Goal: Task Accomplishment & Management: Manage account settings

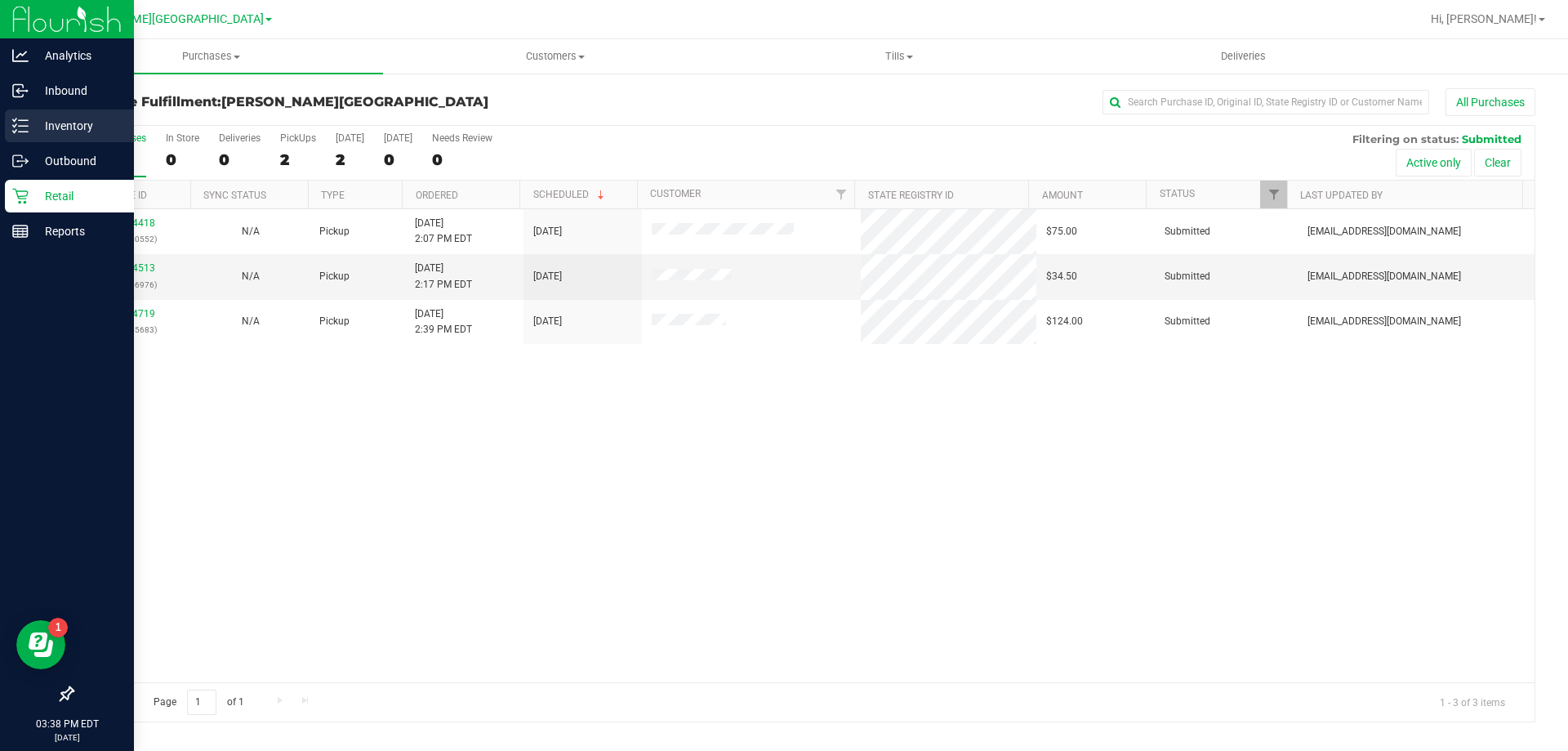
click at [33, 126] on p "Inventory" at bounding box center [78, 126] width 98 height 20
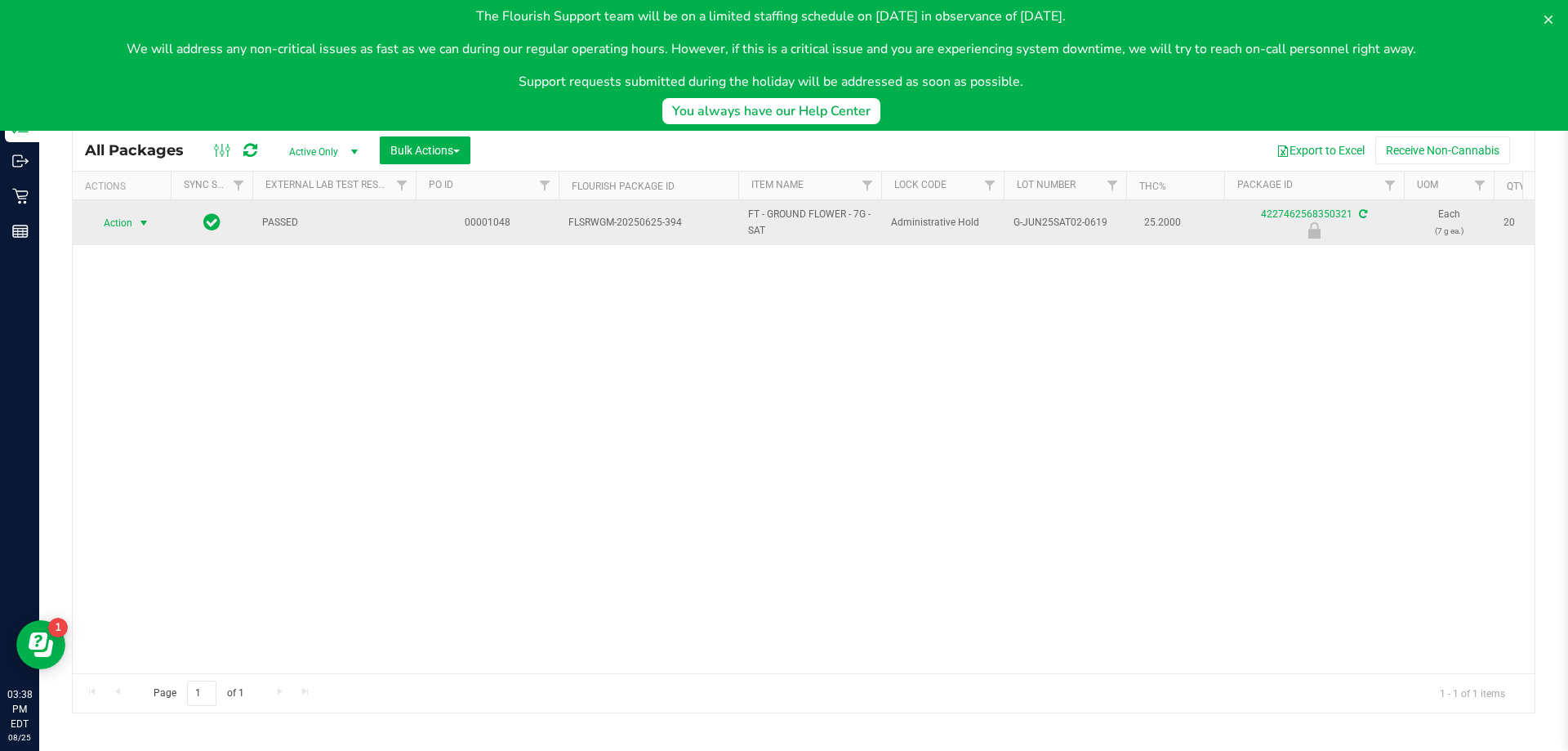
type input "4227462568350321"
click at [132, 219] on span "Action" at bounding box center [110, 223] width 44 height 23
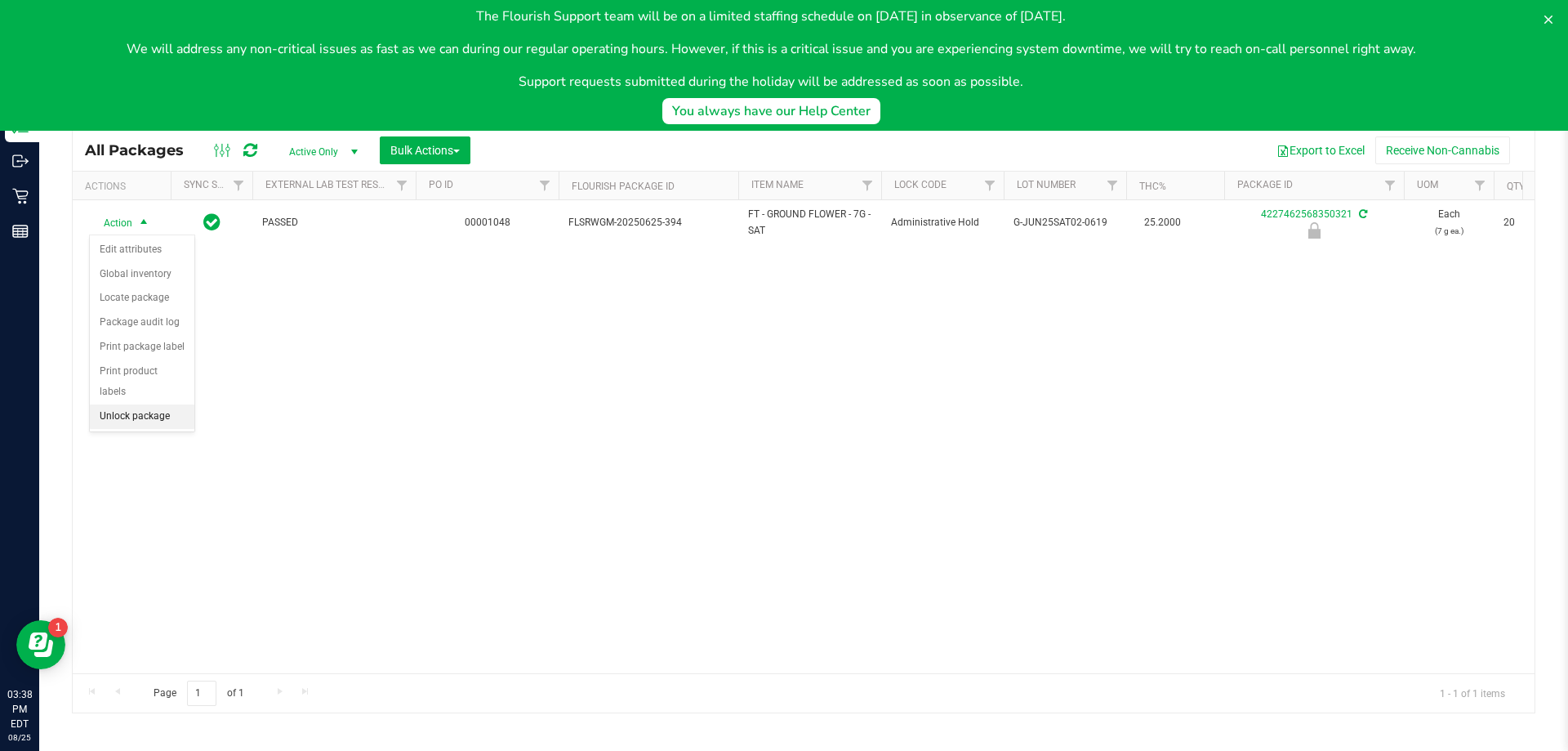
click at [120, 404] on li "Unlock package" at bounding box center [142, 416] width 104 height 25
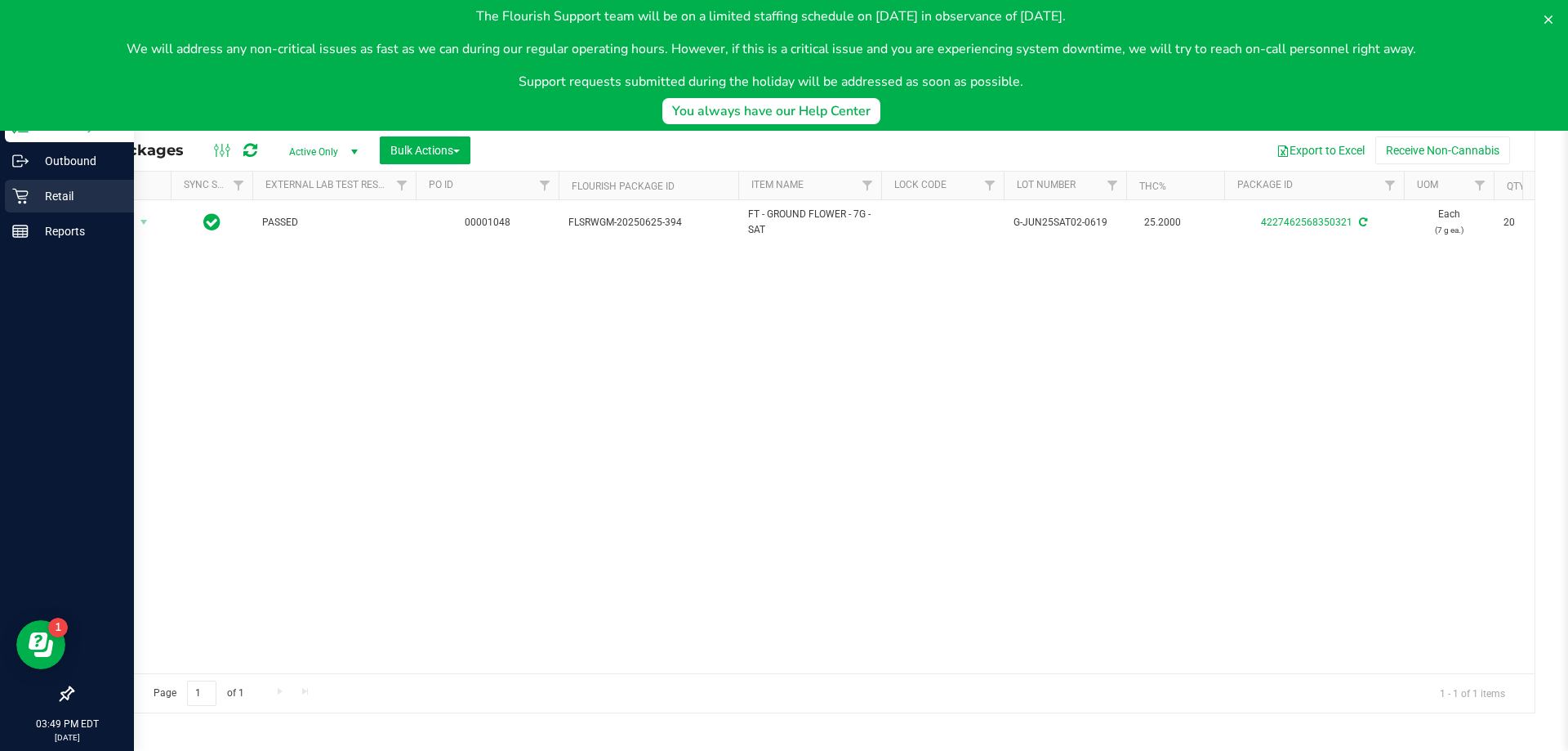
click at [63, 201] on p "Retail" at bounding box center [78, 196] width 98 height 20
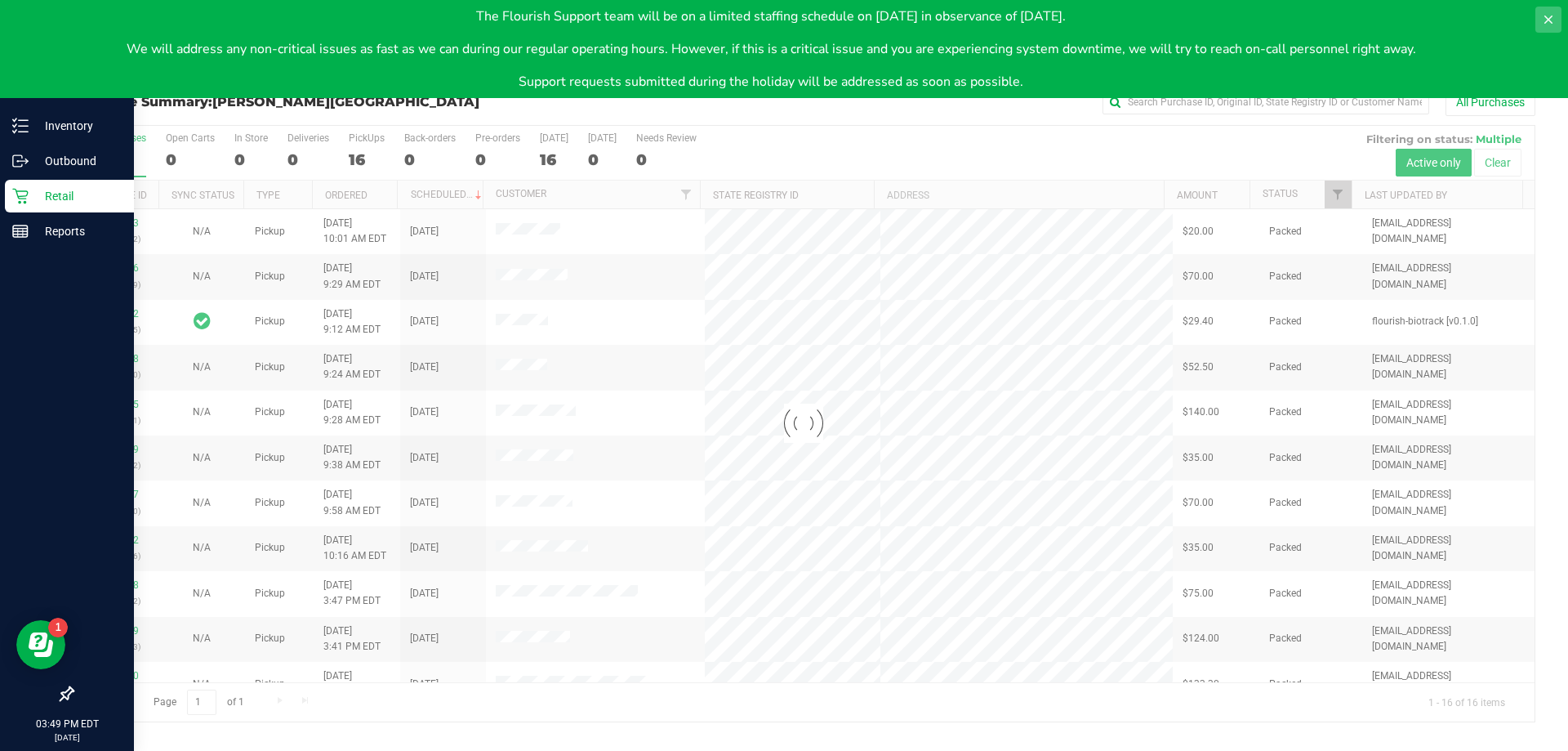
click at [1554, 18] on icon at bounding box center [1547, 19] width 13 height 13
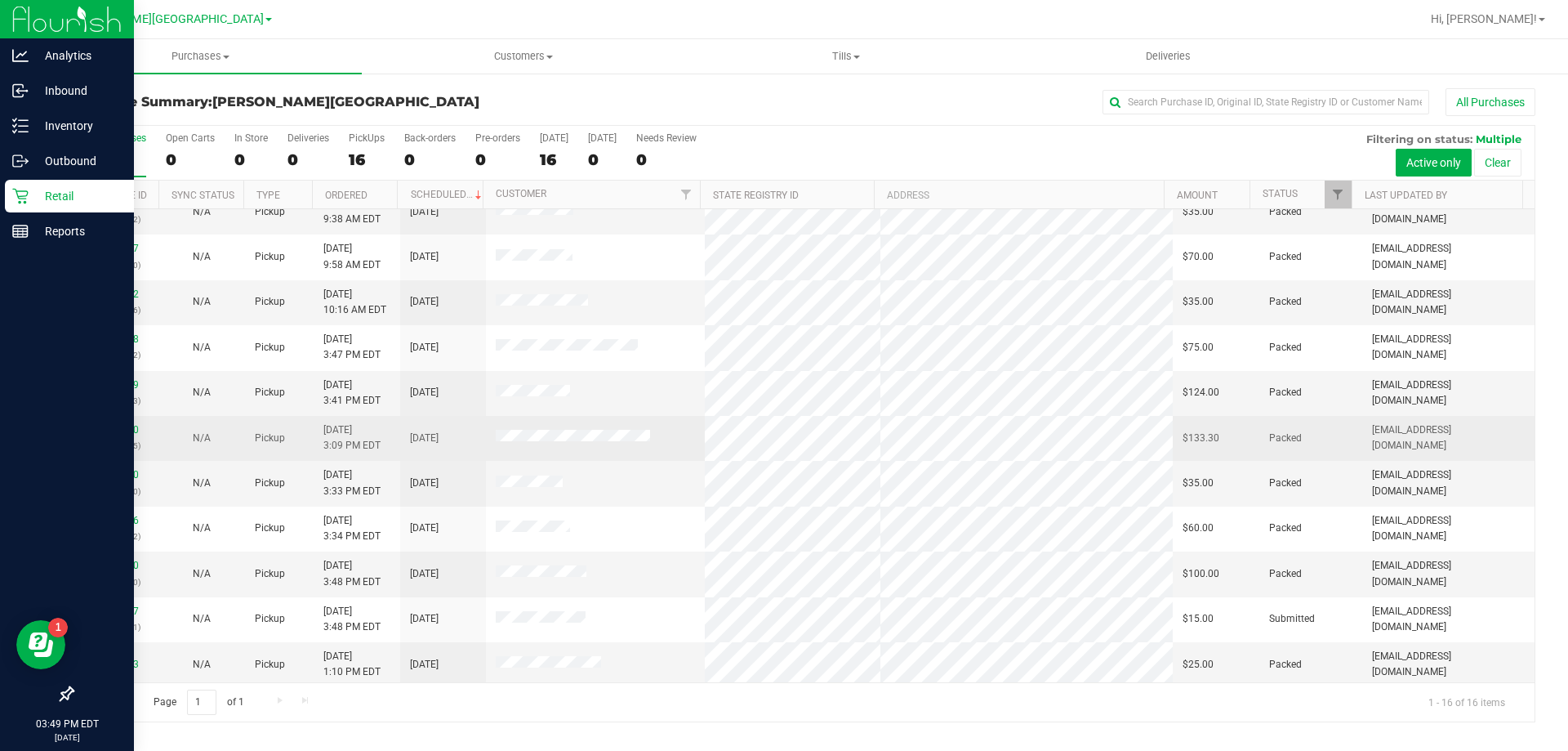
scroll to position [251, 0]
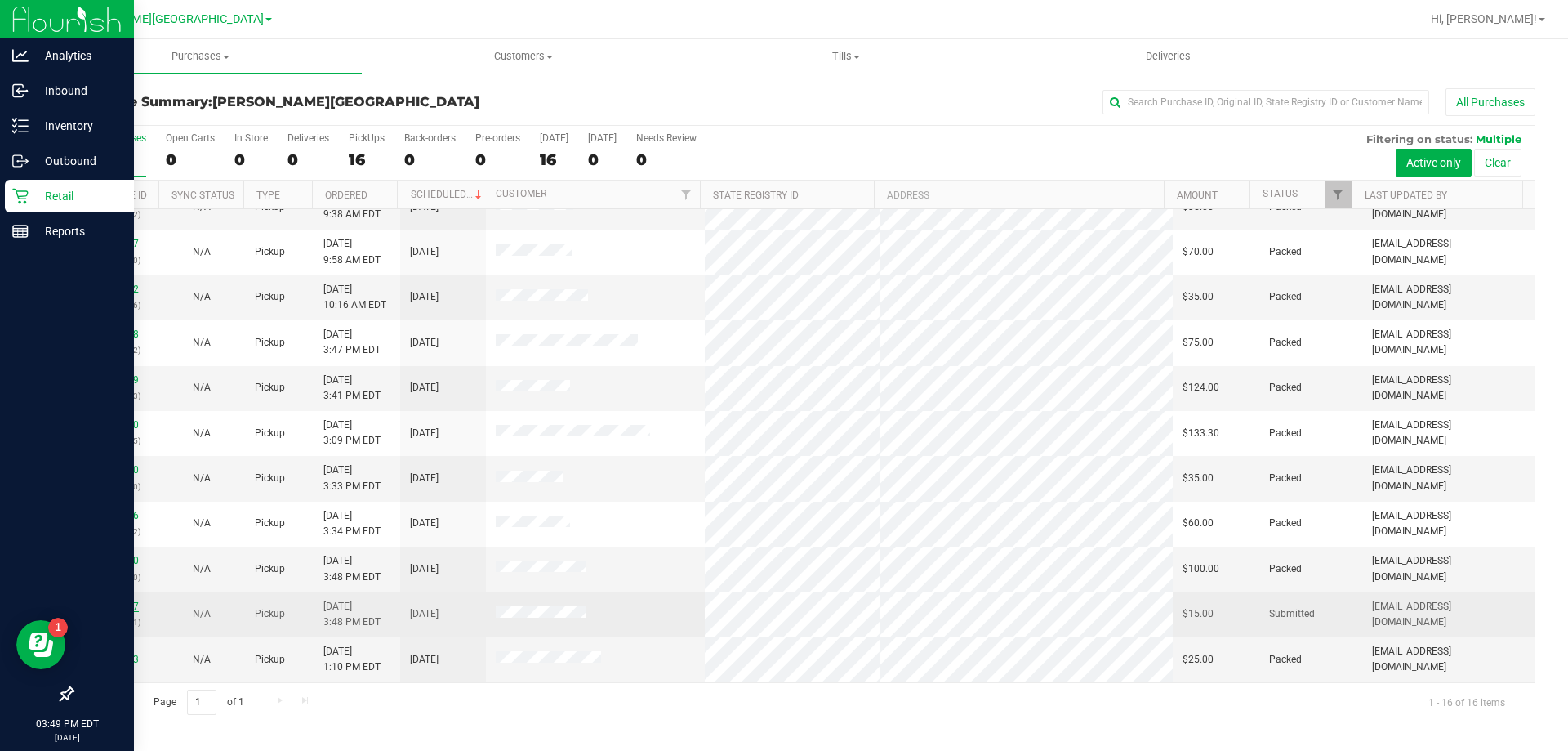
click at [114, 602] on link "11845257" at bounding box center [116, 606] width 45 height 12
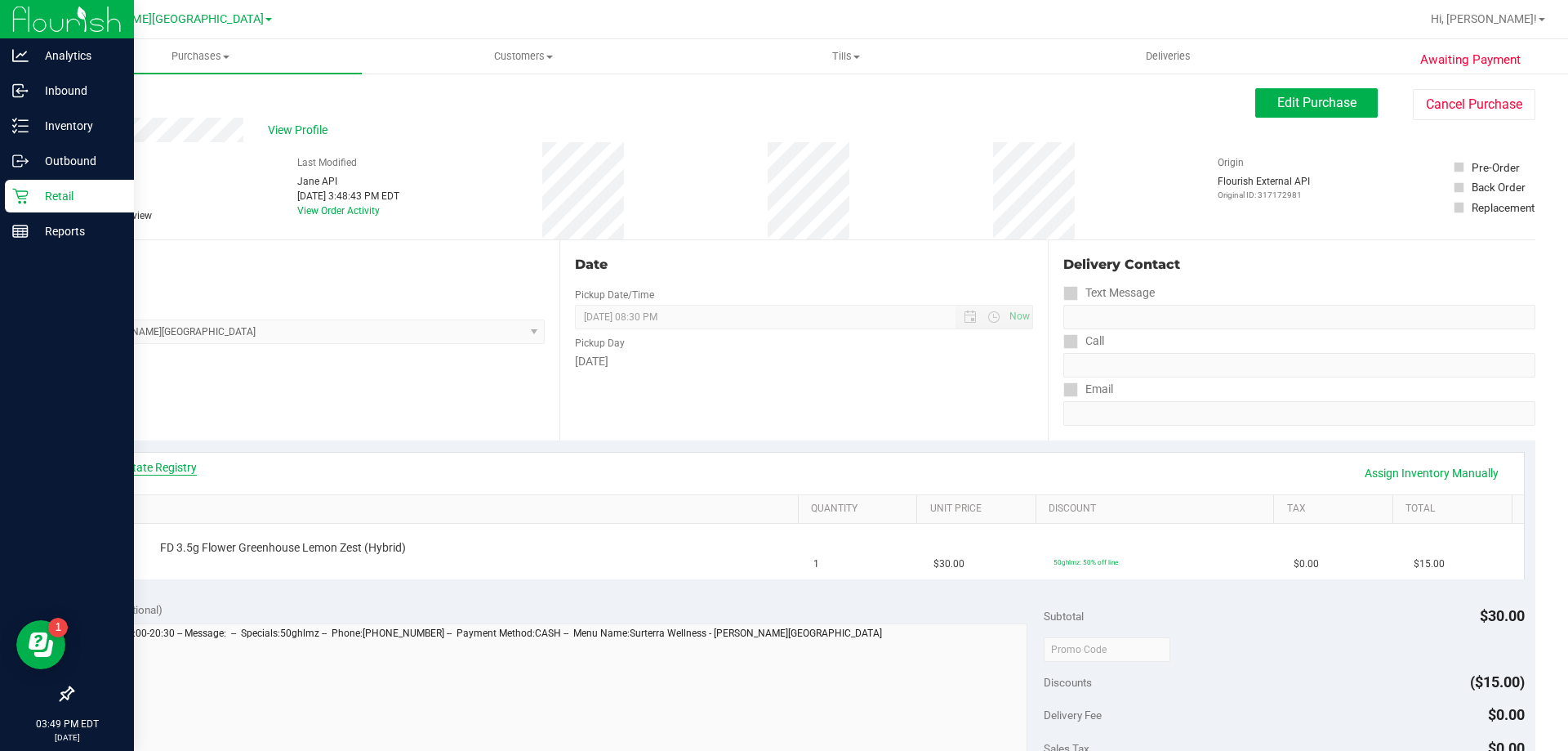
click at [170, 465] on link "View State Registry" at bounding box center [148, 467] width 98 height 17
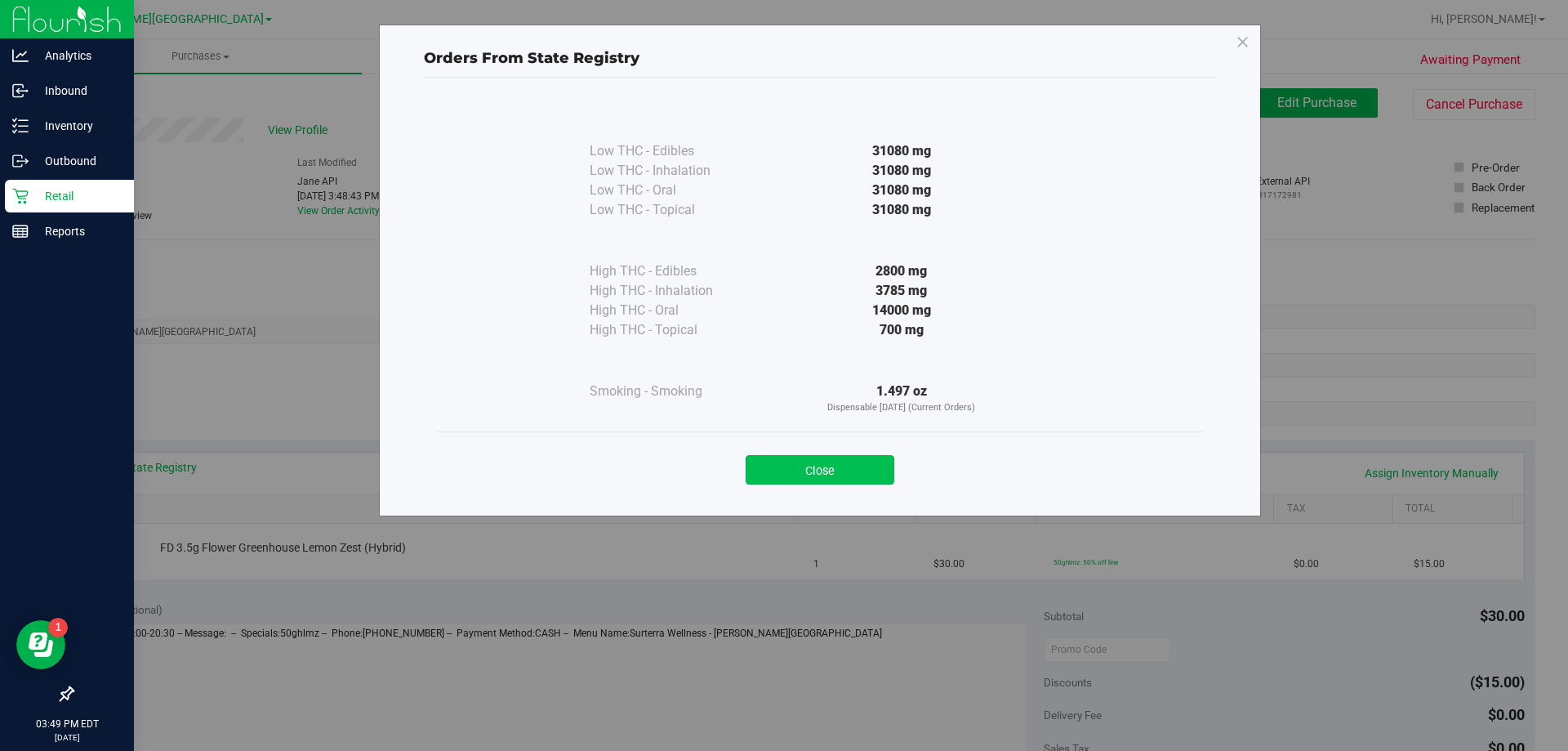
click at [843, 458] on button "Close" at bounding box center [819, 470] width 149 height 30
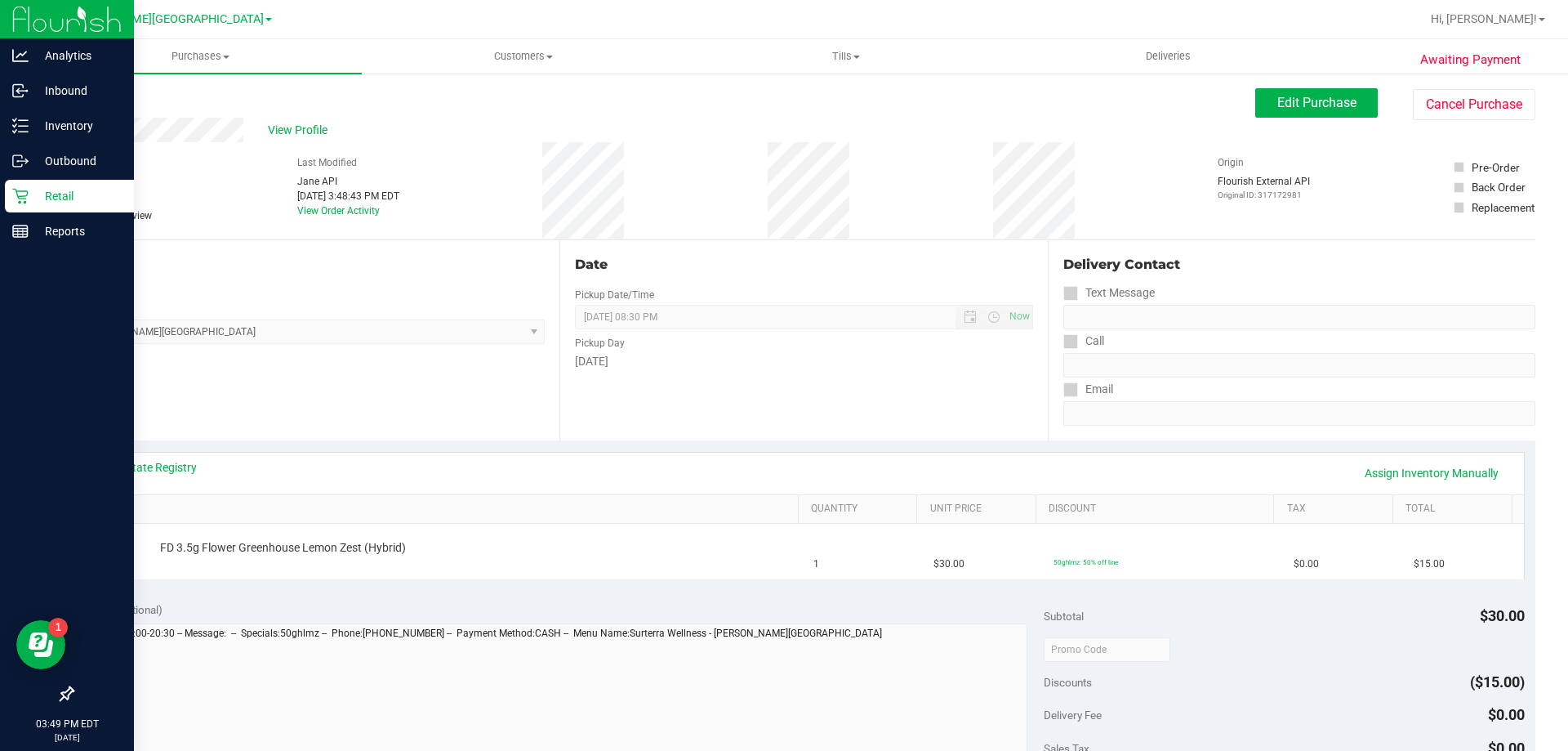
scroll to position [491, 0]
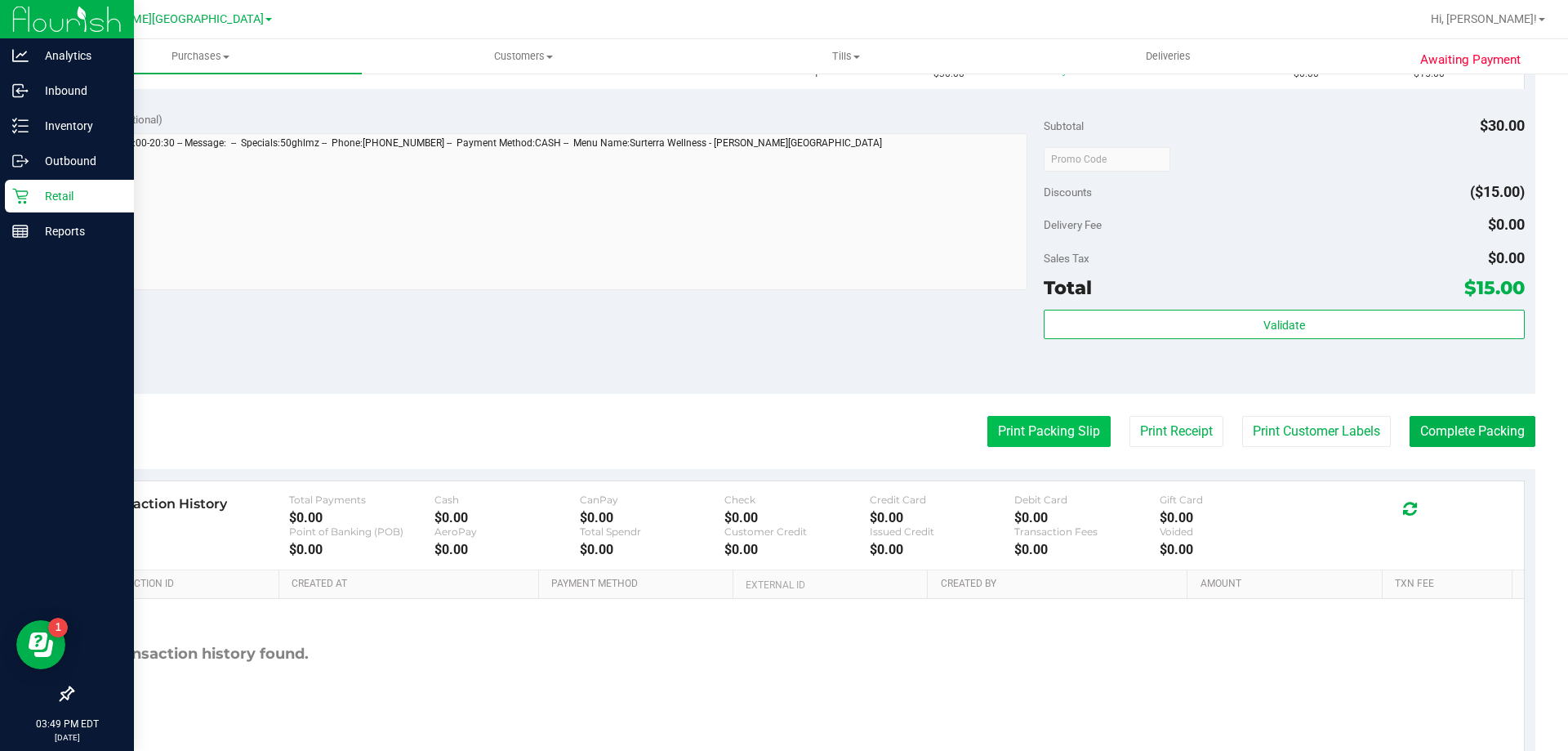
click at [1044, 431] on button "Print Packing Slip" at bounding box center [1048, 432] width 123 height 32
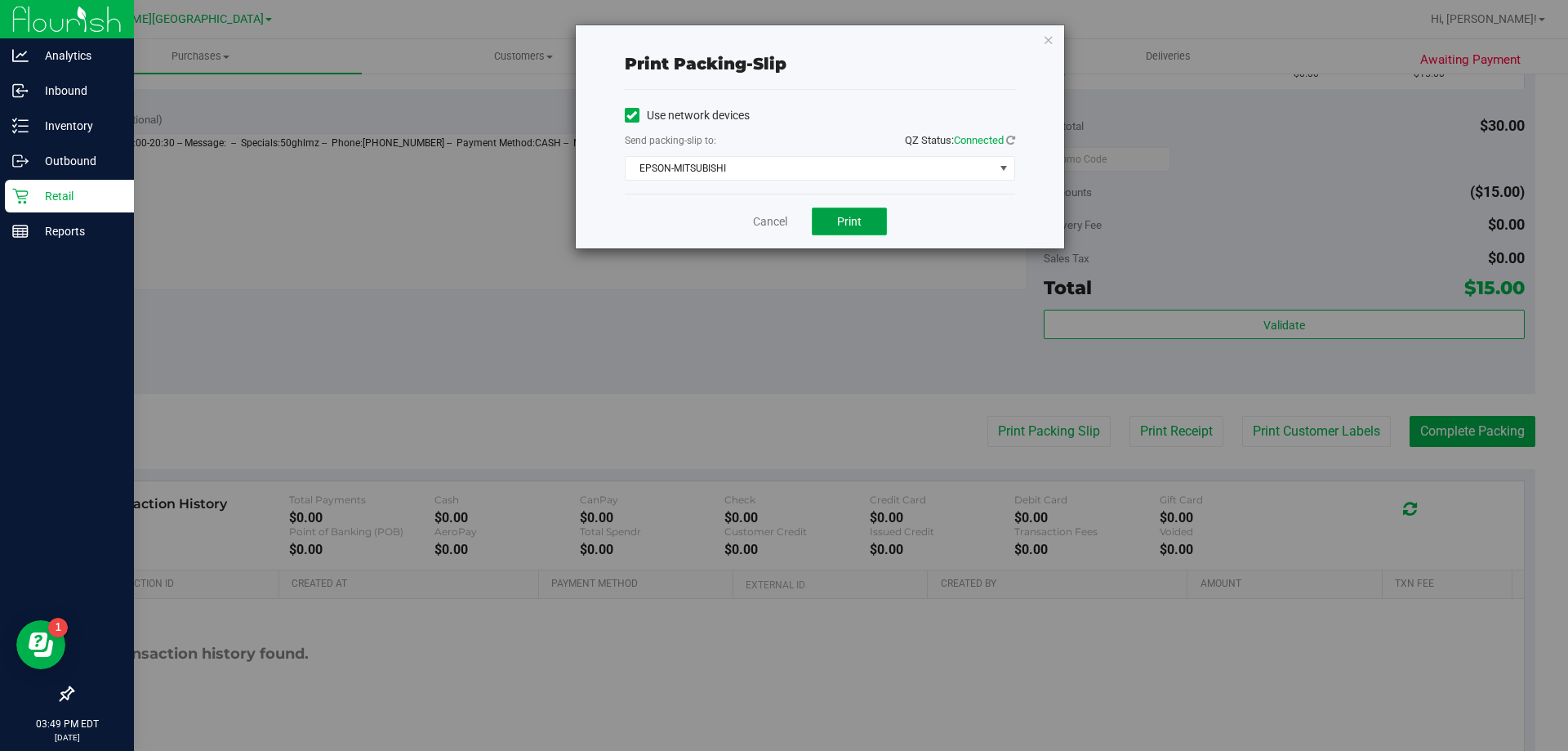
click at [853, 218] on span "Print" at bounding box center [849, 221] width 25 height 13
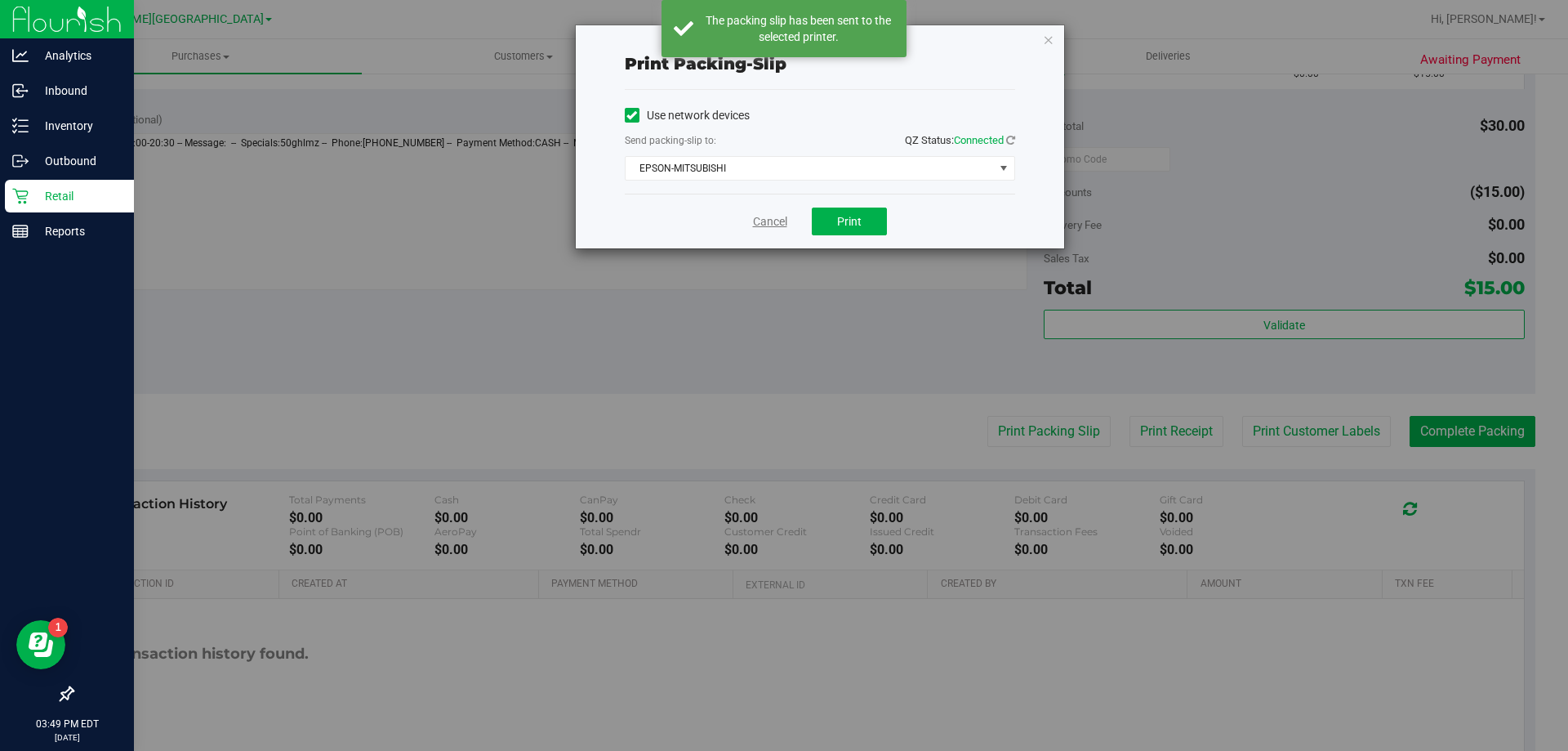
click at [770, 225] on link "Cancel" at bounding box center [770, 221] width 34 height 17
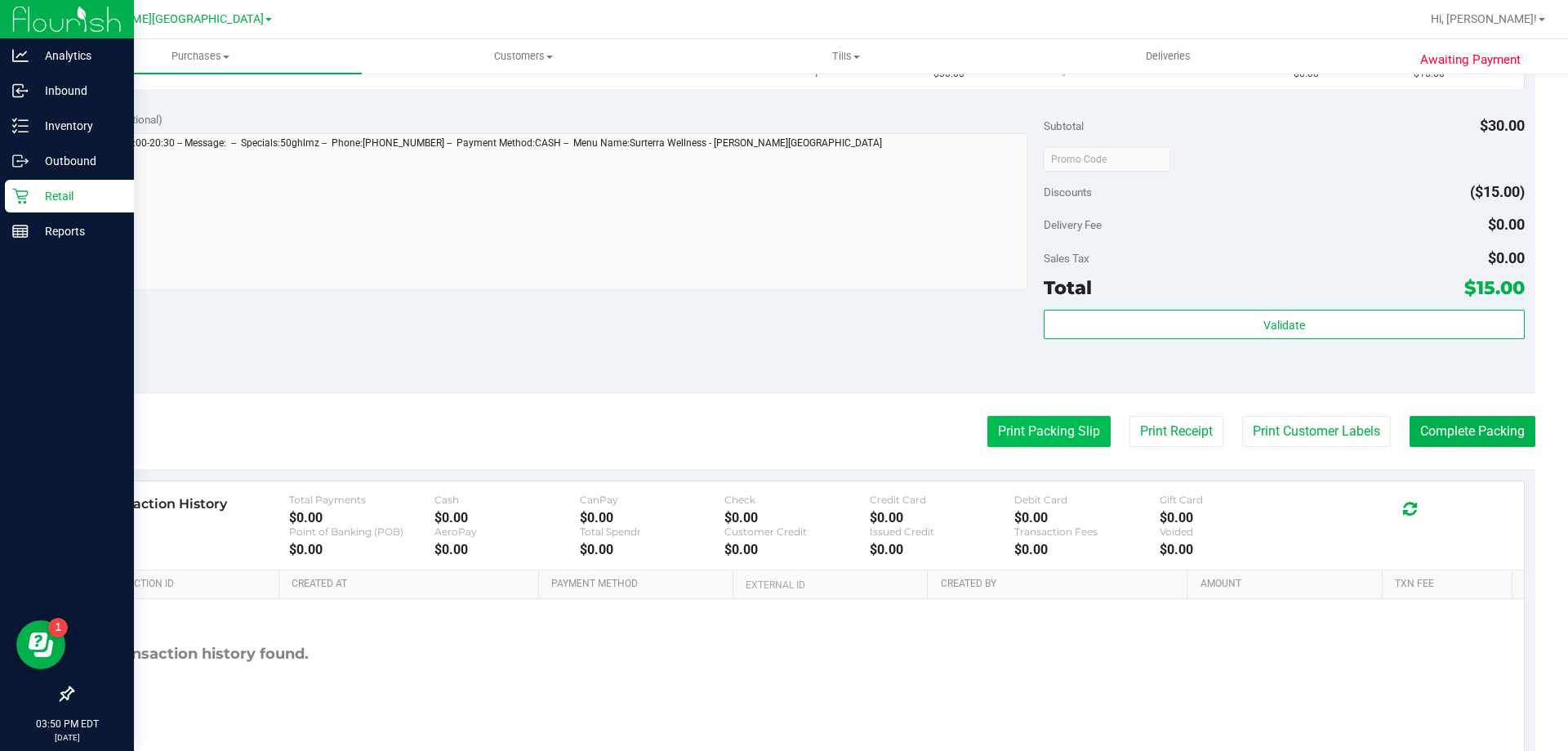
click at [987, 431] on button "Print Packing Slip" at bounding box center [1048, 432] width 123 height 32
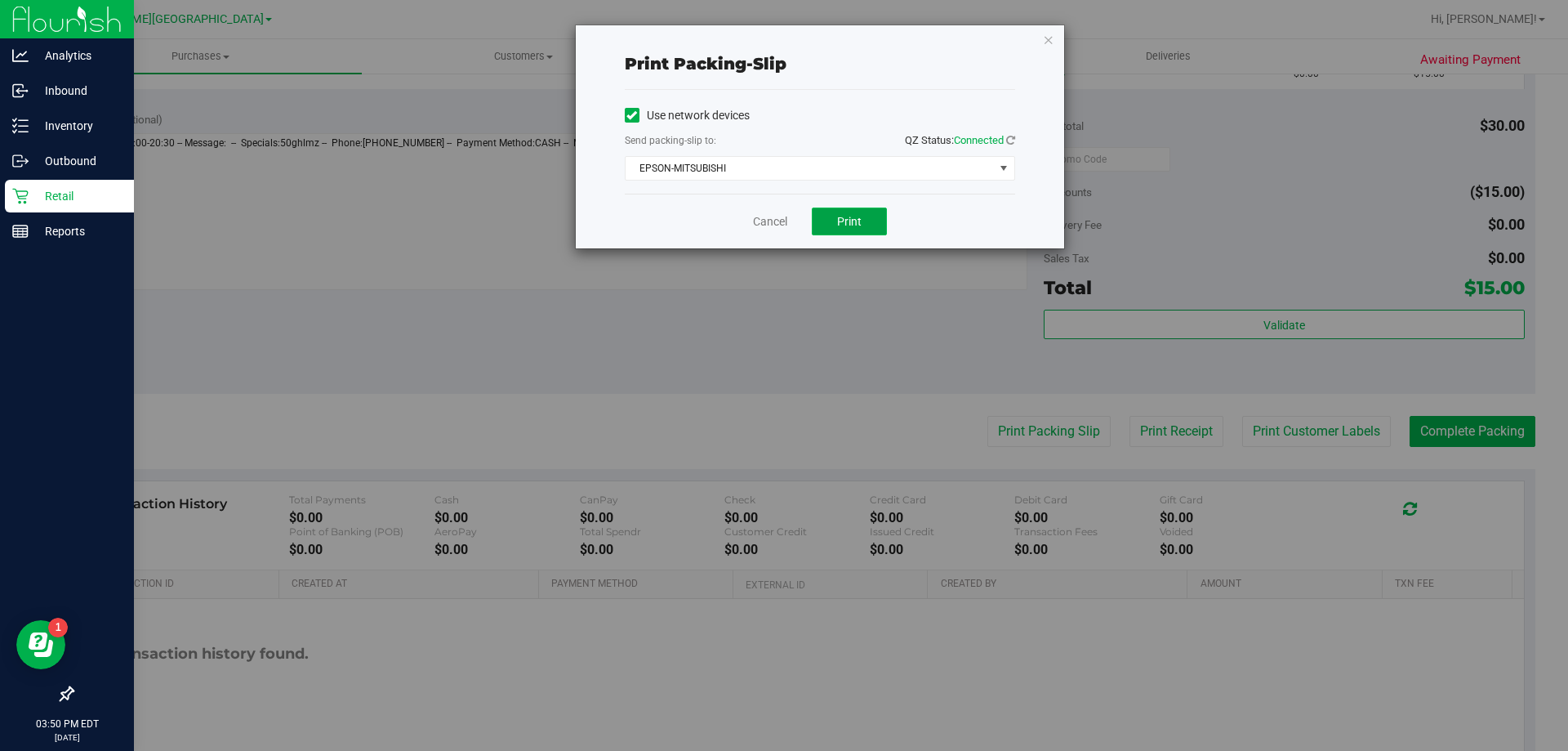
click at [878, 221] on button "Print" at bounding box center [849, 222] width 75 height 28
click at [759, 218] on link "Cancel" at bounding box center [770, 221] width 34 height 17
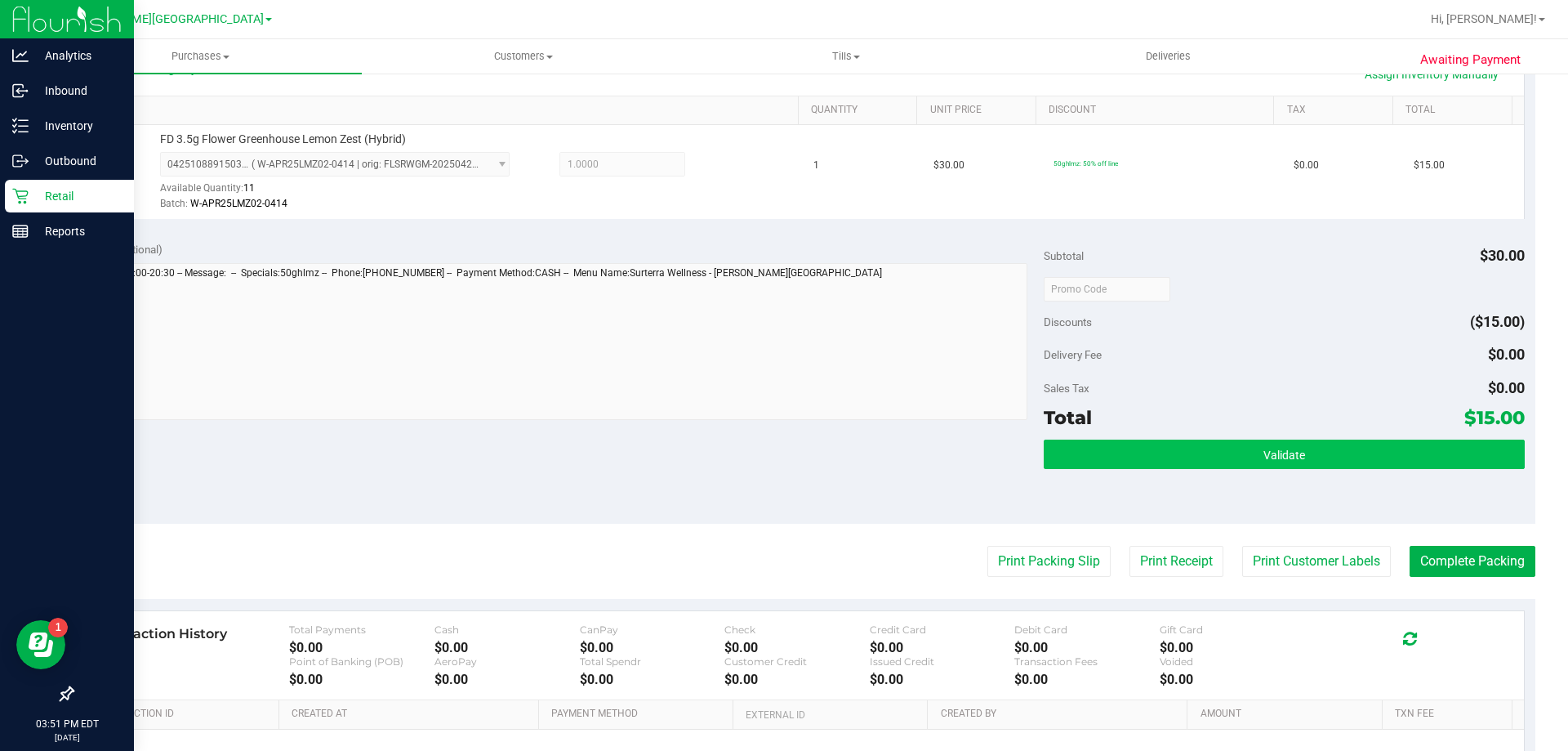
scroll to position [409, 0]
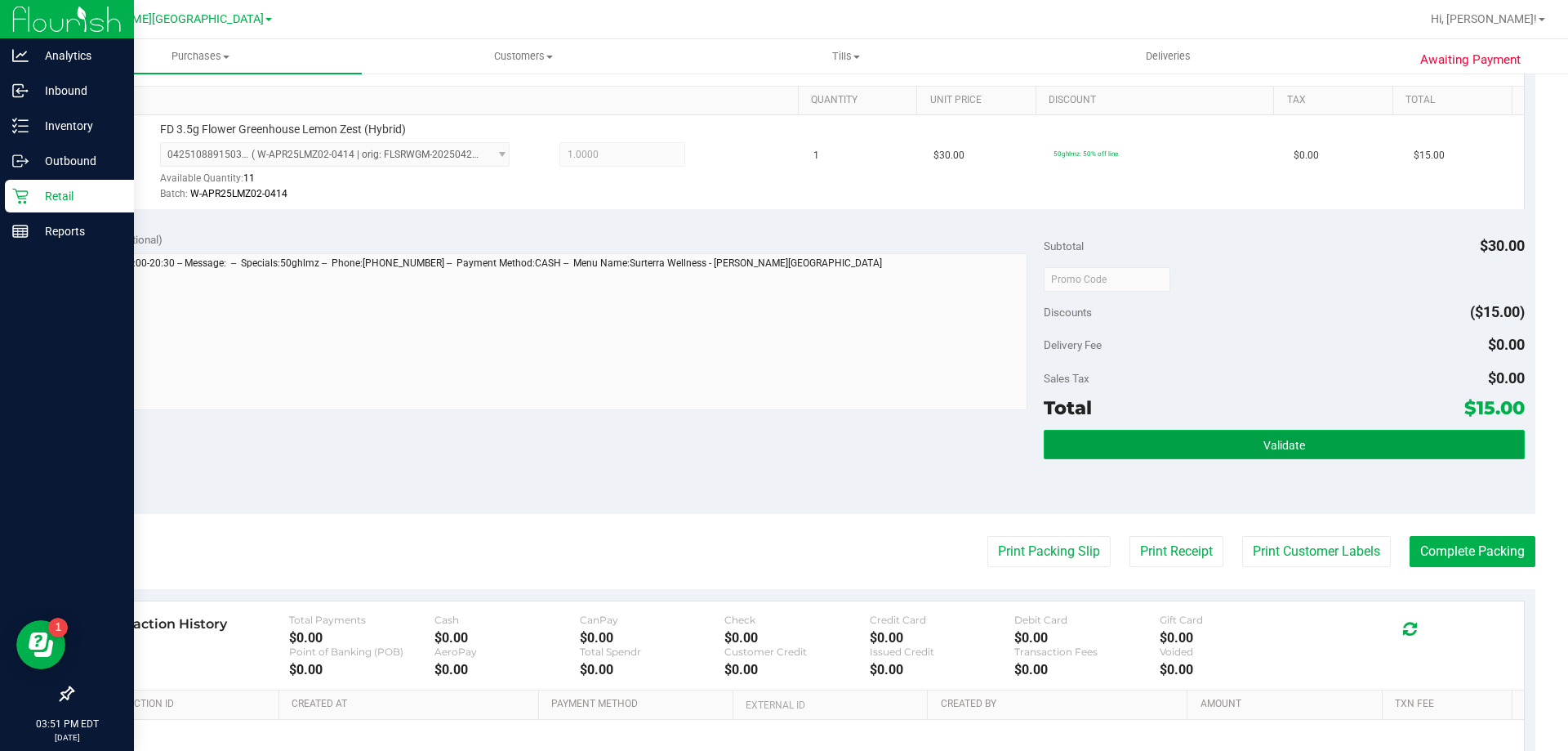
click at [1109, 451] on button "Validate" at bounding box center [1284, 444] width 481 height 30
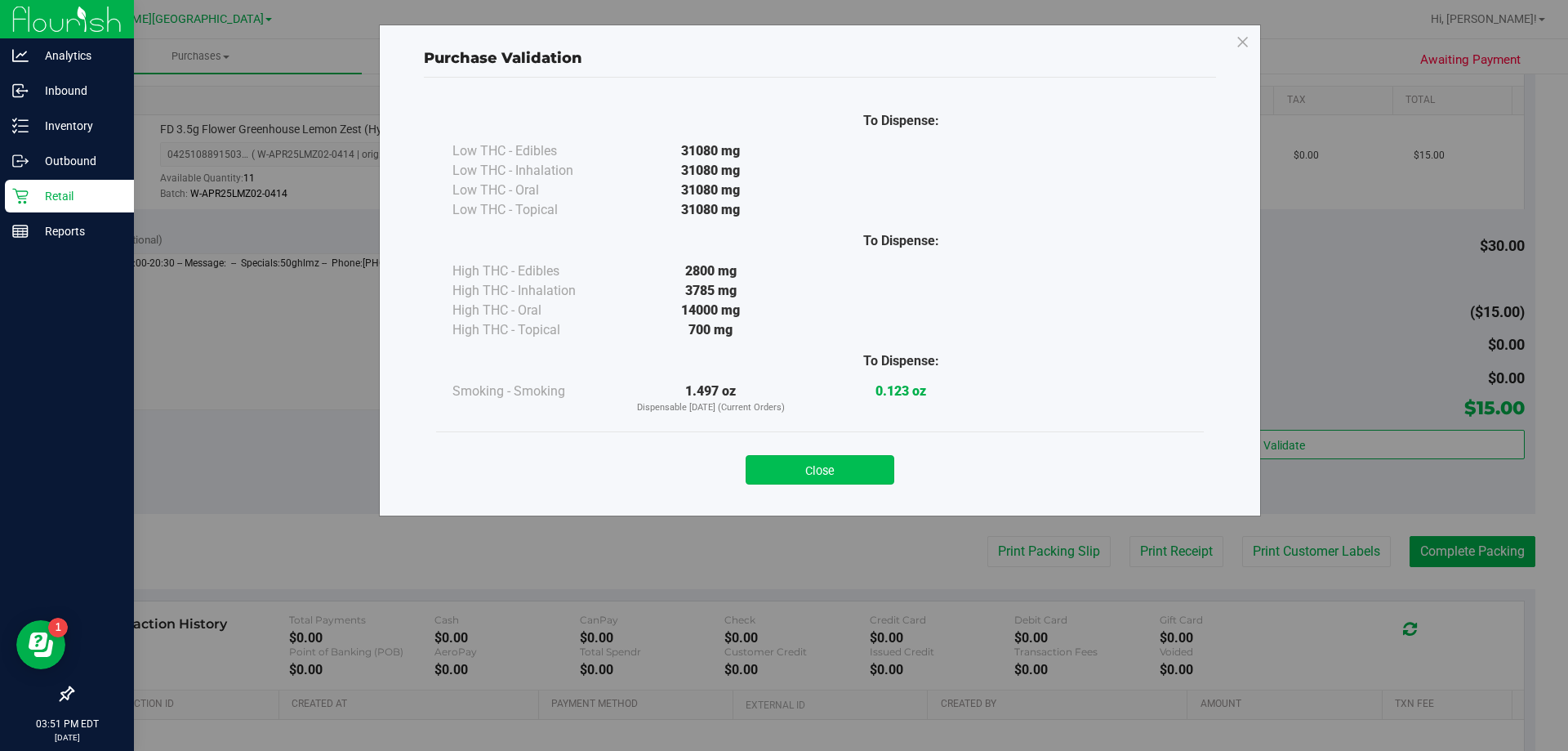
drag, startPoint x: 882, startPoint y: 480, endPoint x: 1174, endPoint y: 510, distance: 293.5
click at [882, 479] on button "Close" at bounding box center [819, 470] width 149 height 30
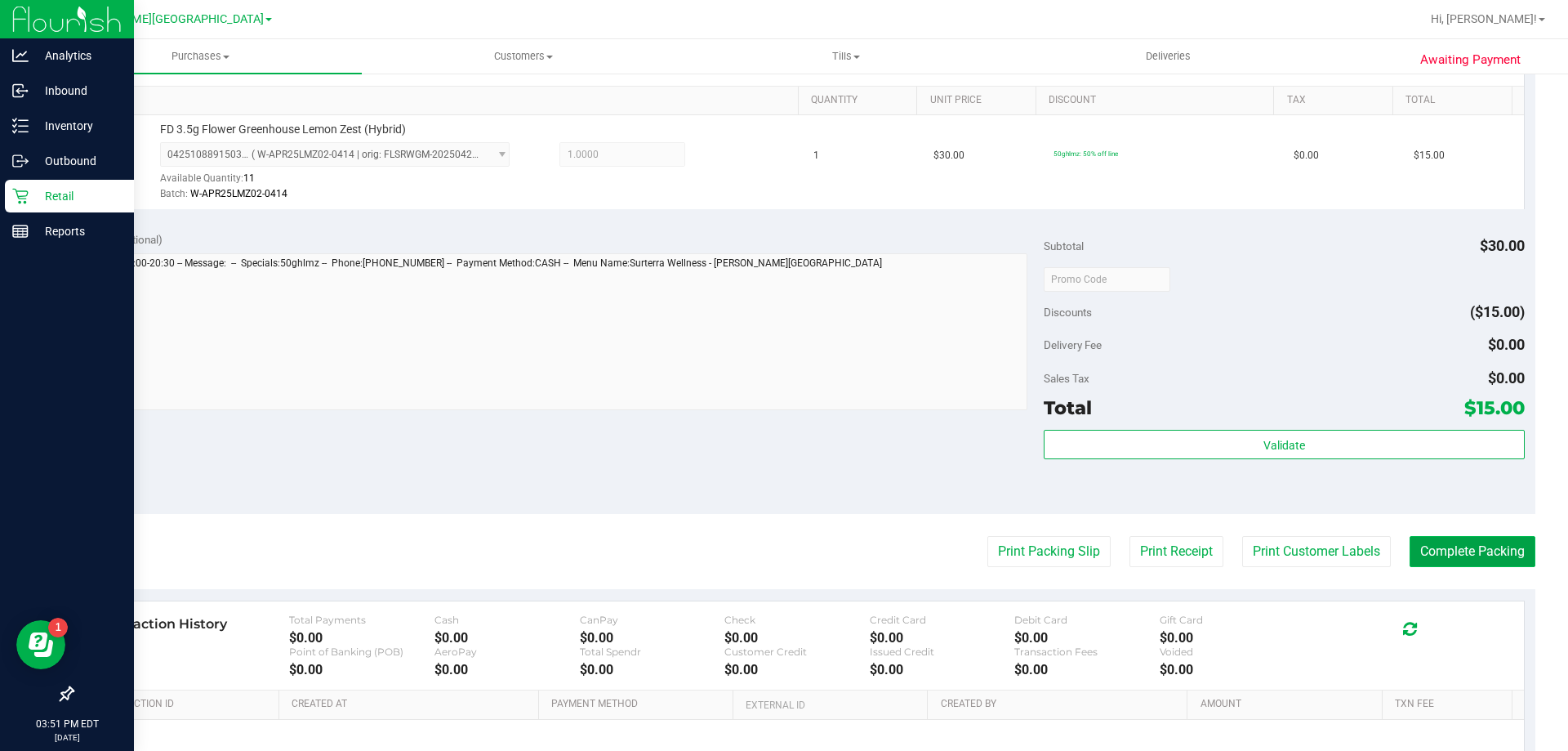
click at [1450, 555] on button "Complete Packing" at bounding box center [1472, 552] width 126 height 32
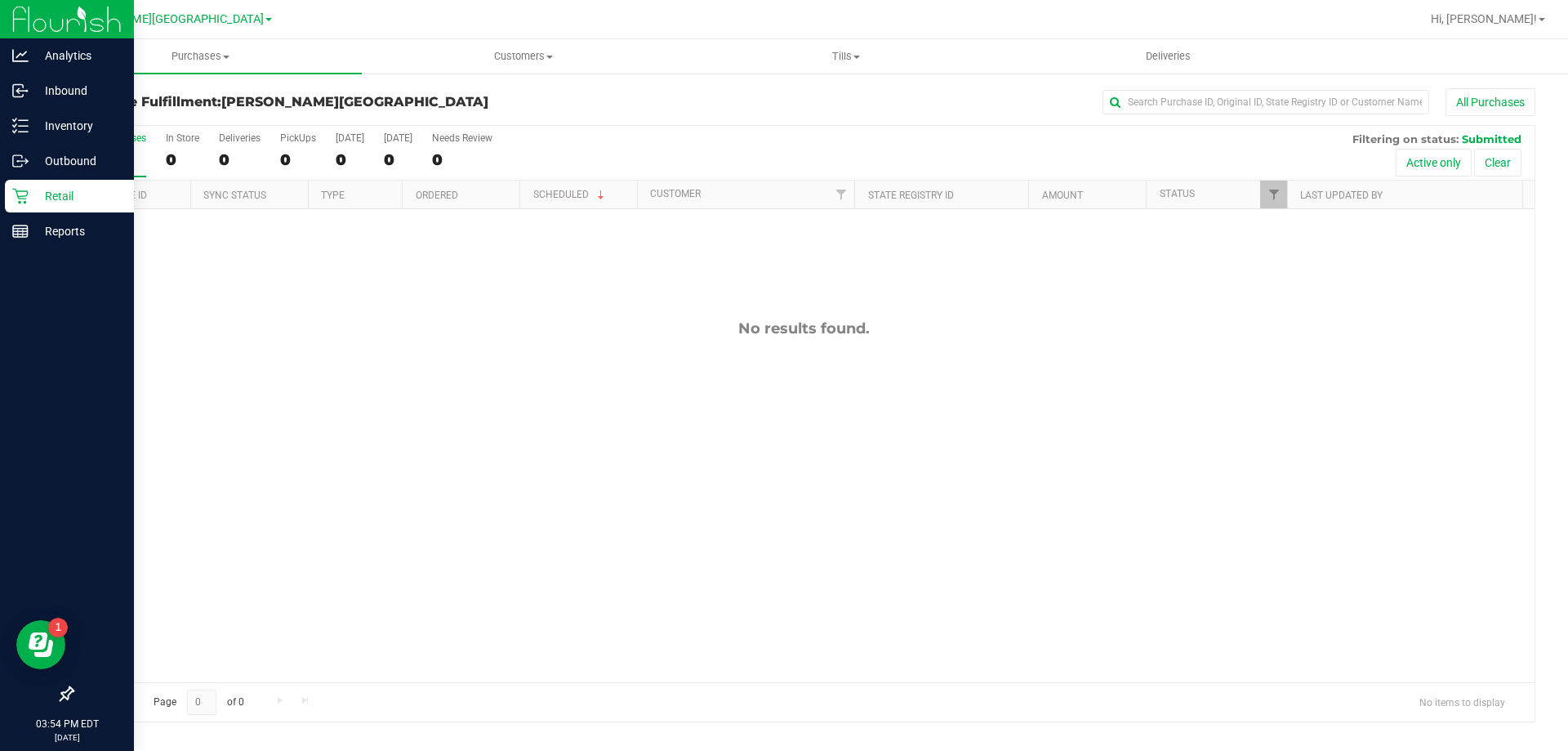
click at [33, 205] on p "Retail" at bounding box center [78, 196] width 98 height 20
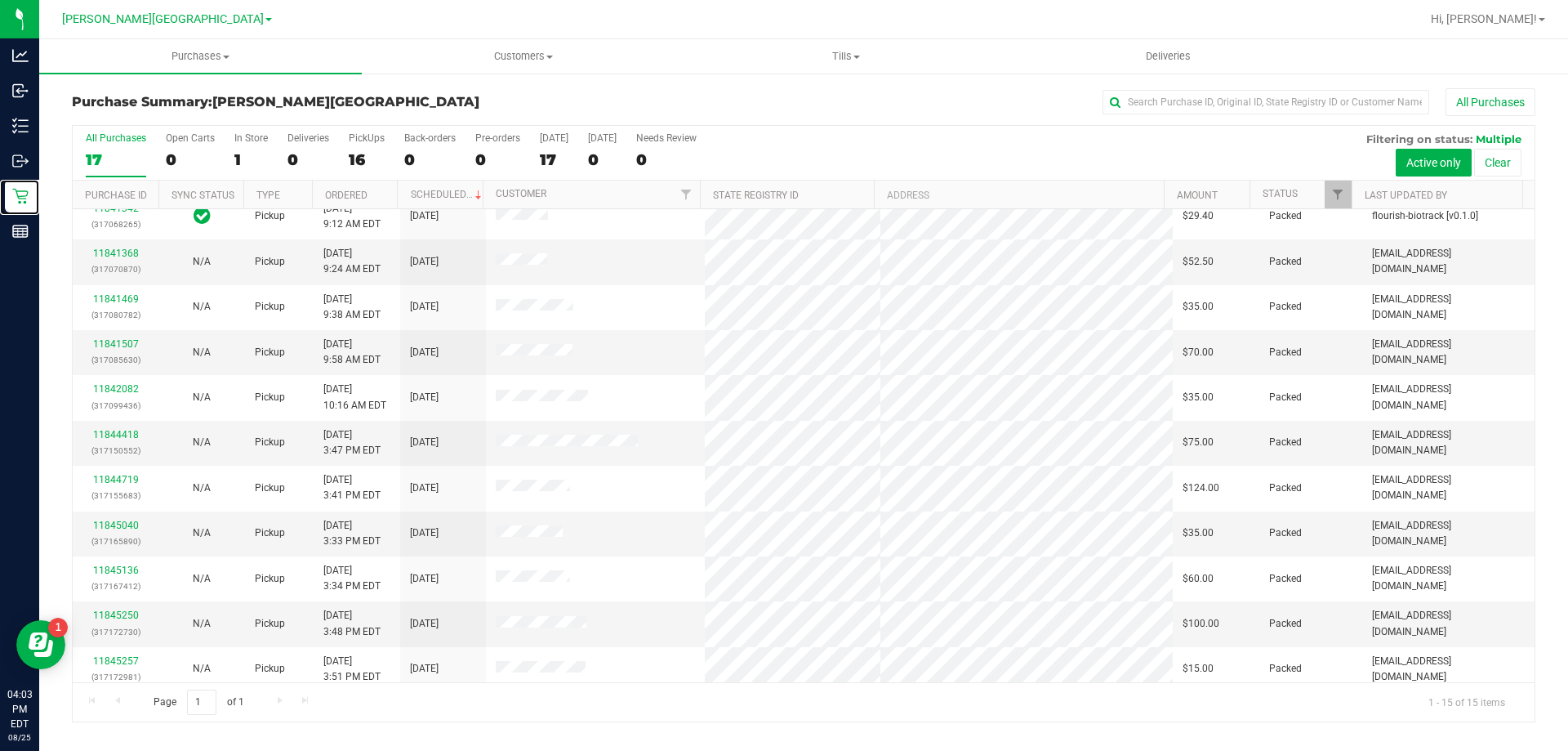
scroll to position [205, 0]
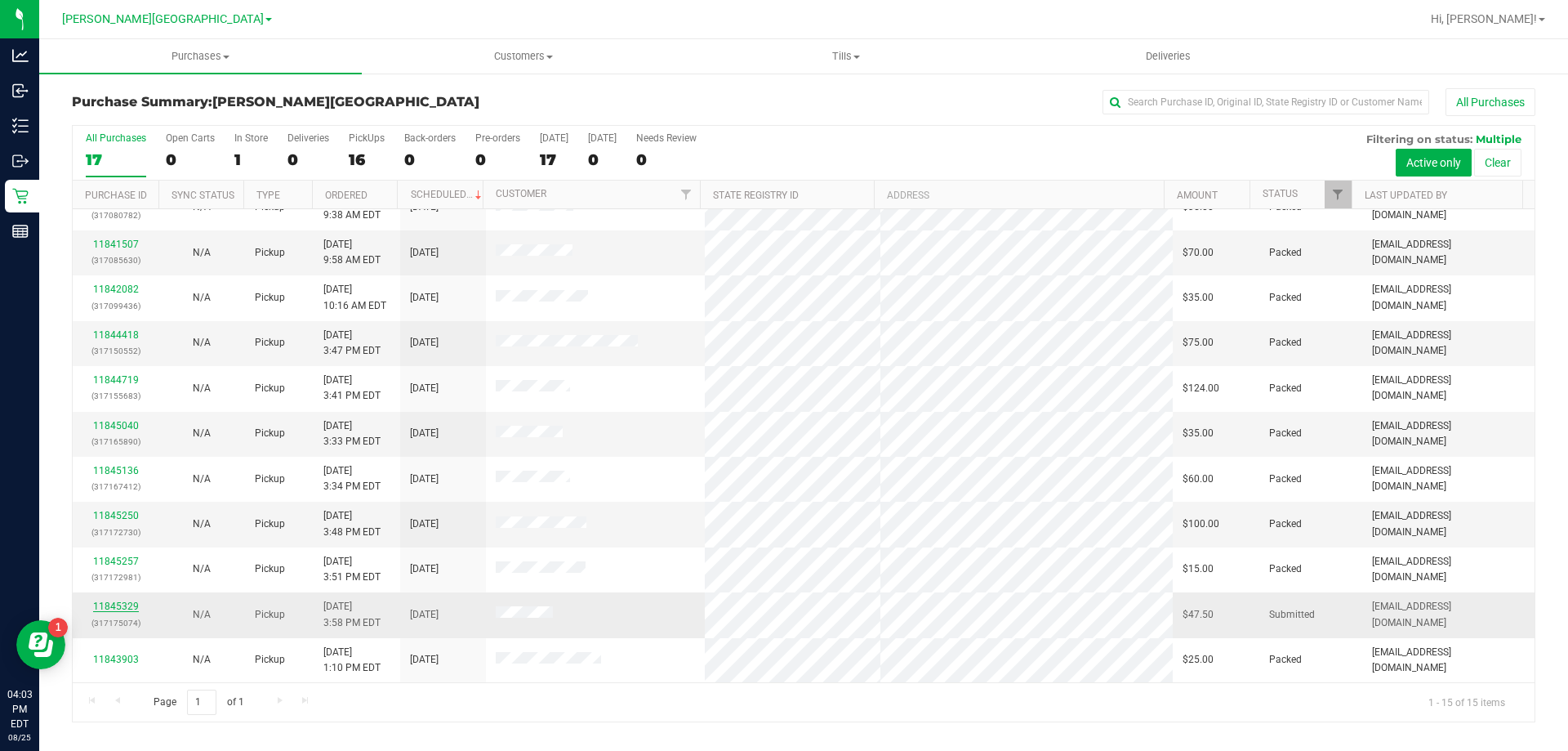
click at [109, 602] on link "11845329" at bounding box center [116, 606] width 45 height 12
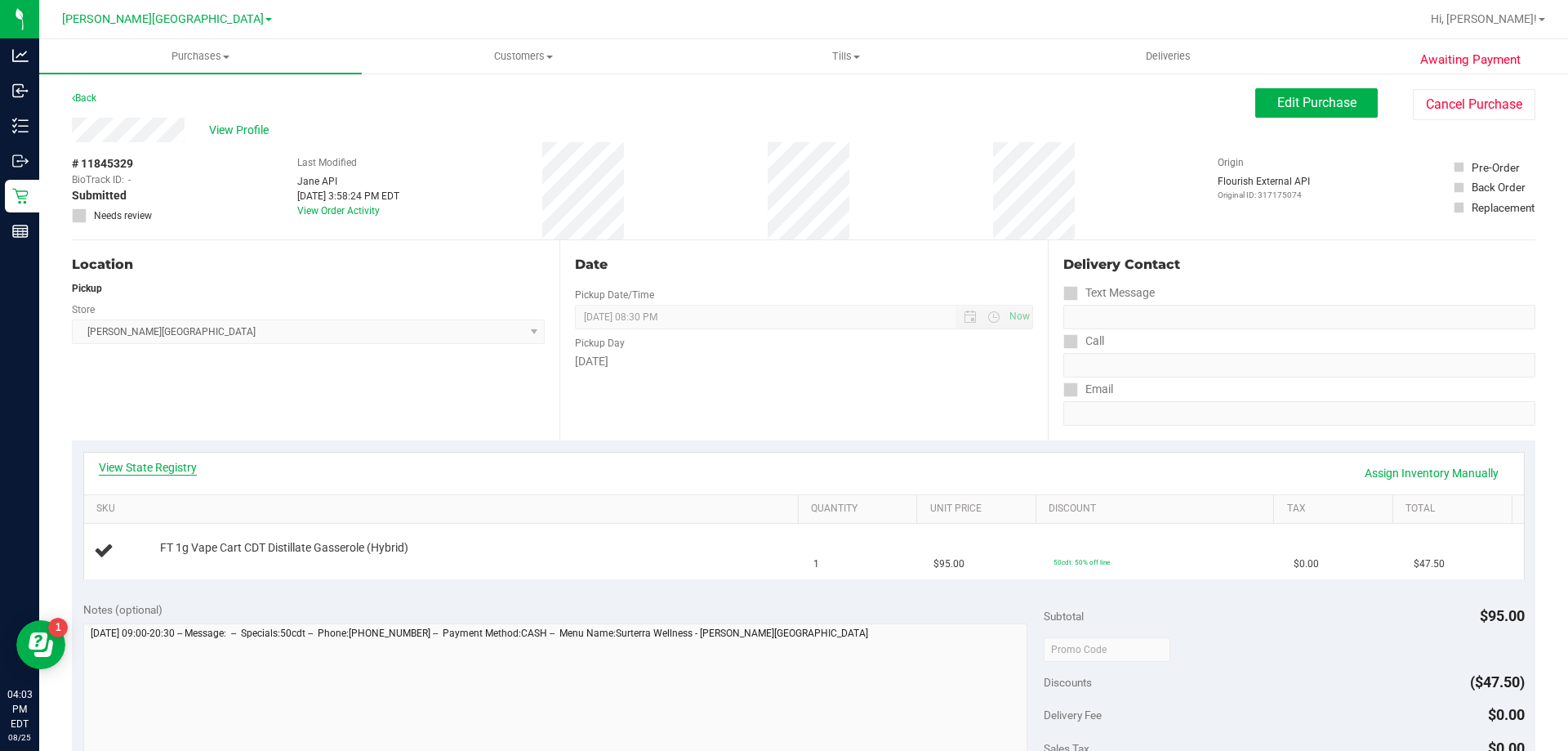
click at [143, 465] on link "View State Registry" at bounding box center [148, 467] width 98 height 17
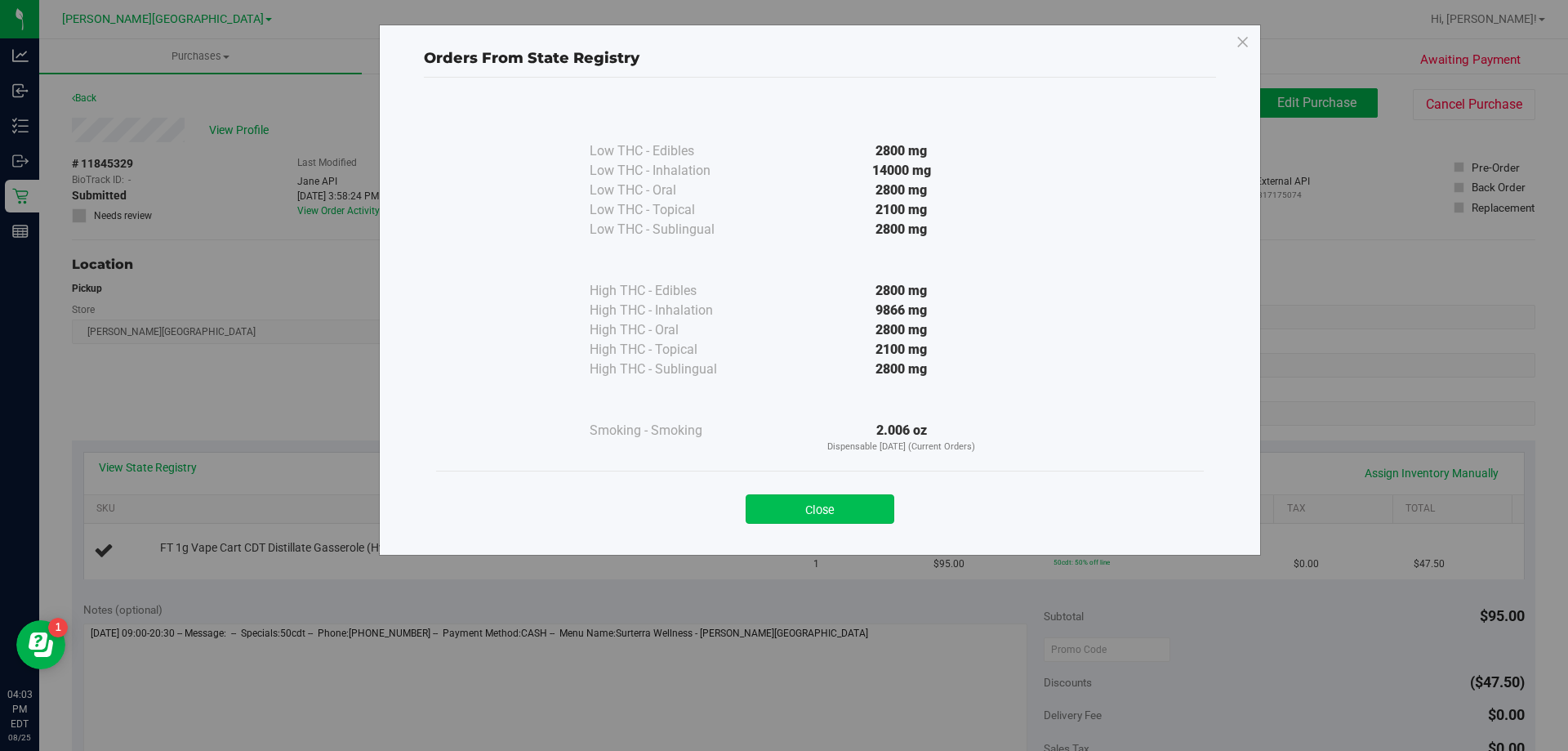
click at [786, 505] on button "Close" at bounding box center [819, 510] width 149 height 30
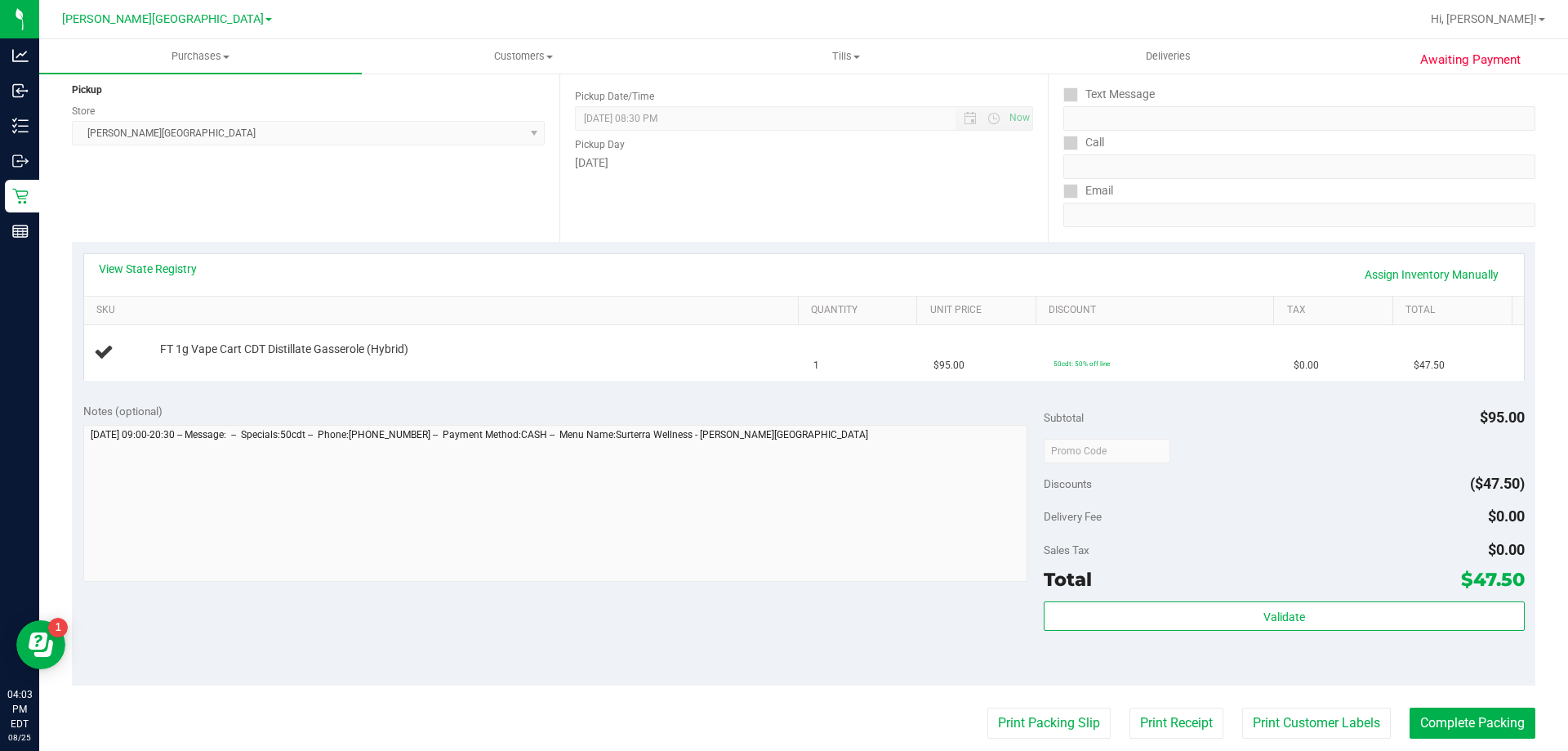
scroll to position [327, 0]
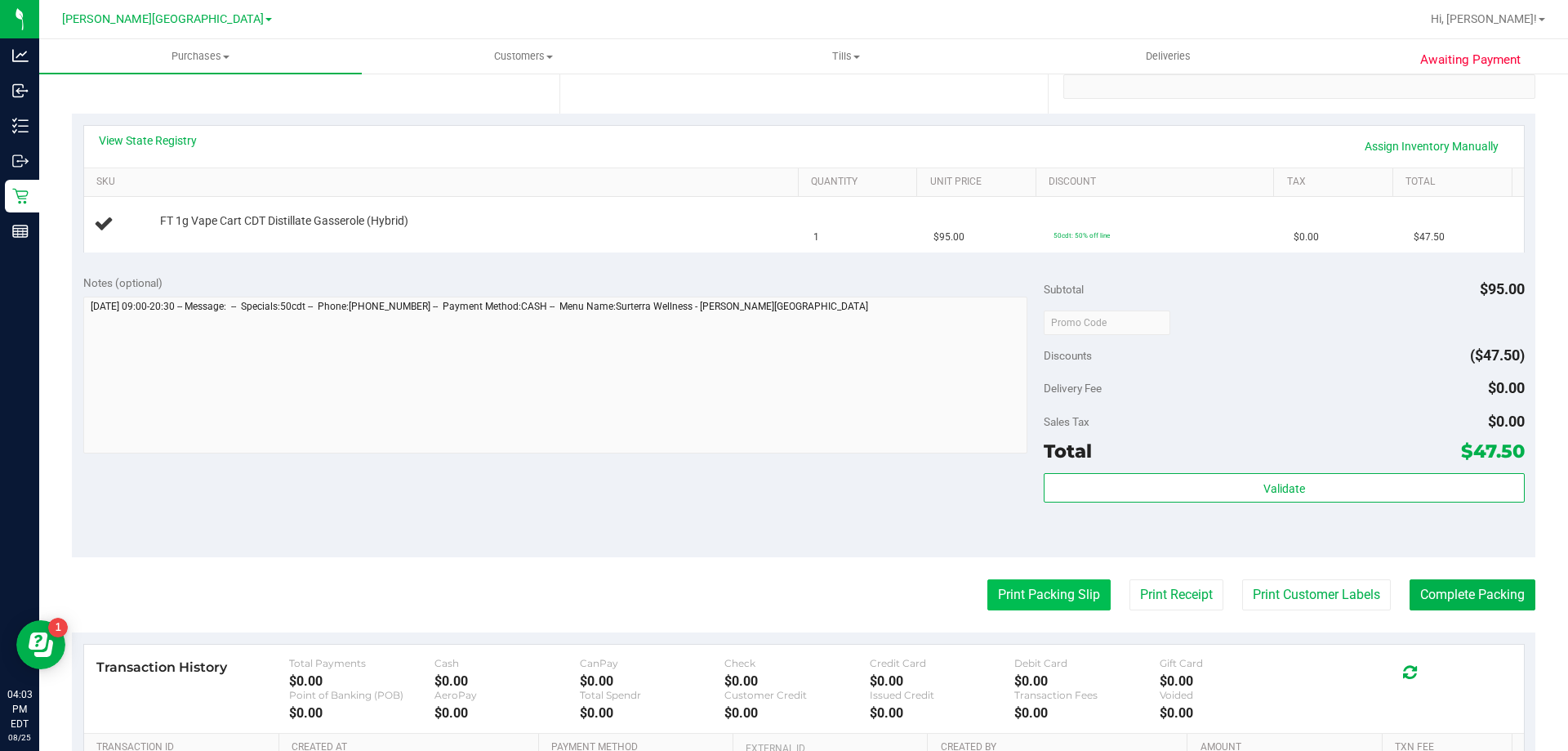
click at [1045, 596] on button "Print Packing Slip" at bounding box center [1048, 595] width 123 height 32
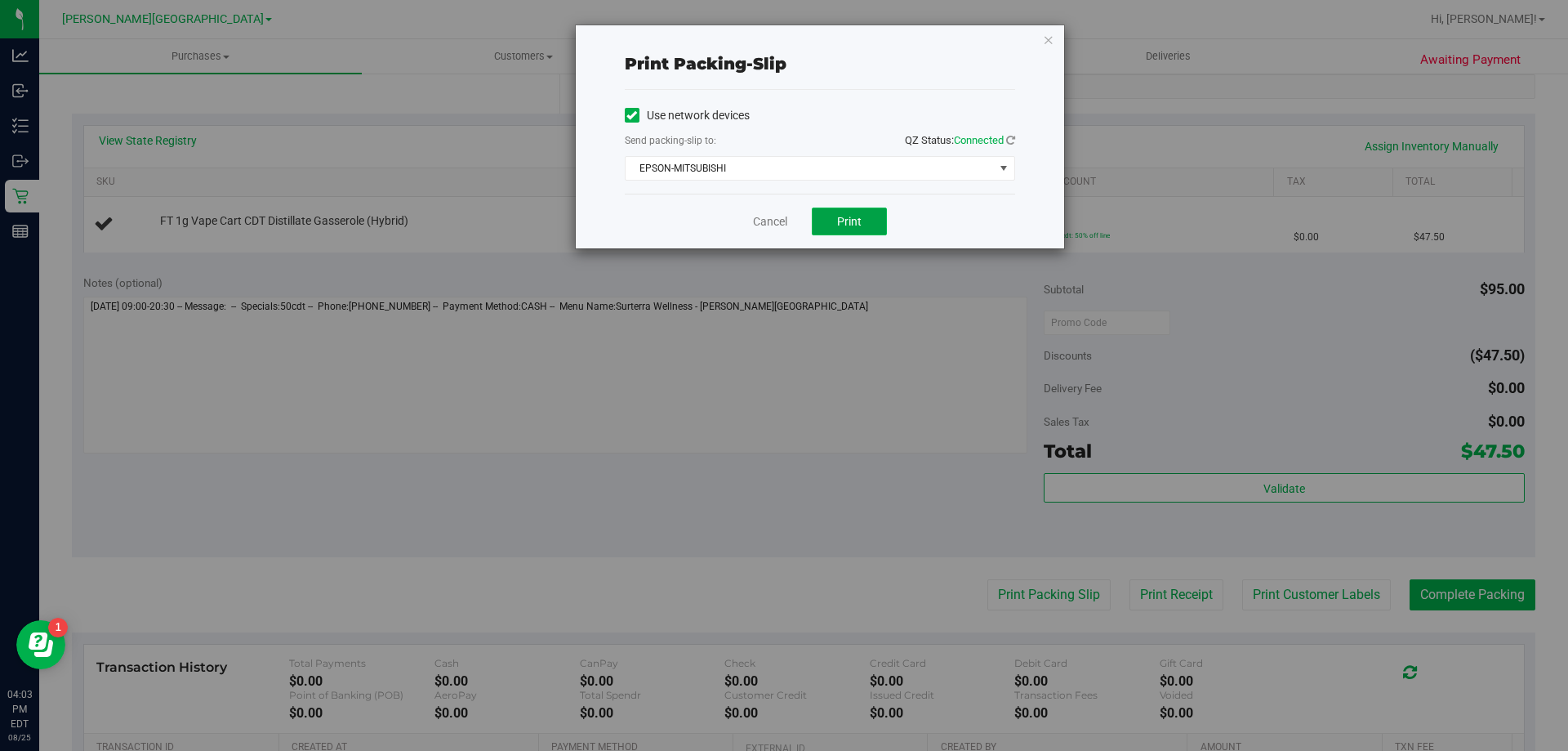
click at [827, 222] on button "Print" at bounding box center [849, 222] width 75 height 28
click at [767, 219] on link "Cancel" at bounding box center [770, 221] width 34 height 17
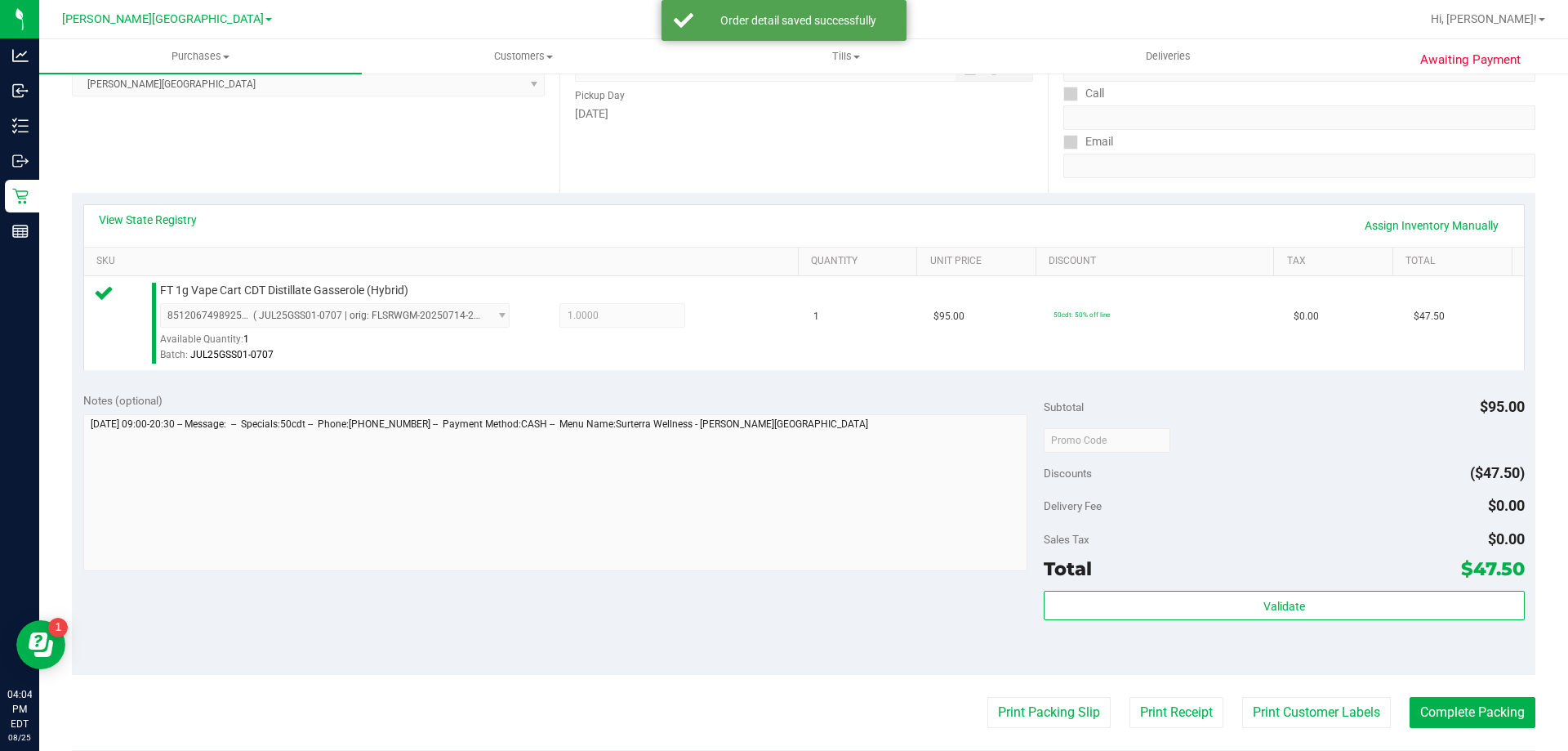
scroll to position [491, 0]
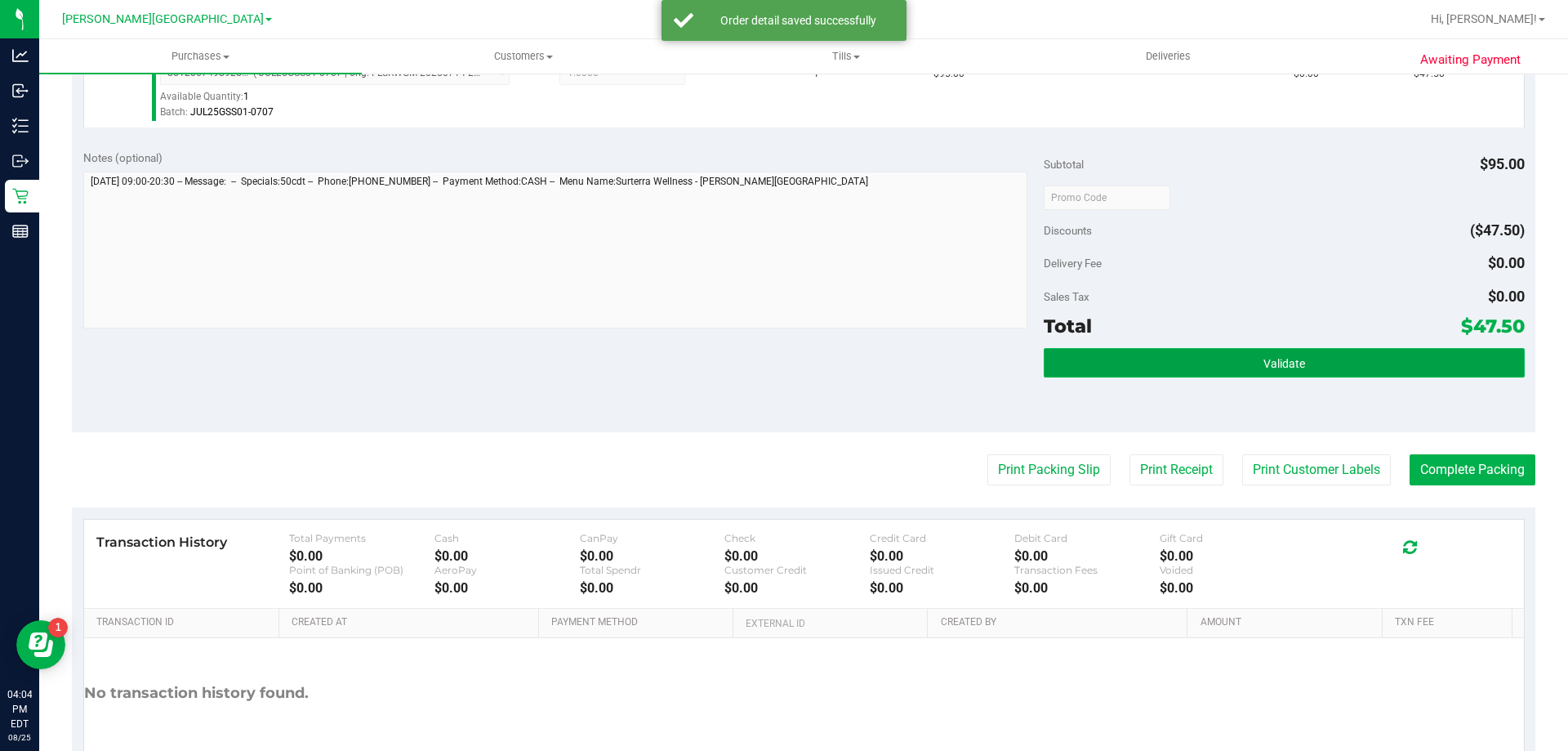
click at [1264, 359] on span "Validate" at bounding box center [1284, 363] width 41 height 13
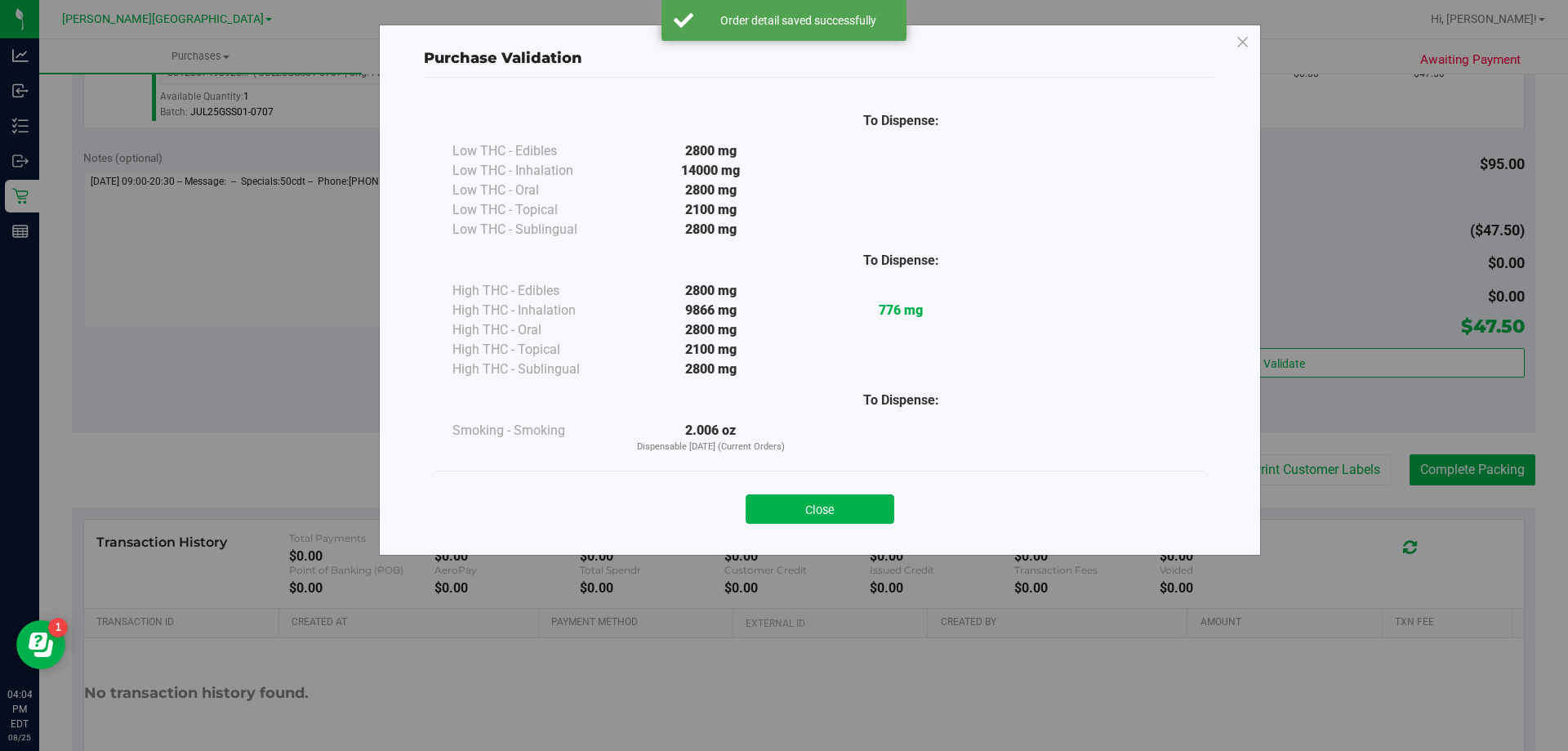
drag, startPoint x: 853, startPoint y: 513, endPoint x: 1203, endPoint y: 511, distance: 350.0
click at [869, 512] on button "Close" at bounding box center [819, 510] width 149 height 30
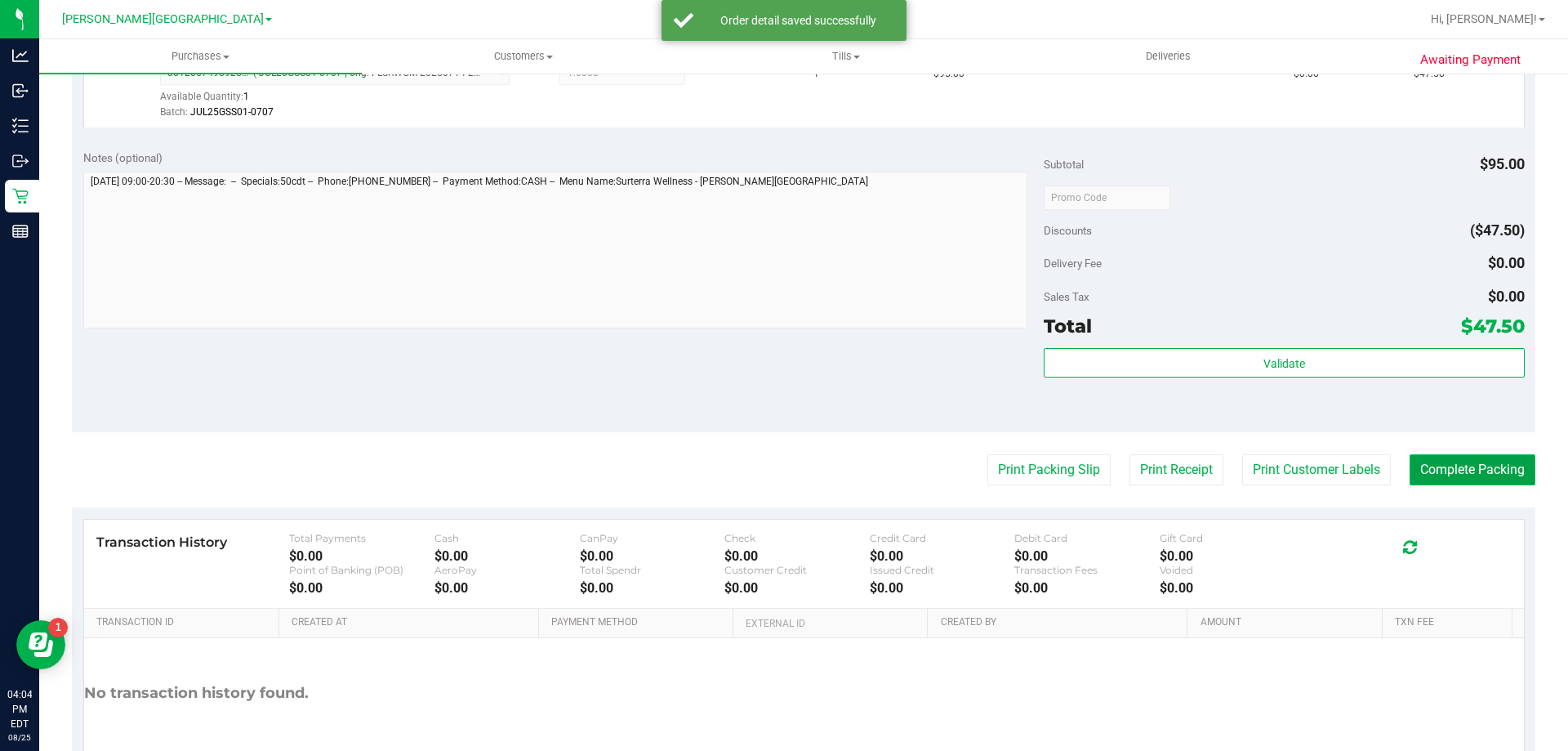
click at [1461, 465] on button "Complete Packing" at bounding box center [1472, 470] width 126 height 32
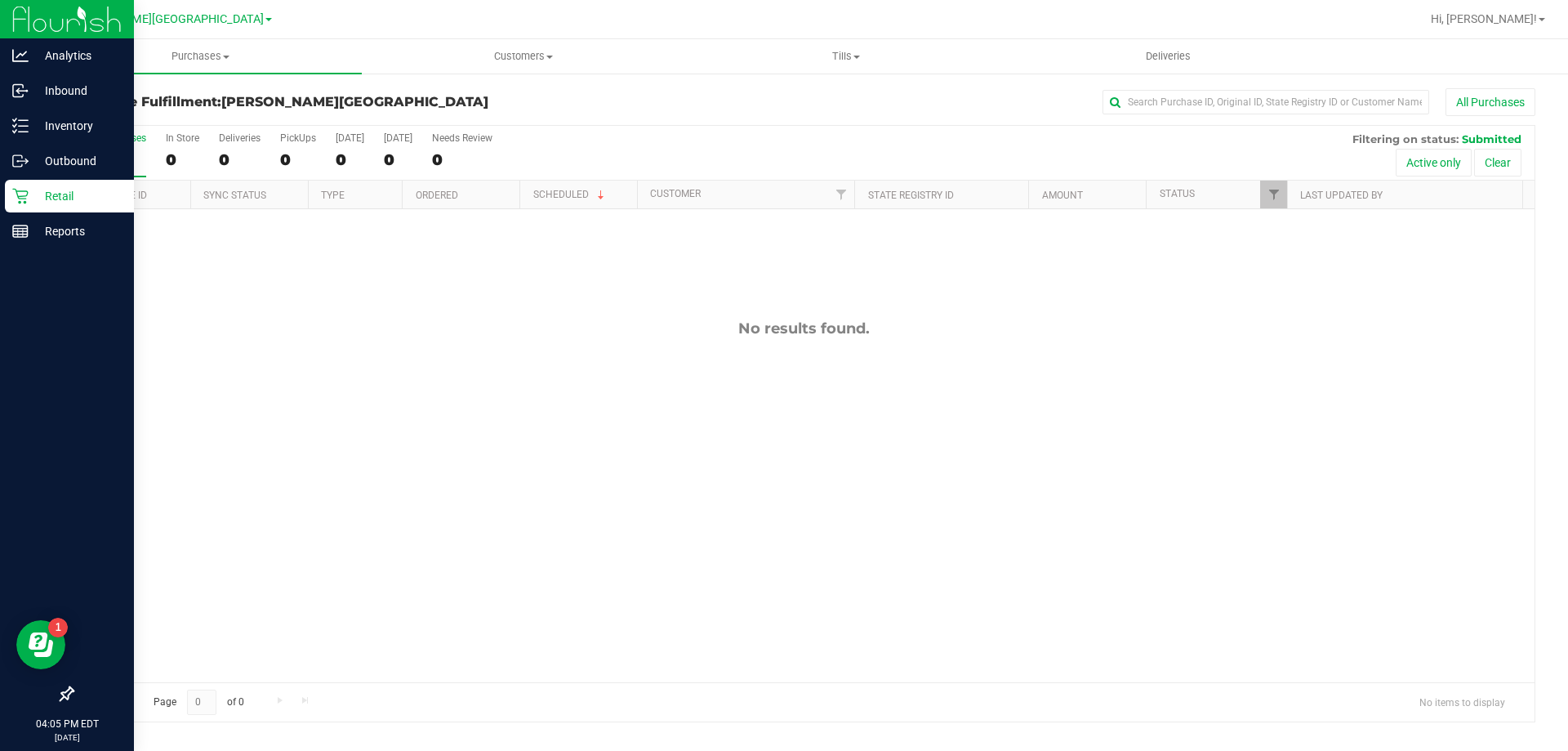
click at [27, 196] on icon at bounding box center [20, 196] width 17 height 17
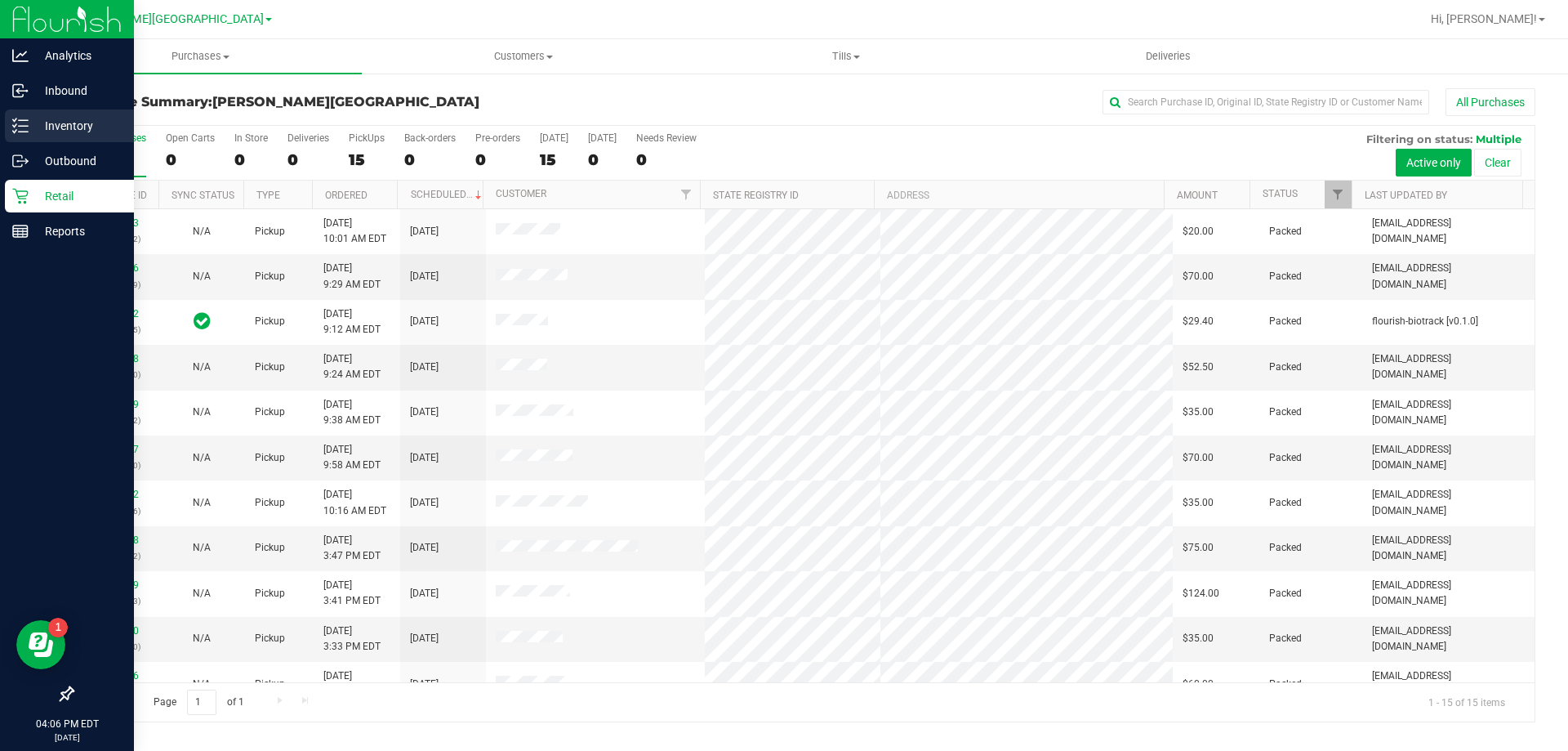
click at [40, 121] on p "Inventory" at bounding box center [78, 126] width 98 height 20
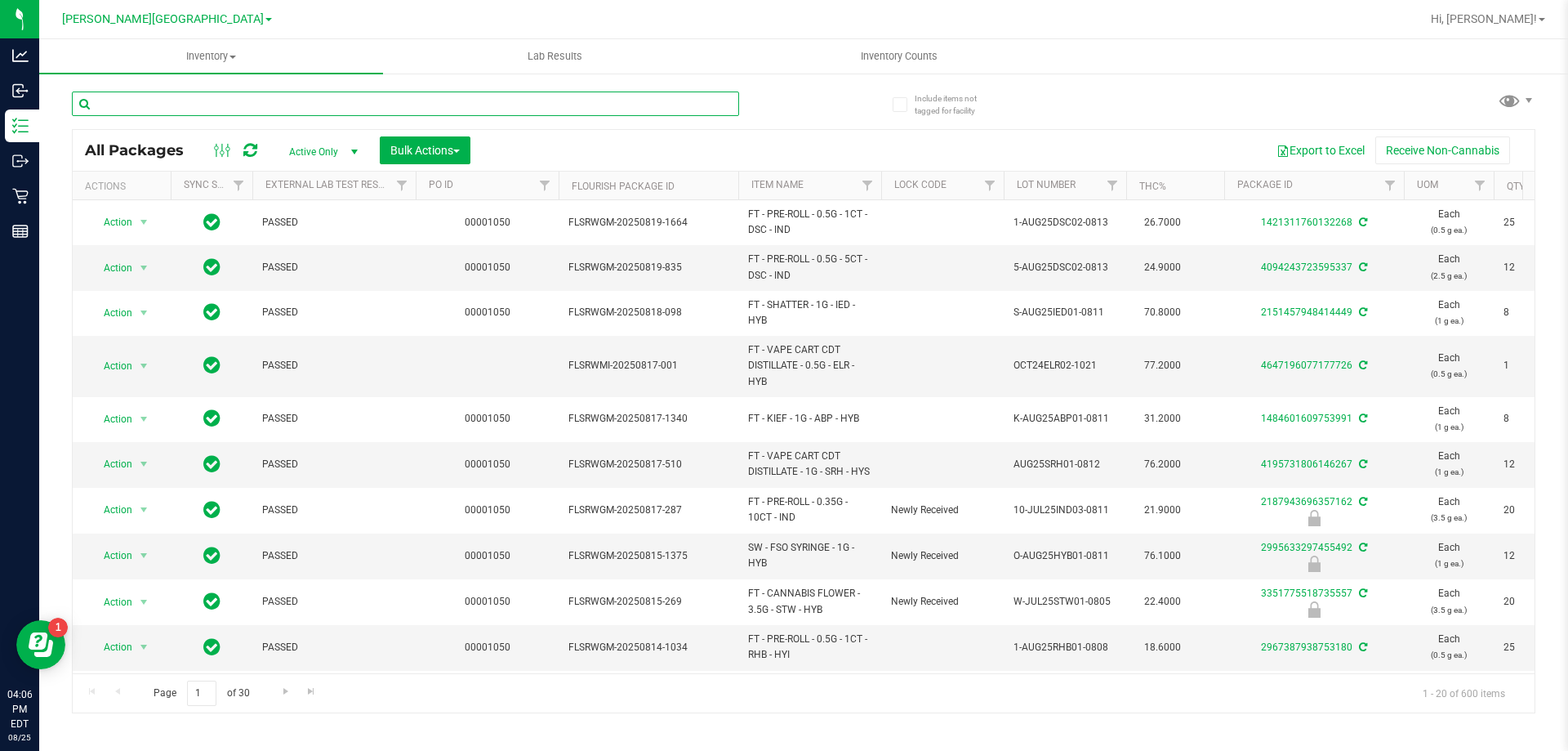
drag, startPoint x: 372, startPoint y: 107, endPoint x: 332, endPoint y: 102, distance: 40.3
click at [332, 102] on input "text" at bounding box center [405, 103] width 667 height 25
paste input "FT 1g Kief Apples N Bananas x Pancakes Jealousy (Hybrid)"
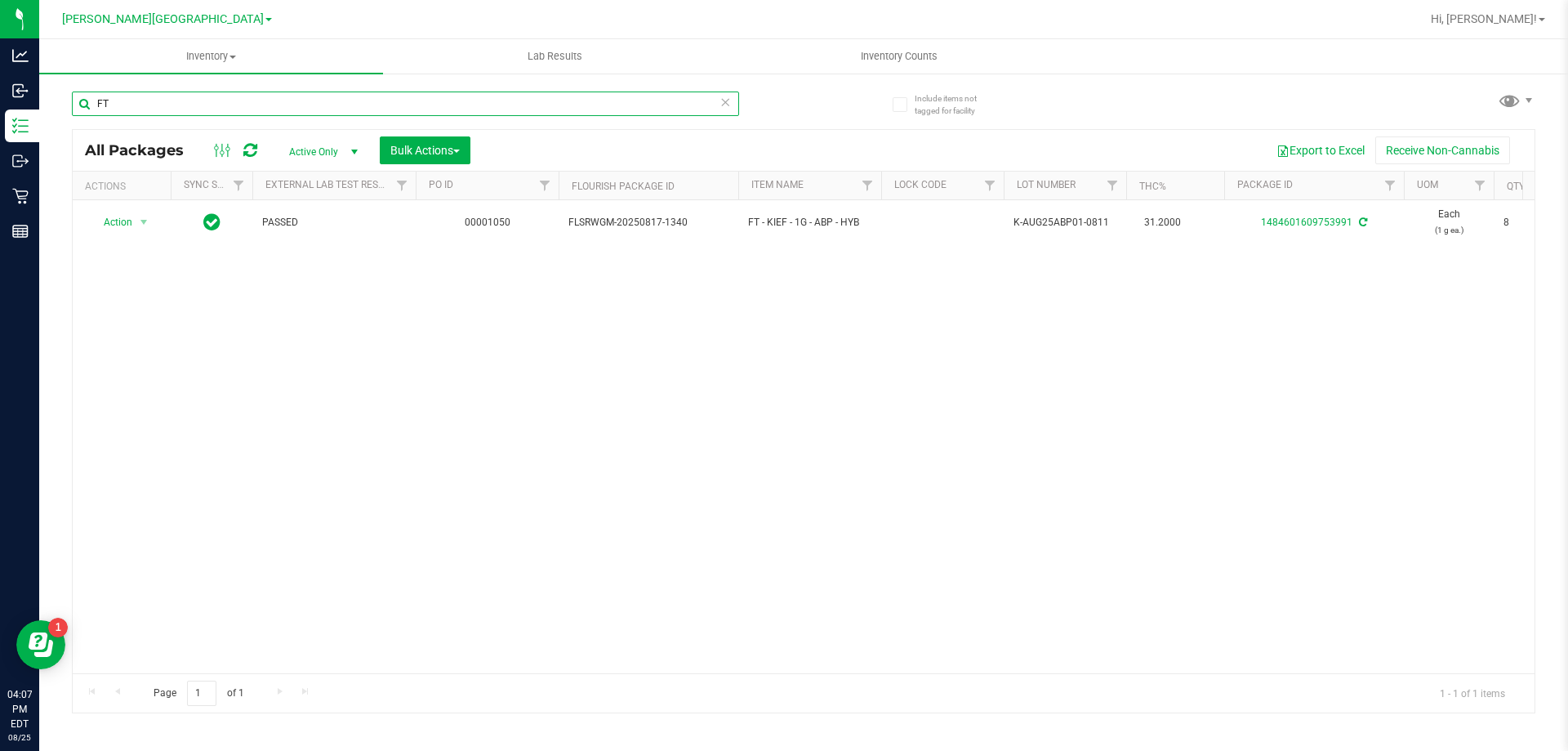
type input "F"
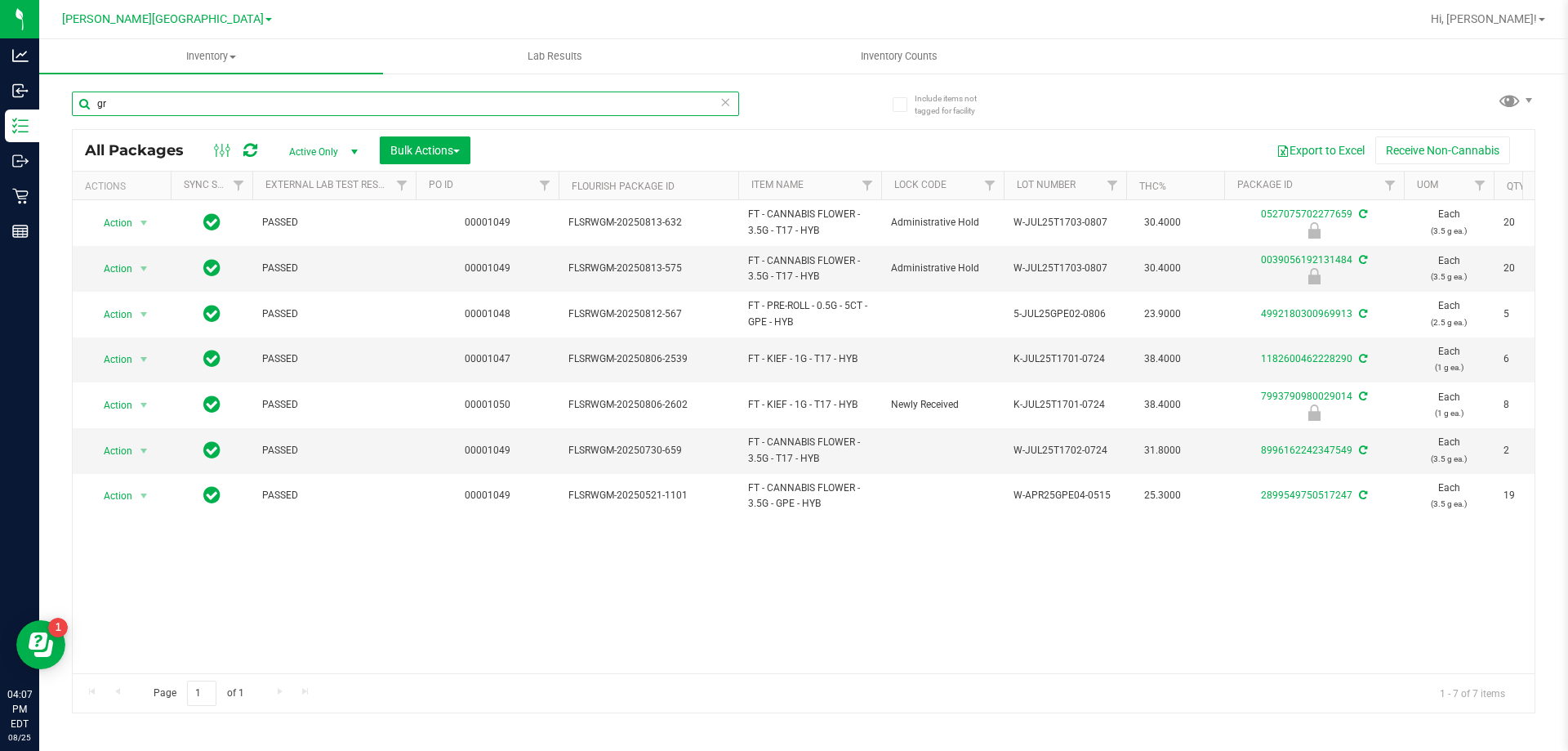
type input "g"
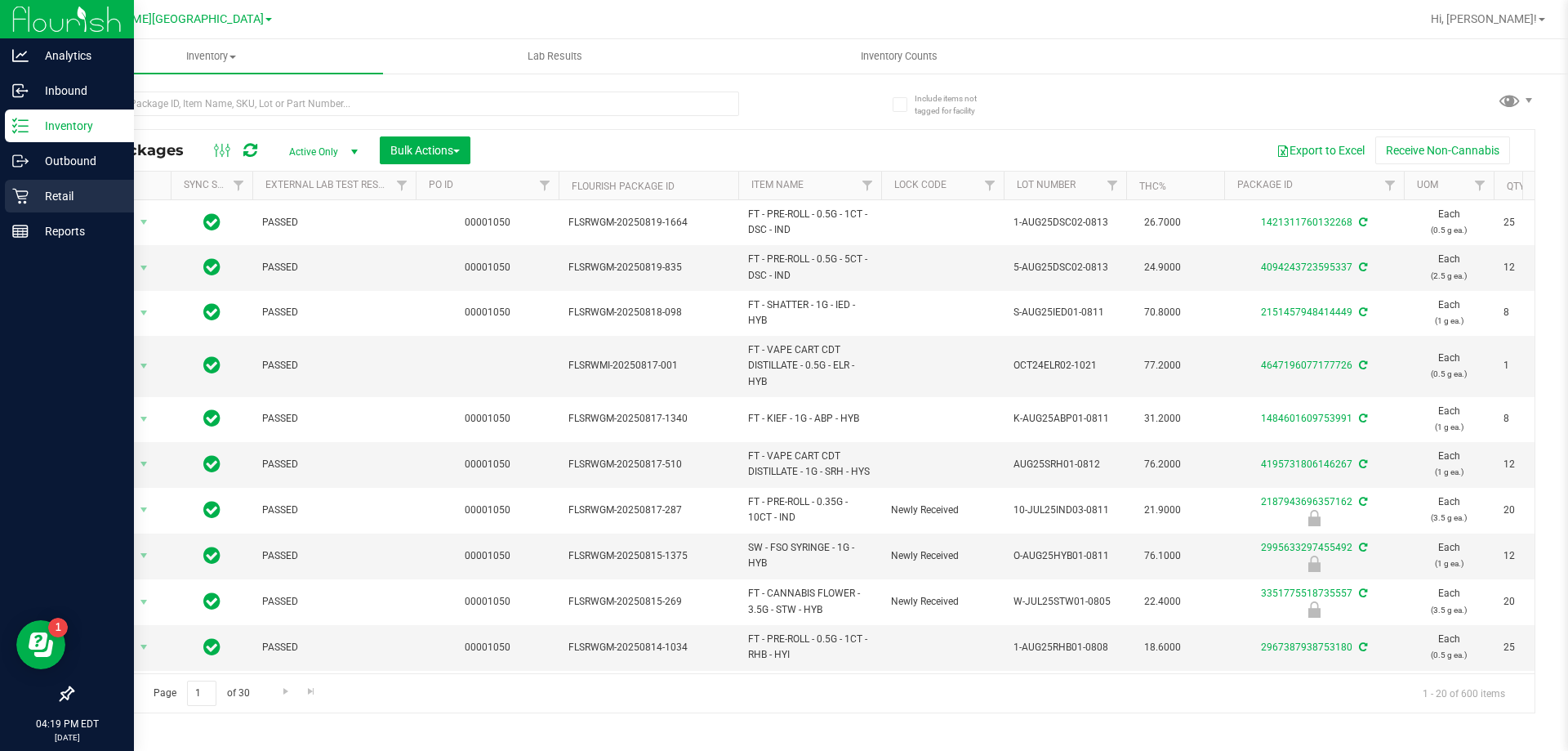
click at [48, 197] on p "Retail" at bounding box center [78, 196] width 98 height 20
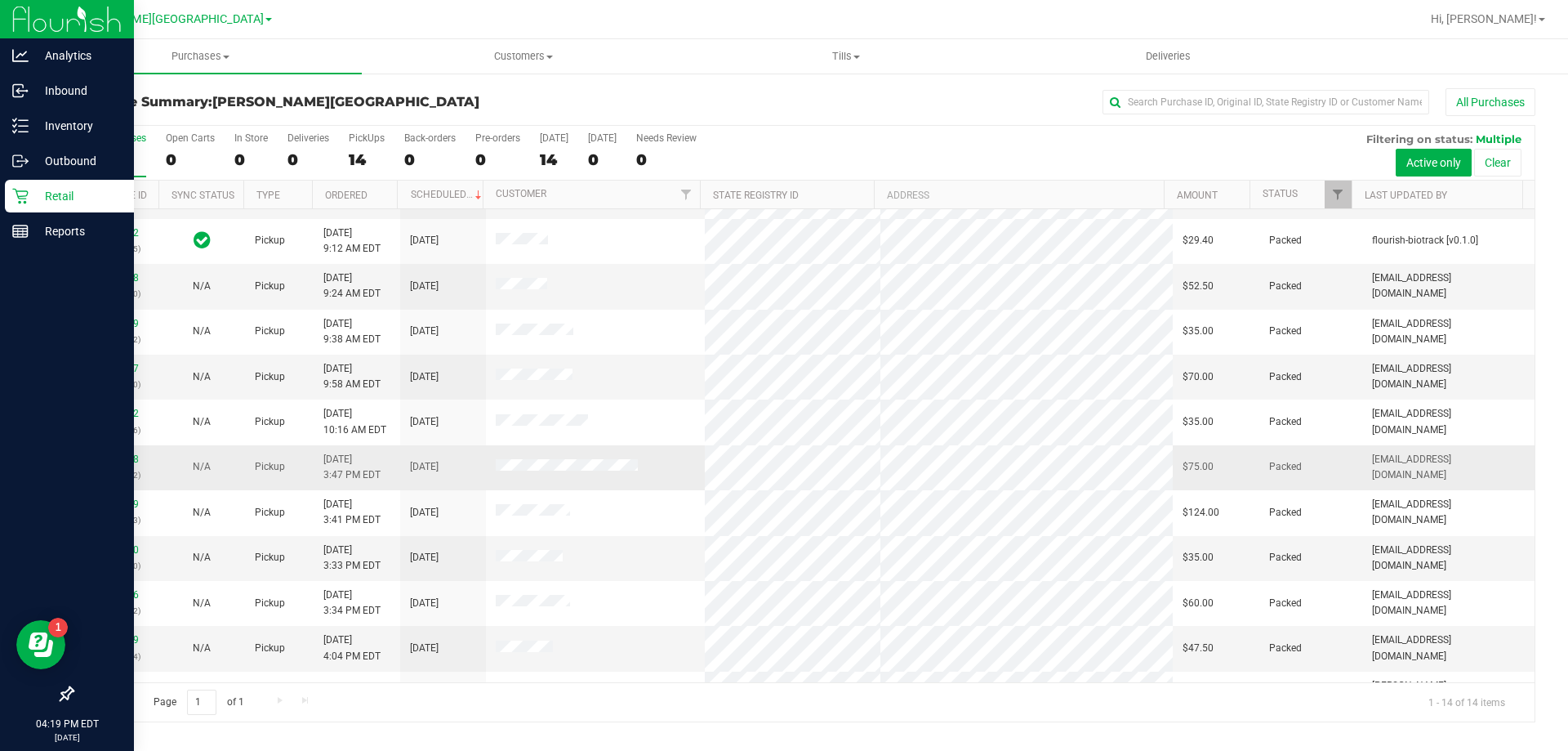
scroll to position [161, 0]
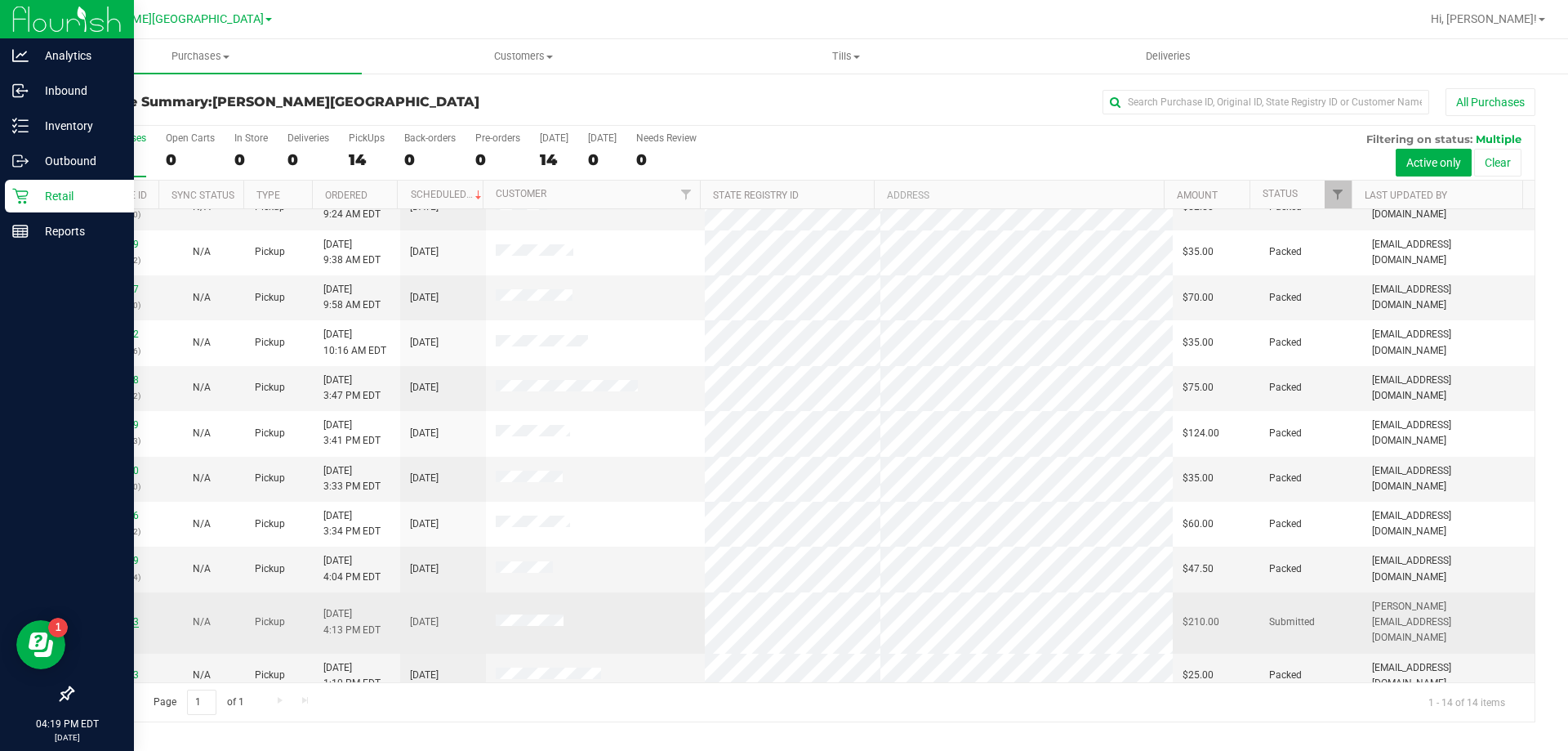
click at [124, 616] on link "11845443" at bounding box center [116, 622] width 45 height 12
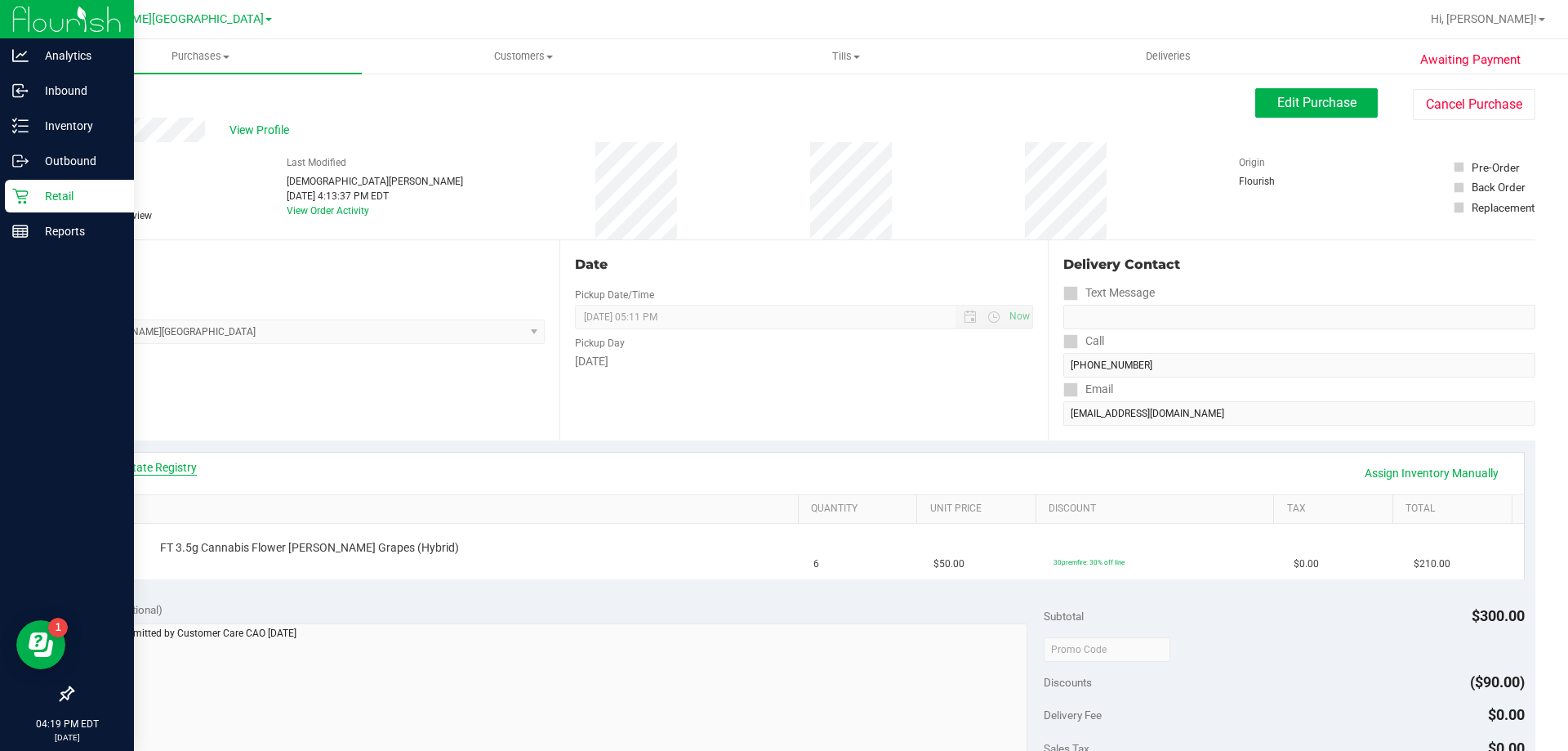
click at [152, 469] on link "View State Registry" at bounding box center [148, 467] width 98 height 17
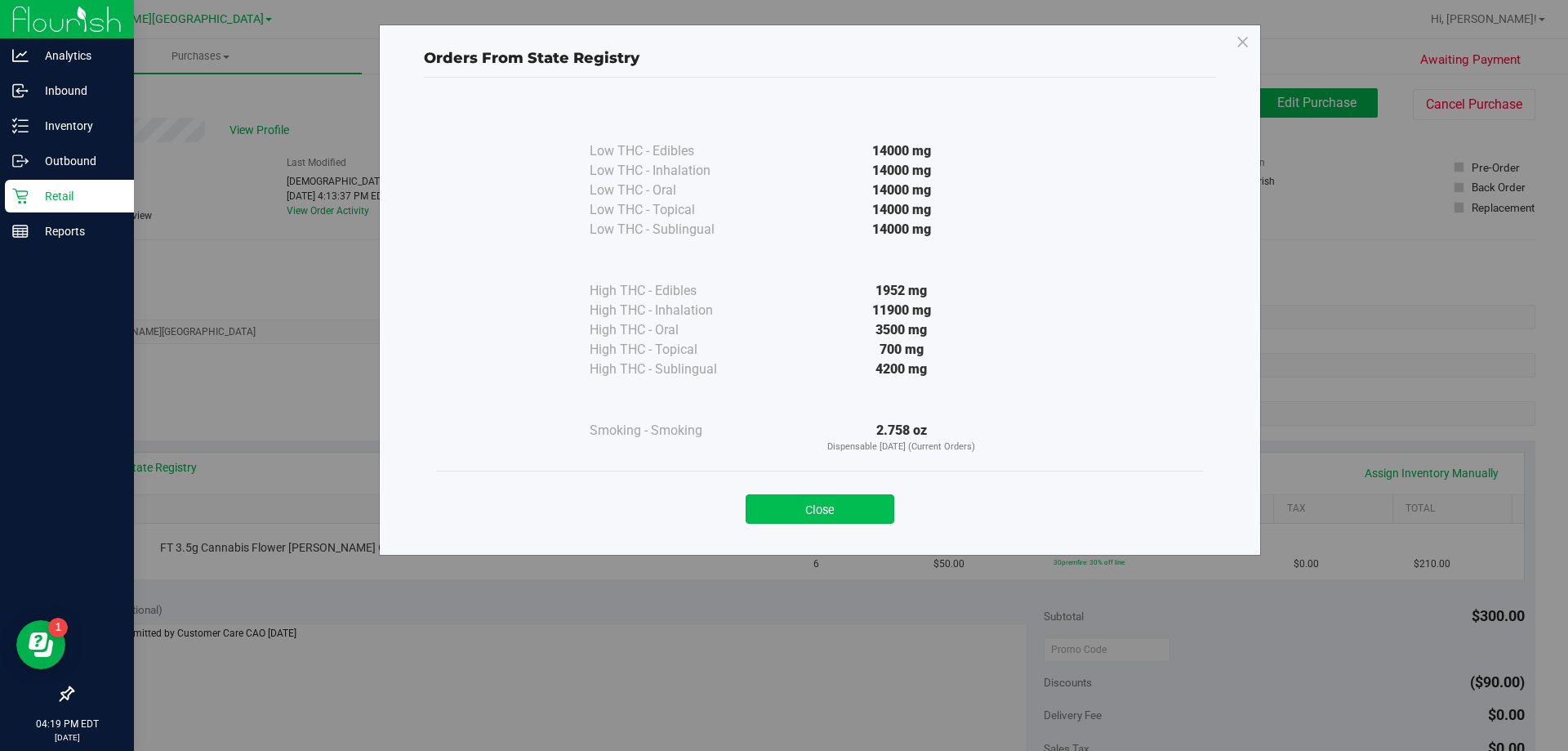
click at [831, 514] on button "Close" at bounding box center [819, 510] width 149 height 30
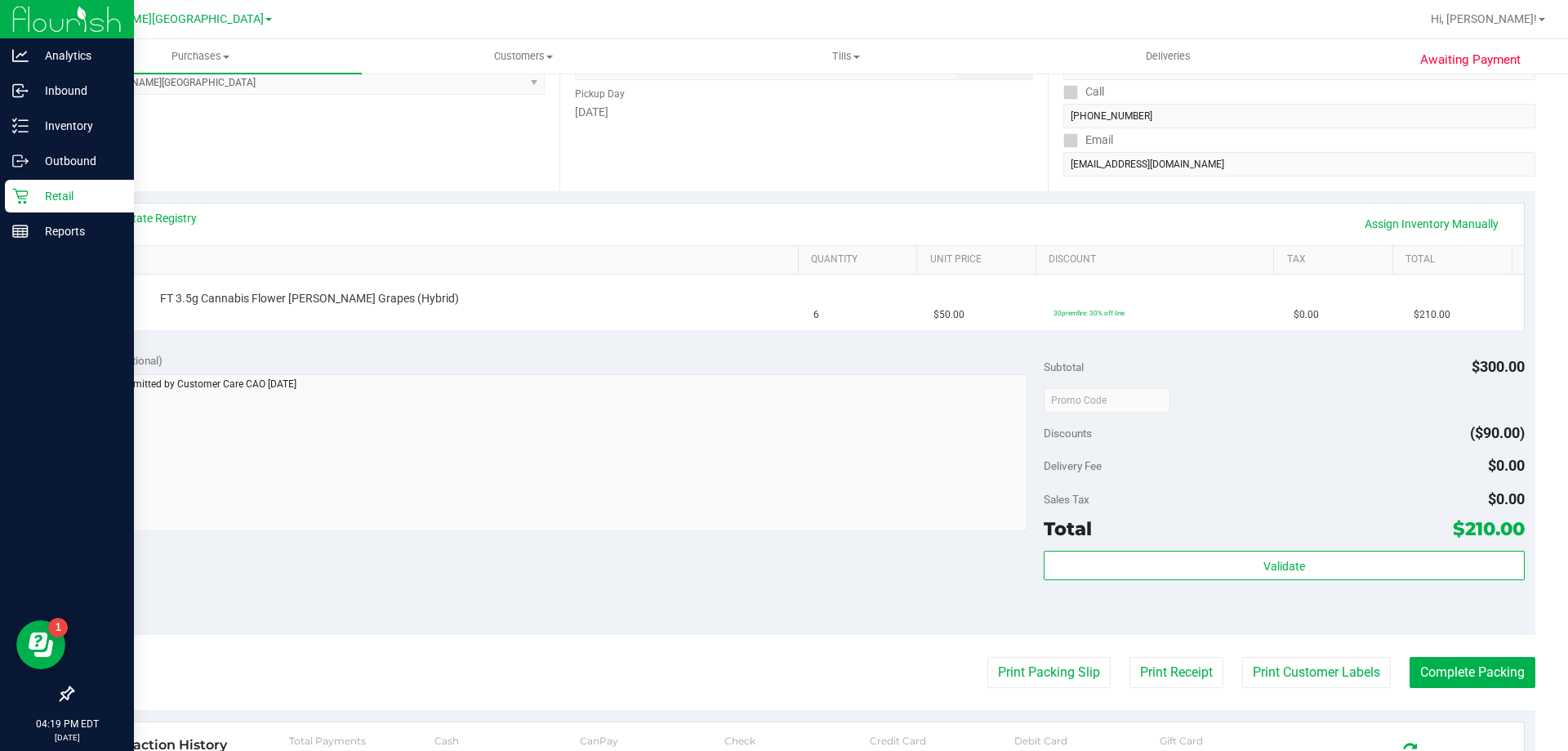
scroll to position [491, 0]
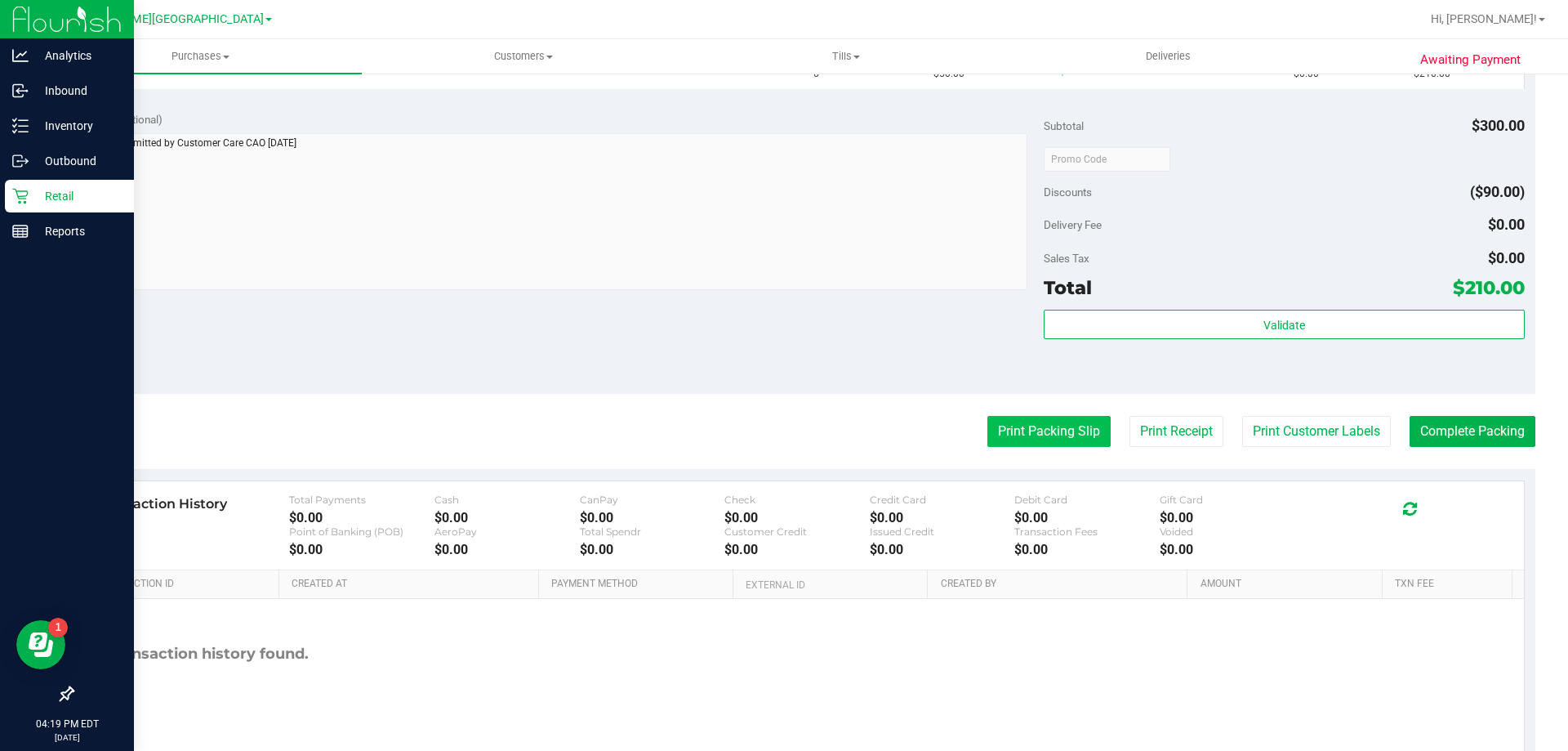
click at [1012, 438] on button "Print Packing Slip" at bounding box center [1048, 432] width 123 height 32
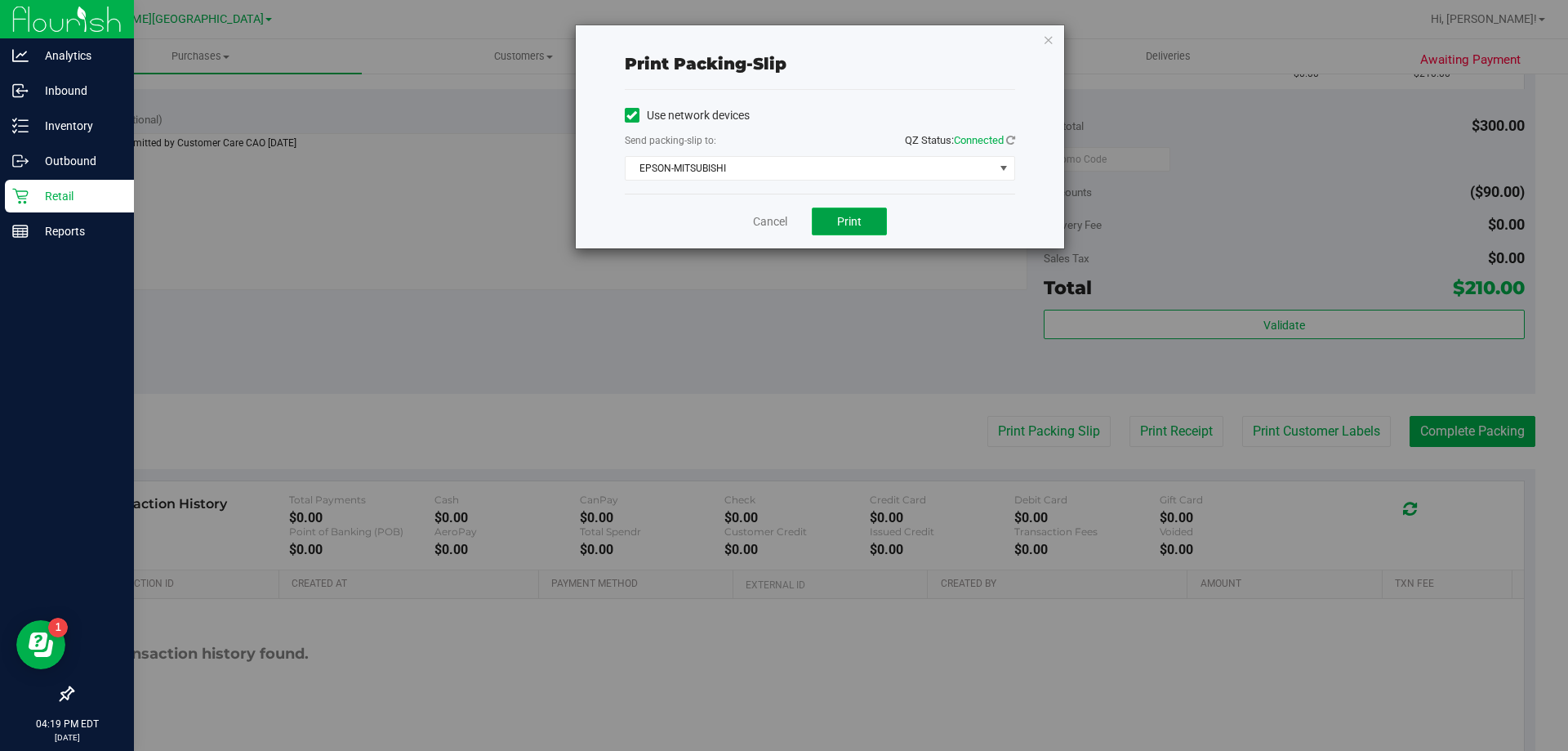
click at [858, 223] on span "Print" at bounding box center [849, 221] width 25 height 13
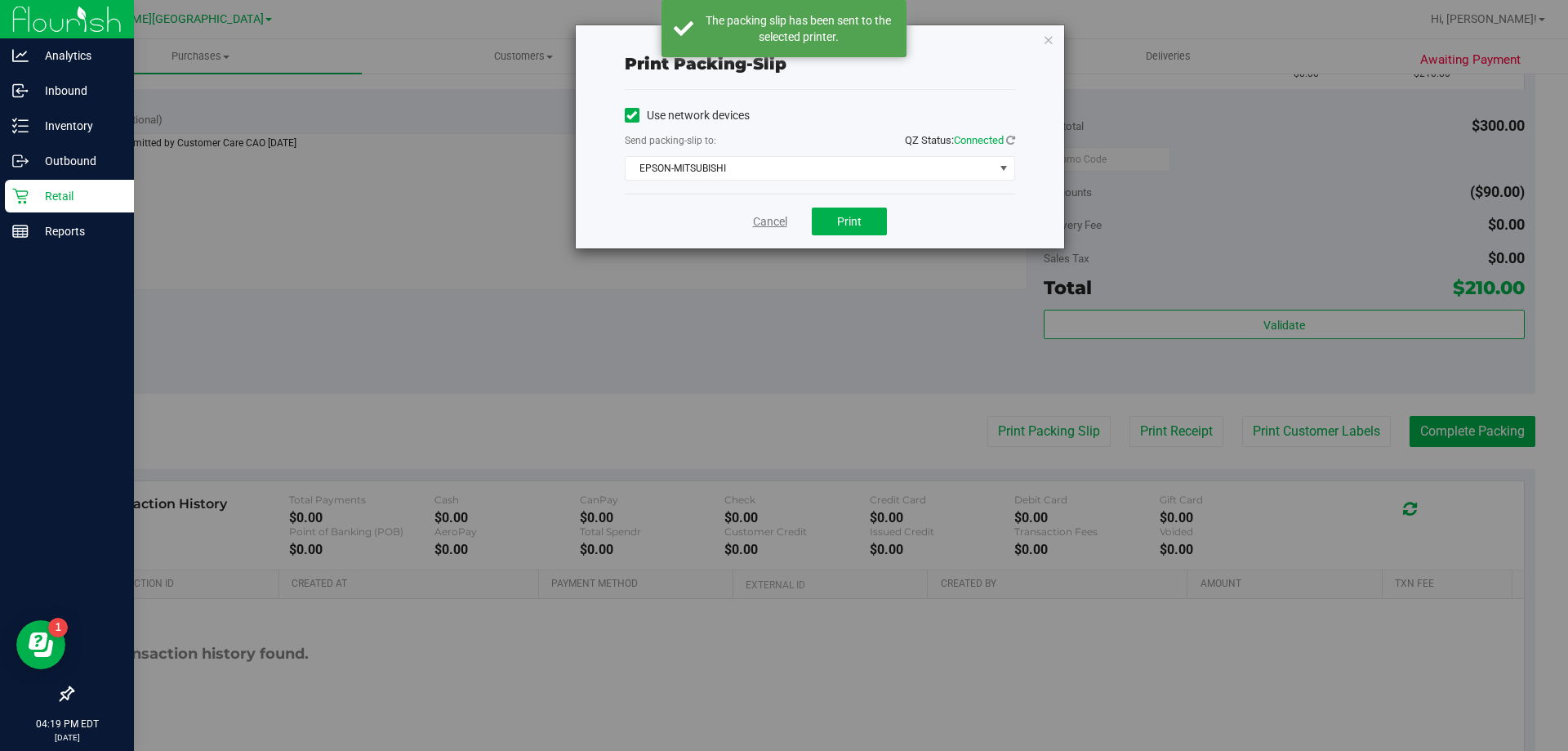
click at [767, 224] on link "Cancel" at bounding box center [770, 221] width 34 height 17
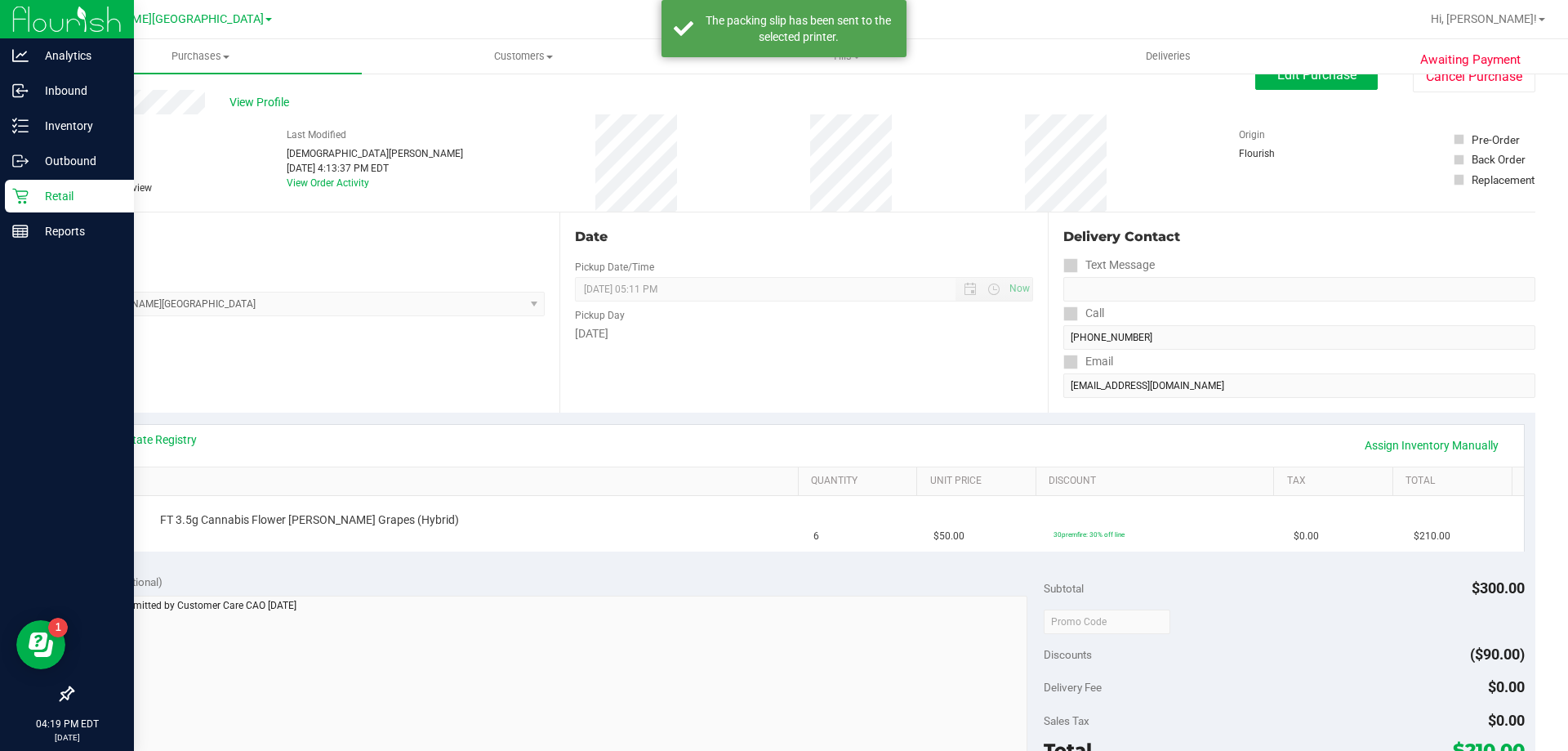
scroll to position [0, 0]
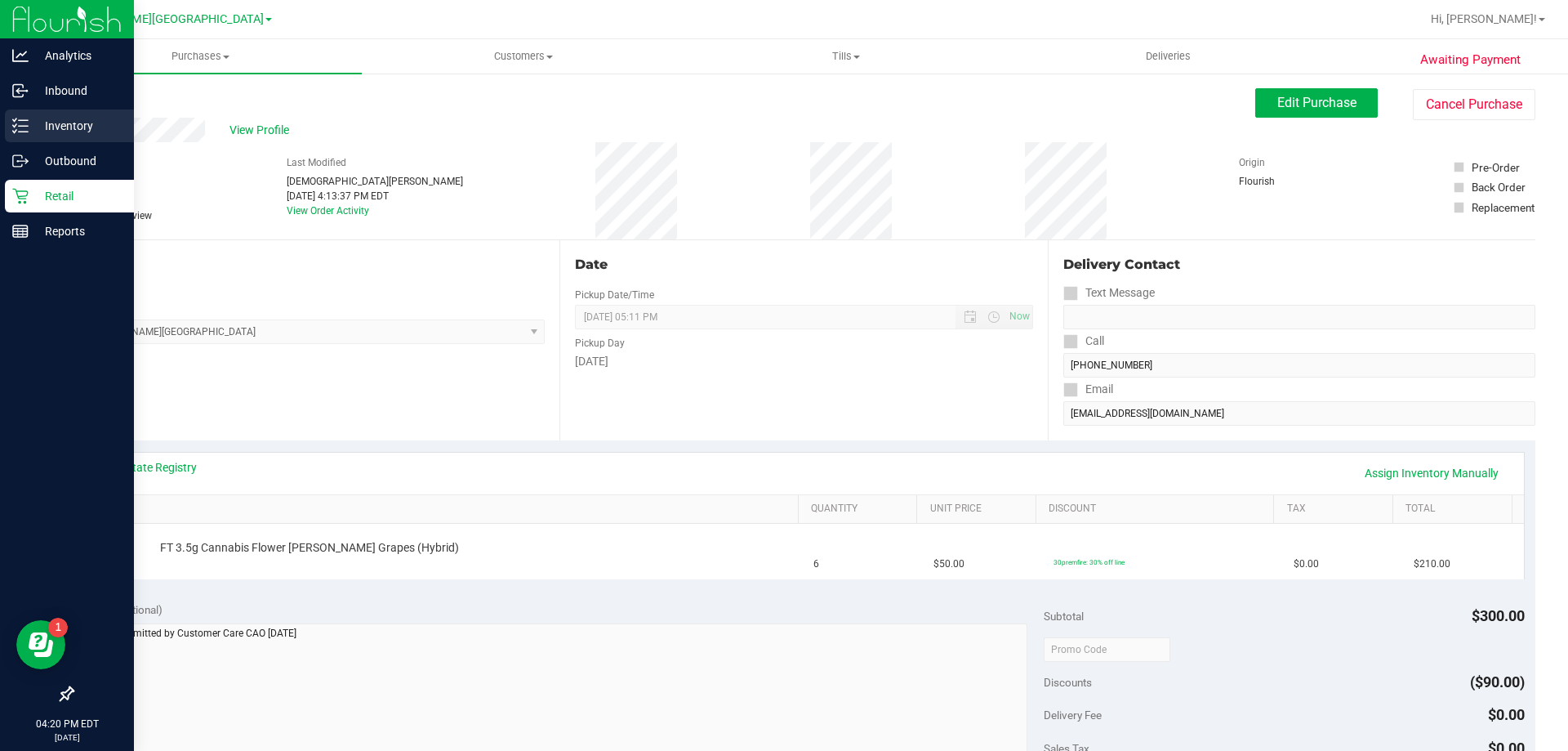
click at [74, 127] on p "Inventory" at bounding box center [78, 126] width 98 height 20
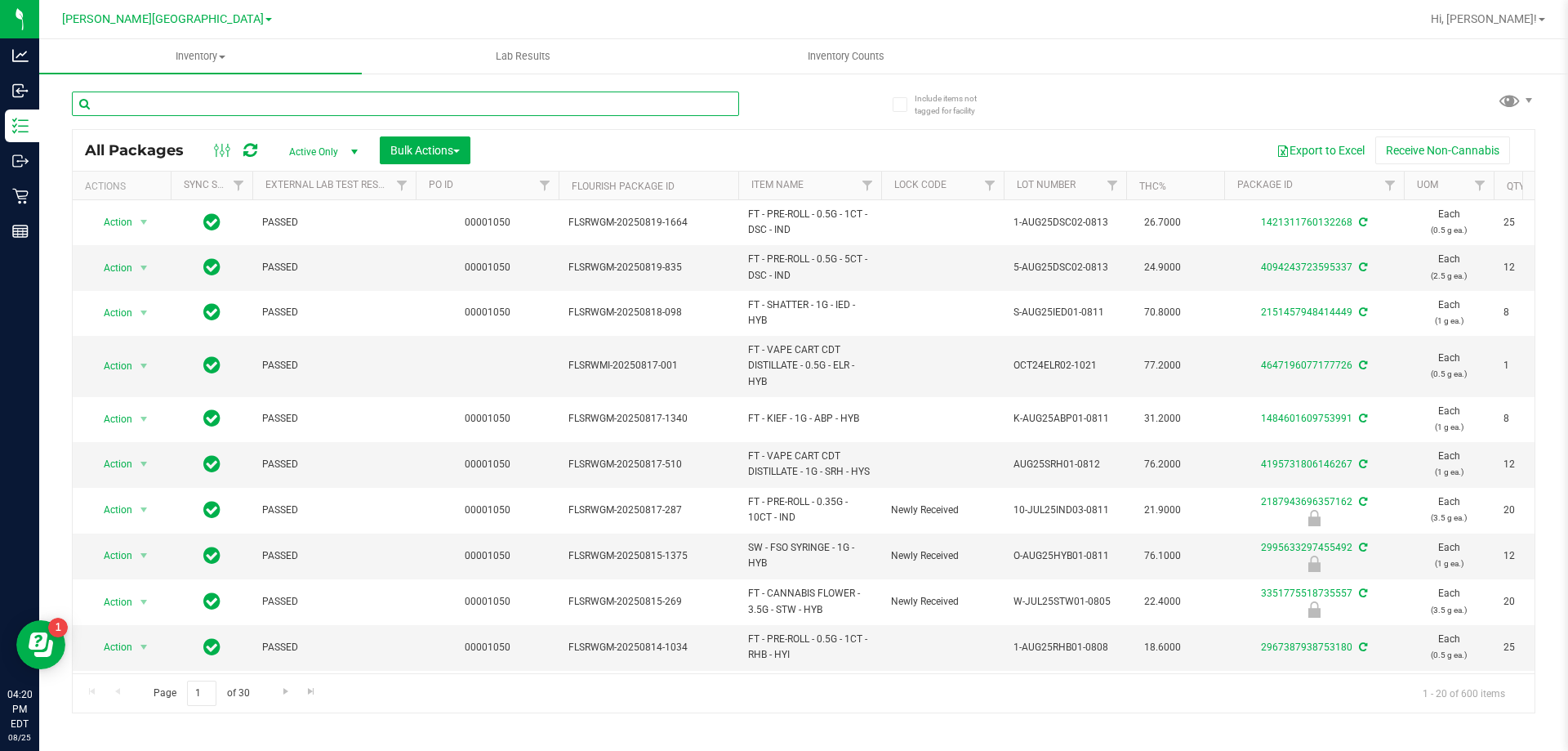
click at [163, 102] on input "text" at bounding box center [405, 103] width 667 height 25
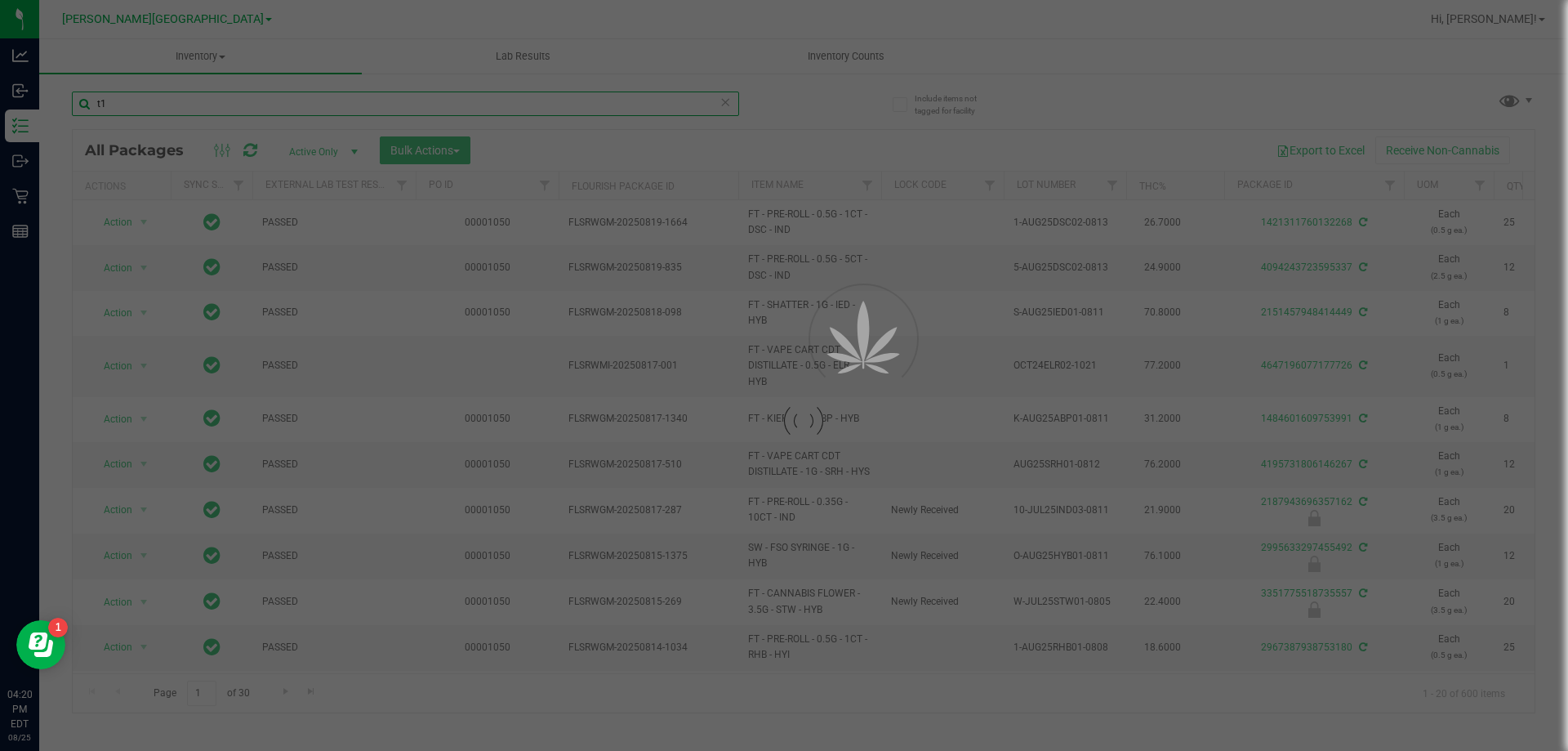
type input "t"
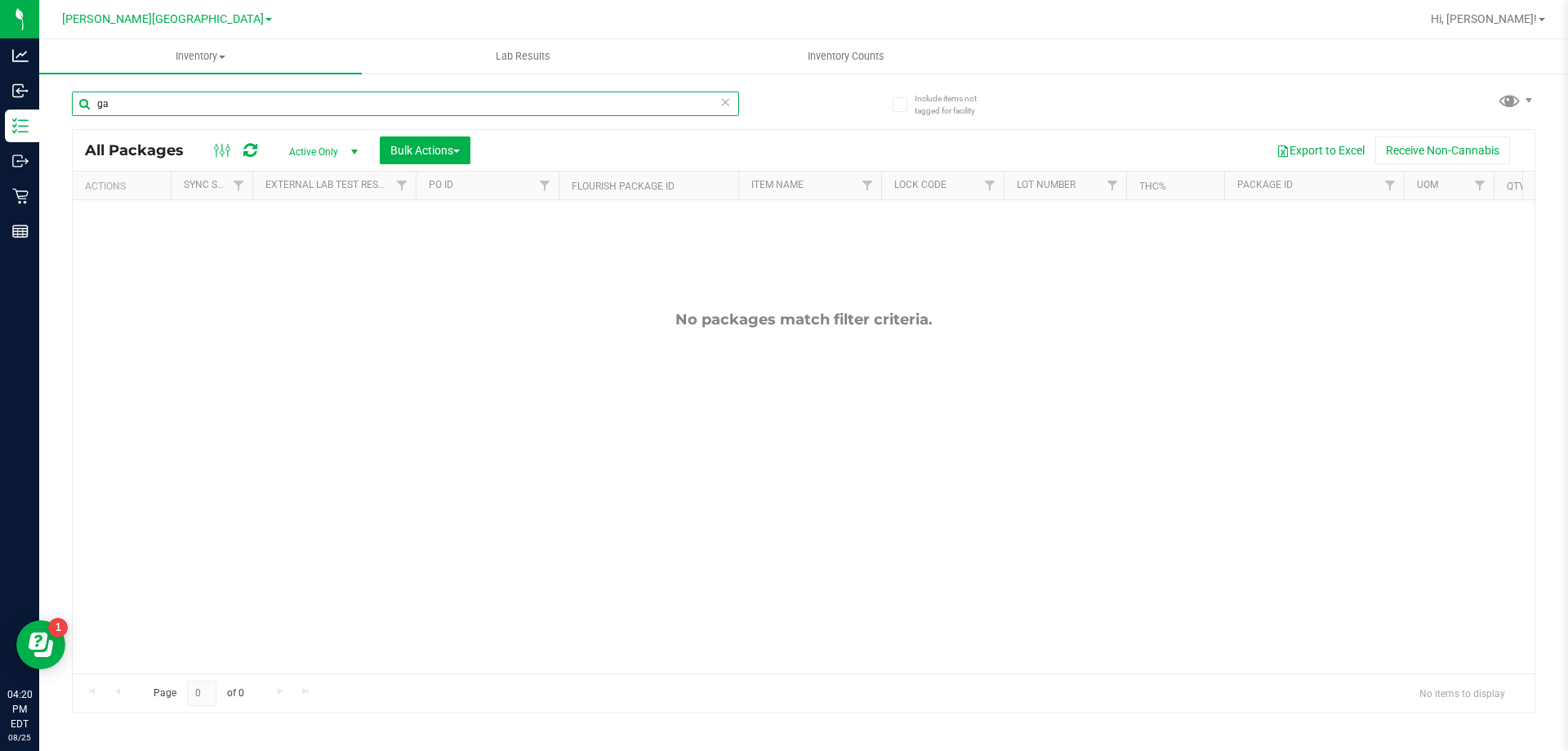
type input "g"
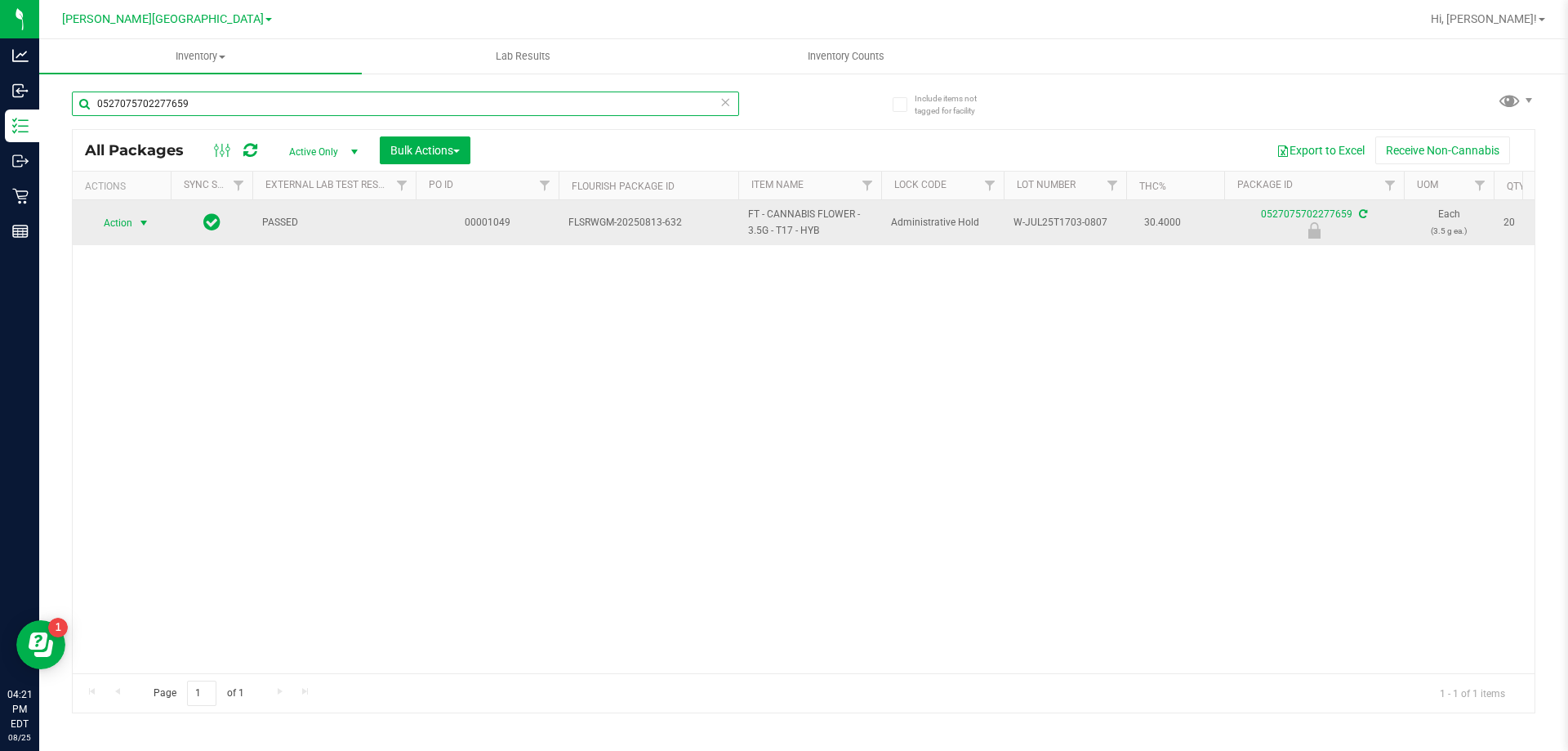
type input "0527075702277659"
click at [139, 214] on span "select" at bounding box center [144, 223] width 21 height 23
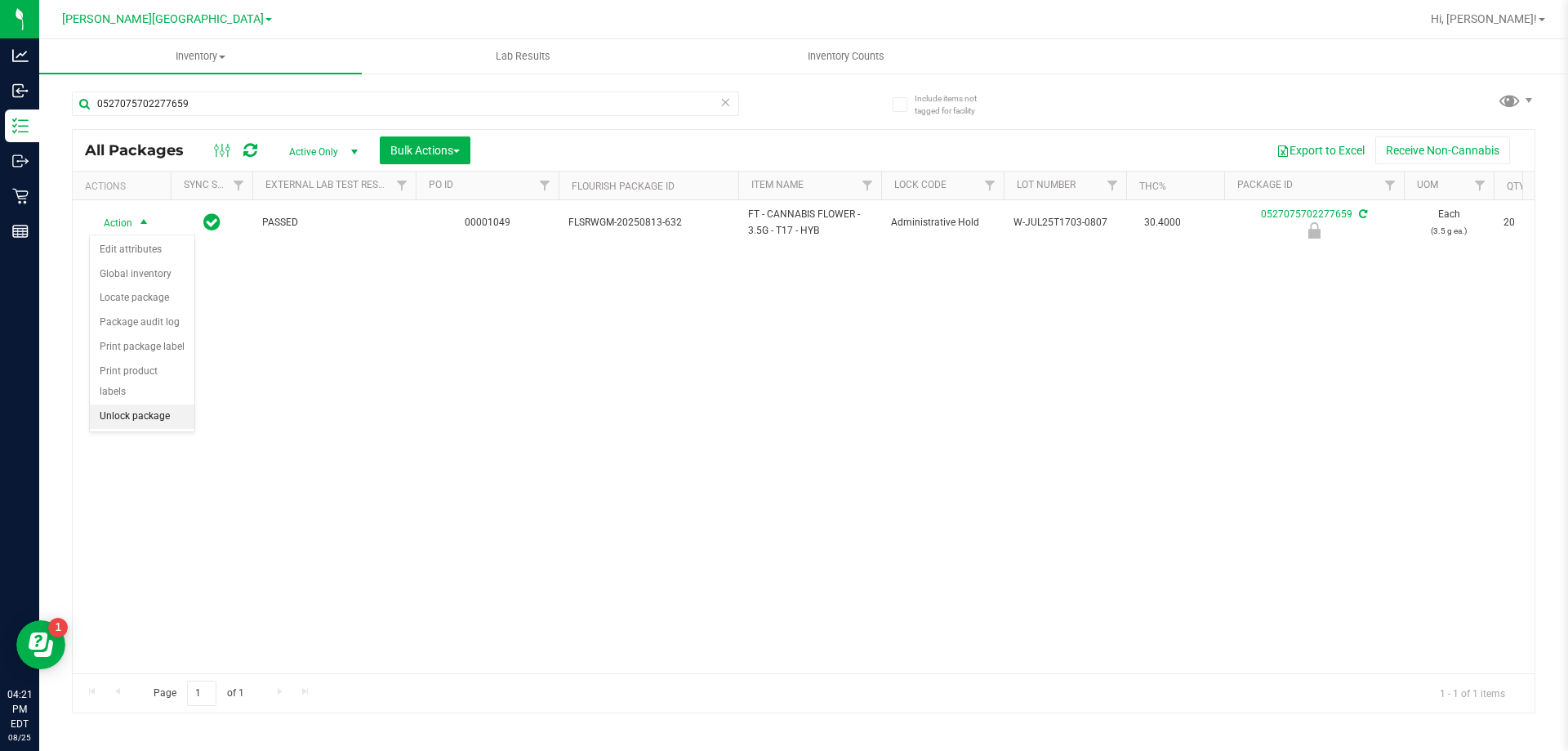
click at [141, 404] on li "Unlock package" at bounding box center [142, 416] width 104 height 25
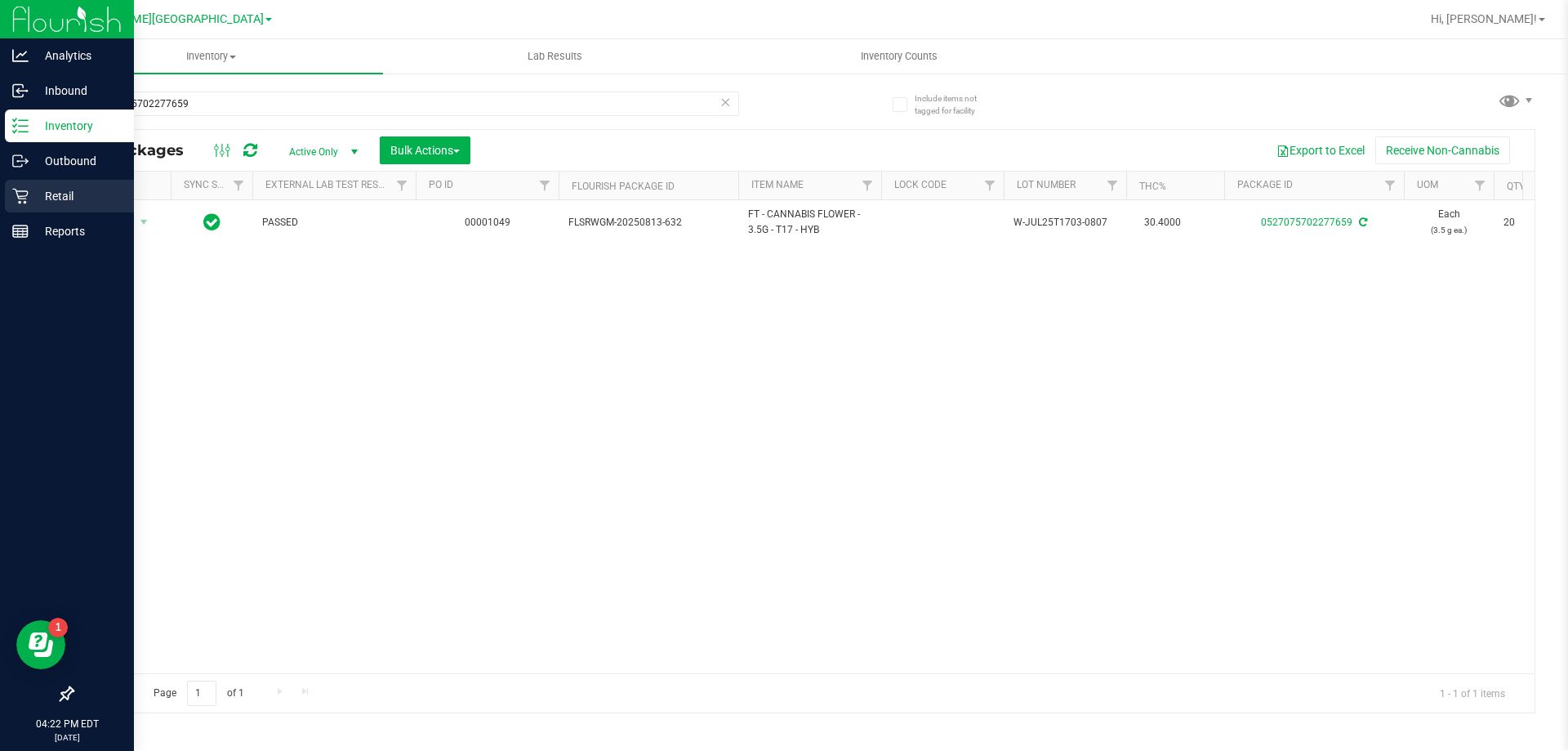
click at [28, 208] on div "Retail" at bounding box center [69, 195] width 129 height 33
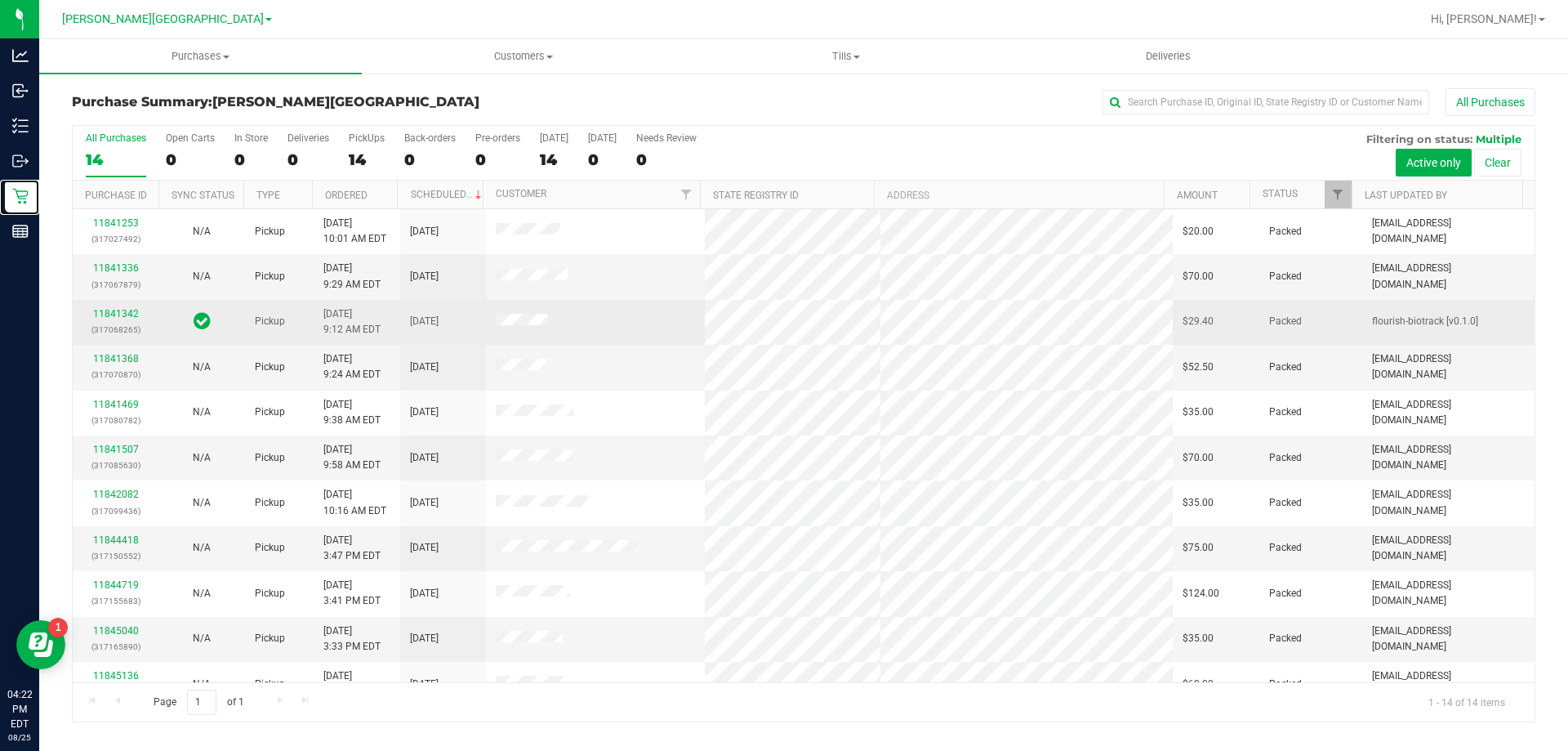
scroll to position [161, 0]
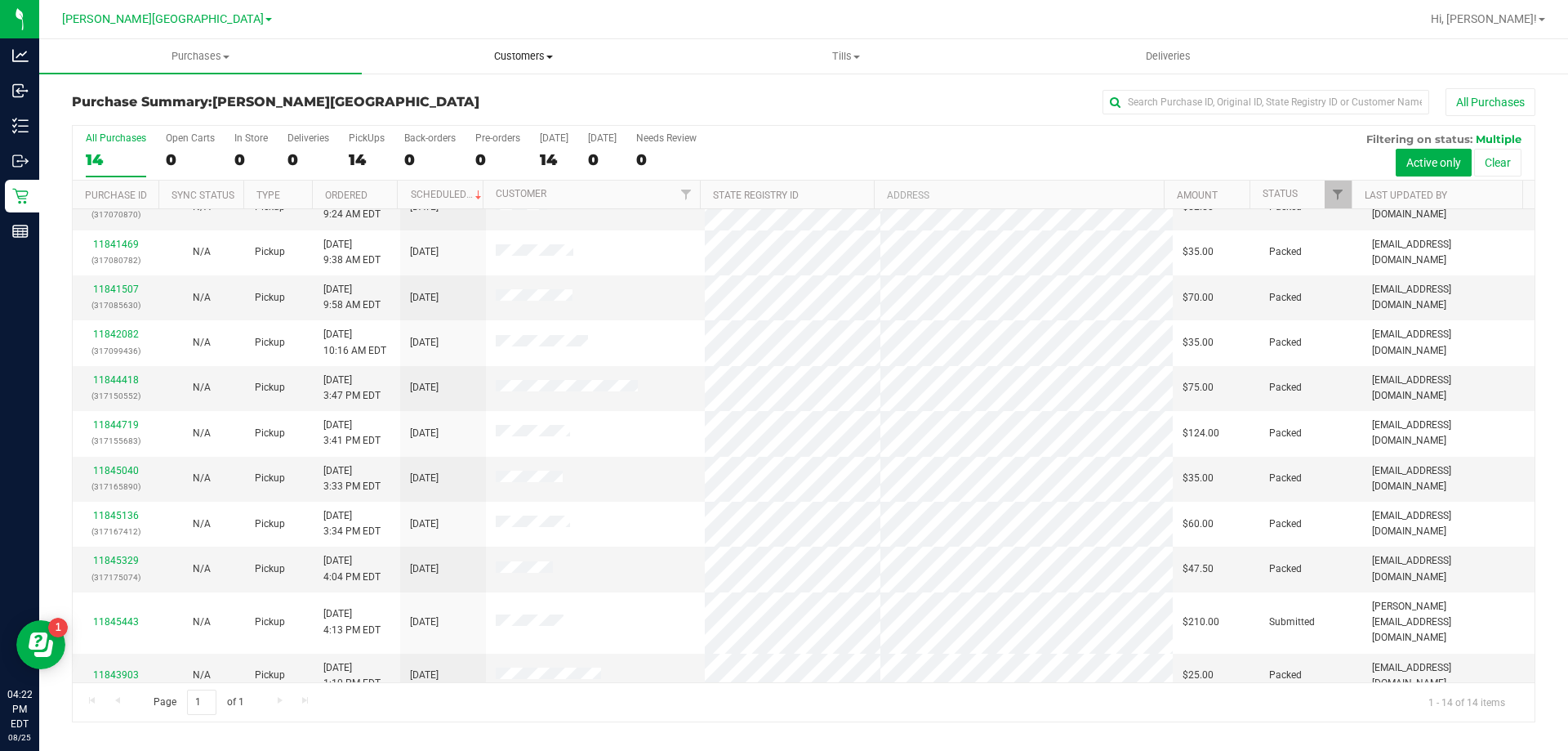
click at [533, 55] on span "Customers" at bounding box center [523, 56] width 321 height 15
click at [434, 94] on span "All customers" at bounding box center [420, 99] width 117 height 14
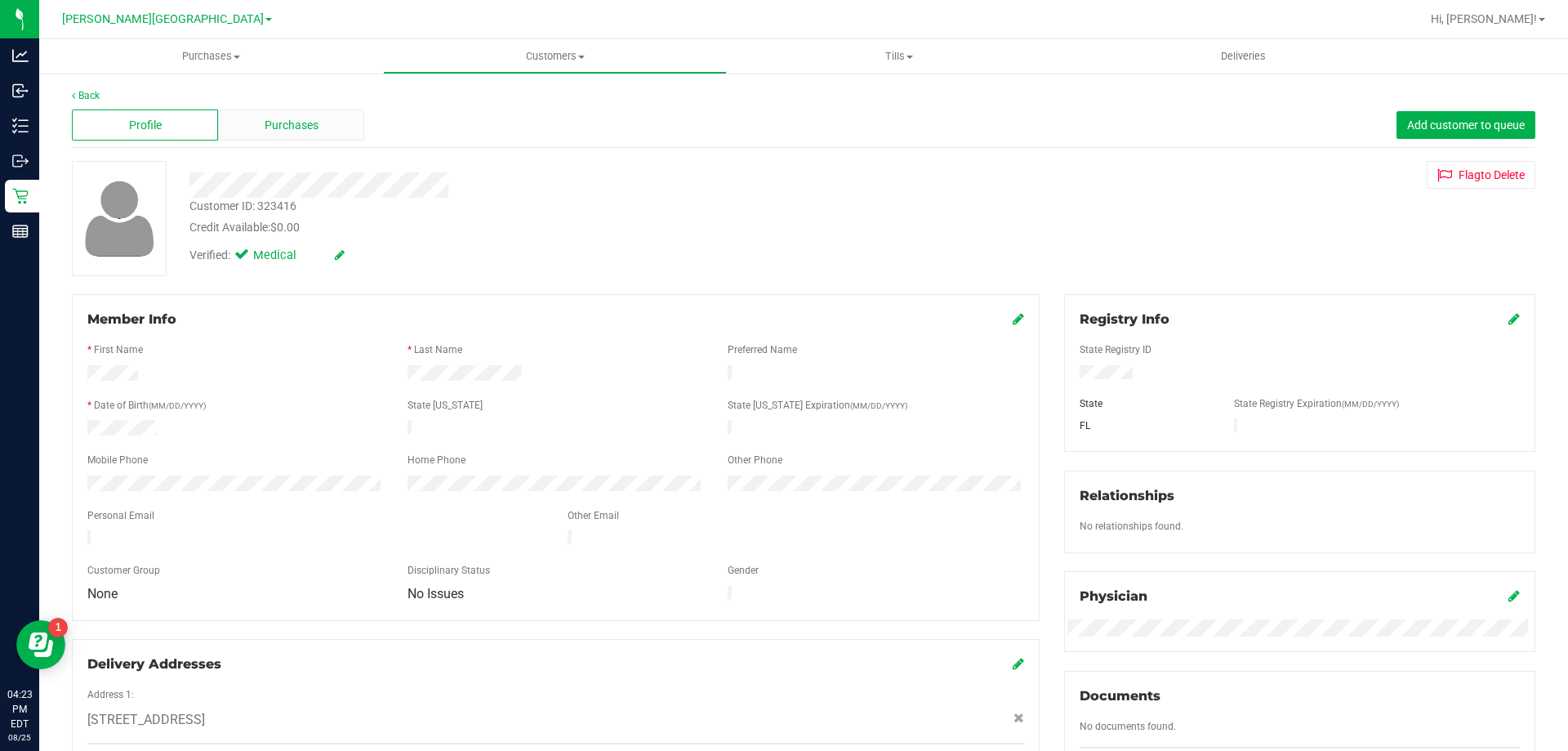
click at [280, 130] on span "Purchases" at bounding box center [292, 125] width 54 height 17
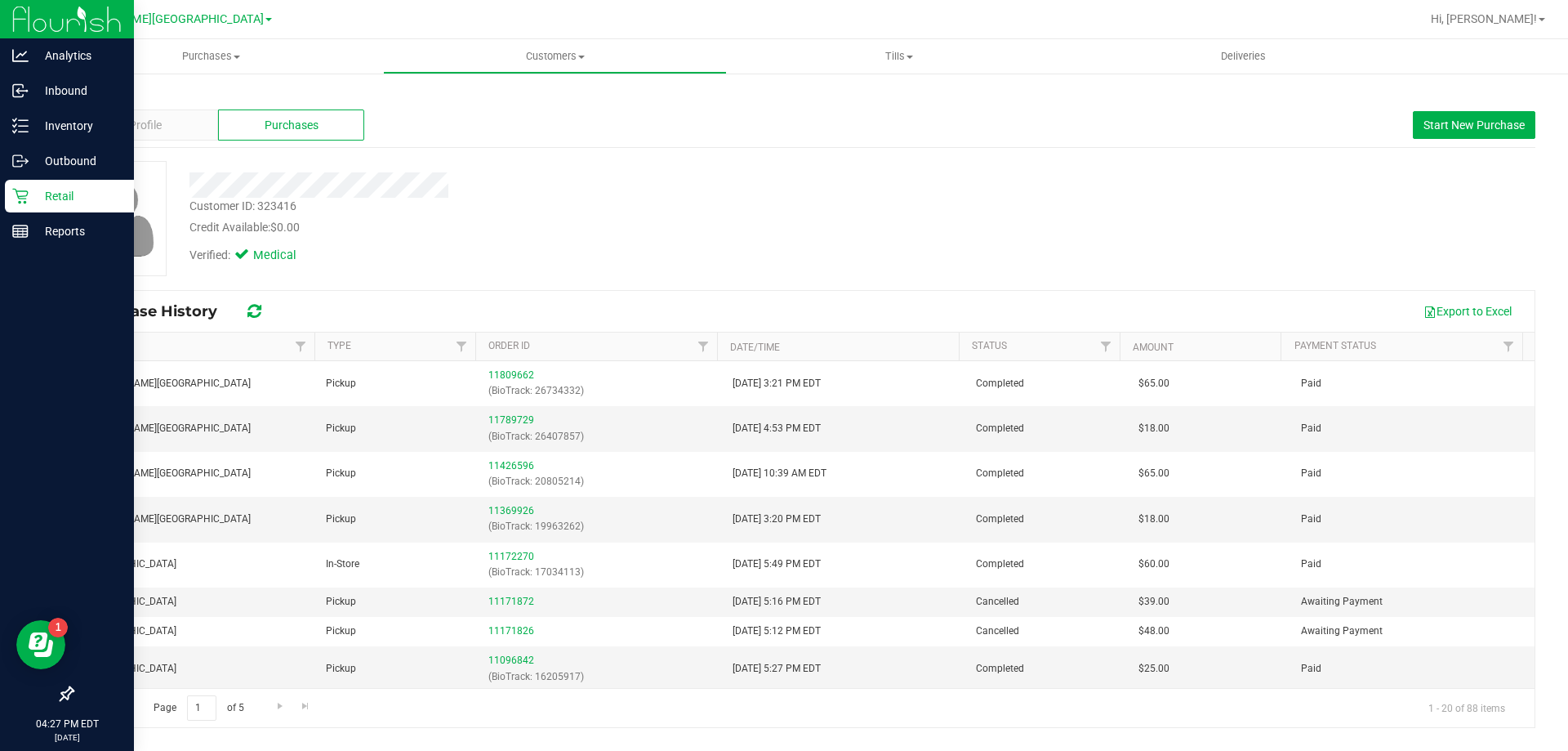
click at [80, 193] on p "Retail" at bounding box center [78, 196] width 98 height 20
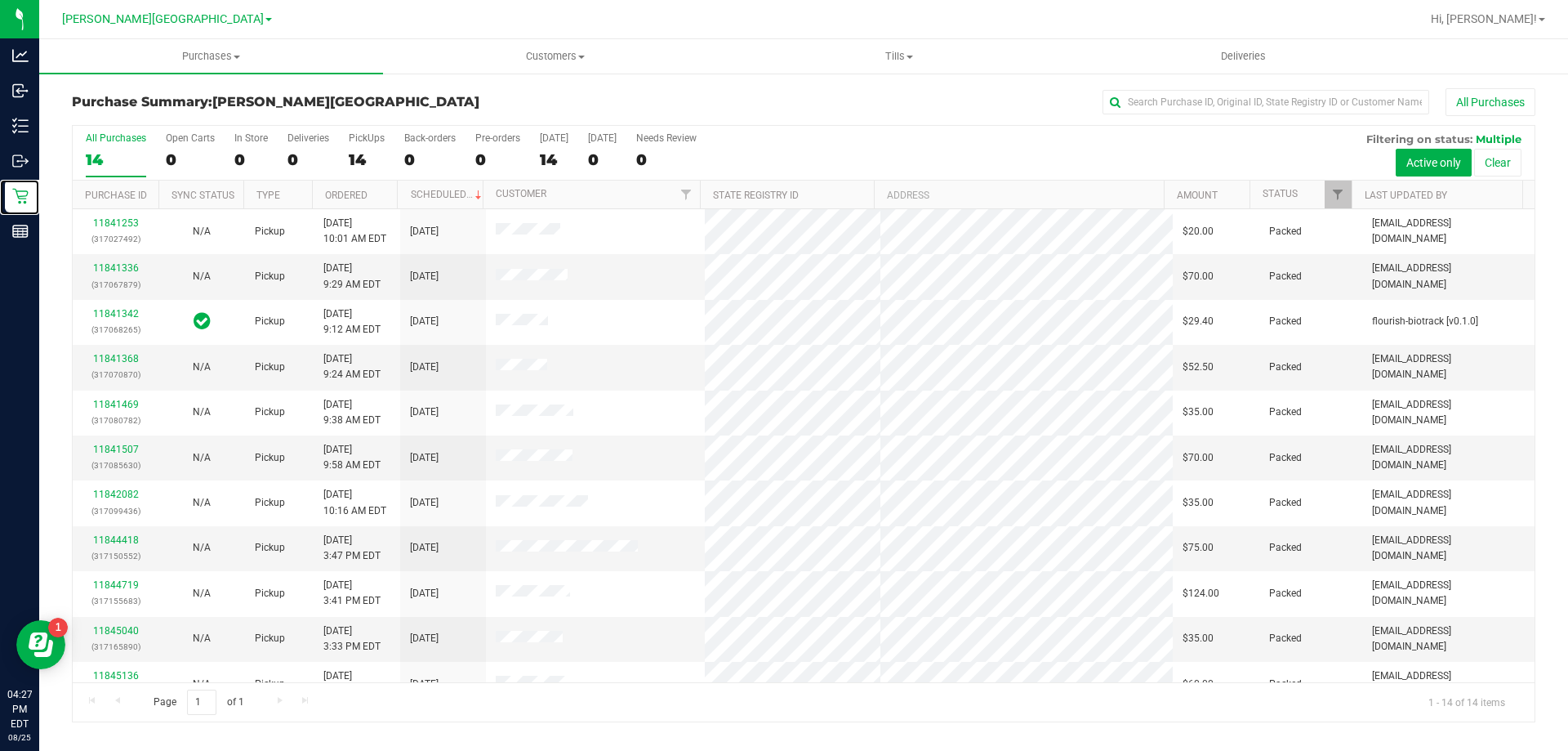
scroll to position [161, 0]
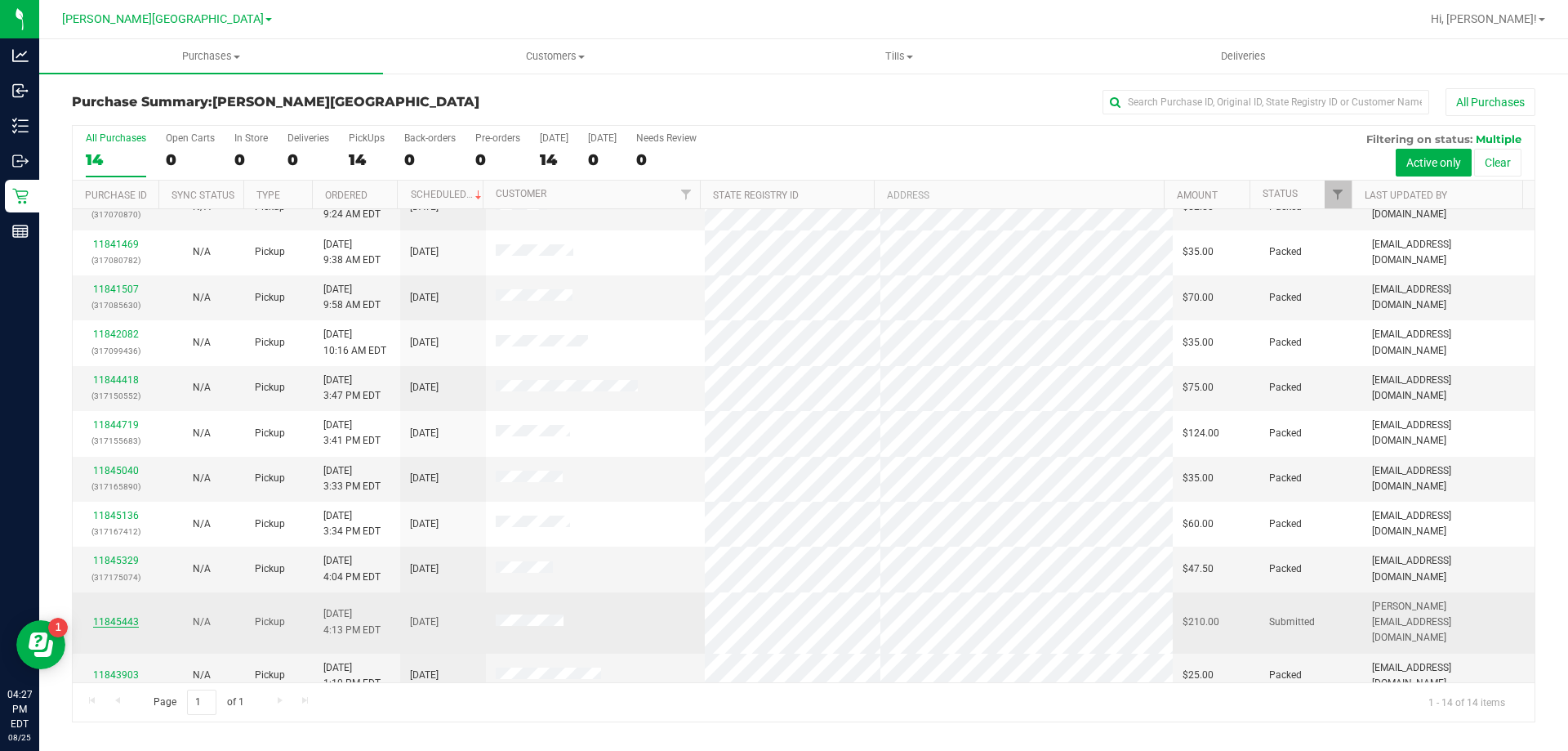
click at [106, 616] on link "11845443" at bounding box center [116, 622] width 45 height 12
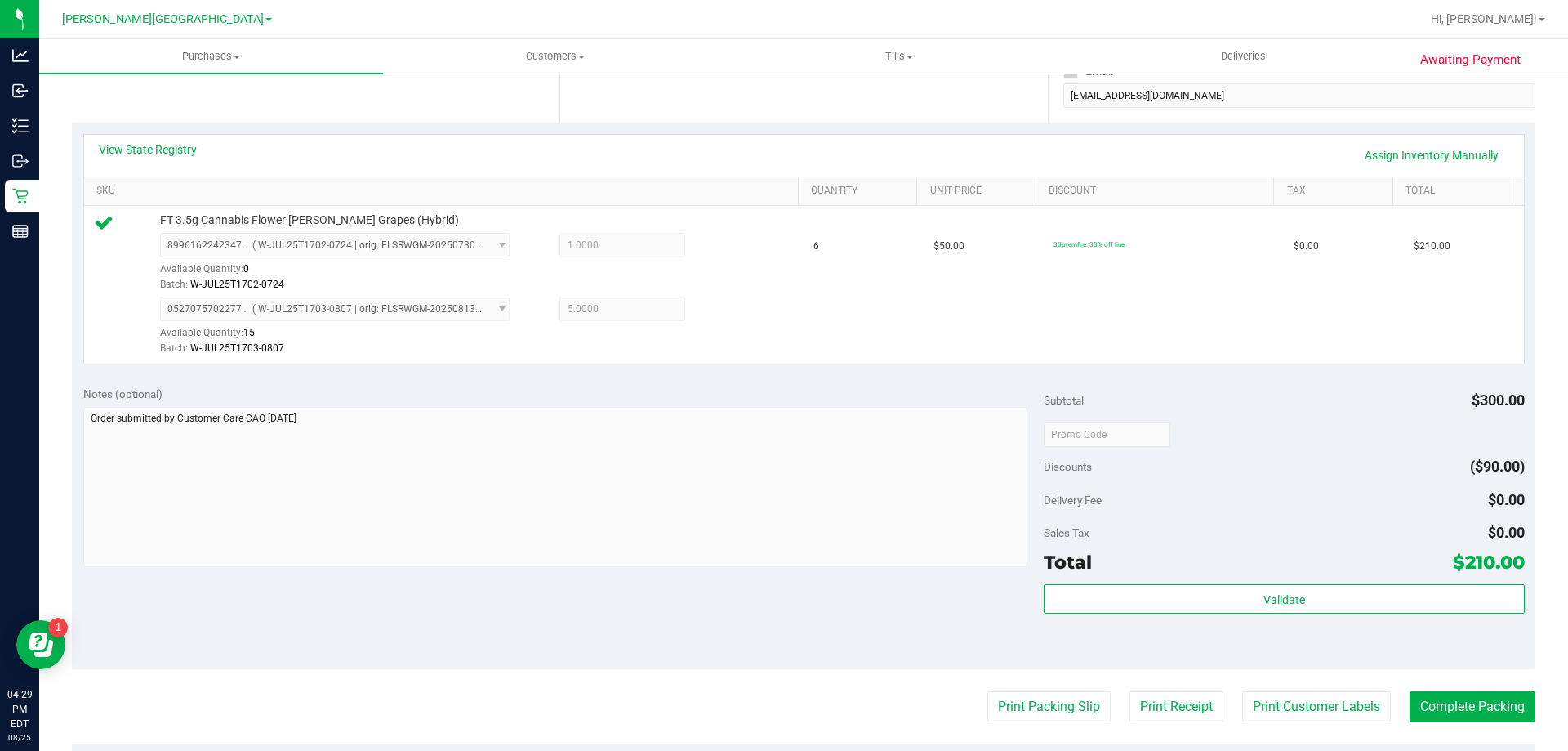
scroll to position [491, 0]
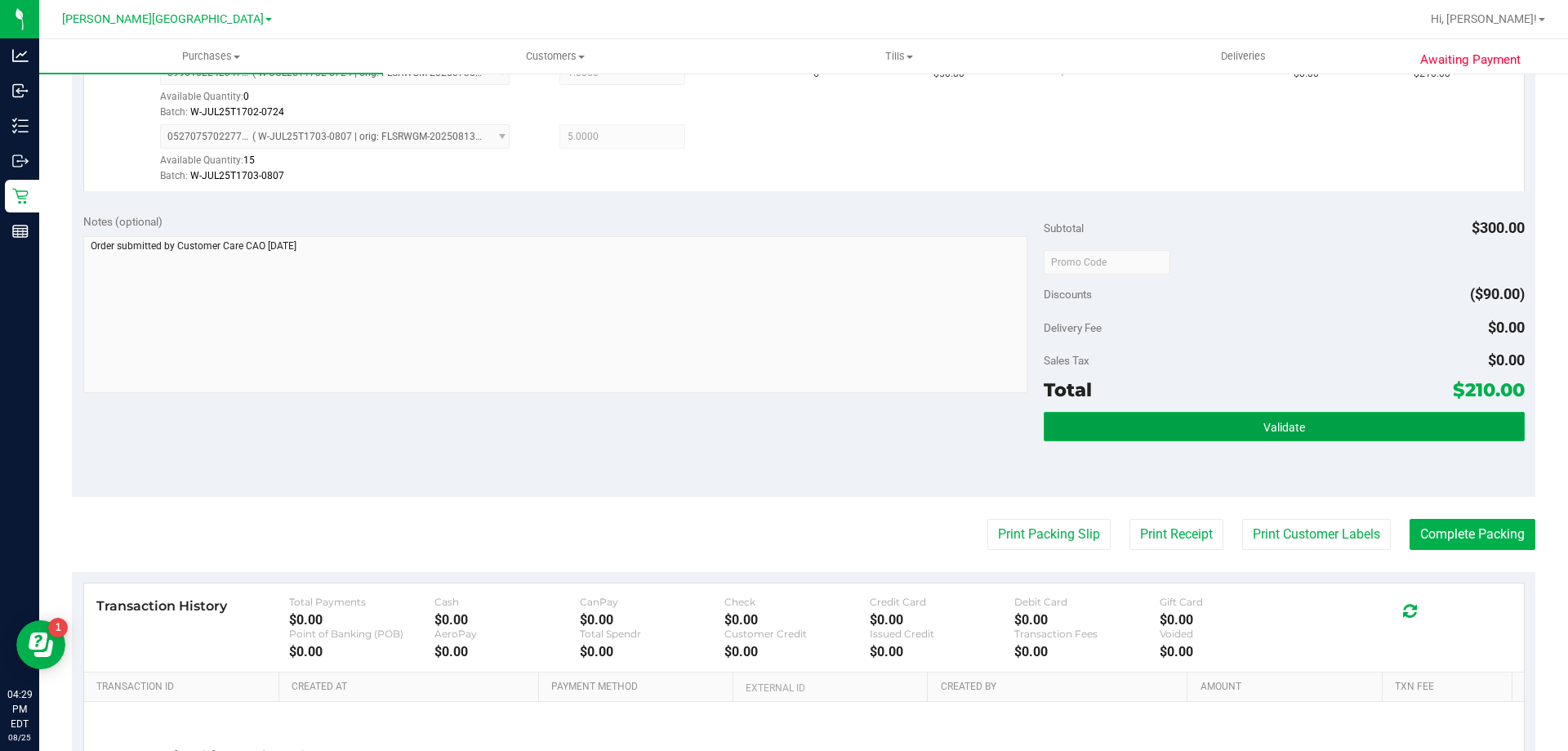
click at [1097, 438] on button "Validate" at bounding box center [1284, 427] width 481 height 30
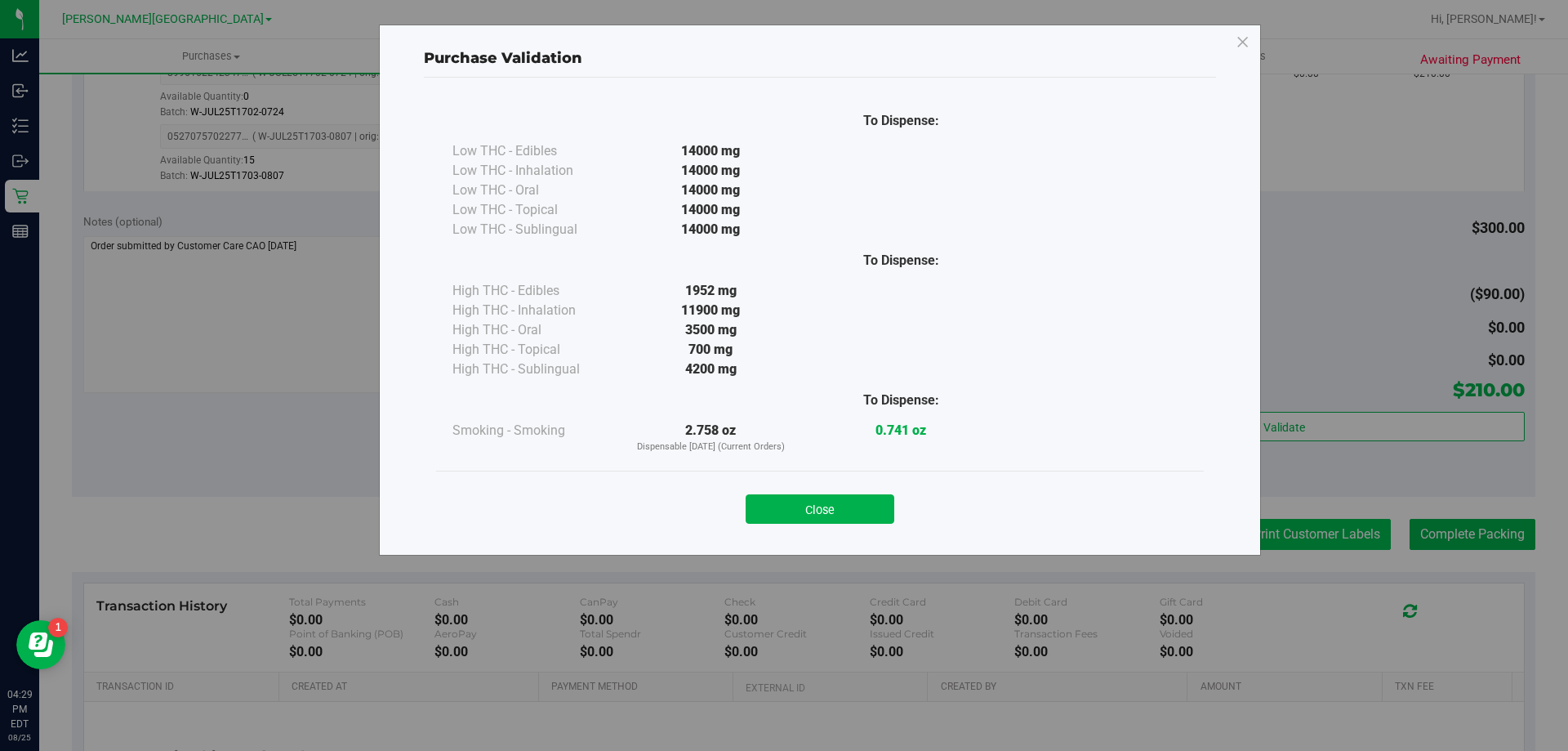
drag, startPoint x: 825, startPoint y: 508, endPoint x: 1283, endPoint y: 539, distance: 459.0
click at [827, 507] on button "Close" at bounding box center [819, 510] width 149 height 30
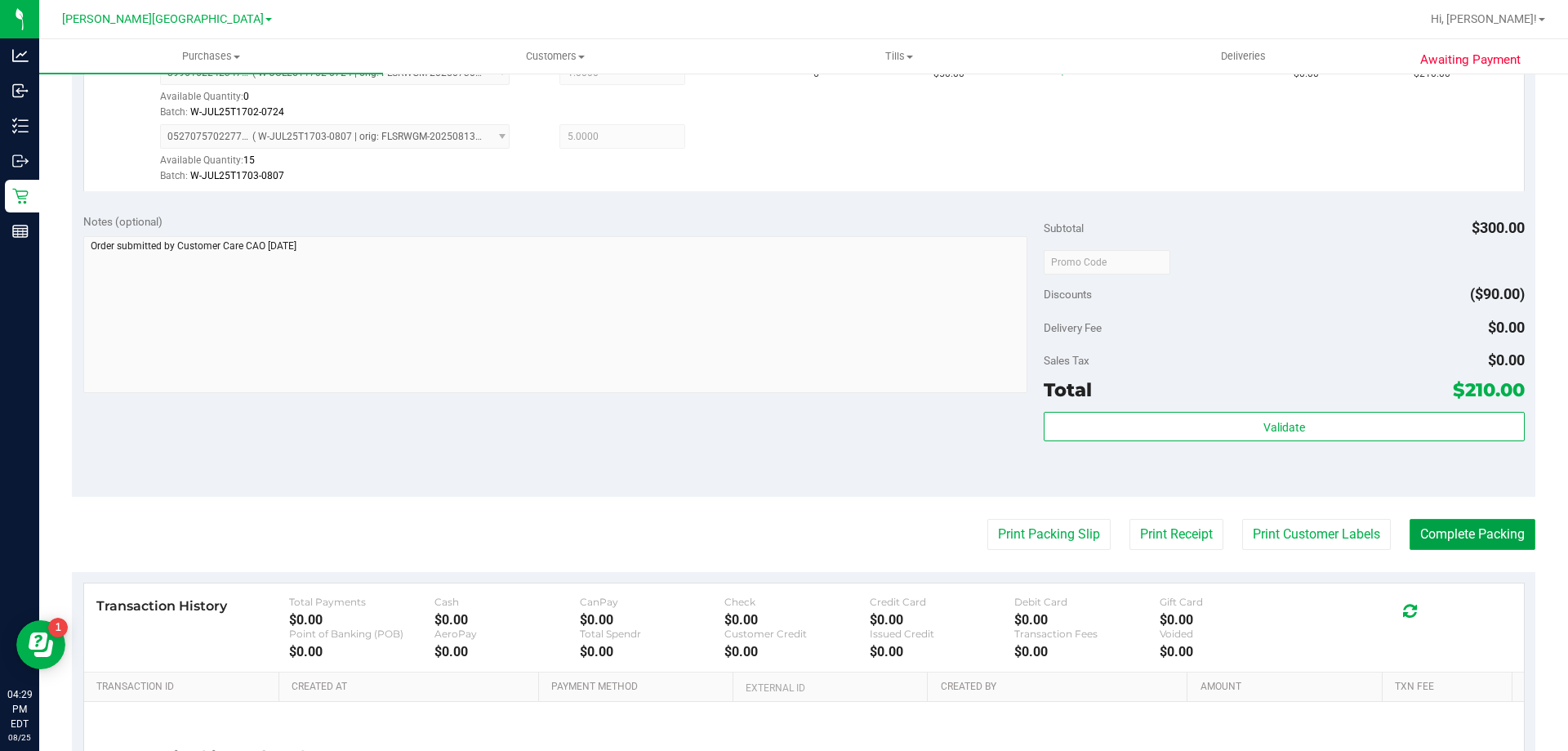
click at [1476, 536] on button "Complete Packing" at bounding box center [1472, 535] width 126 height 32
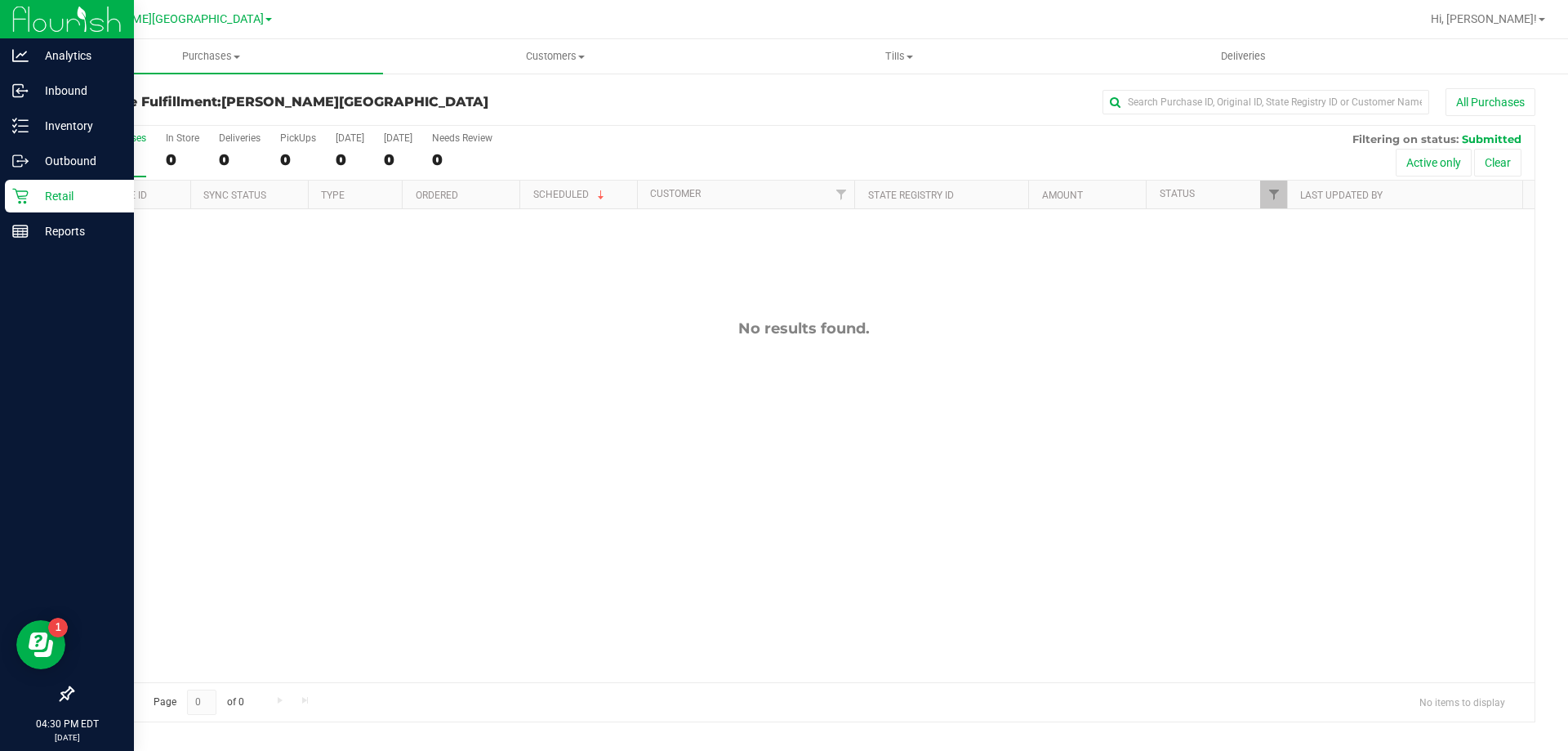
click at [23, 193] on icon at bounding box center [20, 196] width 17 height 17
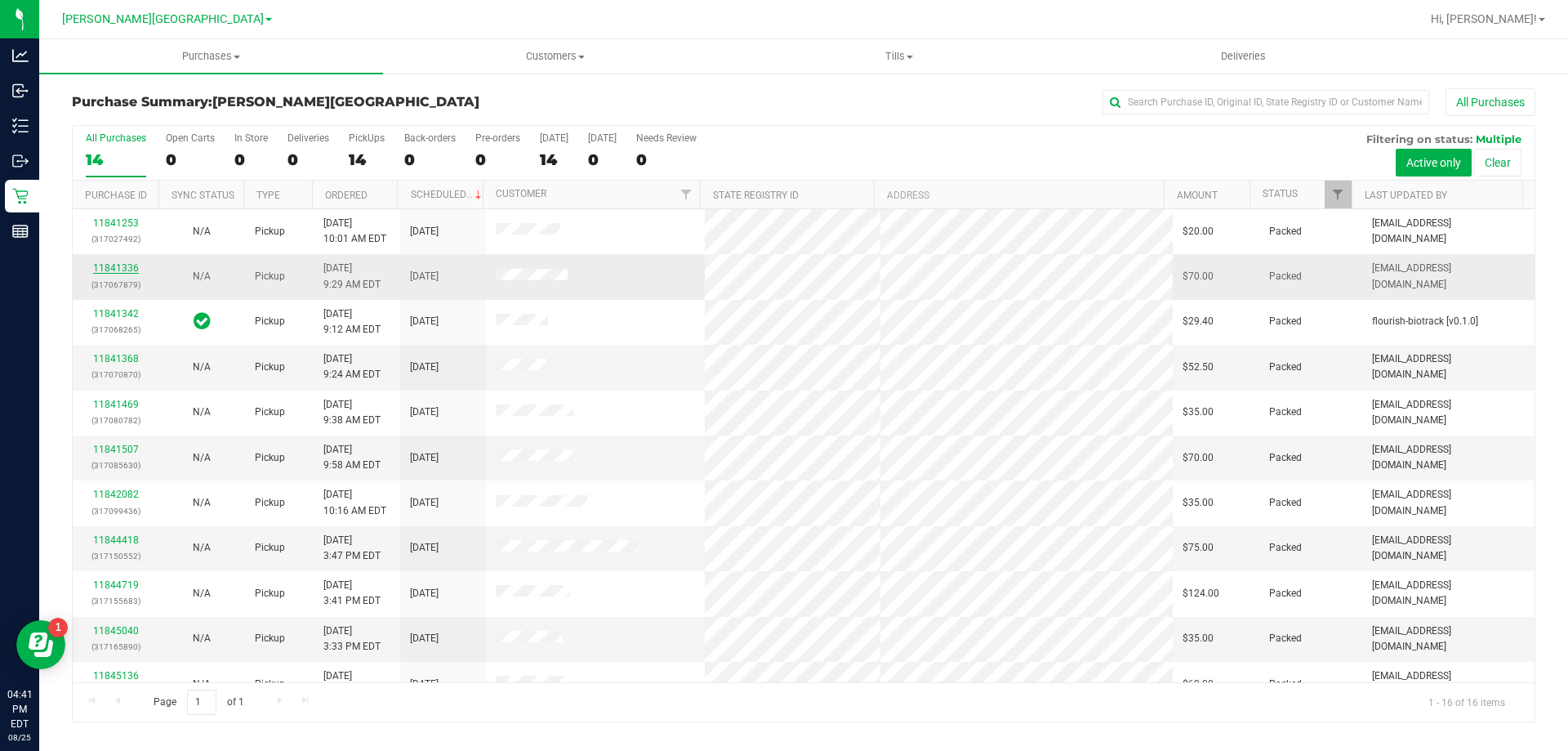
click at [133, 267] on link "11841336" at bounding box center [116, 268] width 45 height 12
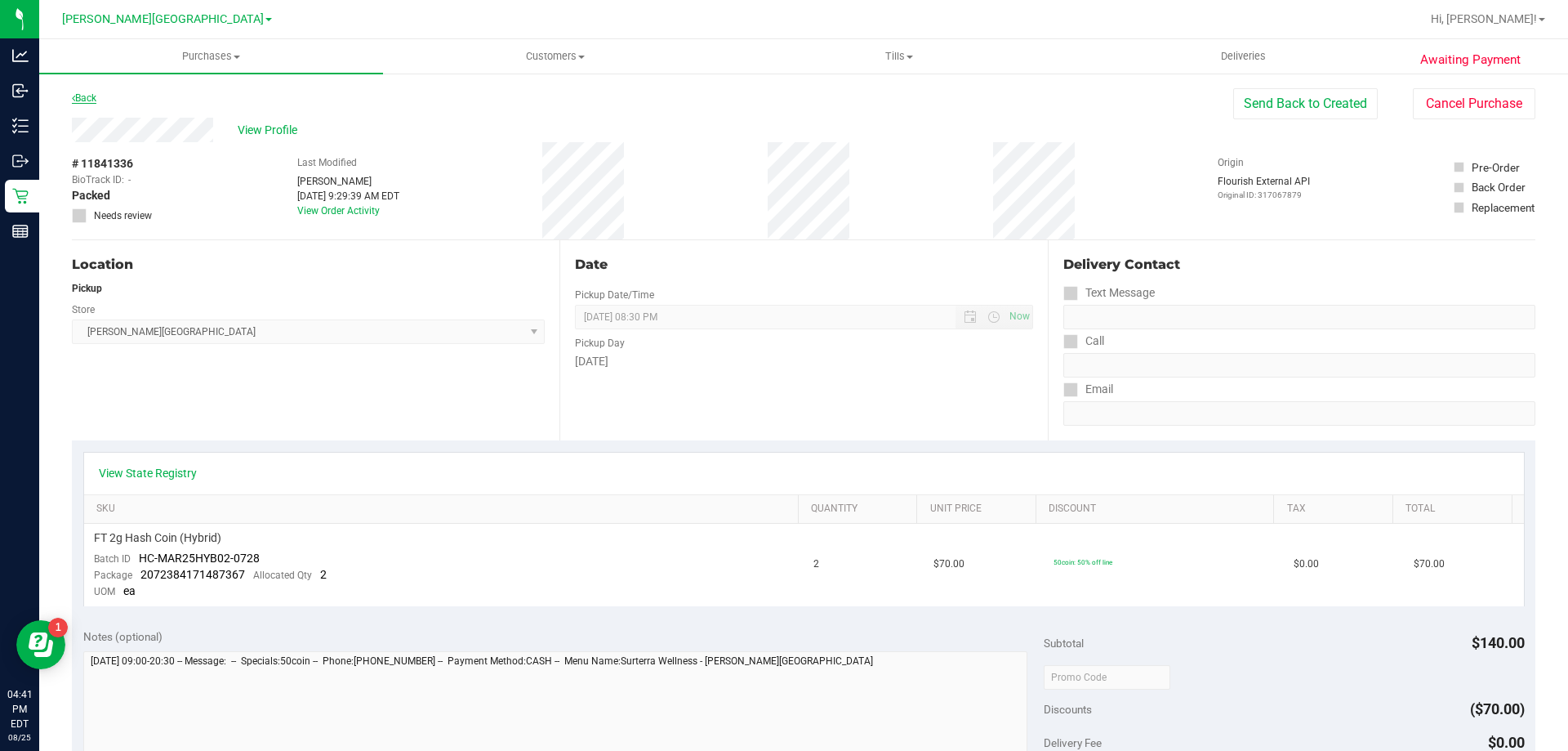
click at [97, 96] on link "Back" at bounding box center [84, 99] width 25 height 12
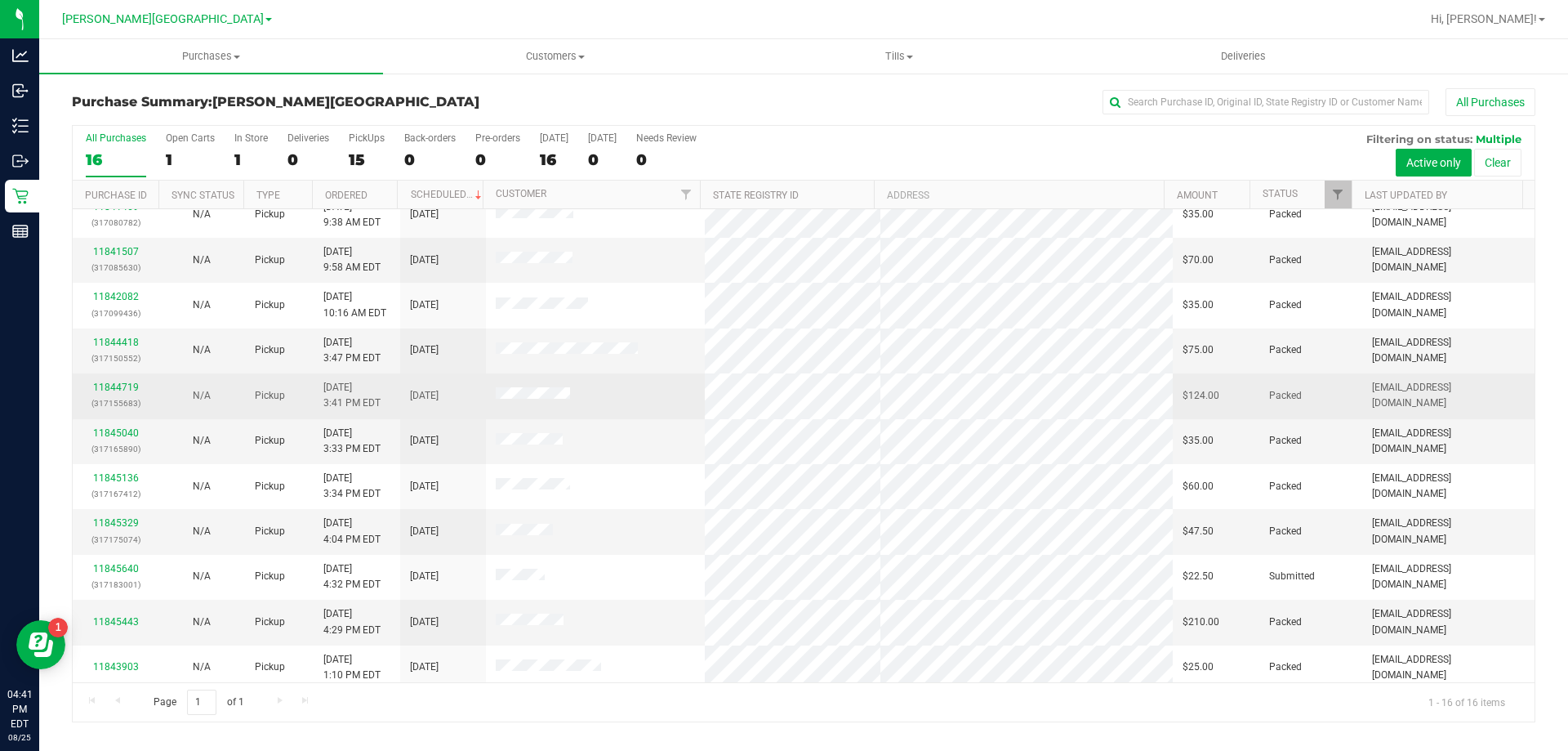
scroll to position [251, 0]
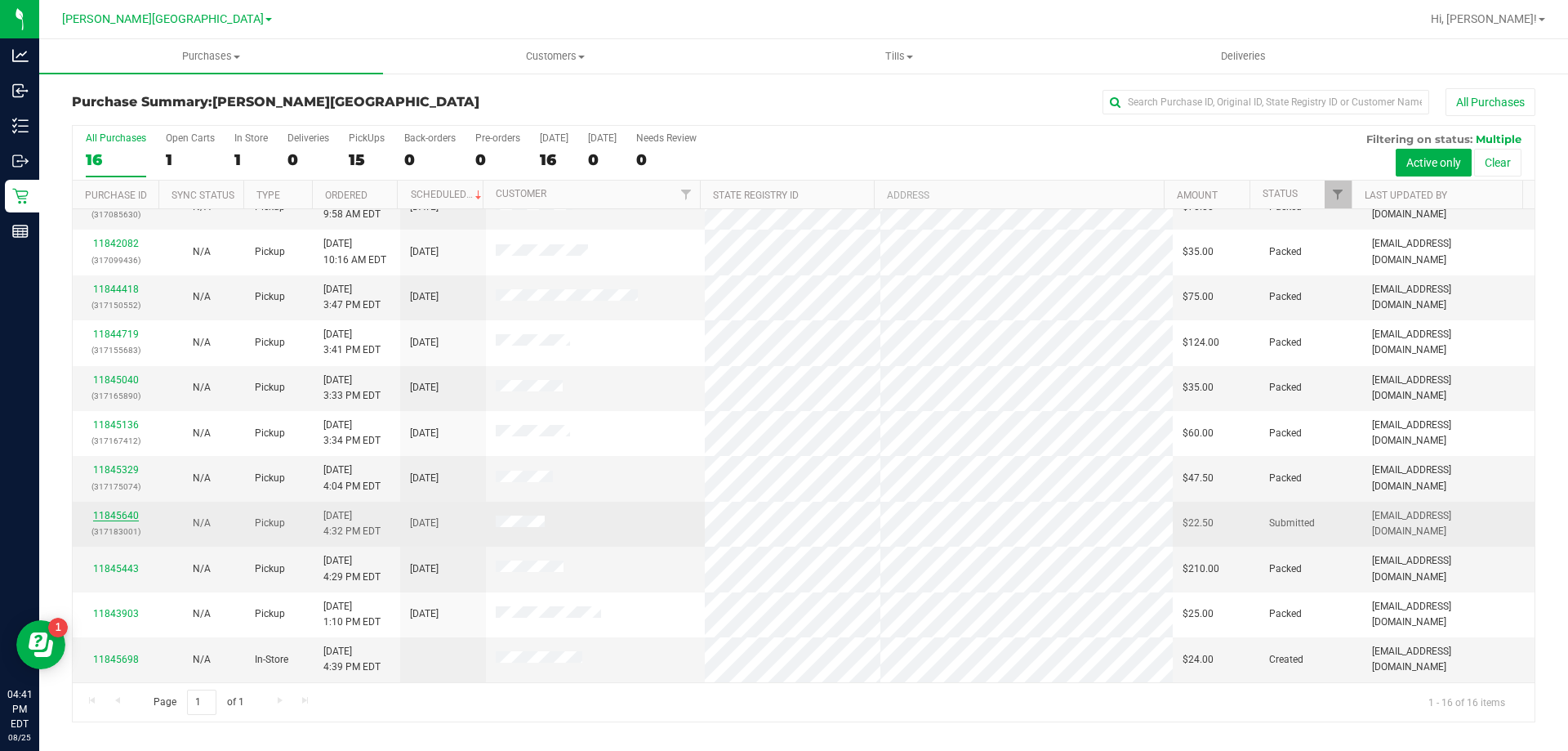
click at [124, 515] on link "11845640" at bounding box center [116, 515] width 45 height 12
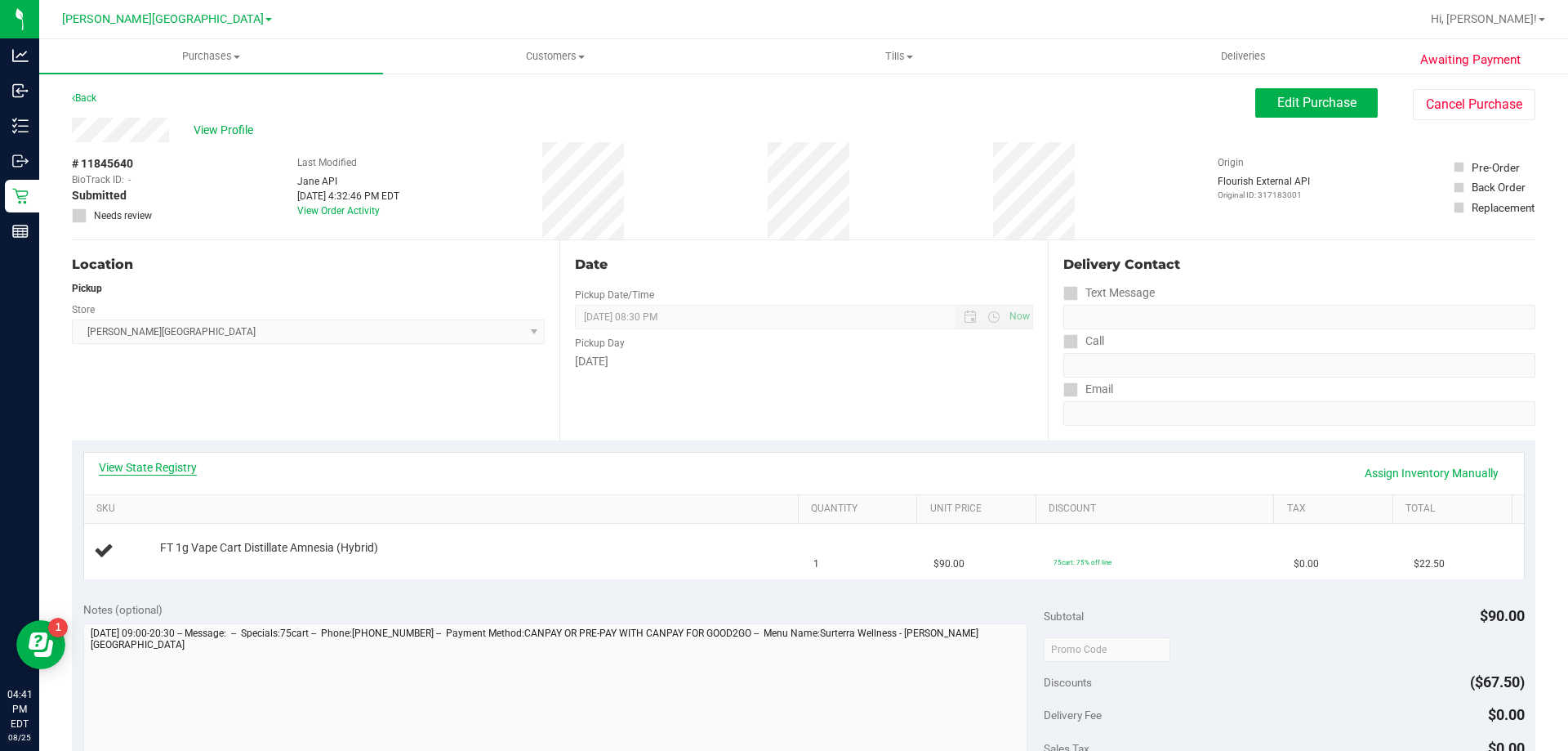
click at [132, 467] on link "View State Registry" at bounding box center [148, 467] width 98 height 17
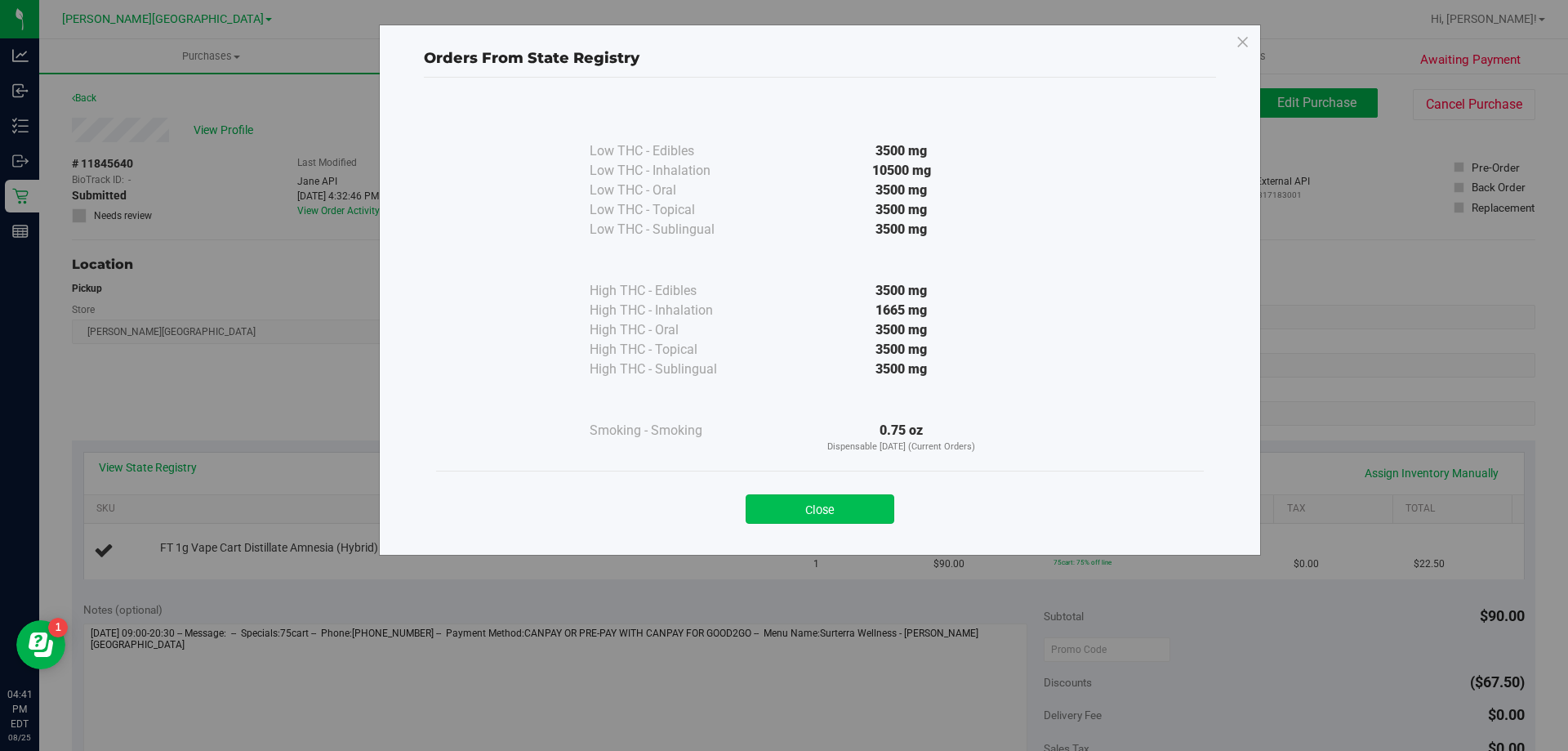
click at [796, 514] on button "Close" at bounding box center [819, 510] width 149 height 30
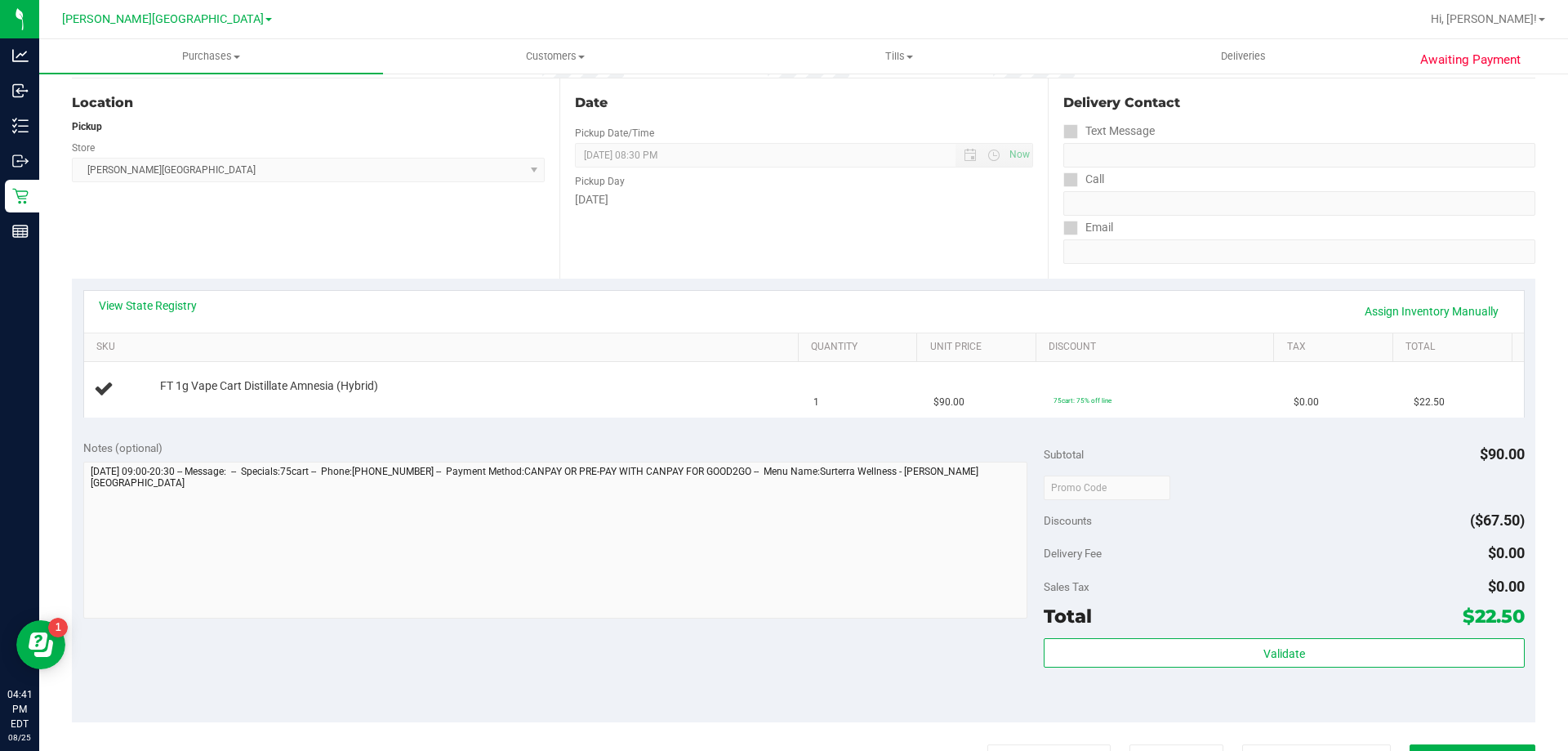
scroll to position [409, 0]
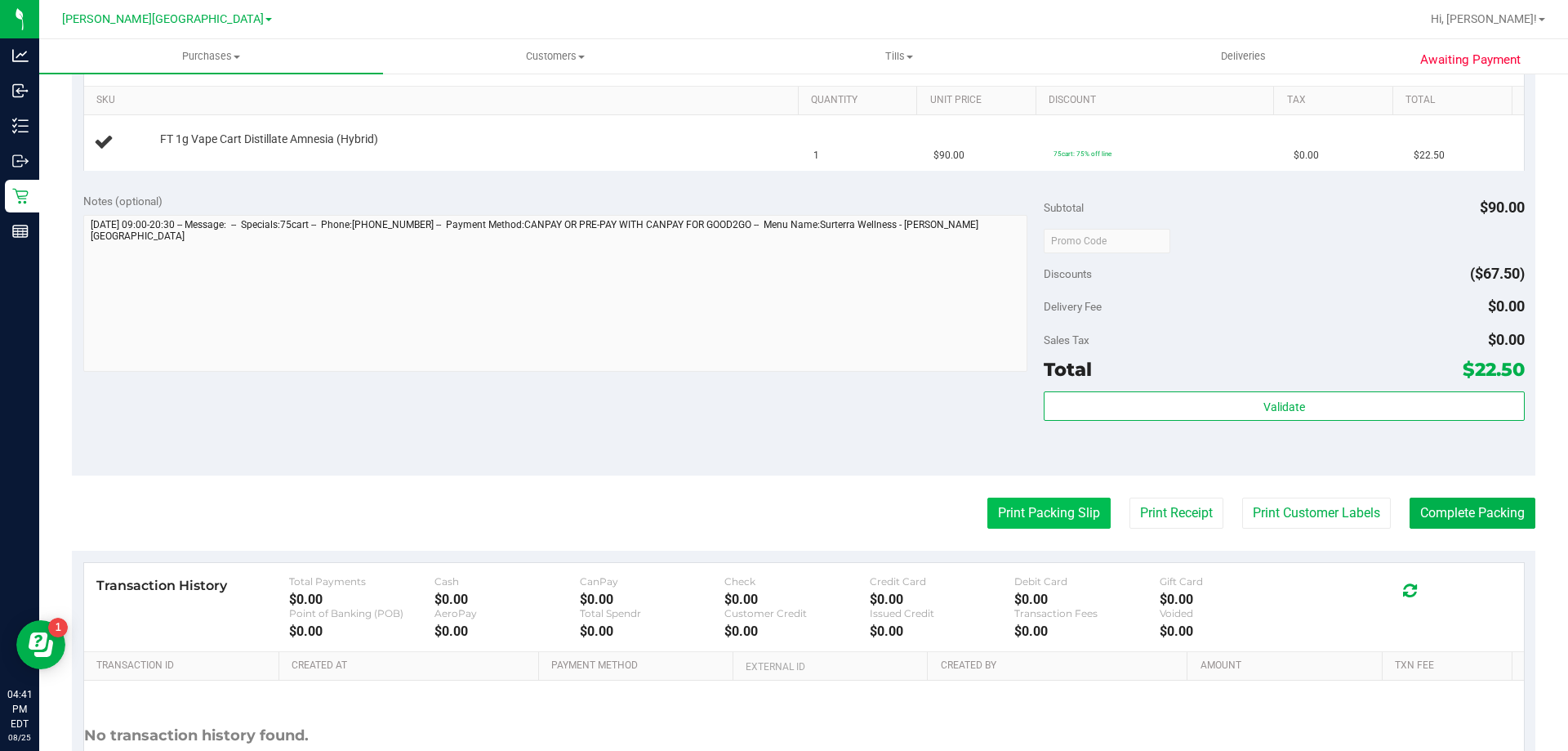
click at [1030, 514] on button "Print Packing Slip" at bounding box center [1048, 513] width 123 height 32
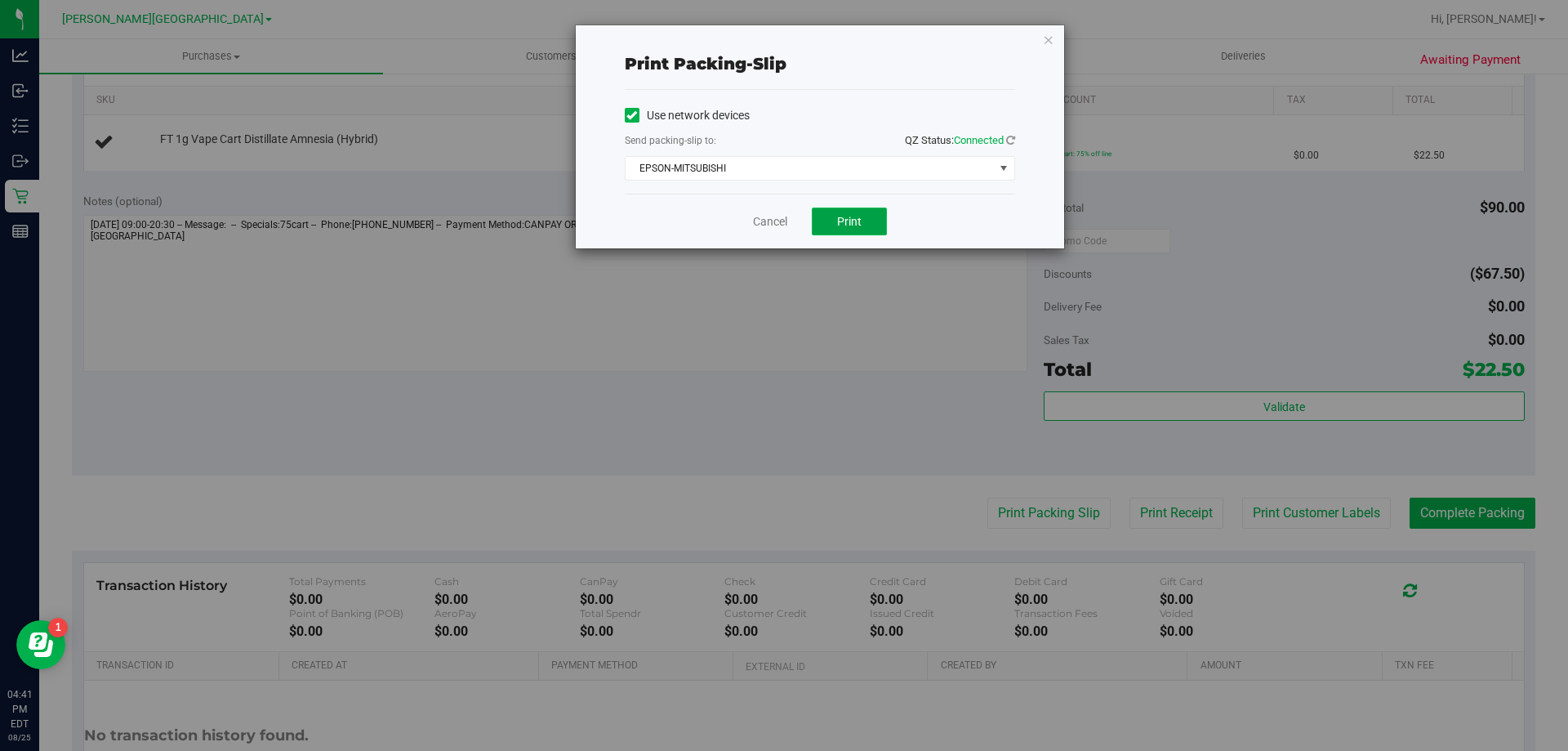
click at [849, 226] on span "Print" at bounding box center [849, 221] width 25 height 13
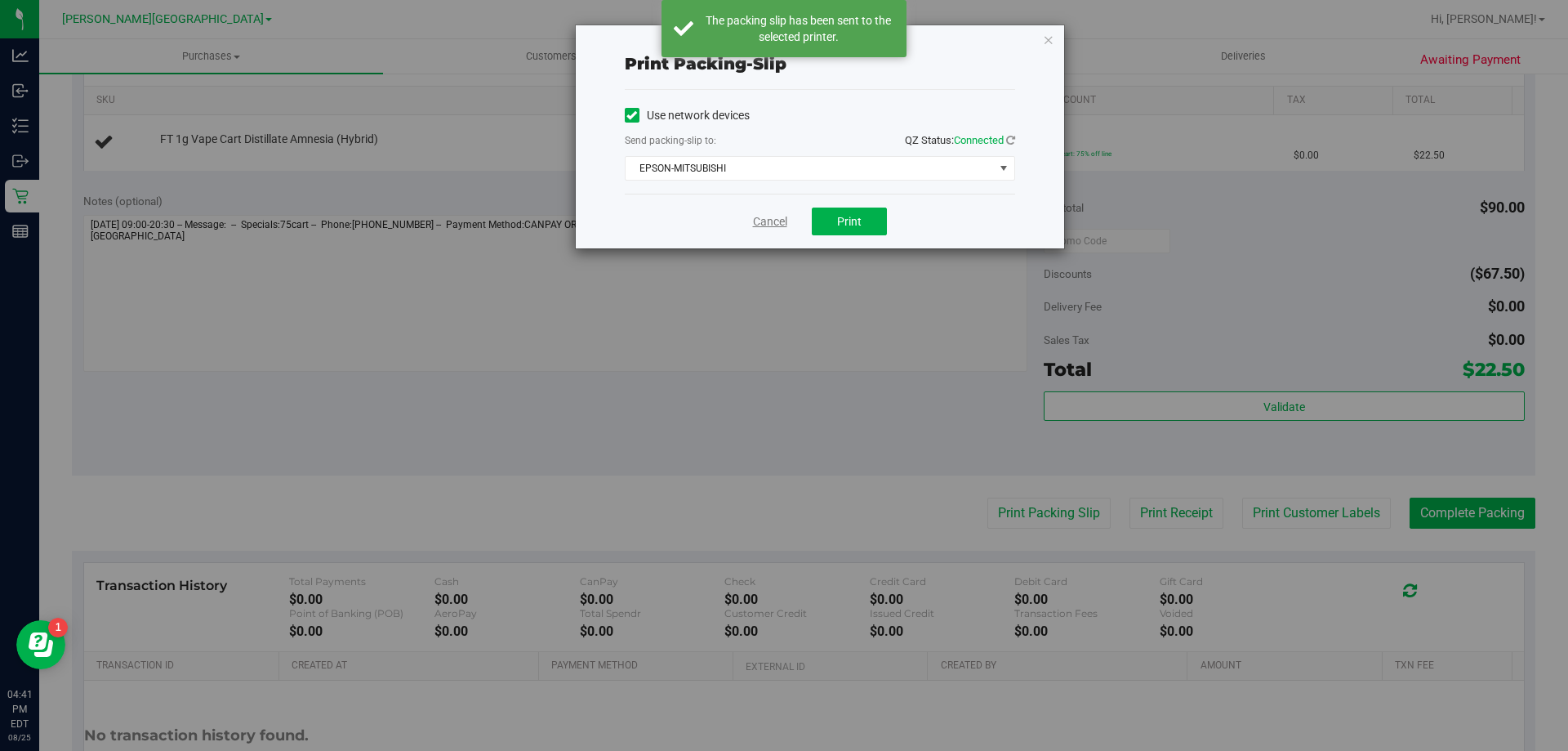
click at [762, 221] on link "Cancel" at bounding box center [770, 221] width 34 height 17
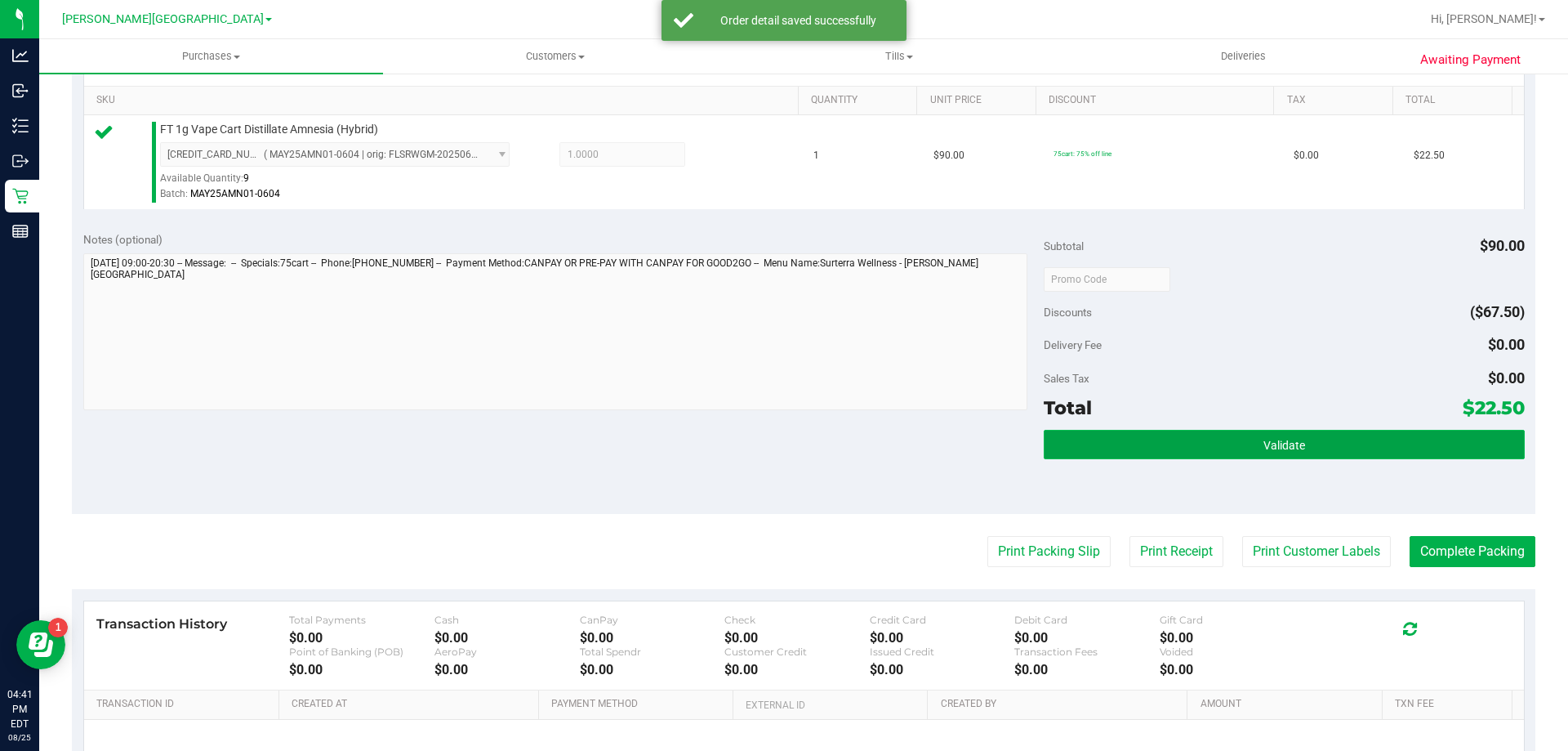
click at [1151, 439] on button "Validate" at bounding box center [1284, 444] width 481 height 30
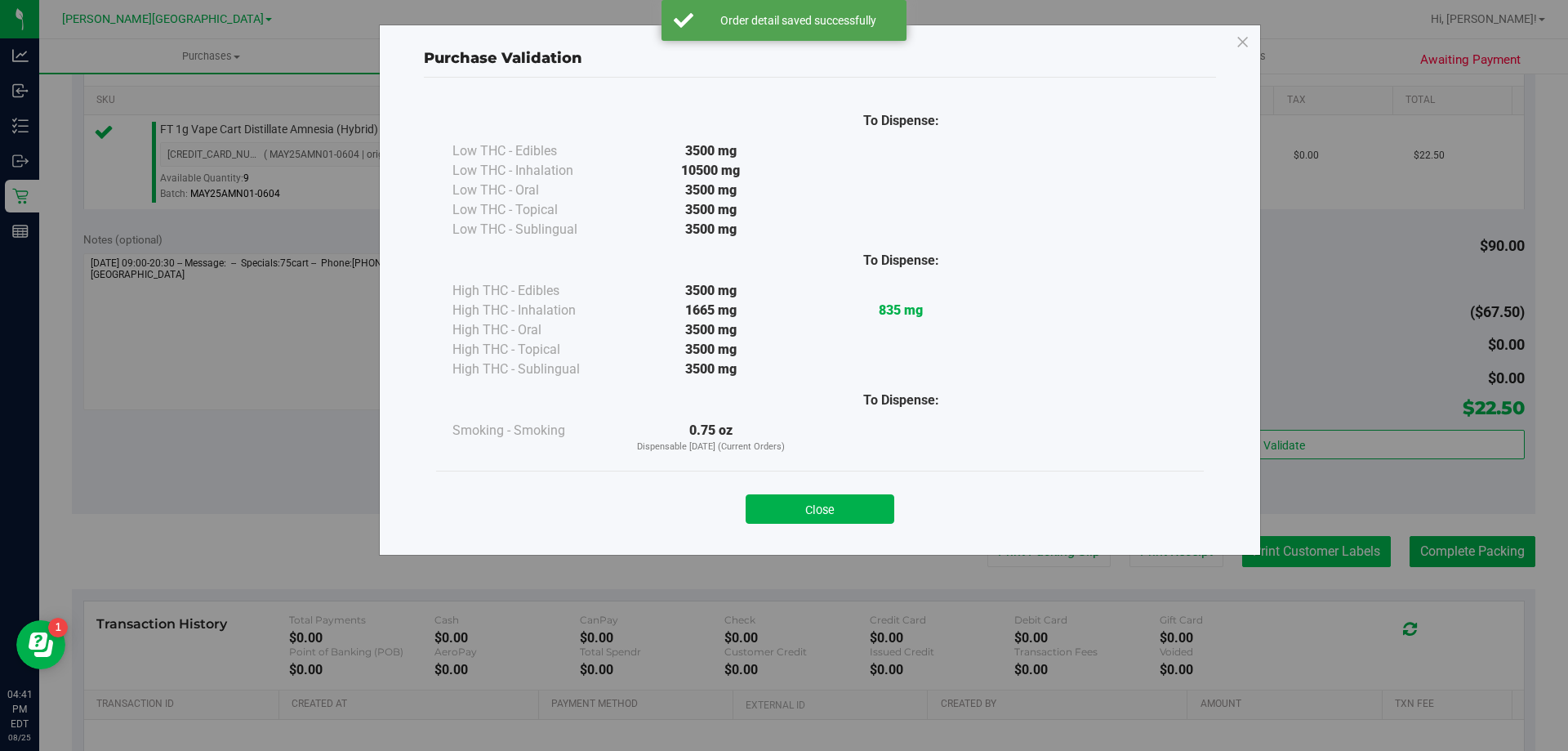
drag, startPoint x: 808, startPoint y: 510, endPoint x: 1252, endPoint y: 538, distance: 444.9
click at [810, 510] on button "Close" at bounding box center [819, 510] width 149 height 30
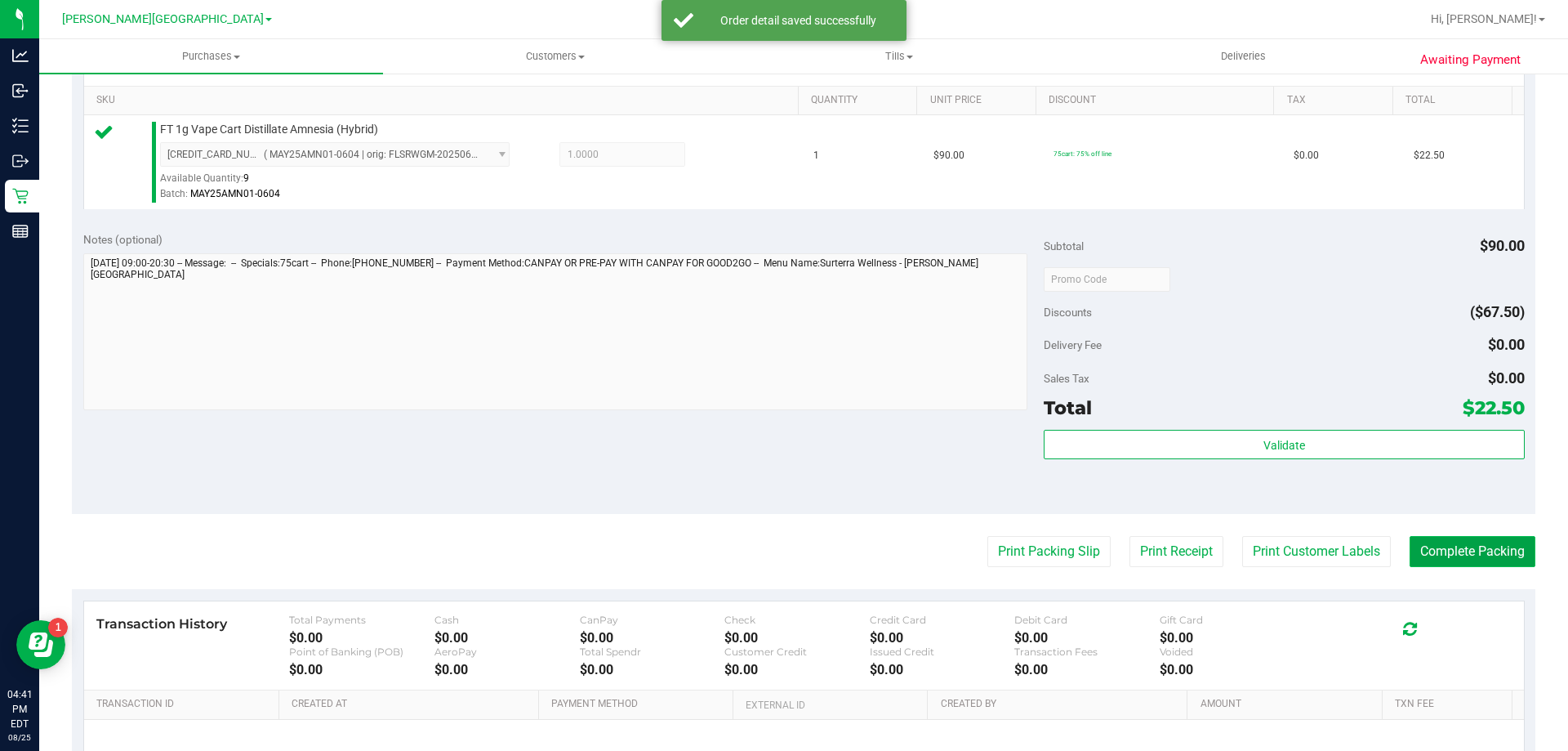
click at [1499, 545] on button "Complete Packing" at bounding box center [1472, 552] width 126 height 32
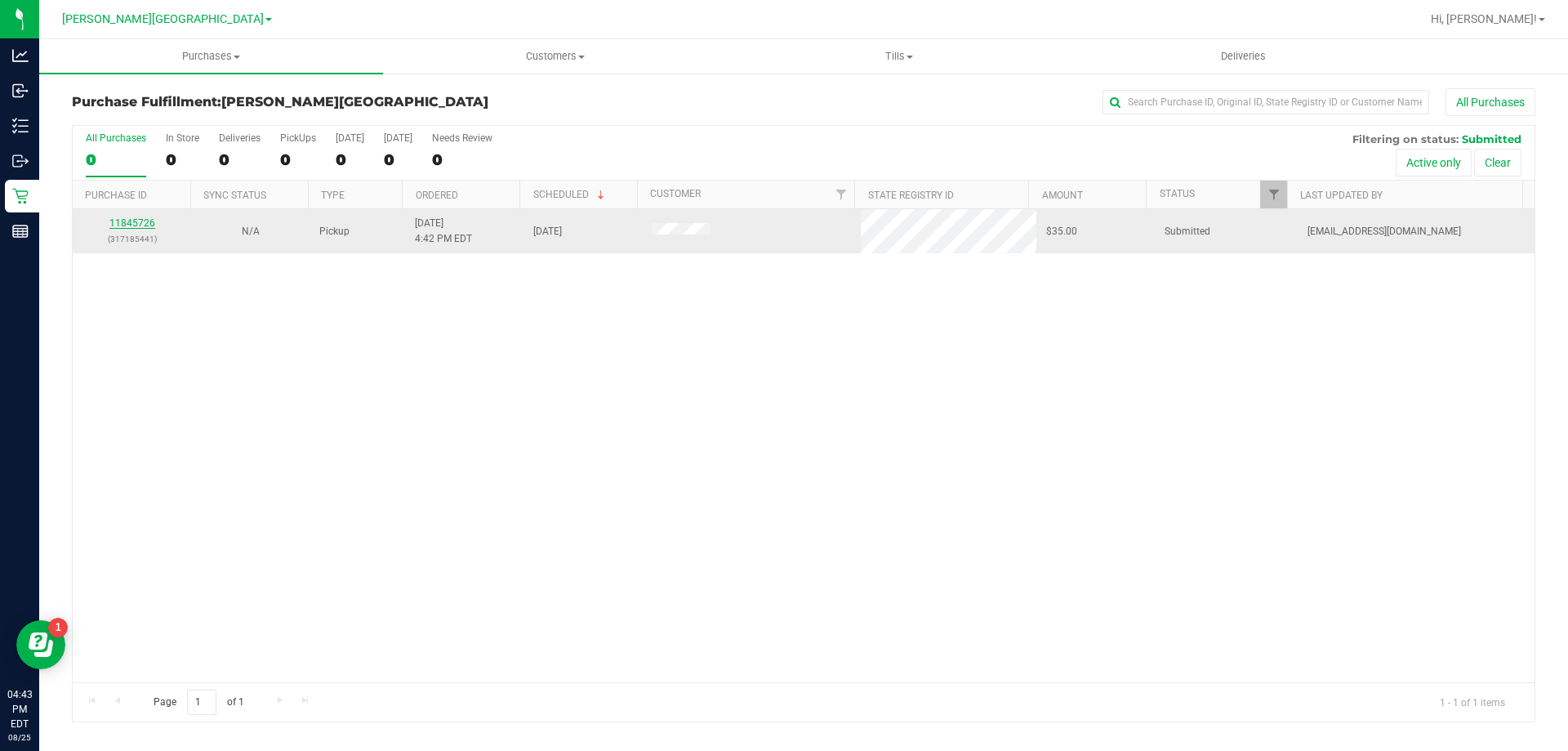
click at [137, 222] on link "11845726" at bounding box center [132, 224] width 45 height 12
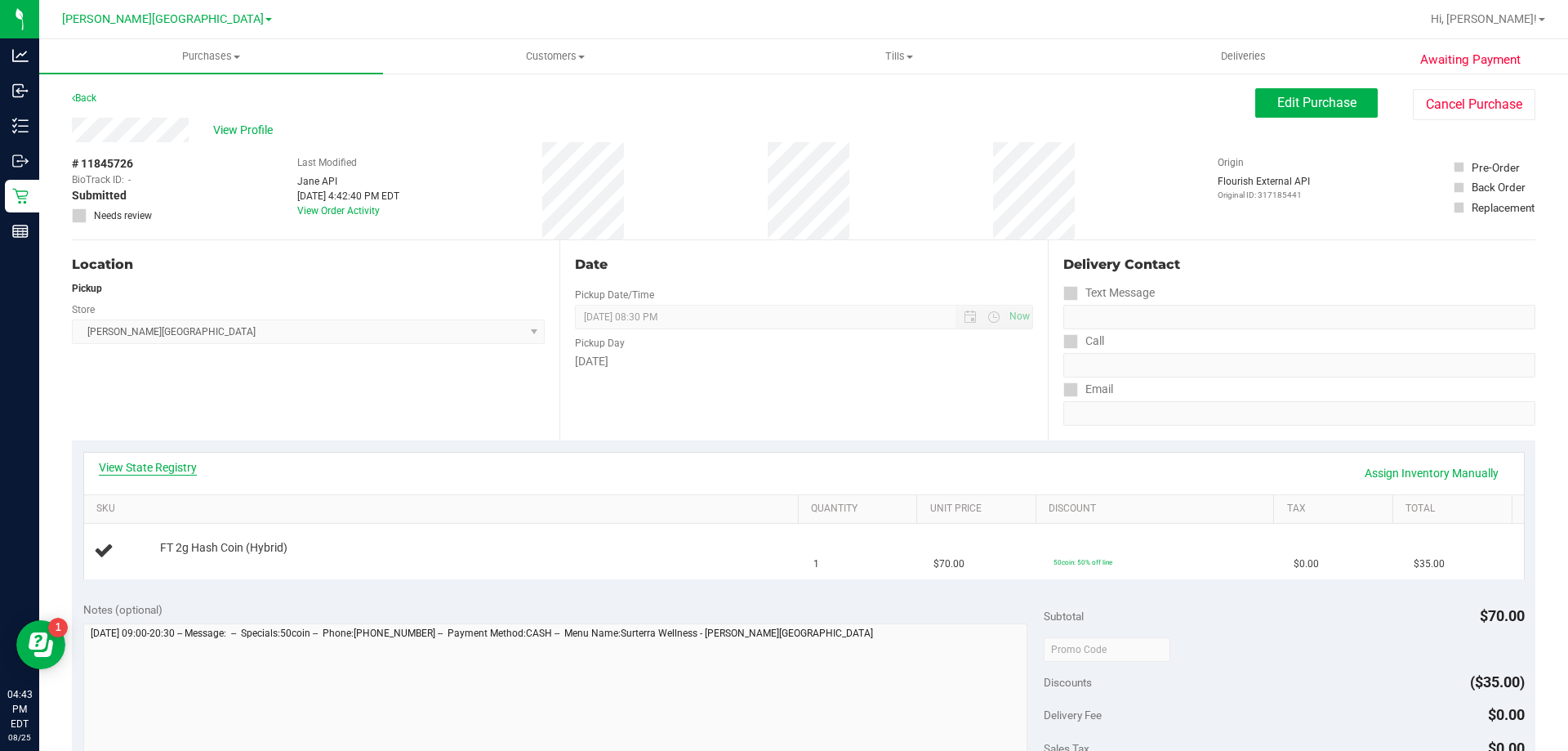
click at [168, 466] on link "View State Registry" at bounding box center [148, 467] width 98 height 17
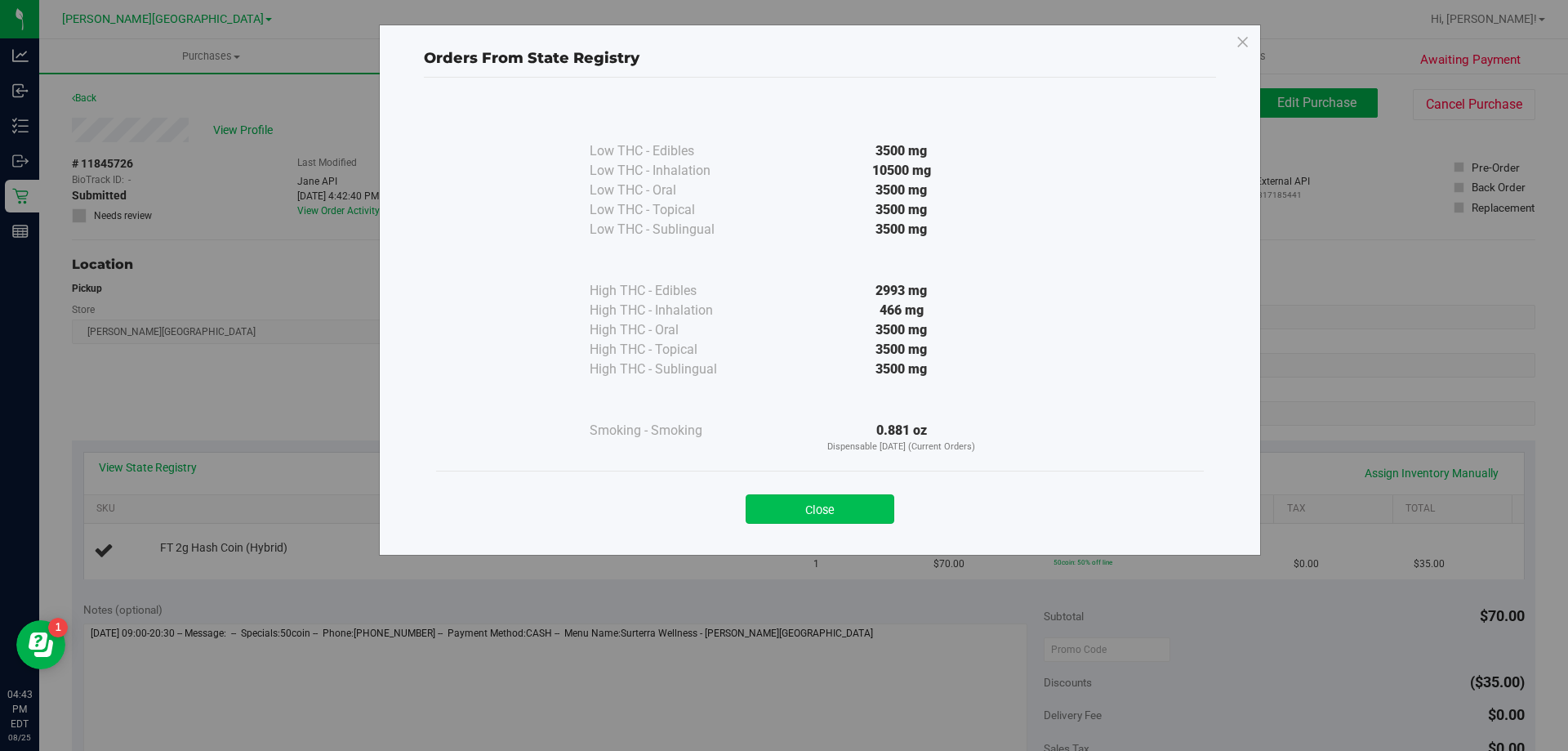
click at [787, 512] on button "Close" at bounding box center [819, 510] width 149 height 30
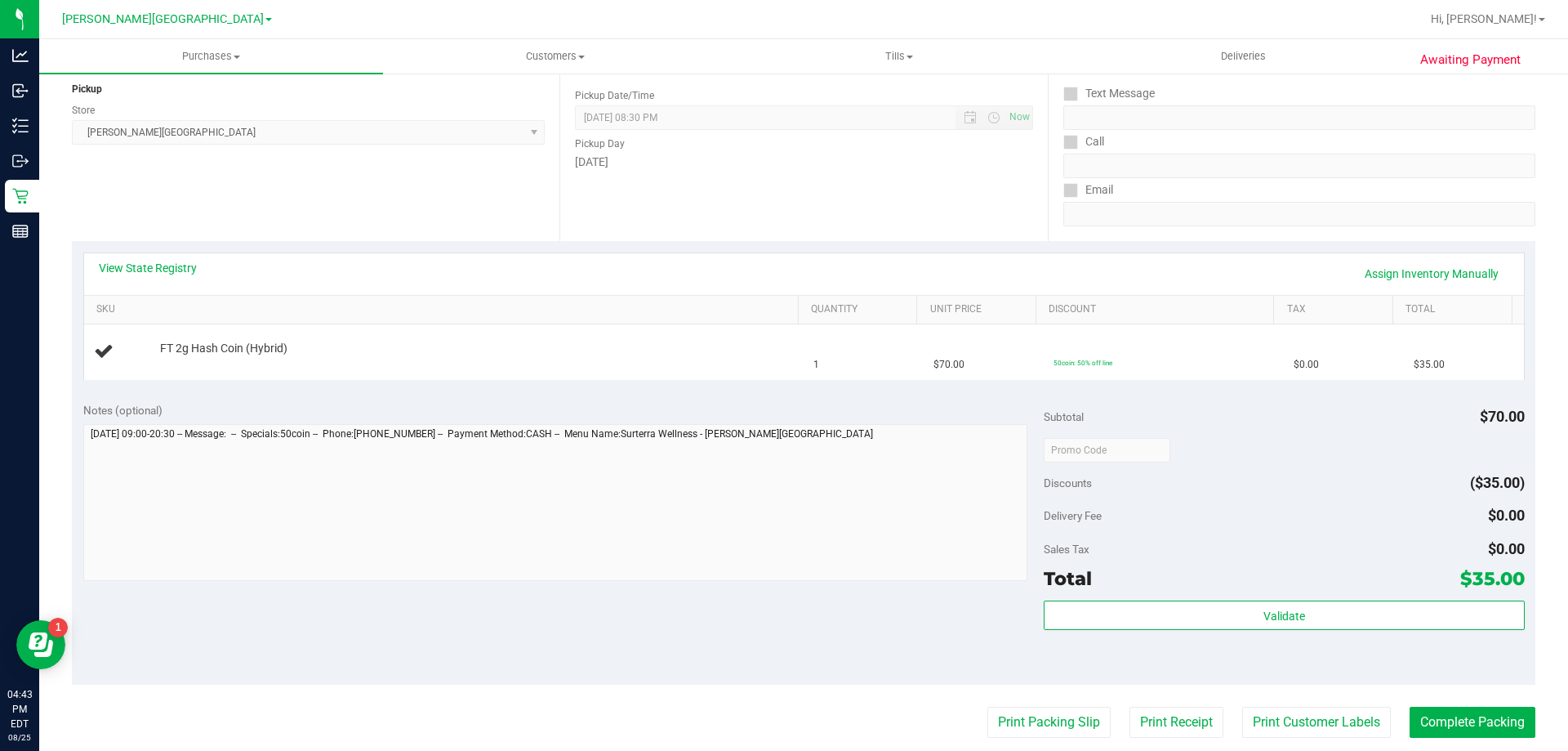
scroll to position [327, 0]
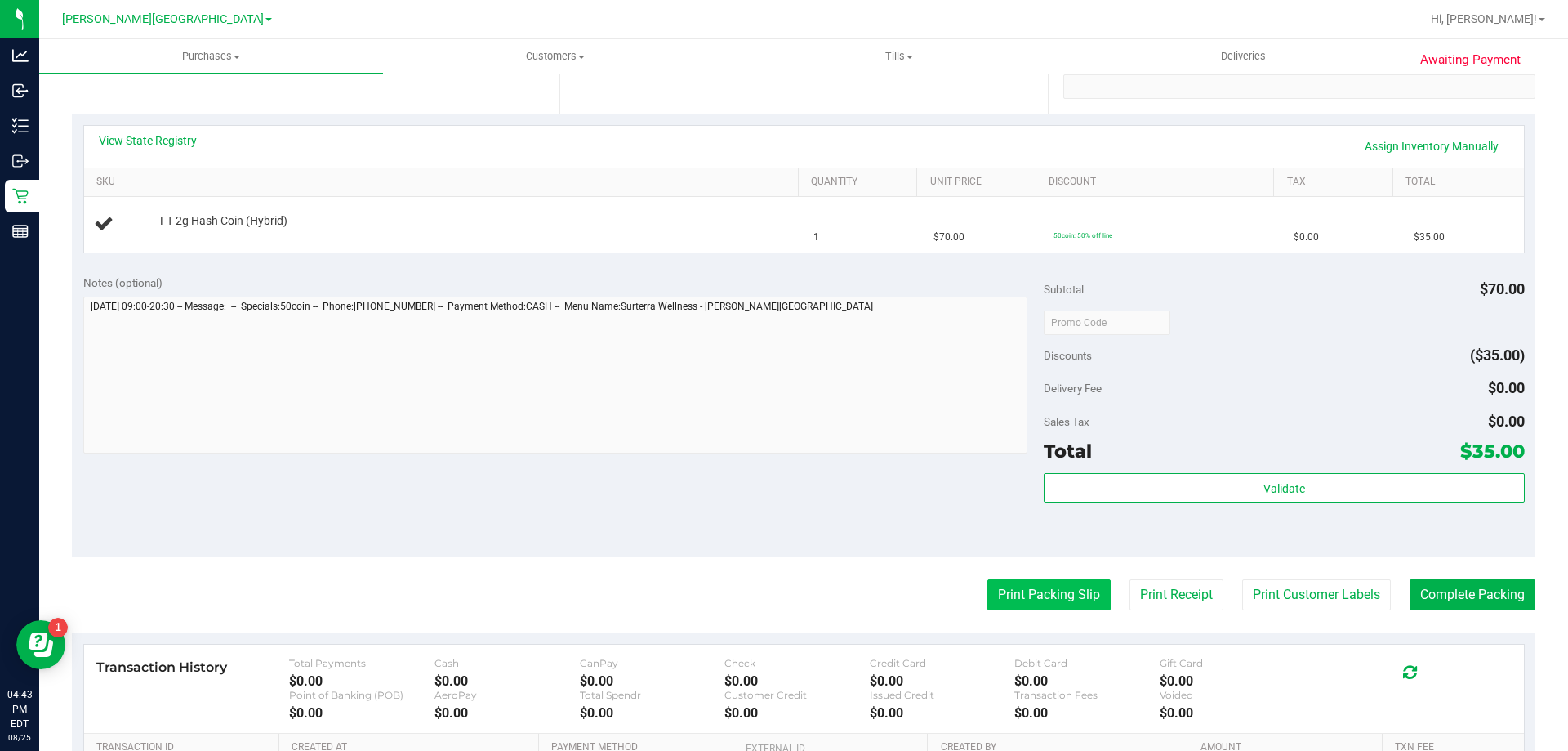
click at [1050, 597] on button "Print Packing Slip" at bounding box center [1048, 595] width 123 height 32
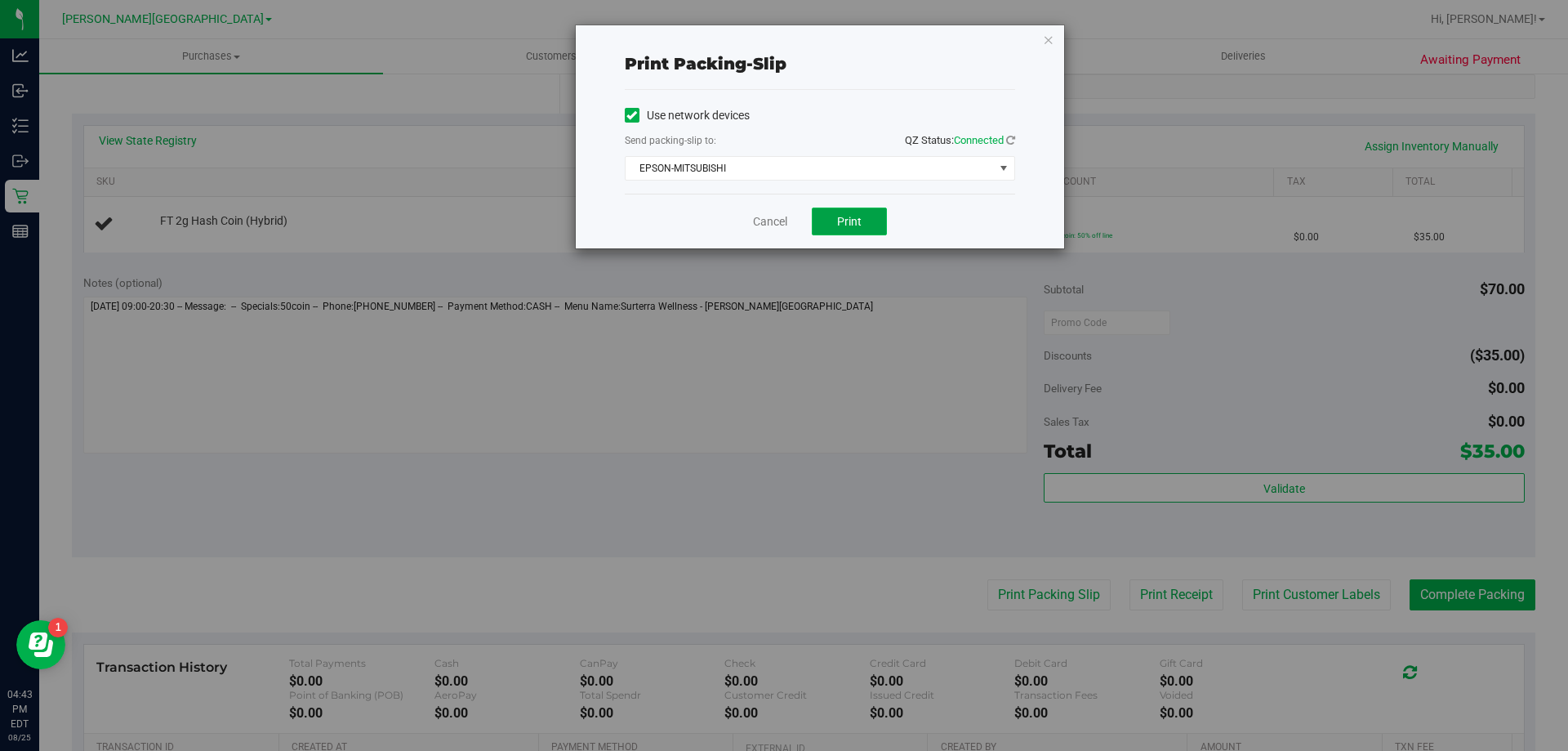
click at [850, 235] on button "Print" at bounding box center [849, 222] width 75 height 28
click at [773, 223] on link "Cancel" at bounding box center [770, 221] width 34 height 17
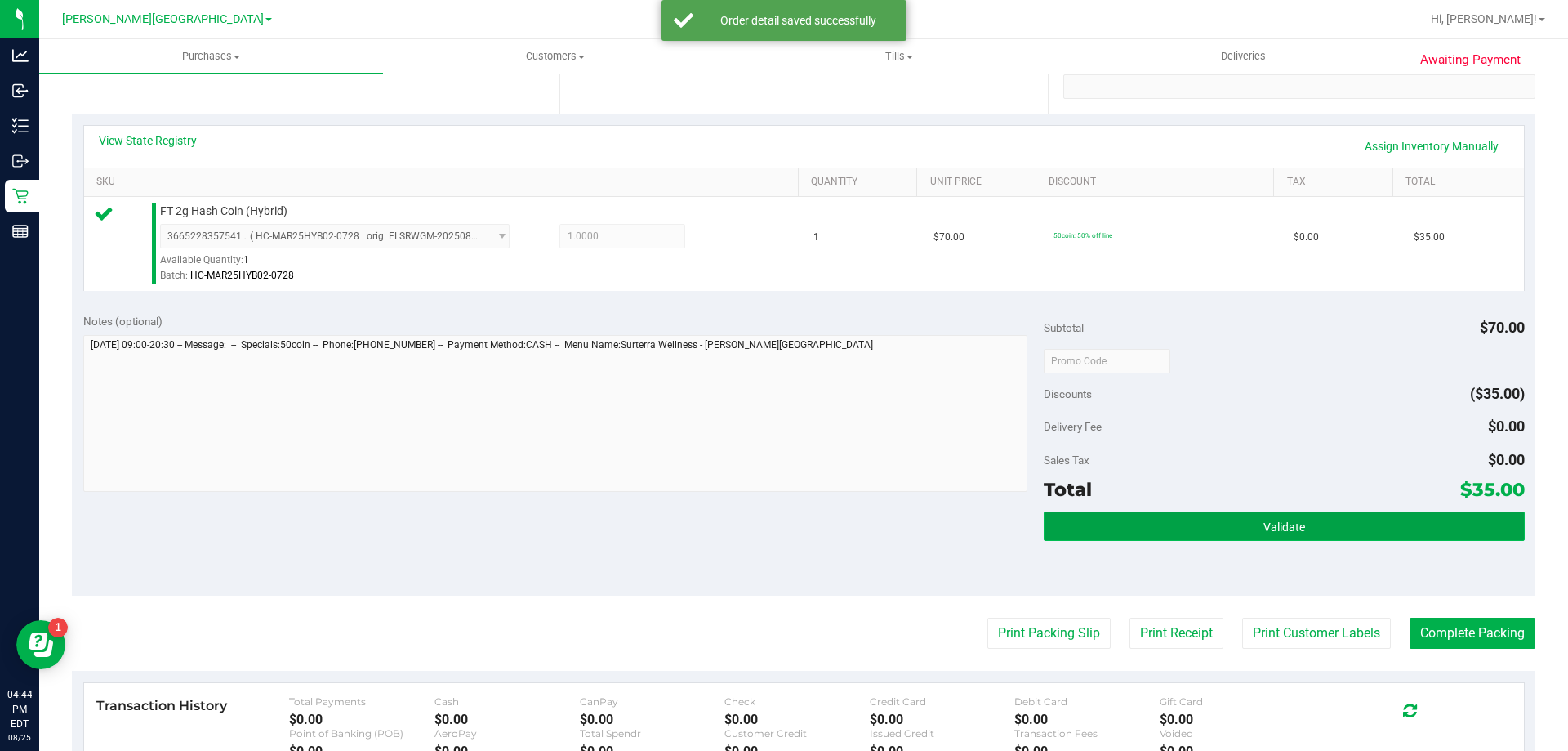
click at [1082, 528] on button "Validate" at bounding box center [1284, 526] width 481 height 30
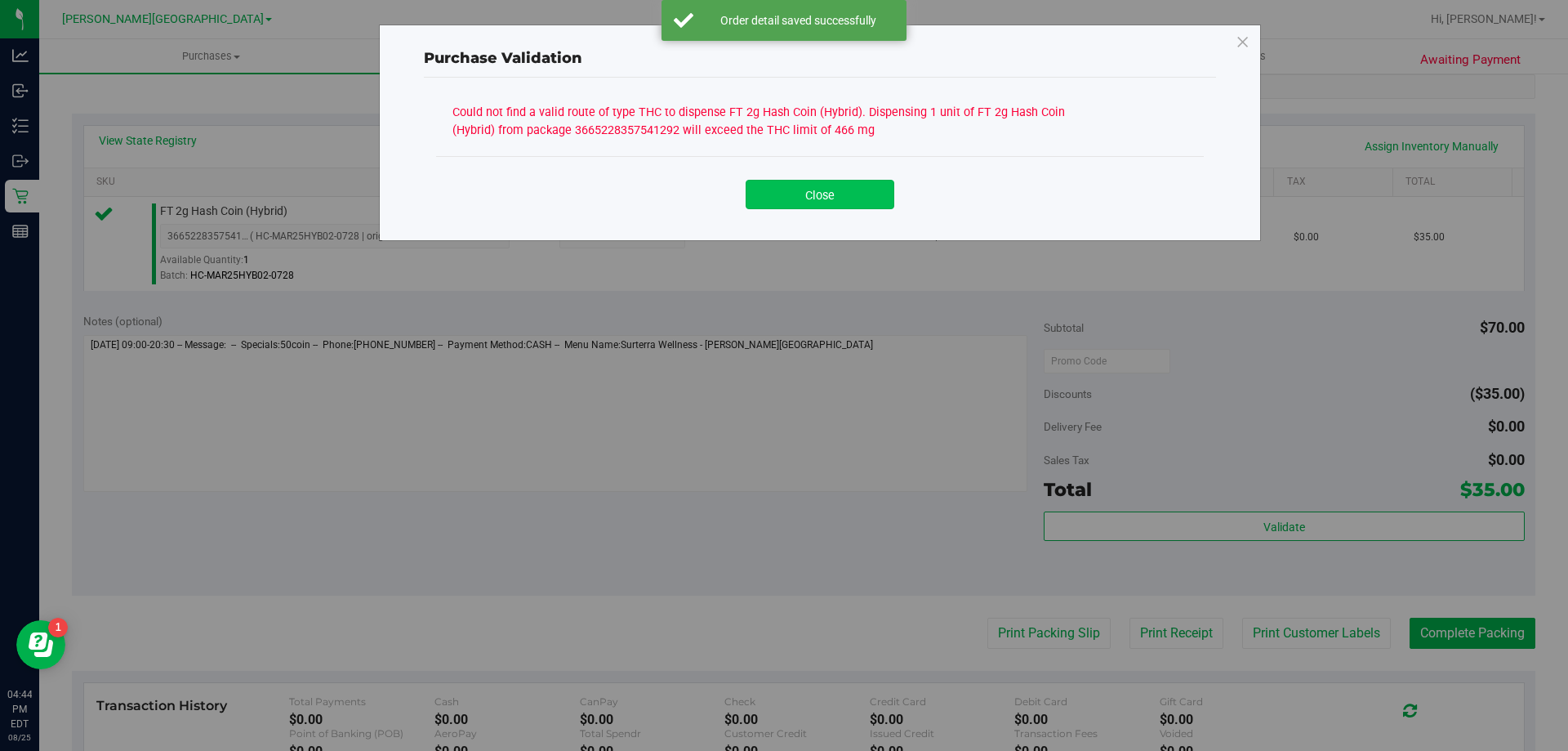
click at [802, 198] on button "Close" at bounding box center [819, 194] width 149 height 30
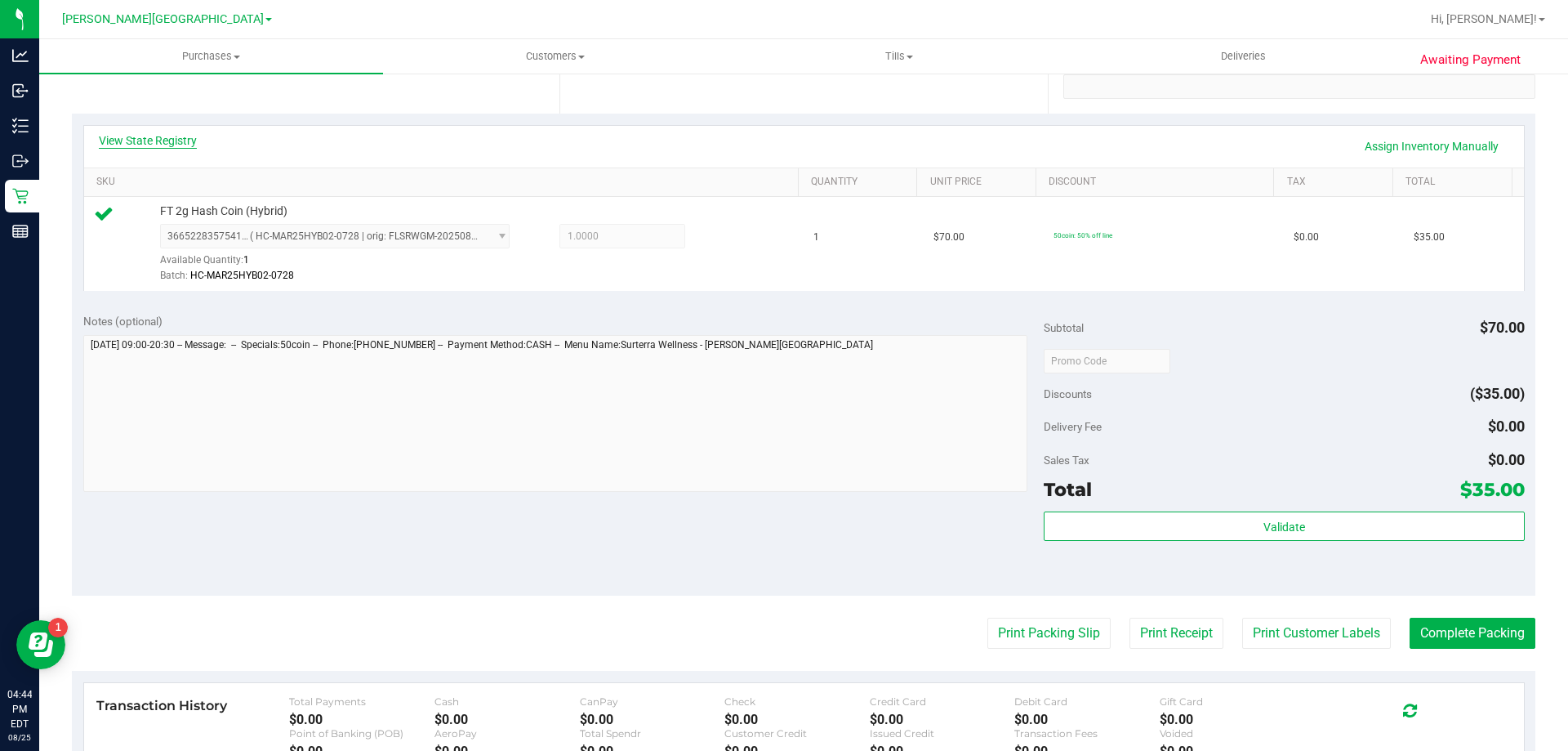
click at [149, 142] on link "View State Registry" at bounding box center [148, 140] width 98 height 17
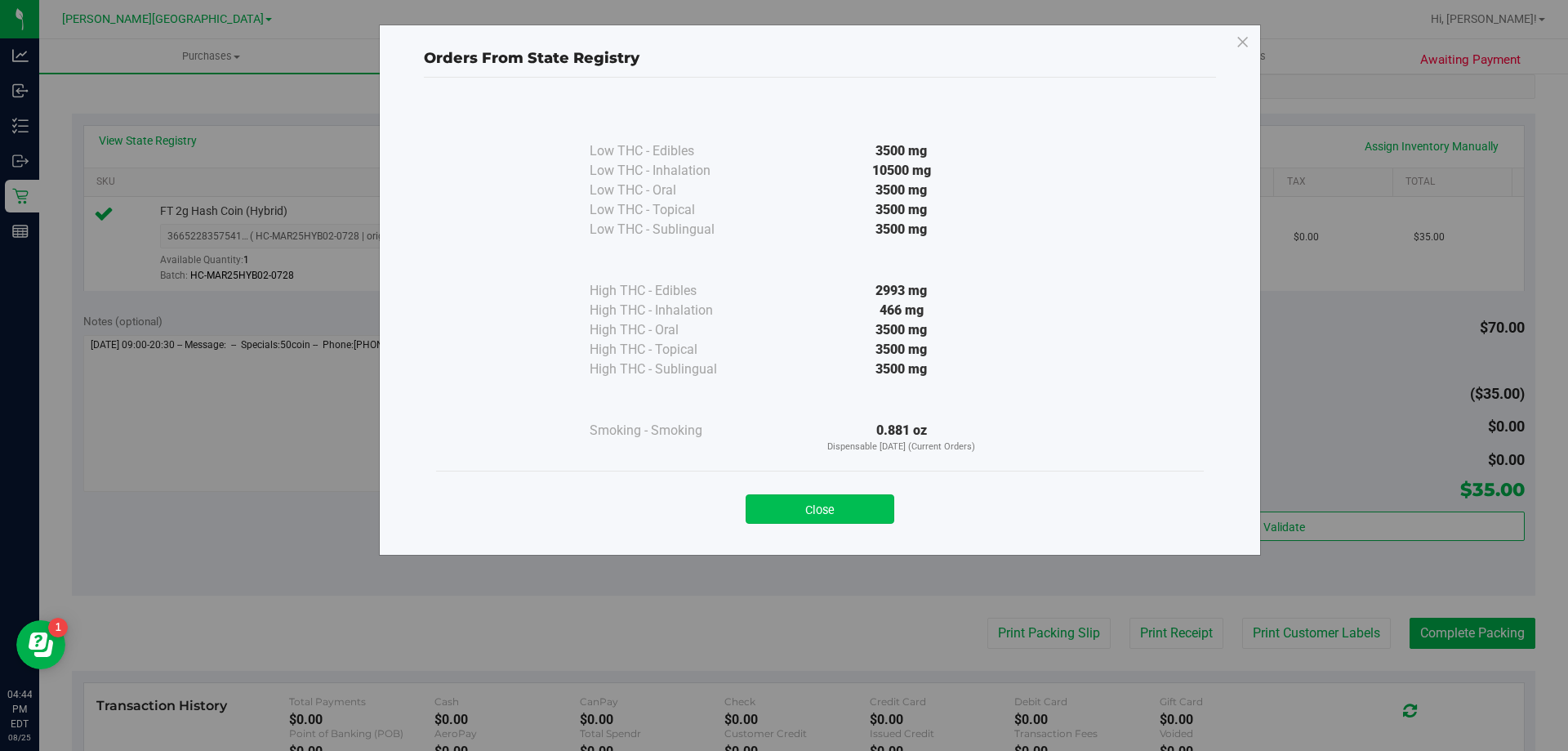
click at [849, 515] on button "Close" at bounding box center [819, 510] width 149 height 30
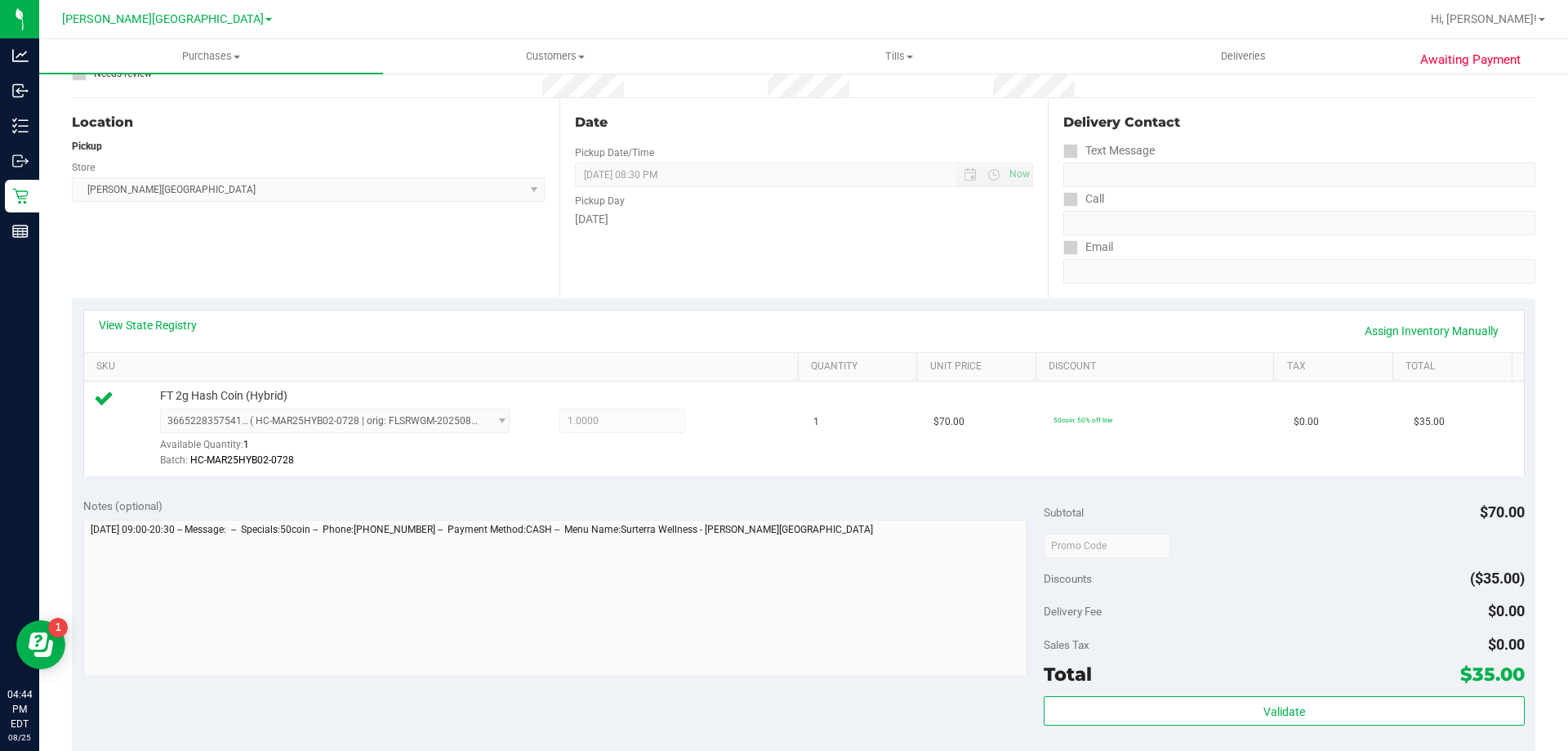
scroll to position [0, 0]
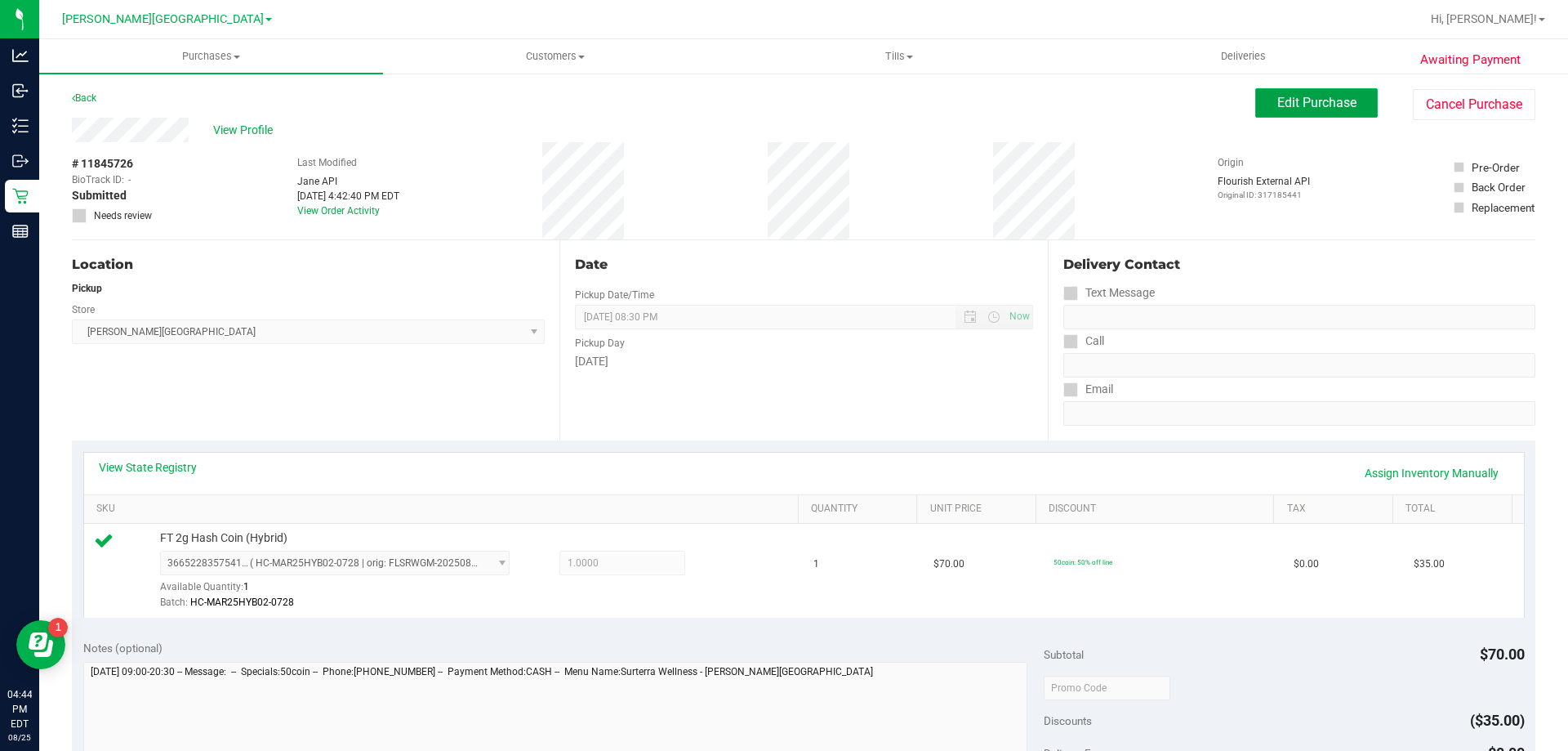
click at [1277, 99] on span "Edit Purchase" at bounding box center [1317, 102] width 79 height 16
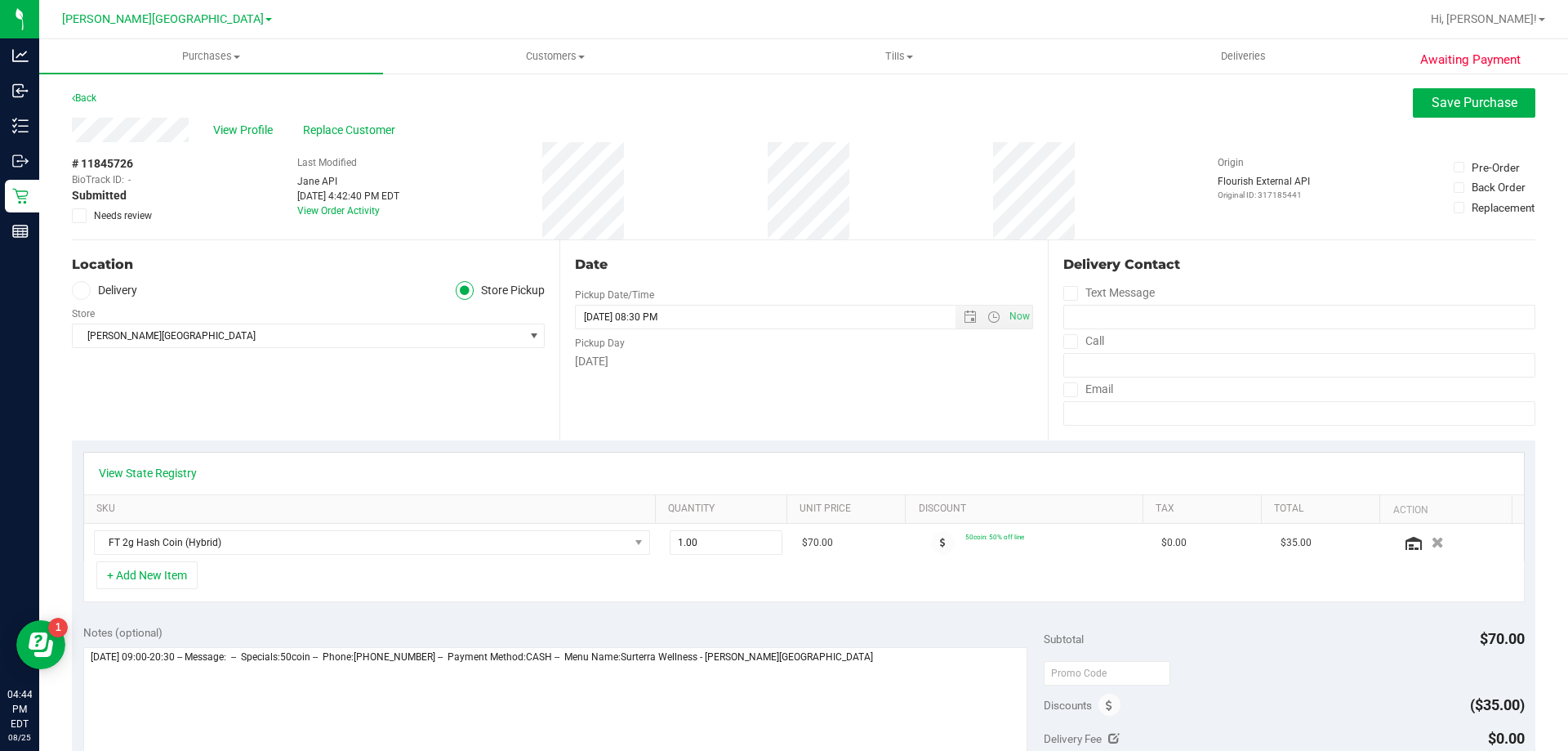
click at [74, 216] on icon at bounding box center [79, 216] width 11 height 0
click at [0, 0] on input "Needs review" at bounding box center [0, 0] width 0 height 0
click at [1432, 101] on span "Save Purchase" at bounding box center [1474, 102] width 86 height 16
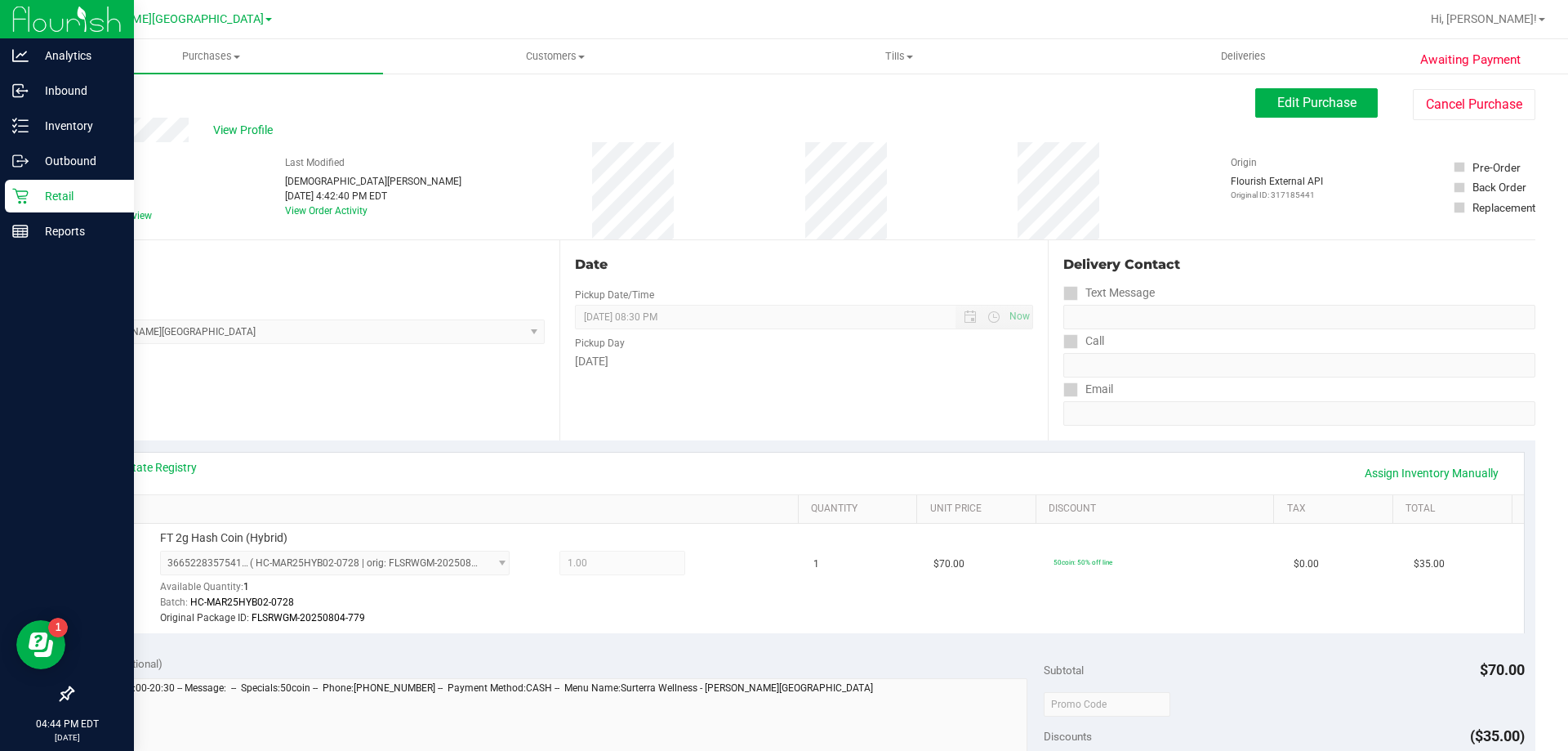
click at [35, 196] on p "Retail" at bounding box center [78, 196] width 98 height 20
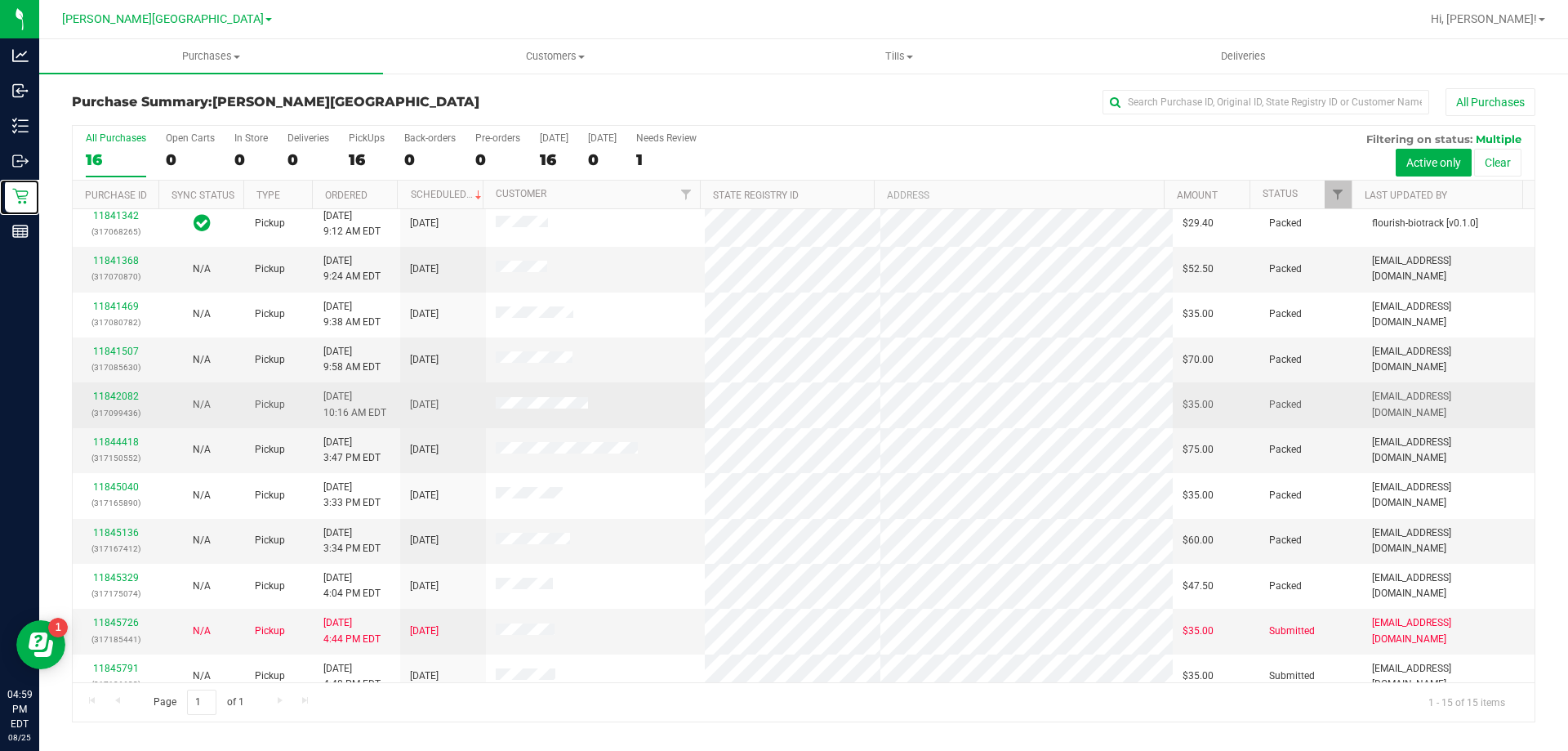
scroll to position [205, 0]
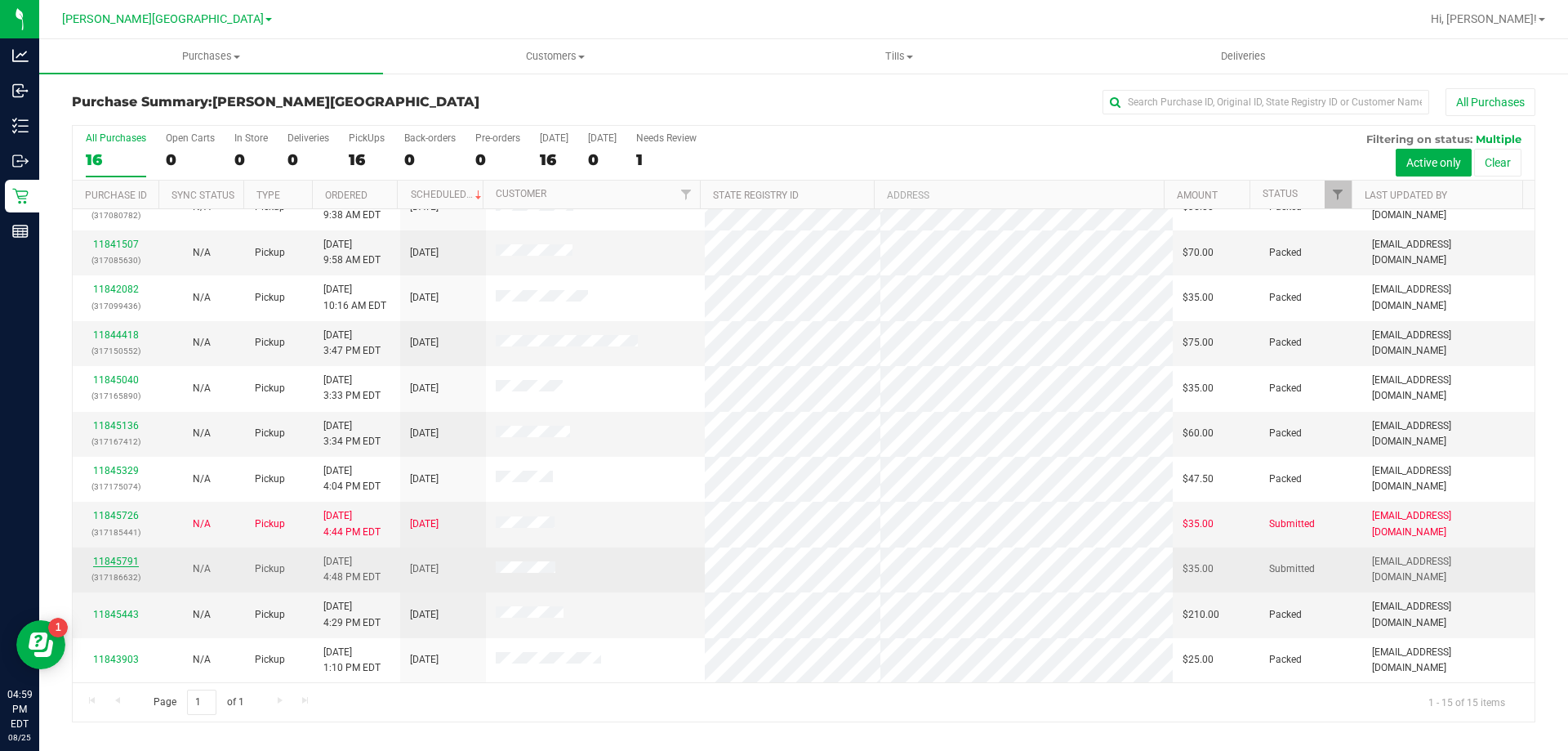
click at [117, 558] on link "11845791" at bounding box center [116, 562] width 45 height 12
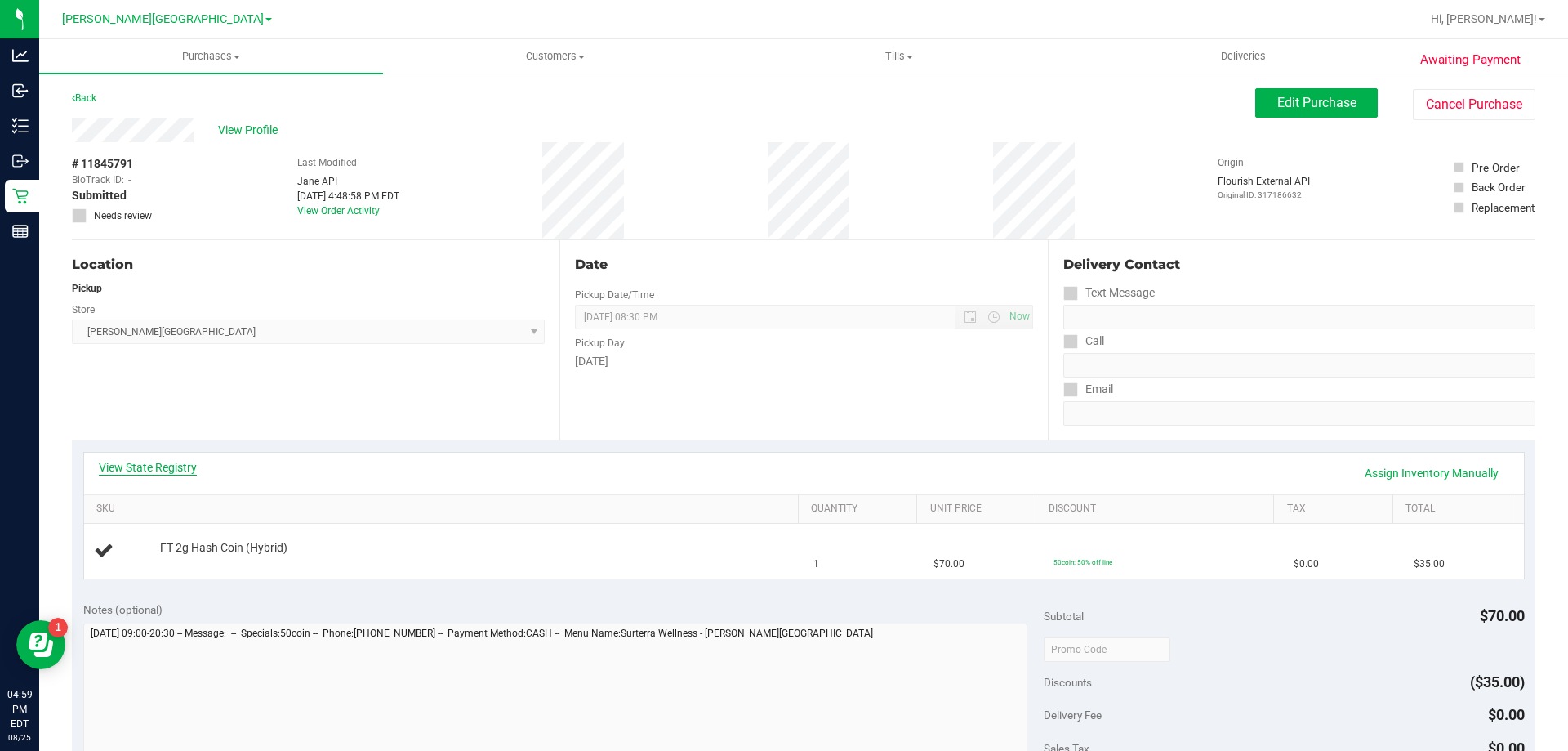
click at [177, 466] on link "View State Registry" at bounding box center [148, 467] width 98 height 17
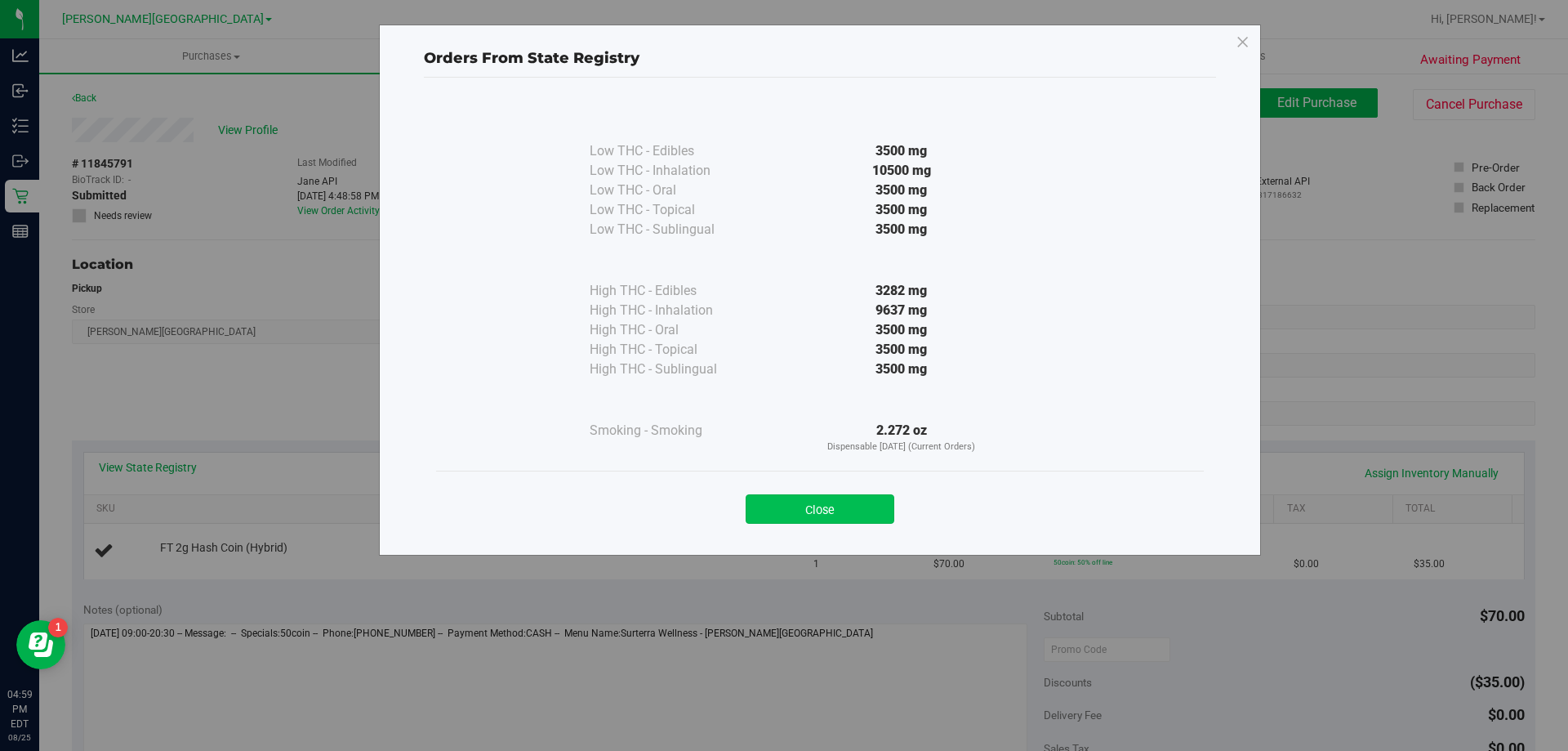
click at [839, 502] on button "Close" at bounding box center [819, 510] width 149 height 30
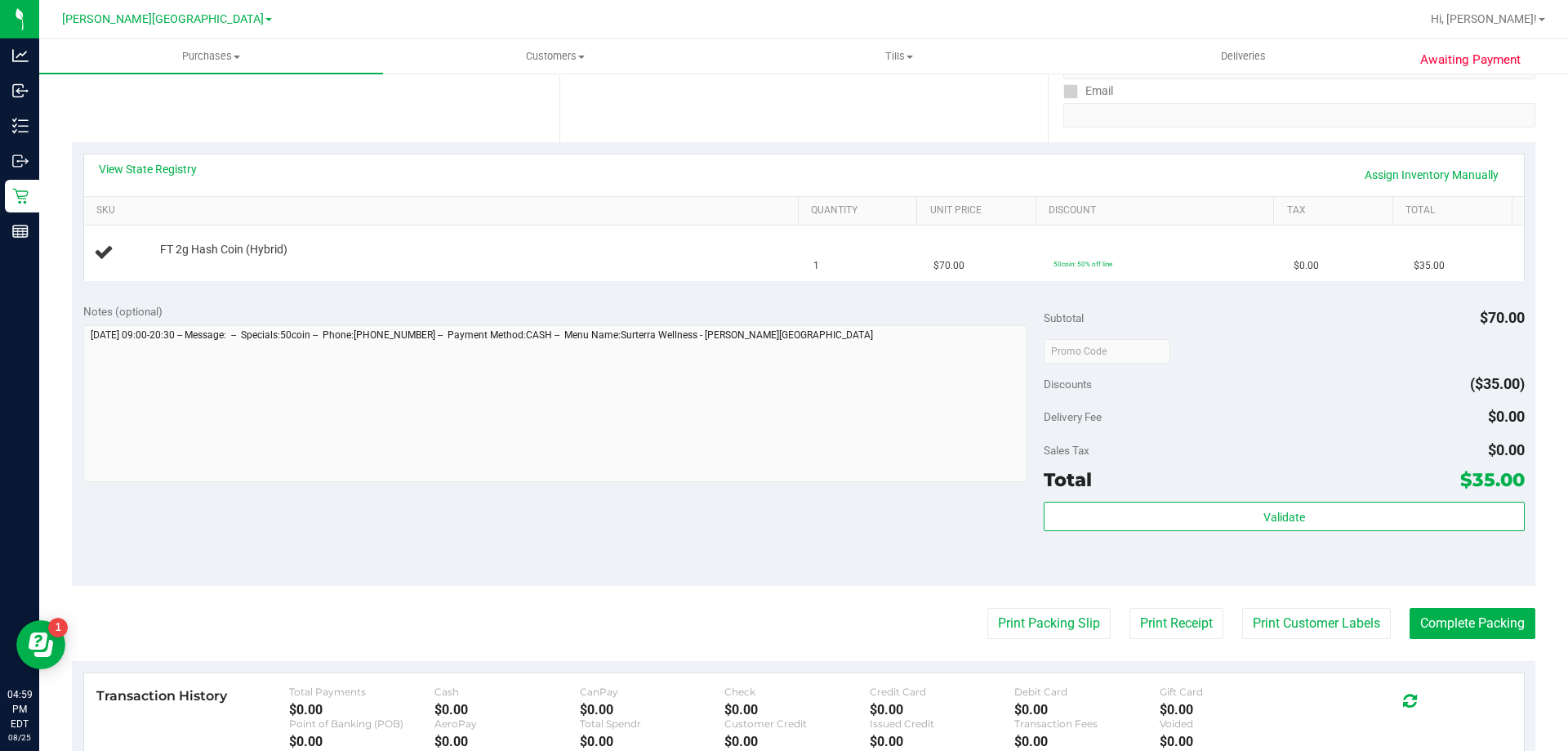
scroll to position [491, 0]
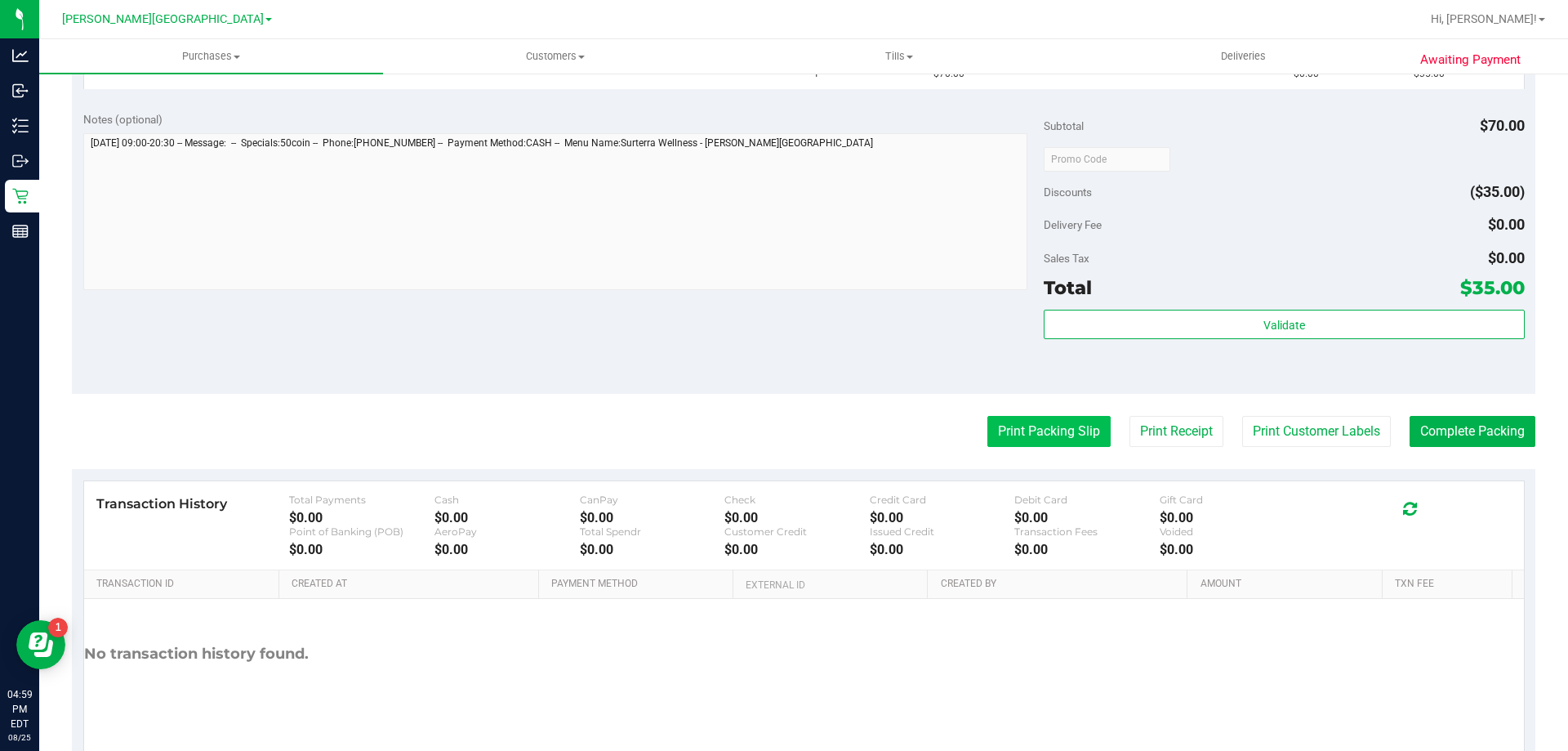
click at [1021, 440] on button "Print Packing Slip" at bounding box center [1048, 432] width 123 height 32
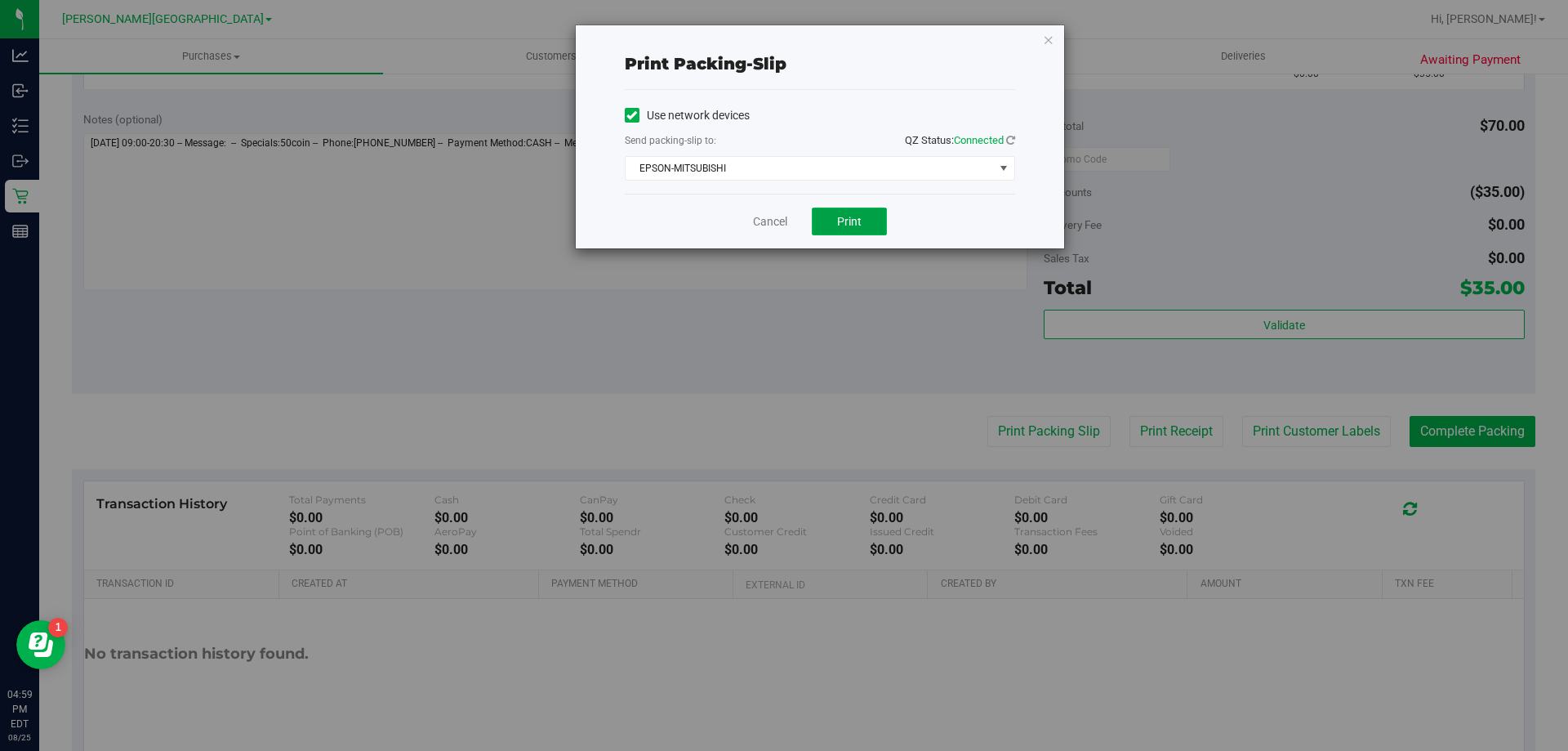
click at [829, 218] on button "Print" at bounding box center [849, 222] width 75 height 28
click at [762, 223] on link "Cancel" at bounding box center [770, 221] width 34 height 17
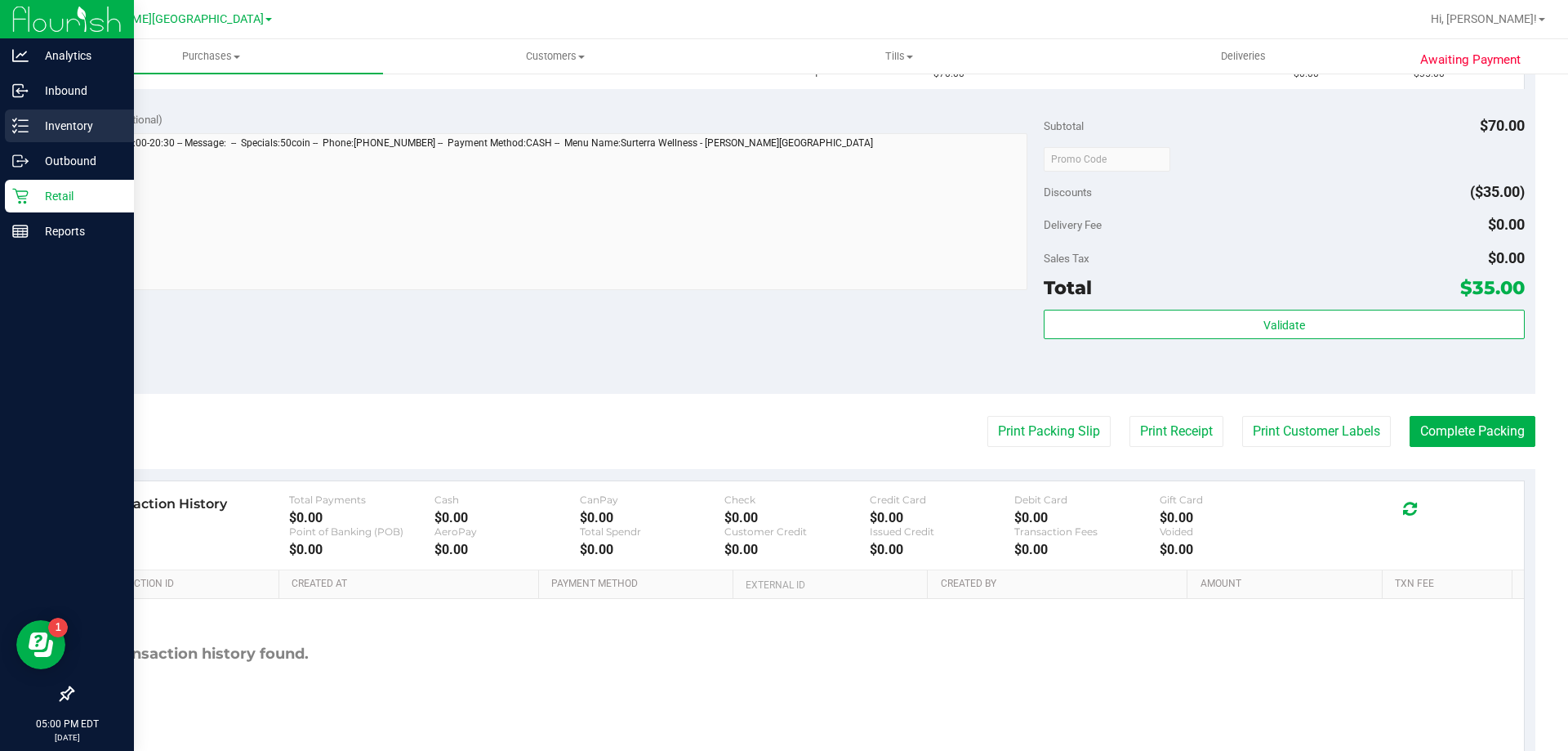
click at [45, 127] on p "Inventory" at bounding box center [78, 126] width 98 height 20
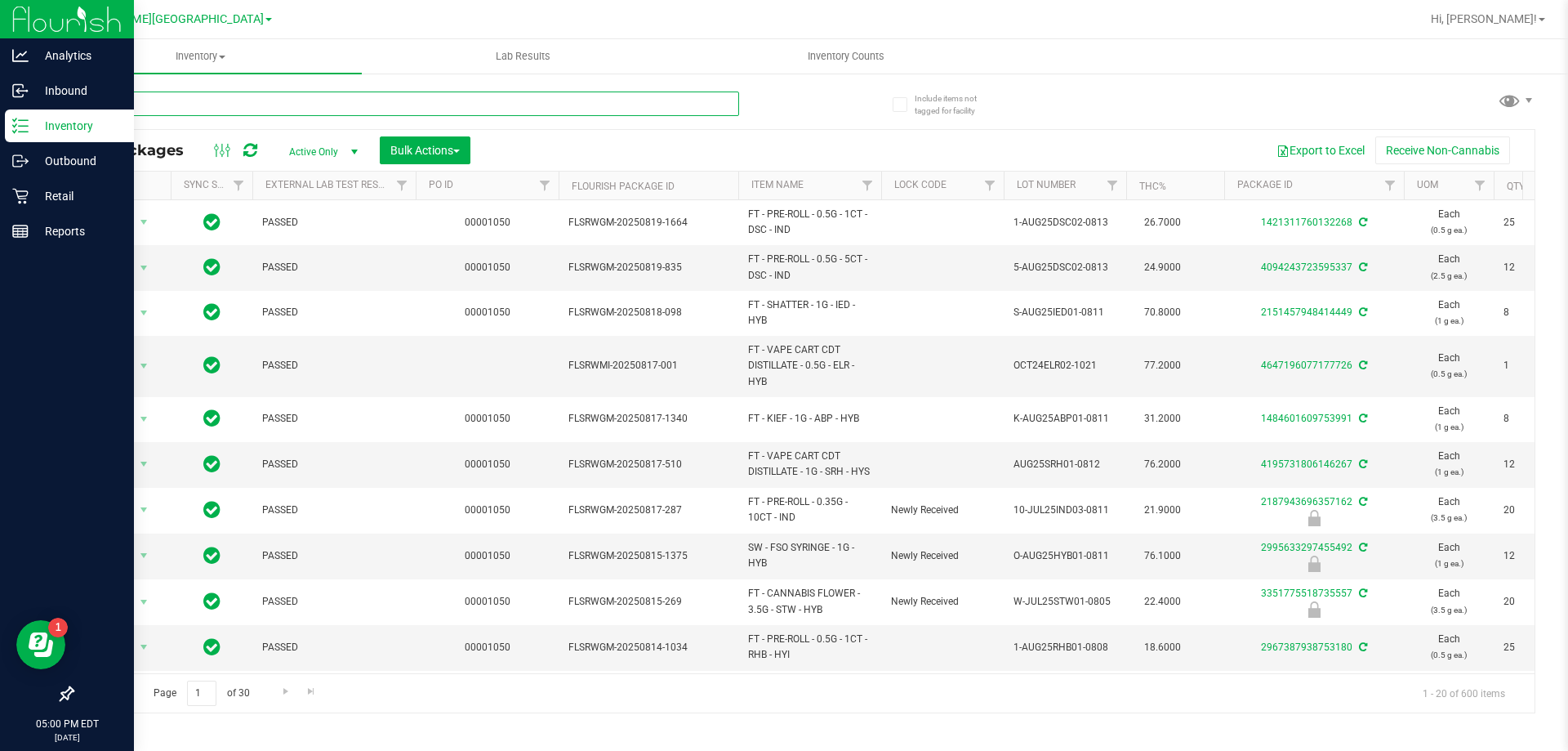
click at [439, 107] on input "text" at bounding box center [405, 103] width 667 height 25
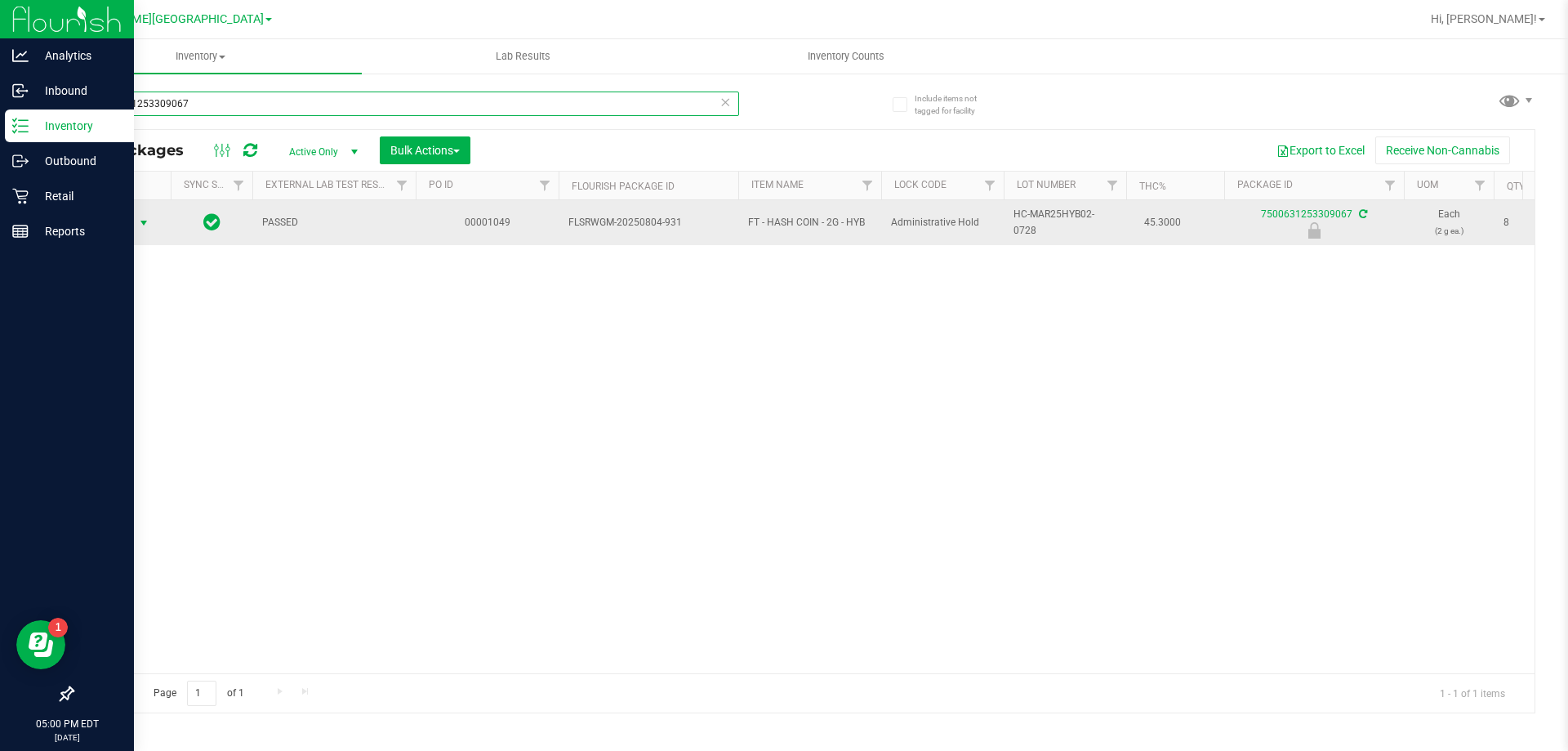
type input "7500631253309067"
click at [142, 225] on span "select" at bounding box center [143, 223] width 13 height 13
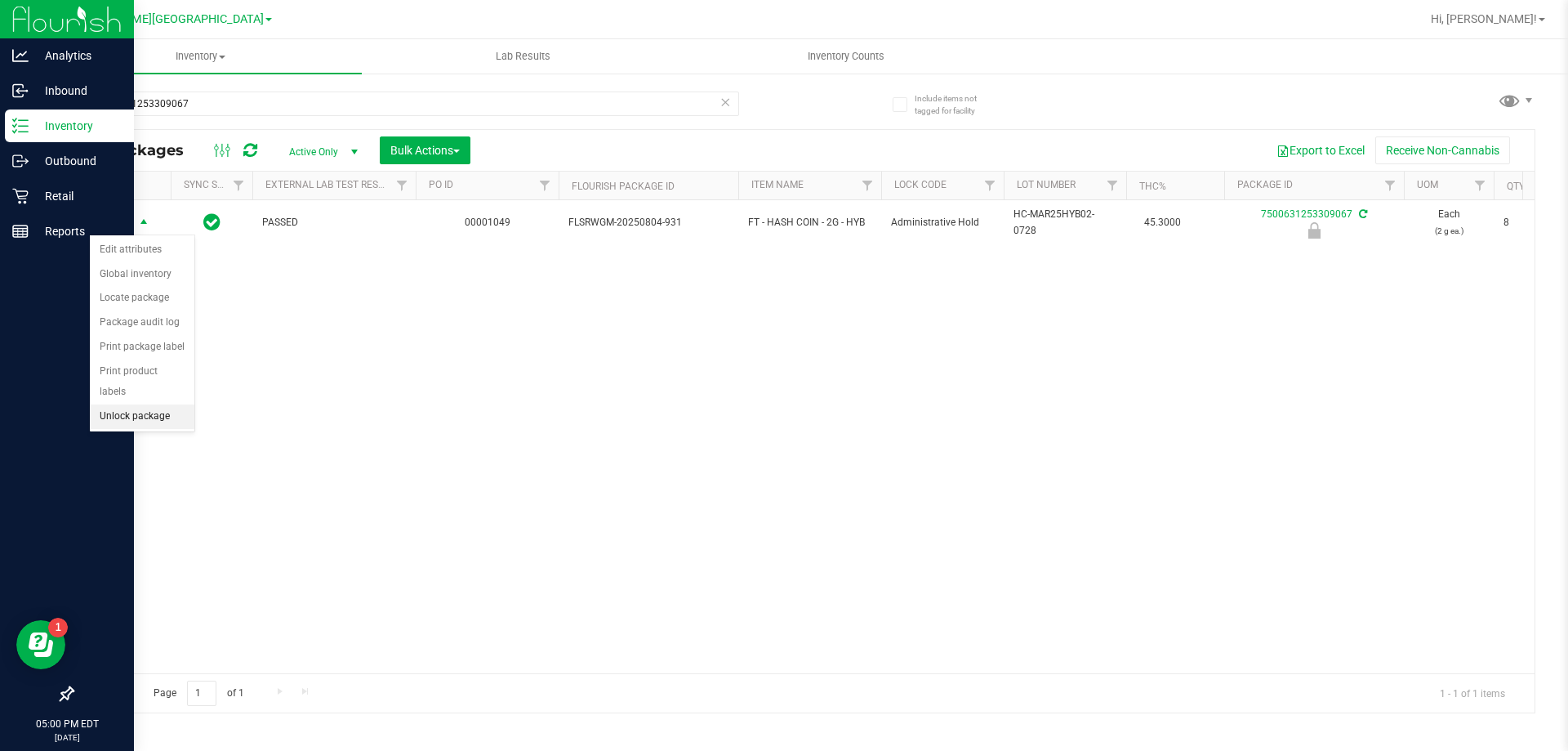
click at [136, 404] on li "Unlock package" at bounding box center [142, 416] width 104 height 25
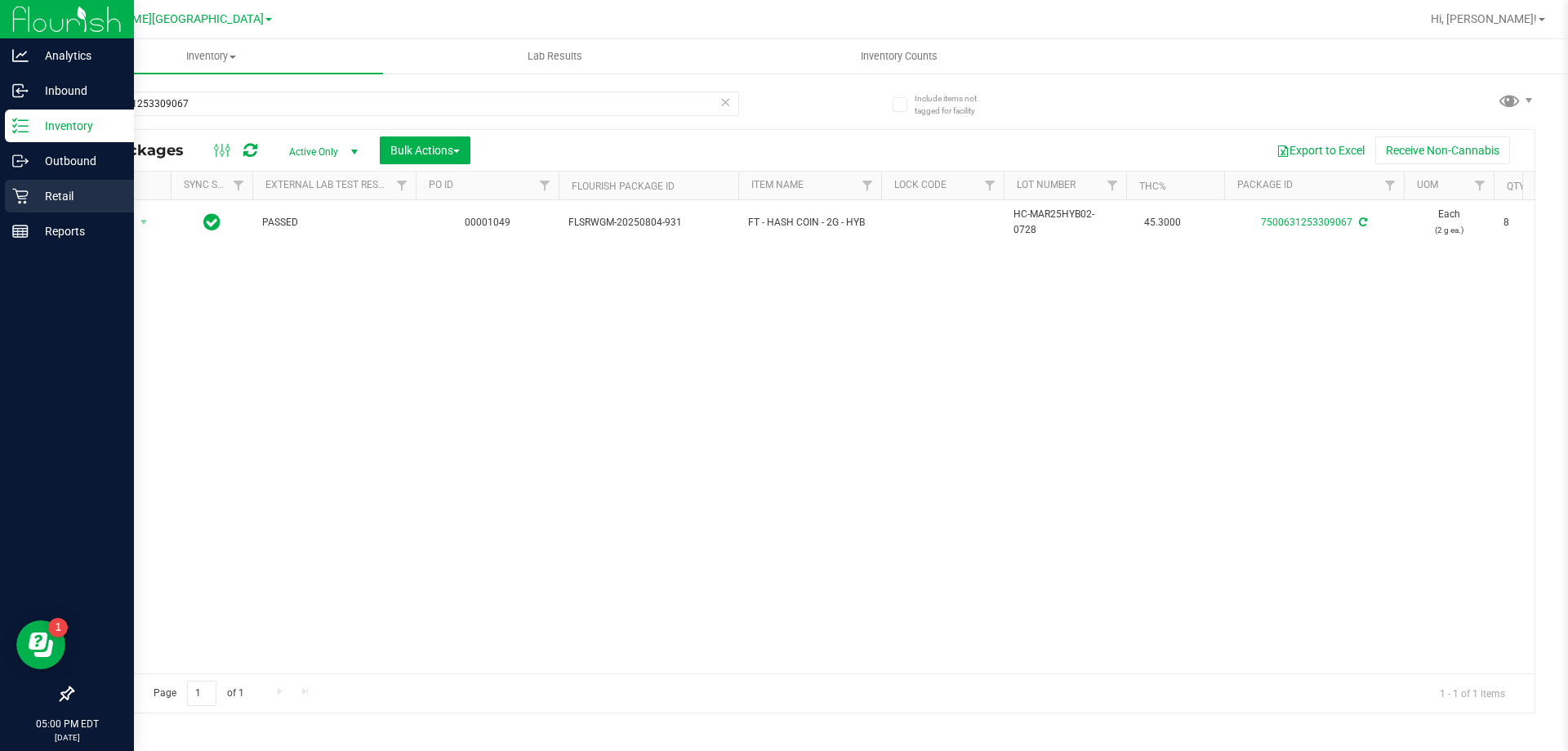
click at [48, 200] on p "Retail" at bounding box center [78, 196] width 98 height 20
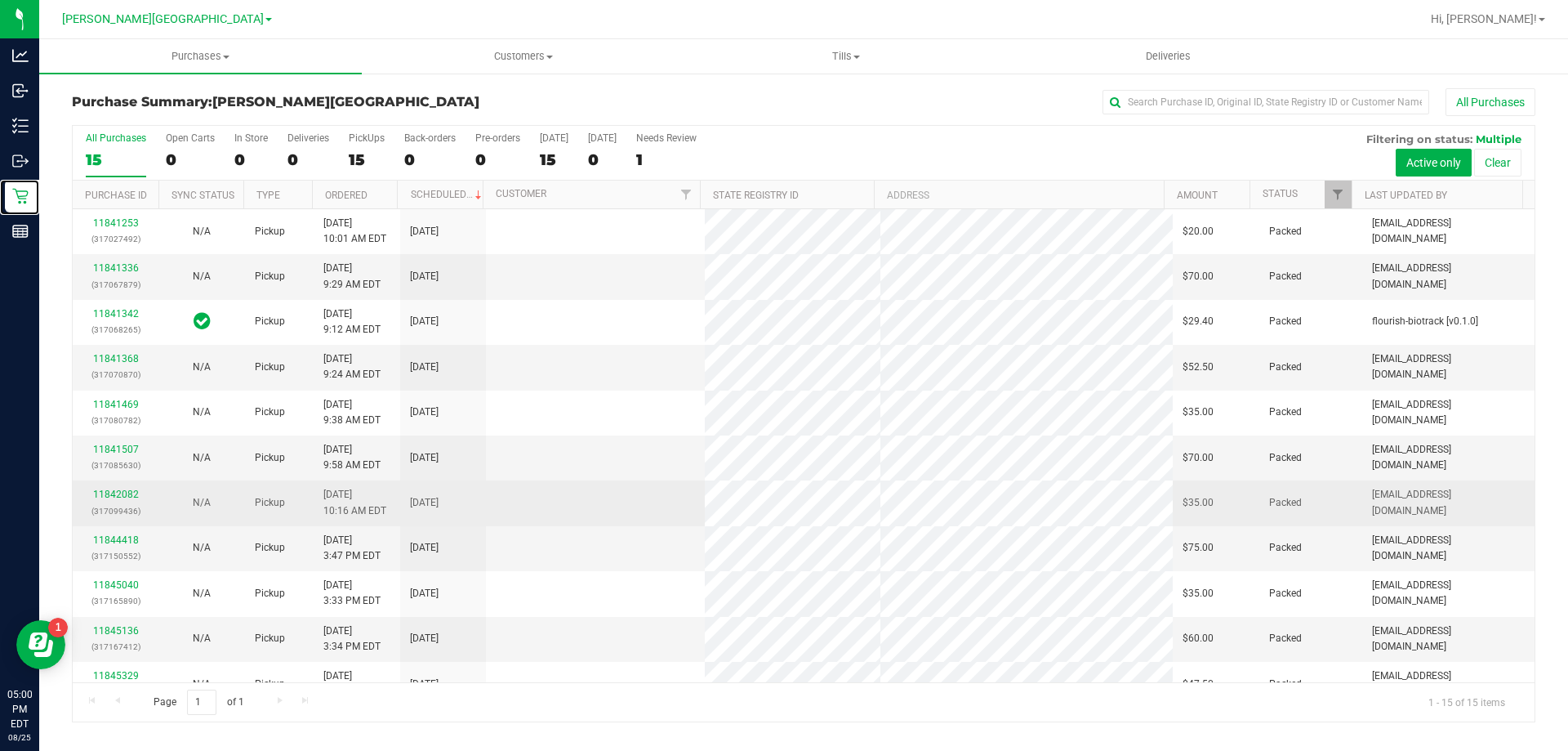
scroll to position [205, 0]
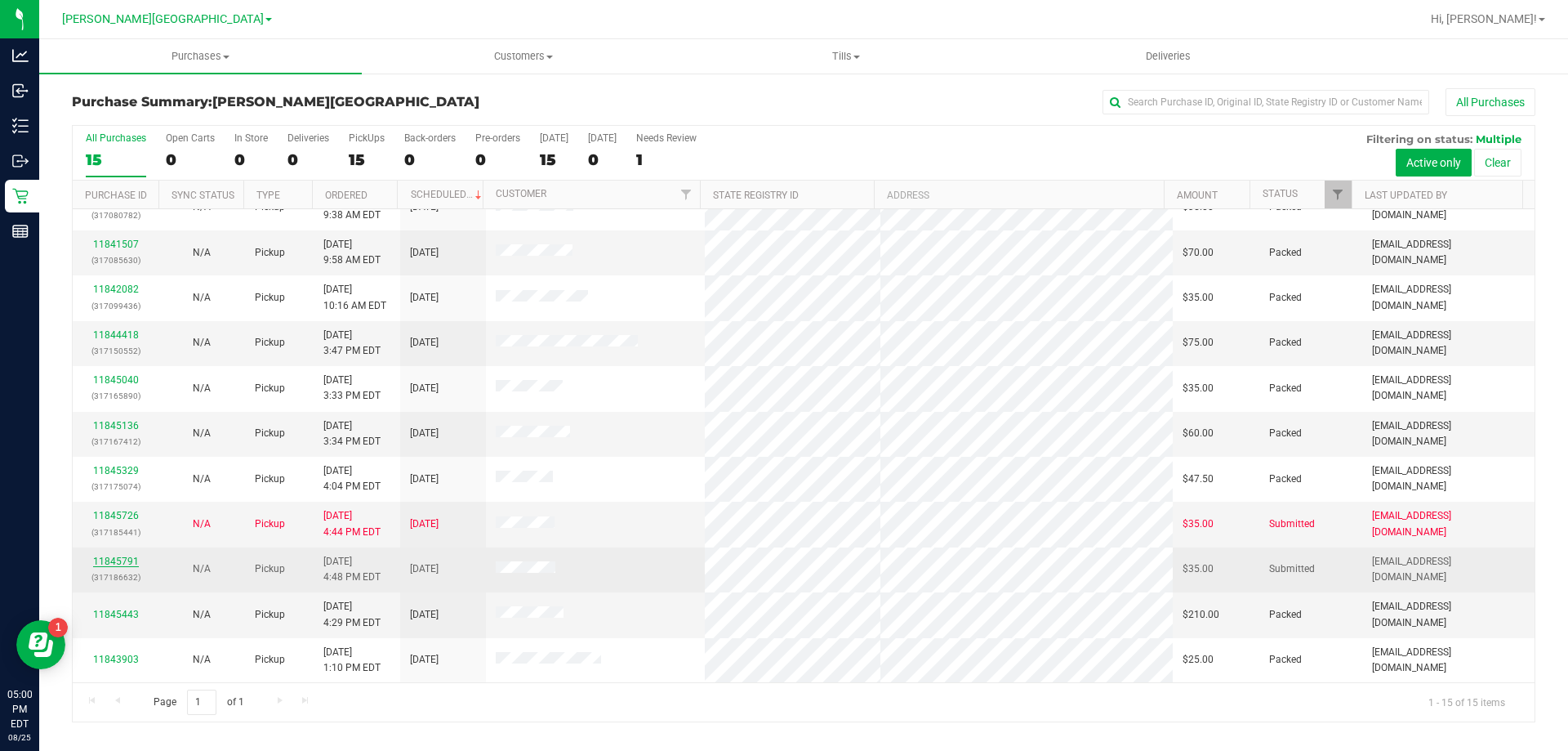
click at [124, 563] on link "11845791" at bounding box center [116, 562] width 45 height 12
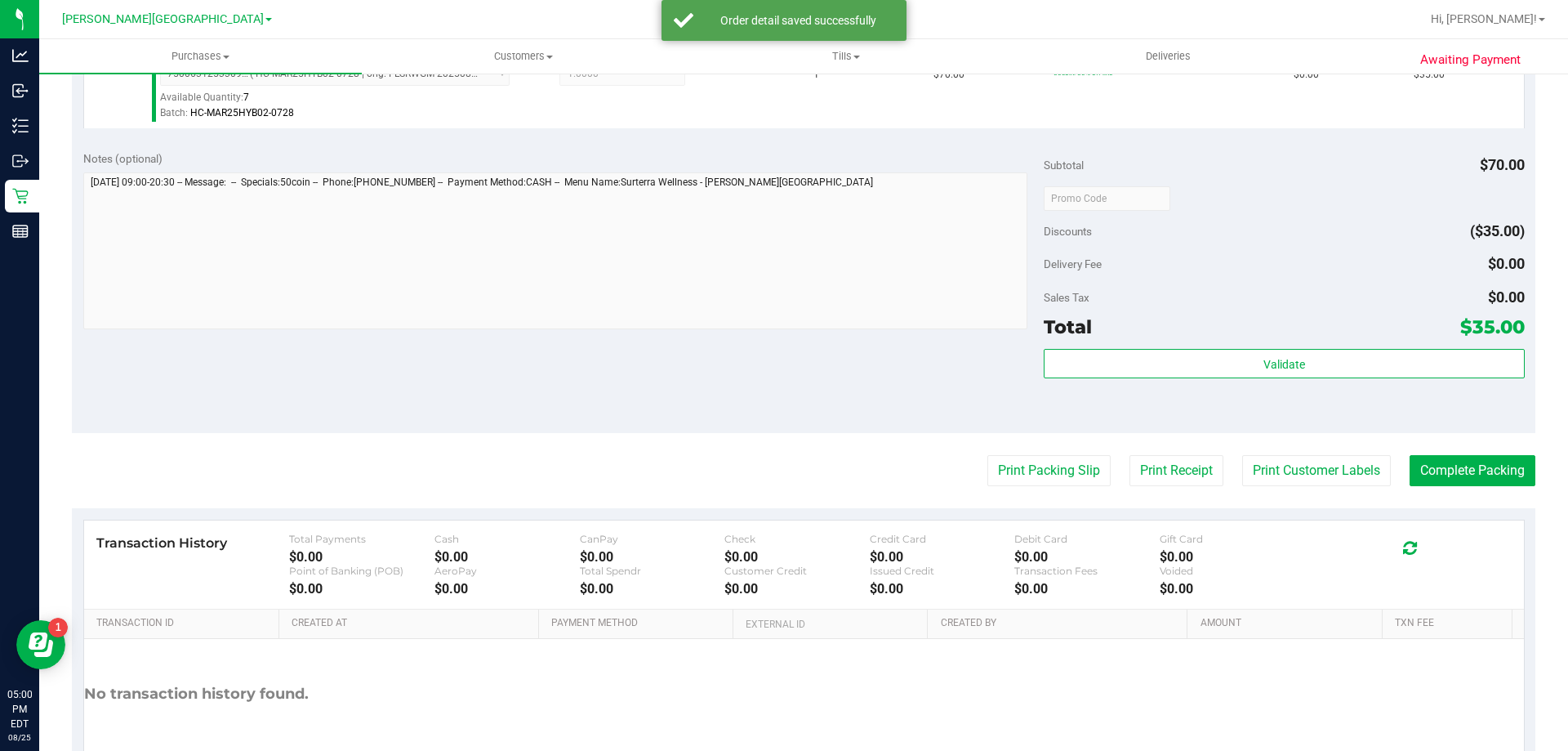
scroll to position [491, 0]
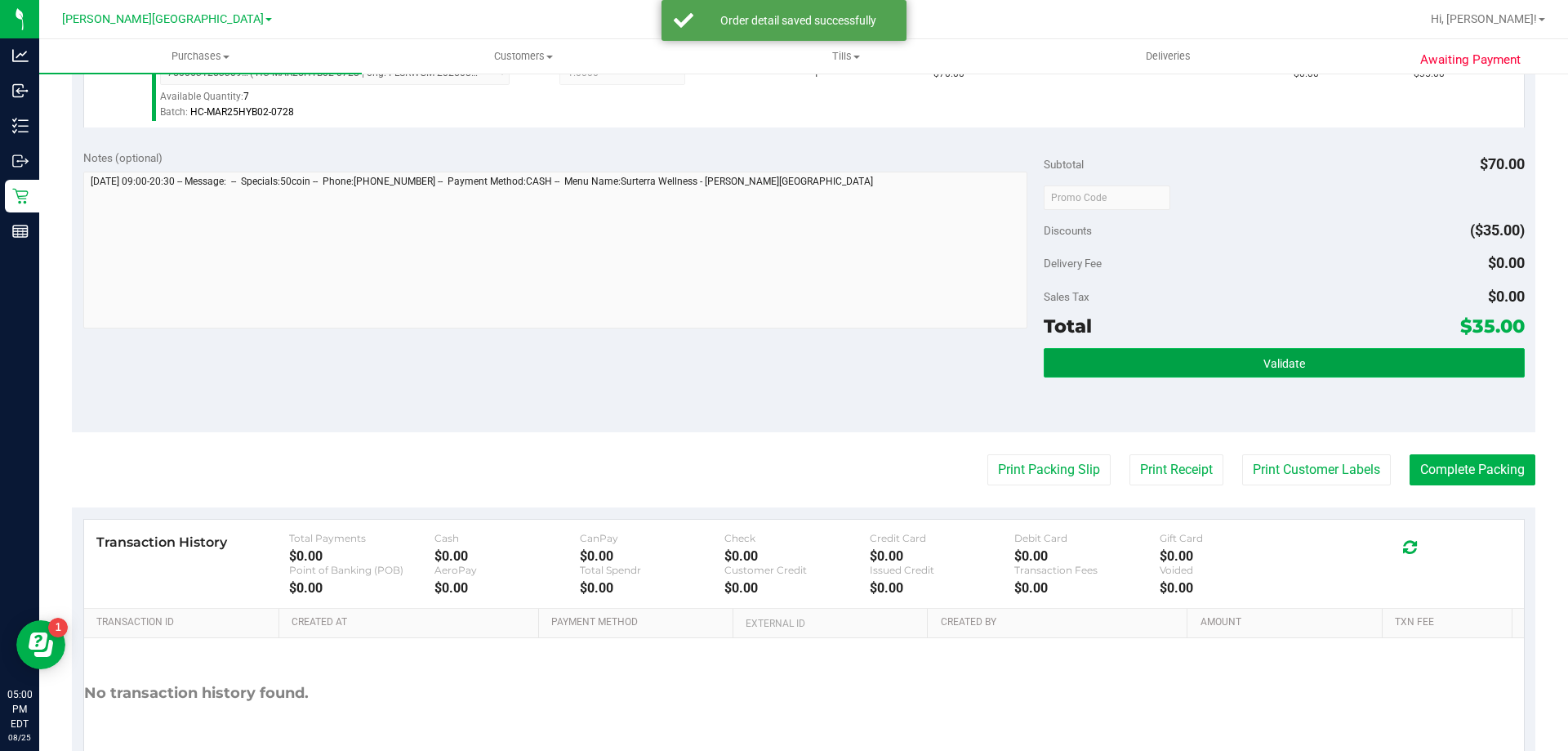
click at [1105, 361] on button "Validate" at bounding box center [1284, 363] width 481 height 30
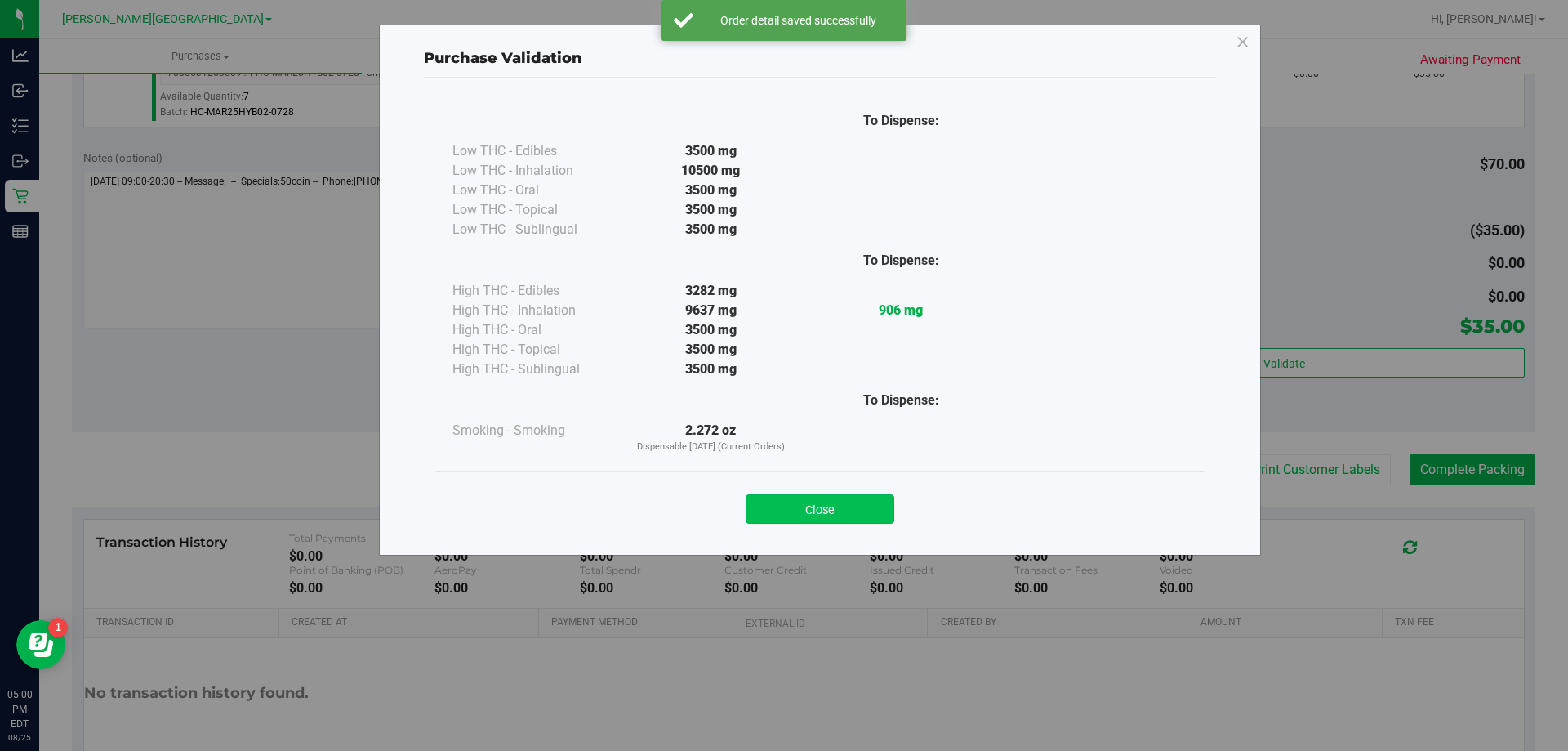
click at [777, 516] on button "Close" at bounding box center [819, 510] width 149 height 30
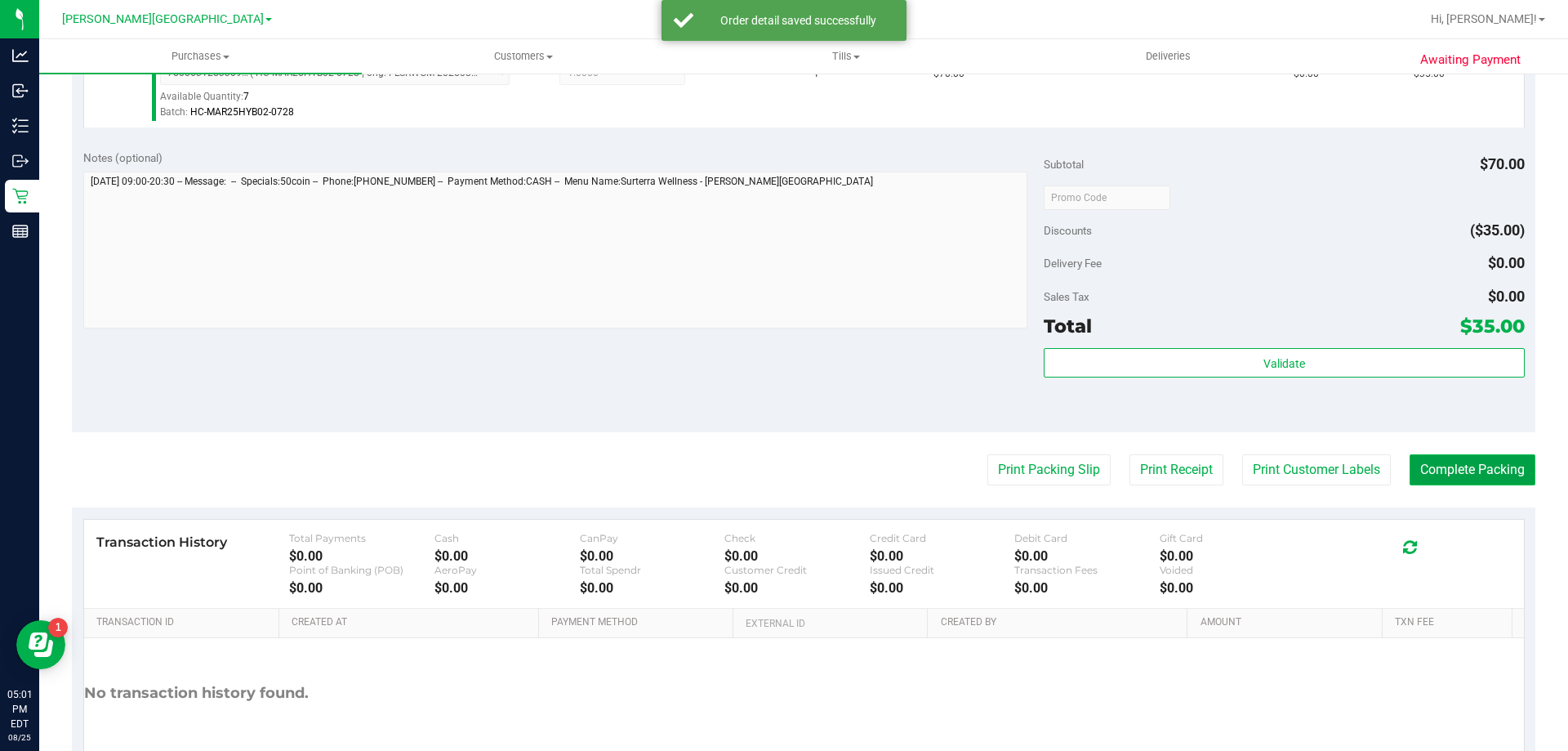
click at [1479, 483] on button "Complete Packing" at bounding box center [1472, 470] width 126 height 32
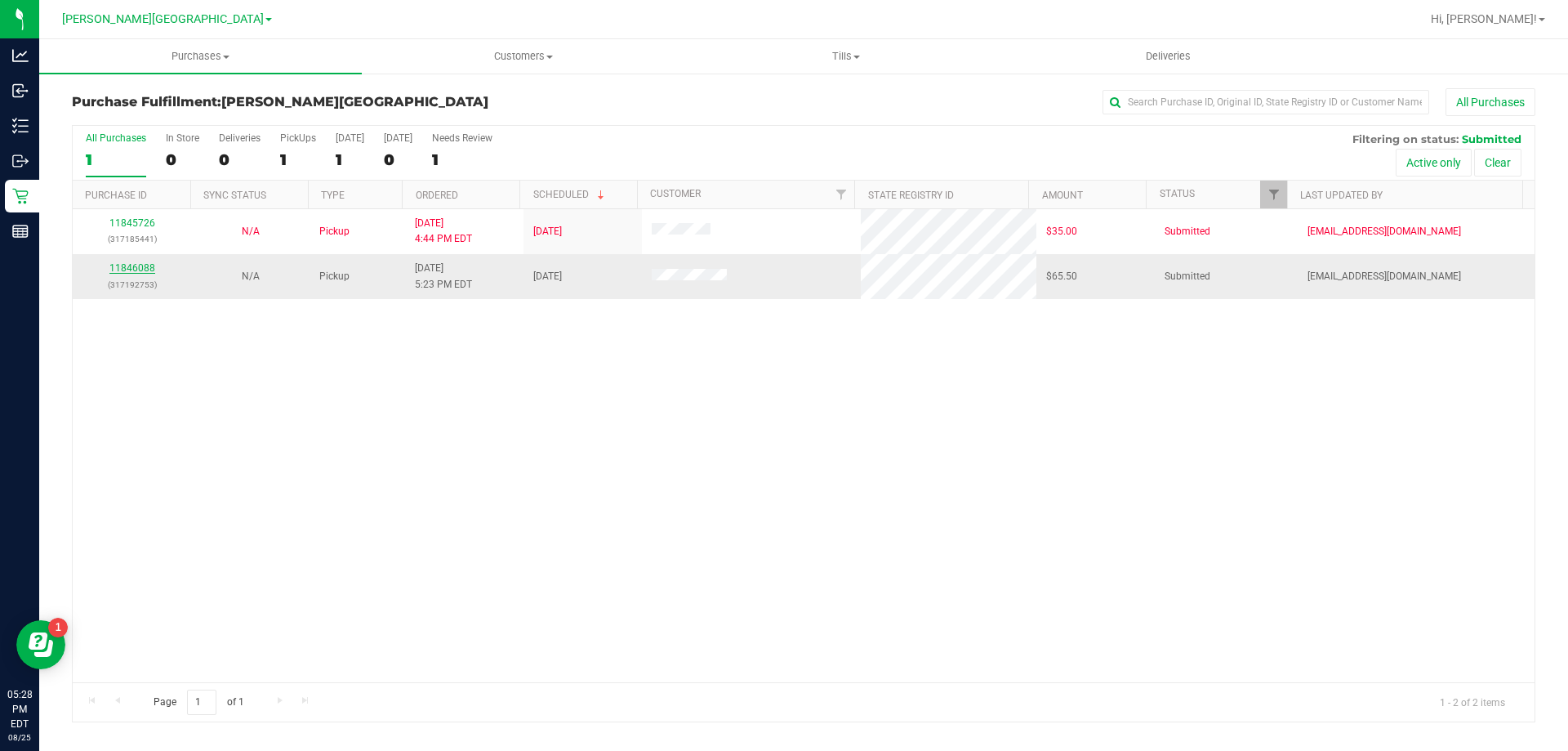
click at [152, 265] on link "11846088" at bounding box center [132, 268] width 45 height 12
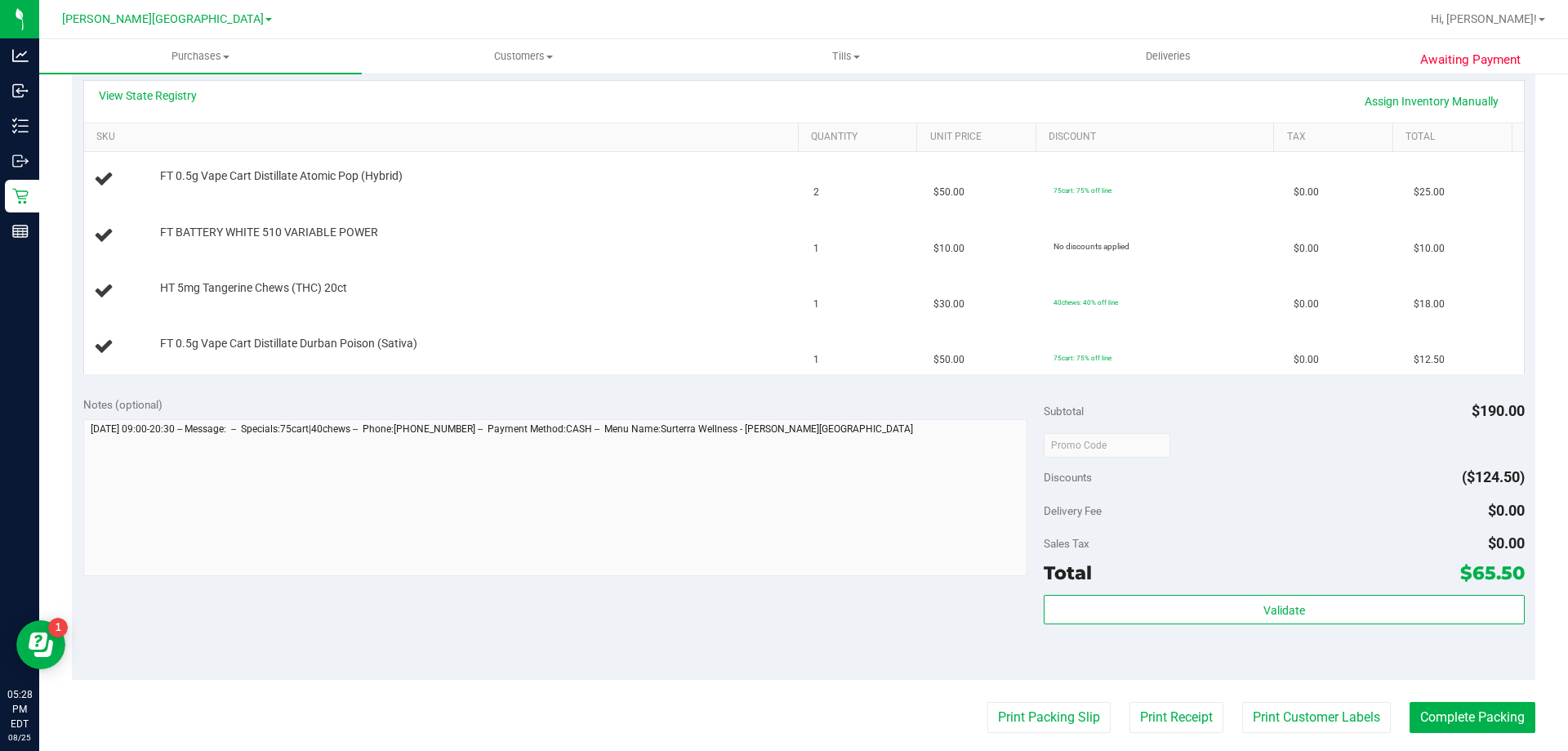
scroll to position [409, 0]
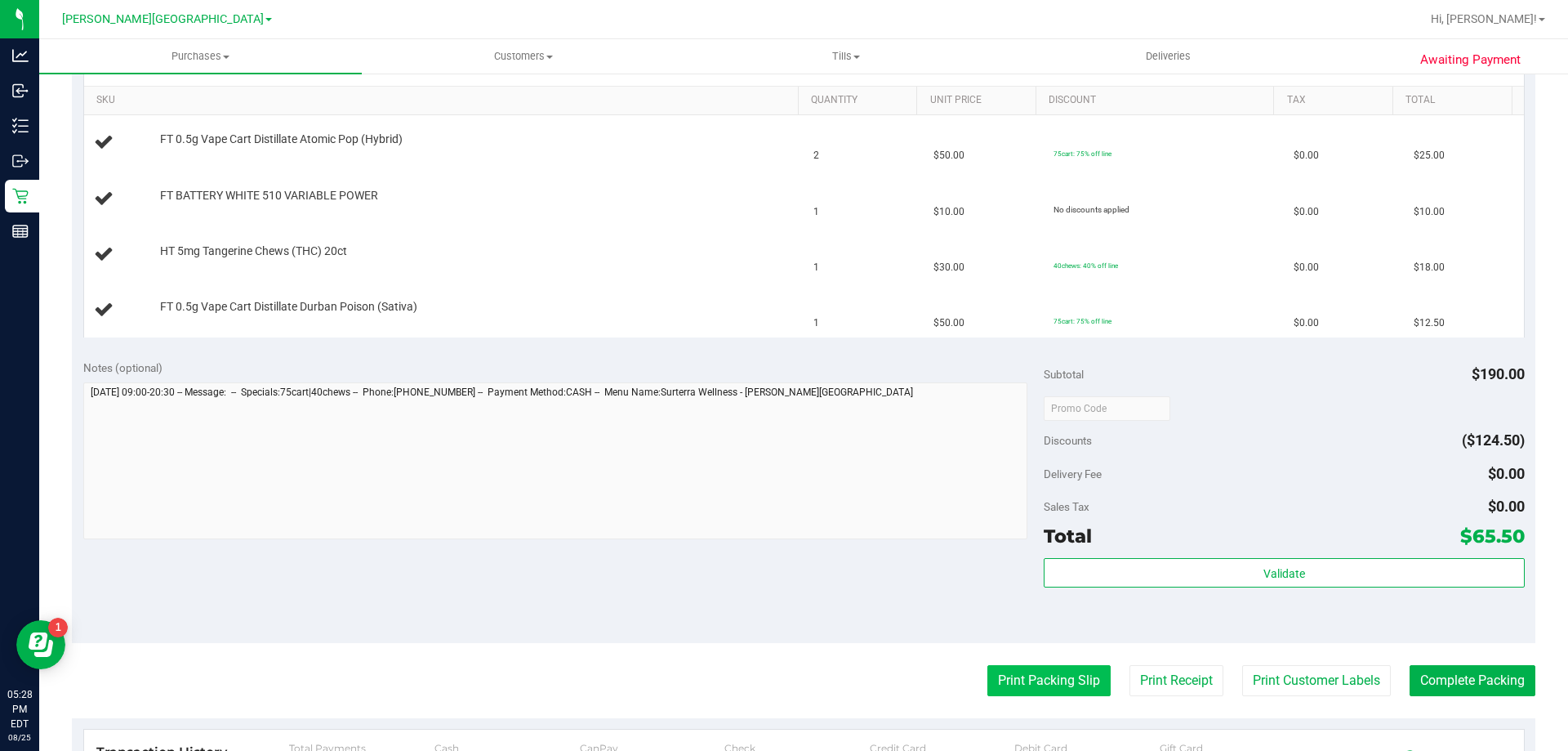
click at [1036, 671] on button "Print Packing Slip" at bounding box center [1048, 681] width 123 height 32
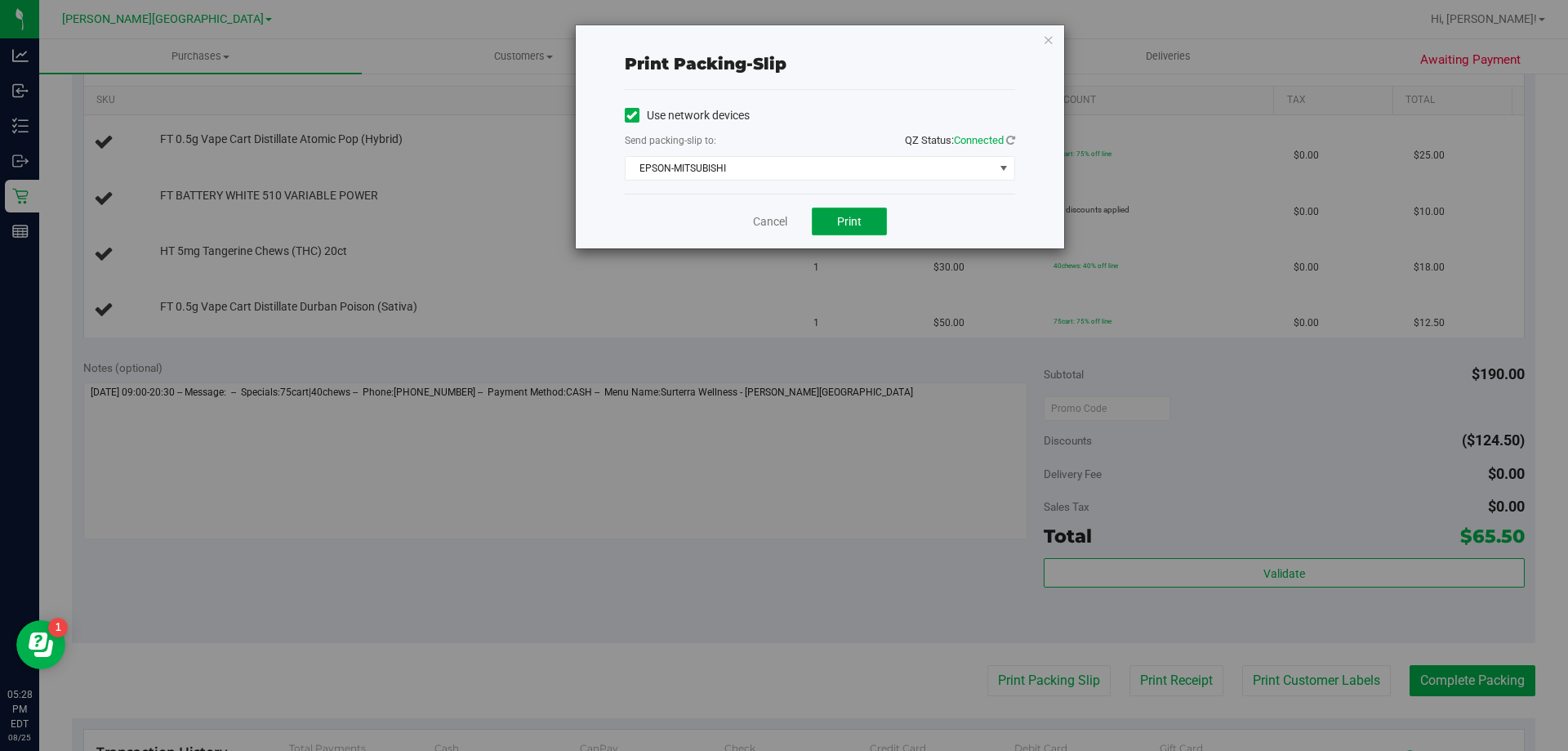
click at [831, 223] on button "Print" at bounding box center [849, 222] width 75 height 28
click at [781, 225] on link "Cancel" at bounding box center [770, 221] width 34 height 17
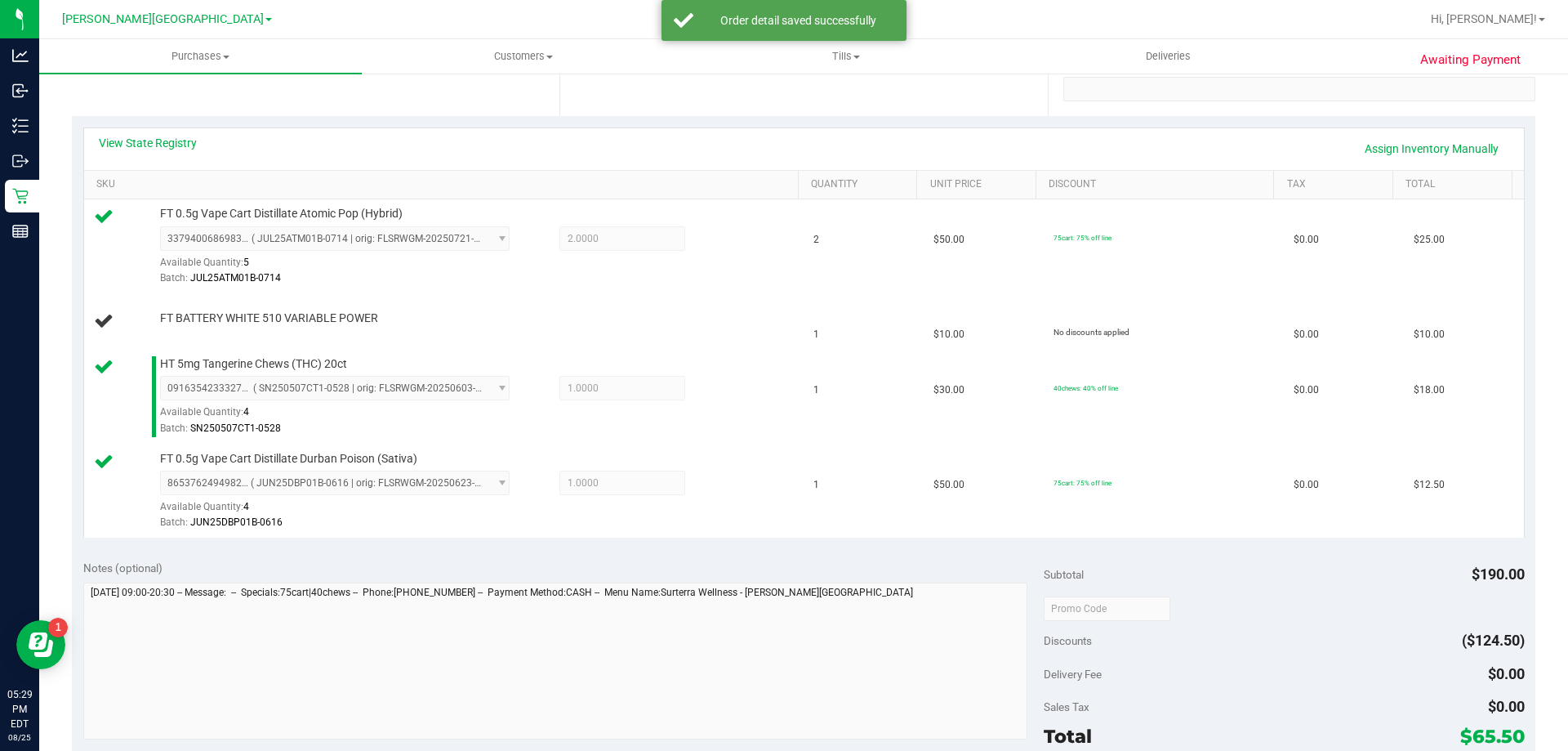
scroll to position [245, 0]
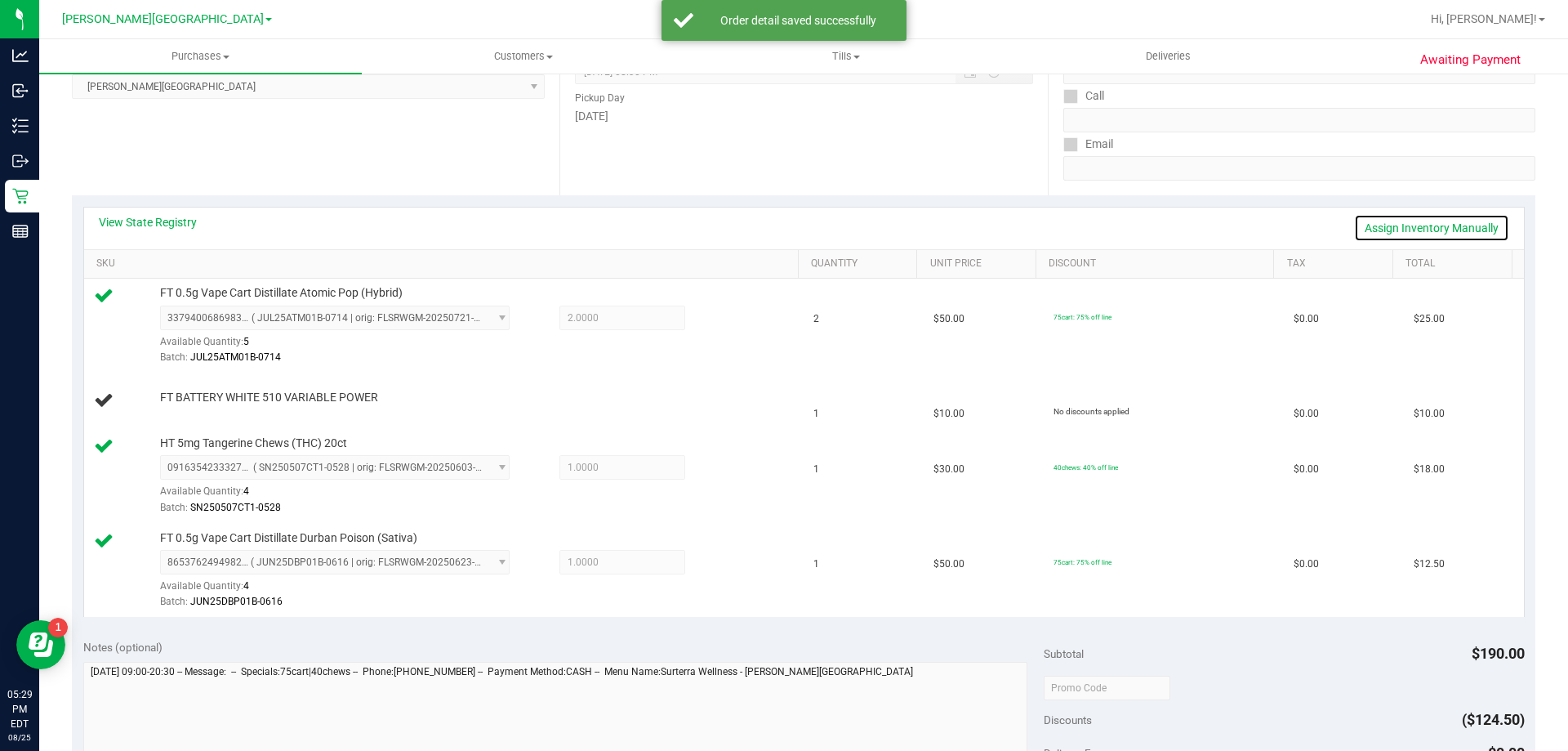
click at [1394, 227] on link "Assign Inventory Manually" at bounding box center [1432, 228] width 156 height 28
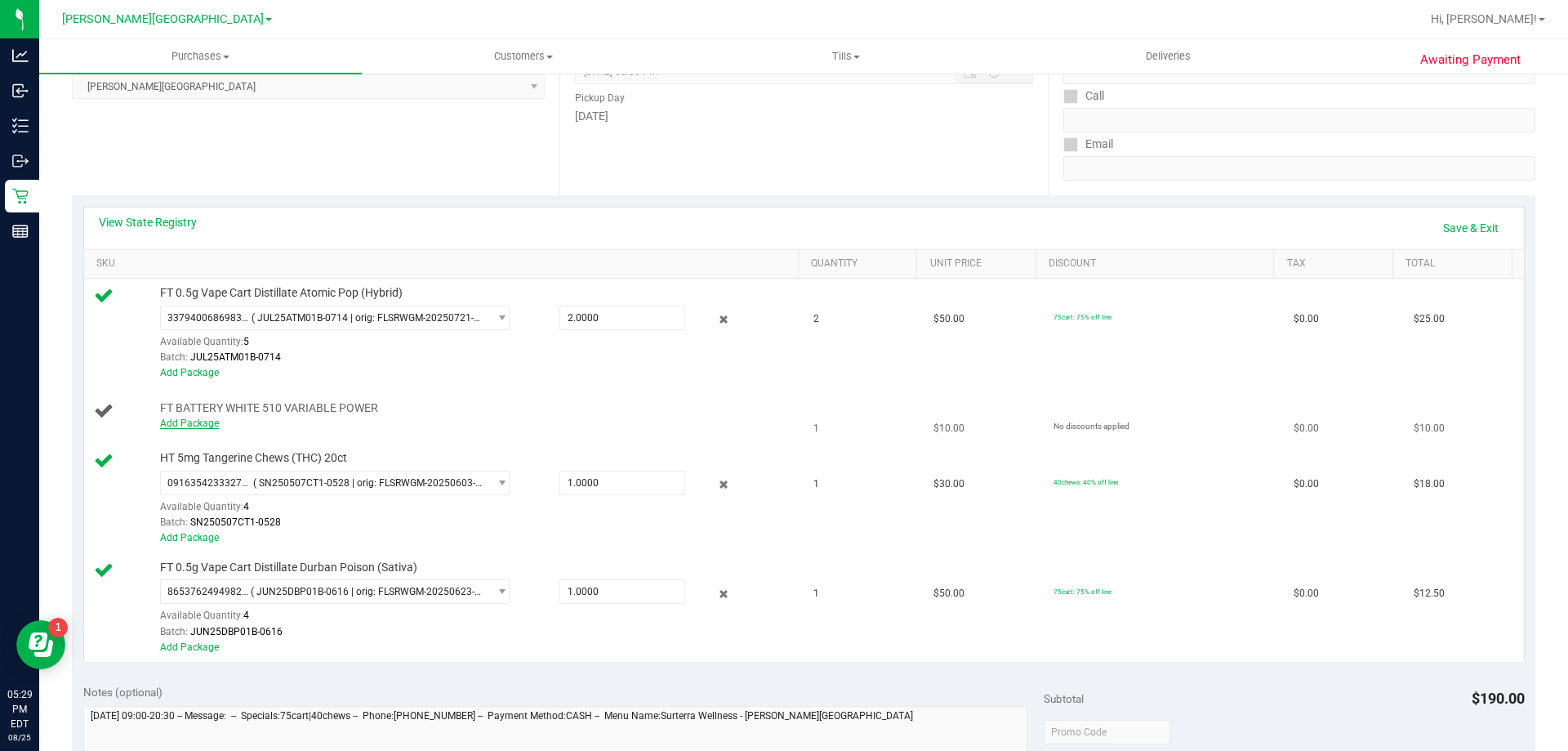
click at [198, 423] on link "Add Package" at bounding box center [190, 424] width 59 height 12
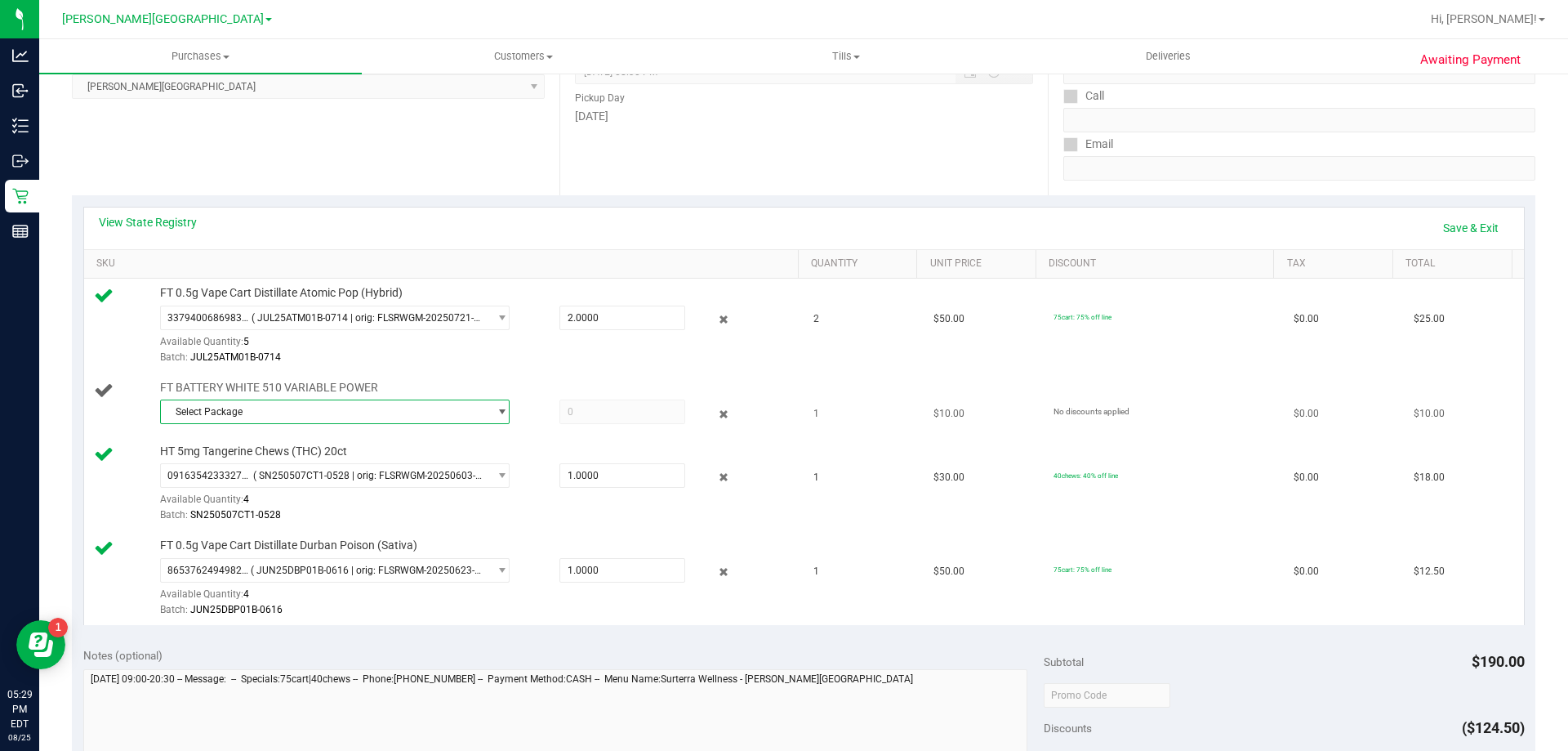
click at [295, 406] on span "Select Package" at bounding box center [324, 411] width 328 height 23
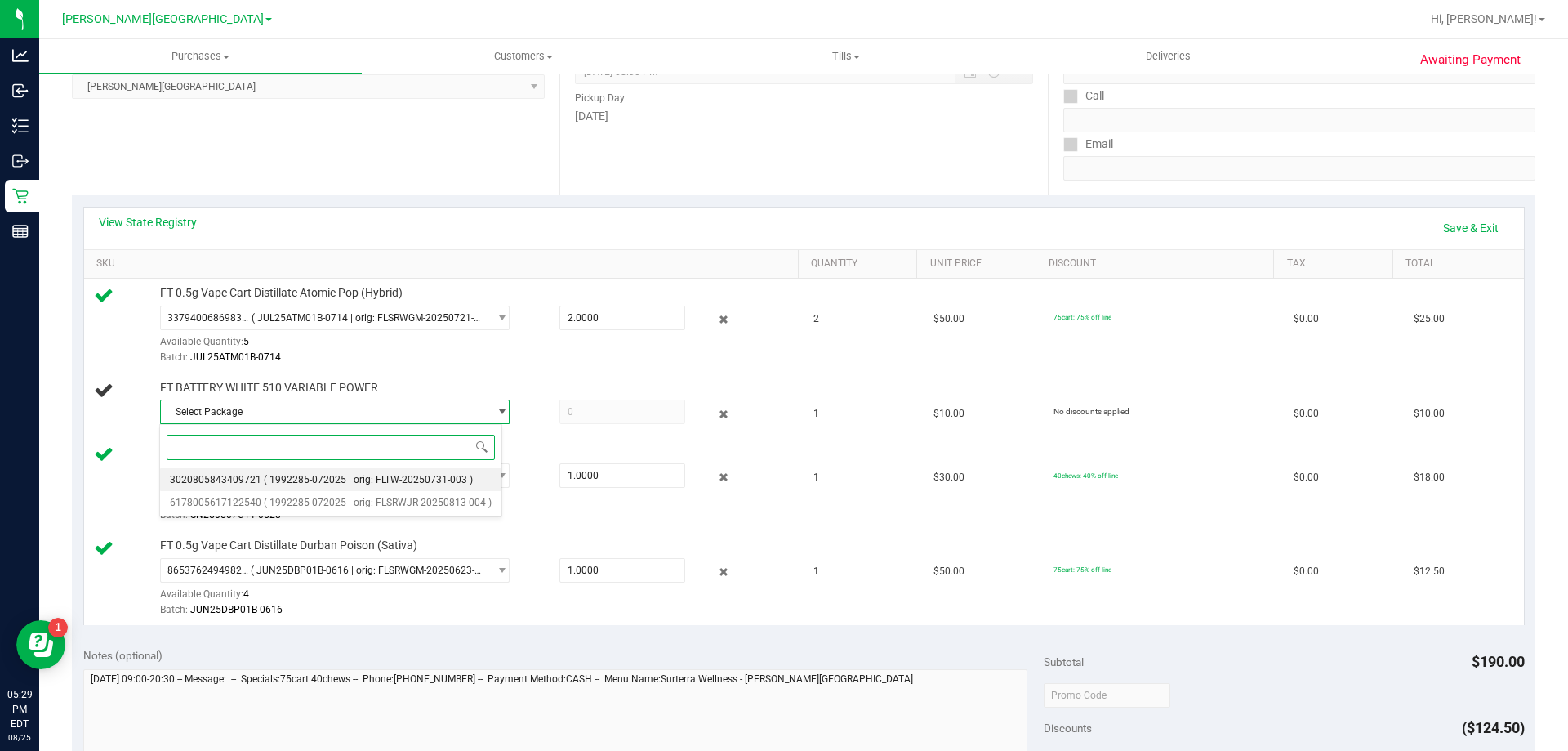
click at [332, 474] on span "( 1992285-072025 | orig: FLTW-20250731-003 )" at bounding box center [368, 480] width 209 height 12
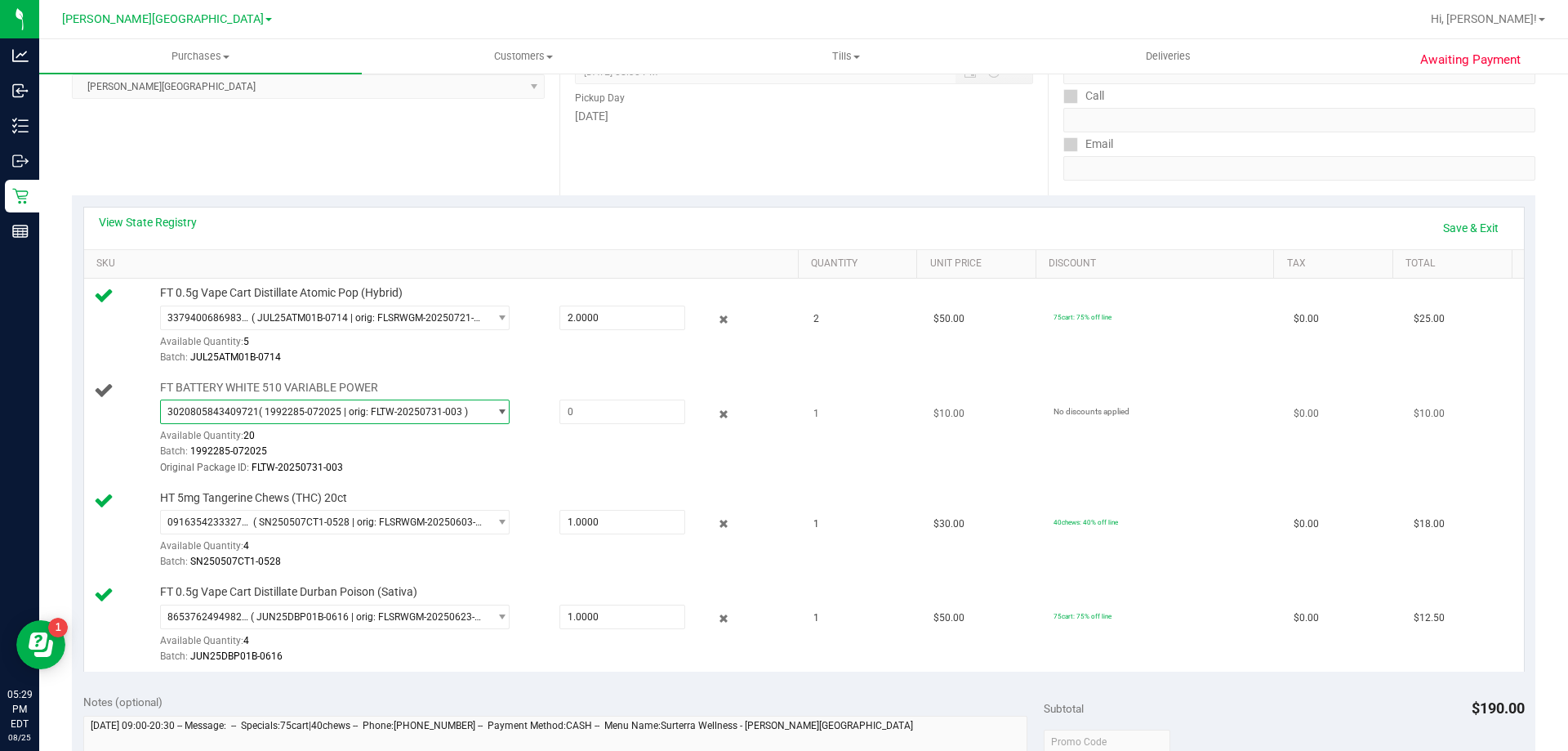
click at [338, 419] on span "3020805843409721 ( 1992285-072025 | orig: FLTW-20250731-003 )" at bounding box center [324, 411] width 328 height 23
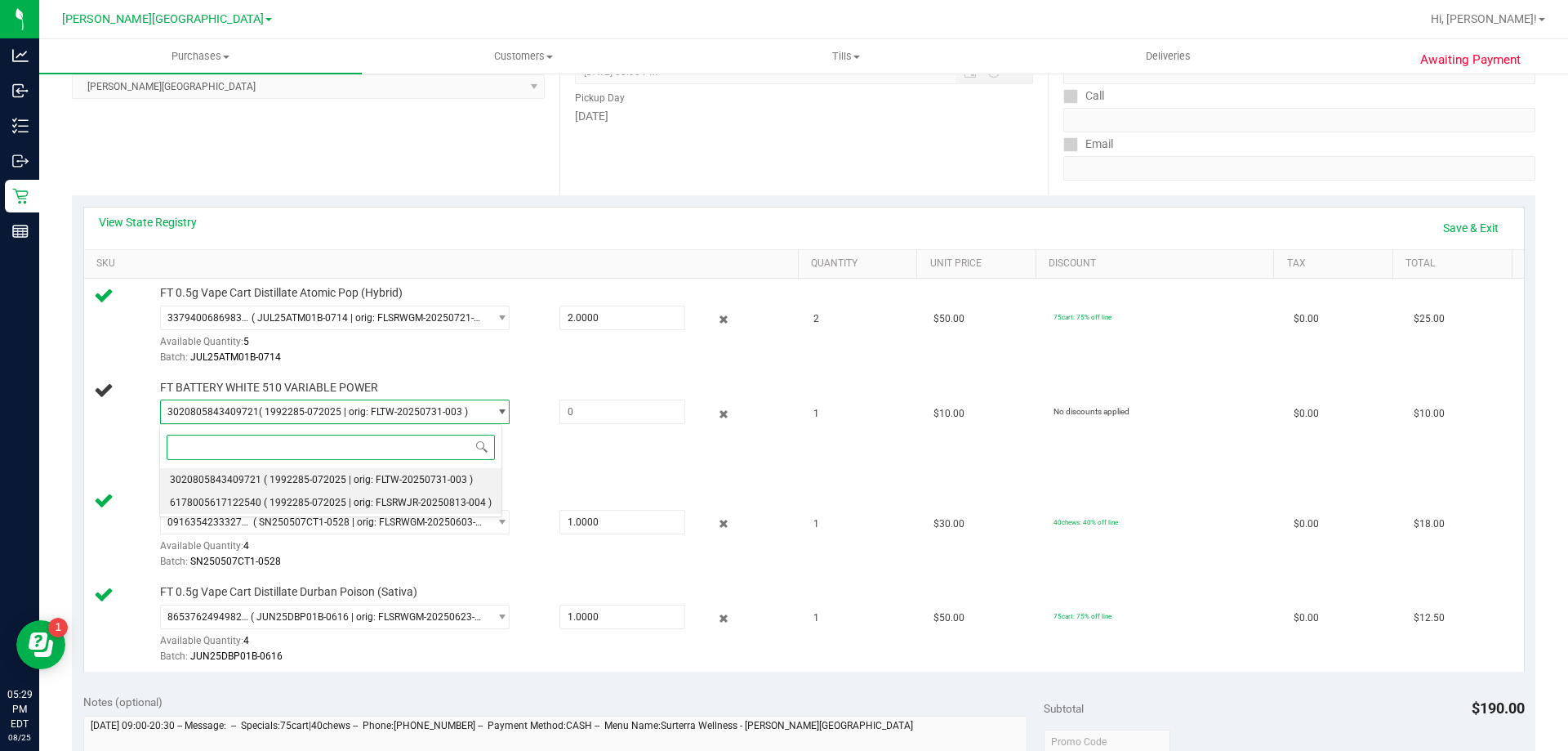
click at [312, 498] on span "( 1992285-072025 | orig: FLSRWJR-20250813-004 )" at bounding box center [377, 503] width 228 height 12
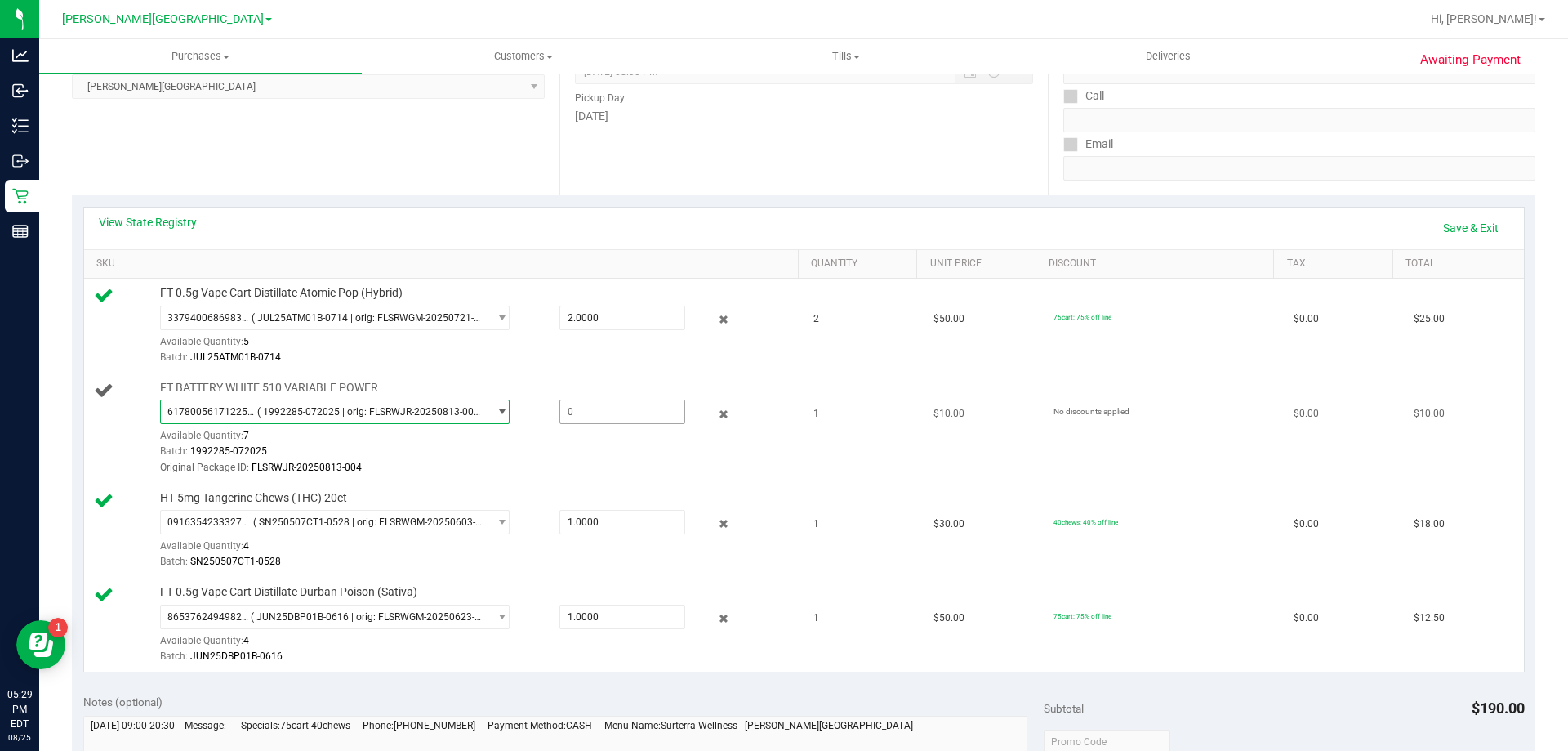
click at [625, 419] on span at bounding box center [622, 411] width 126 height 25
type input "1"
type input "1.0000"
click at [1469, 230] on link "Save & Exit" at bounding box center [1470, 228] width 77 height 28
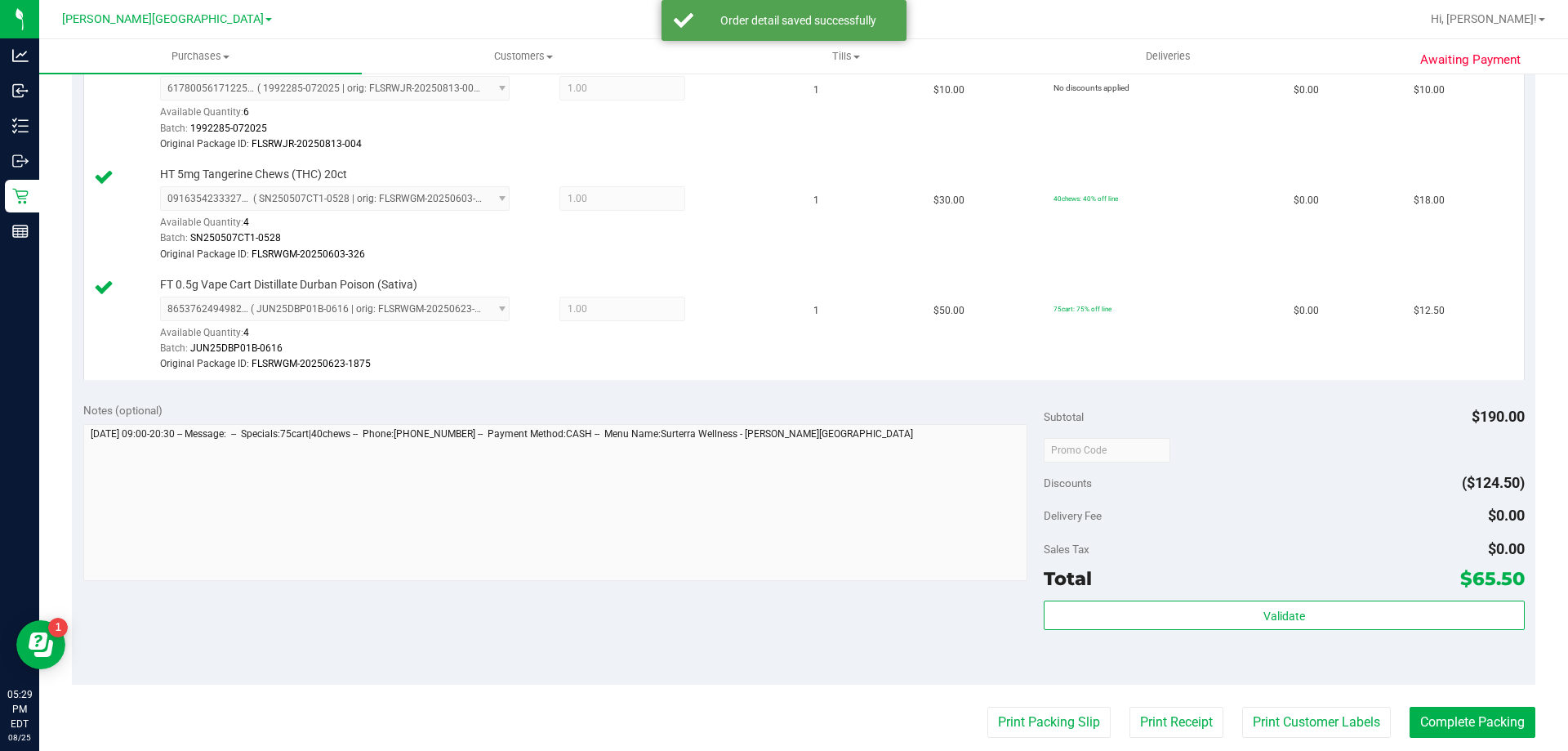
scroll to position [735, 0]
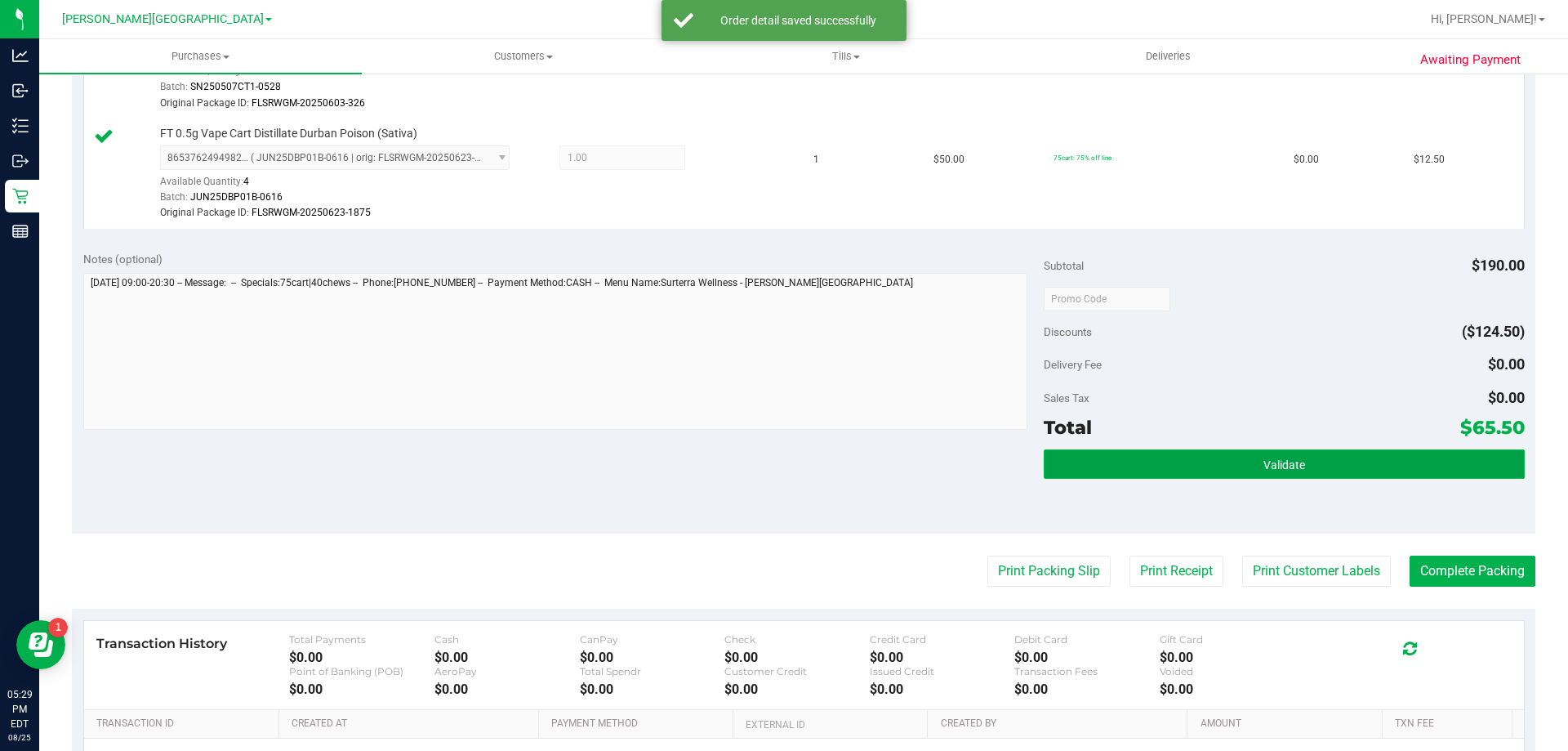
click at [1174, 452] on button "Validate" at bounding box center [1284, 464] width 481 height 30
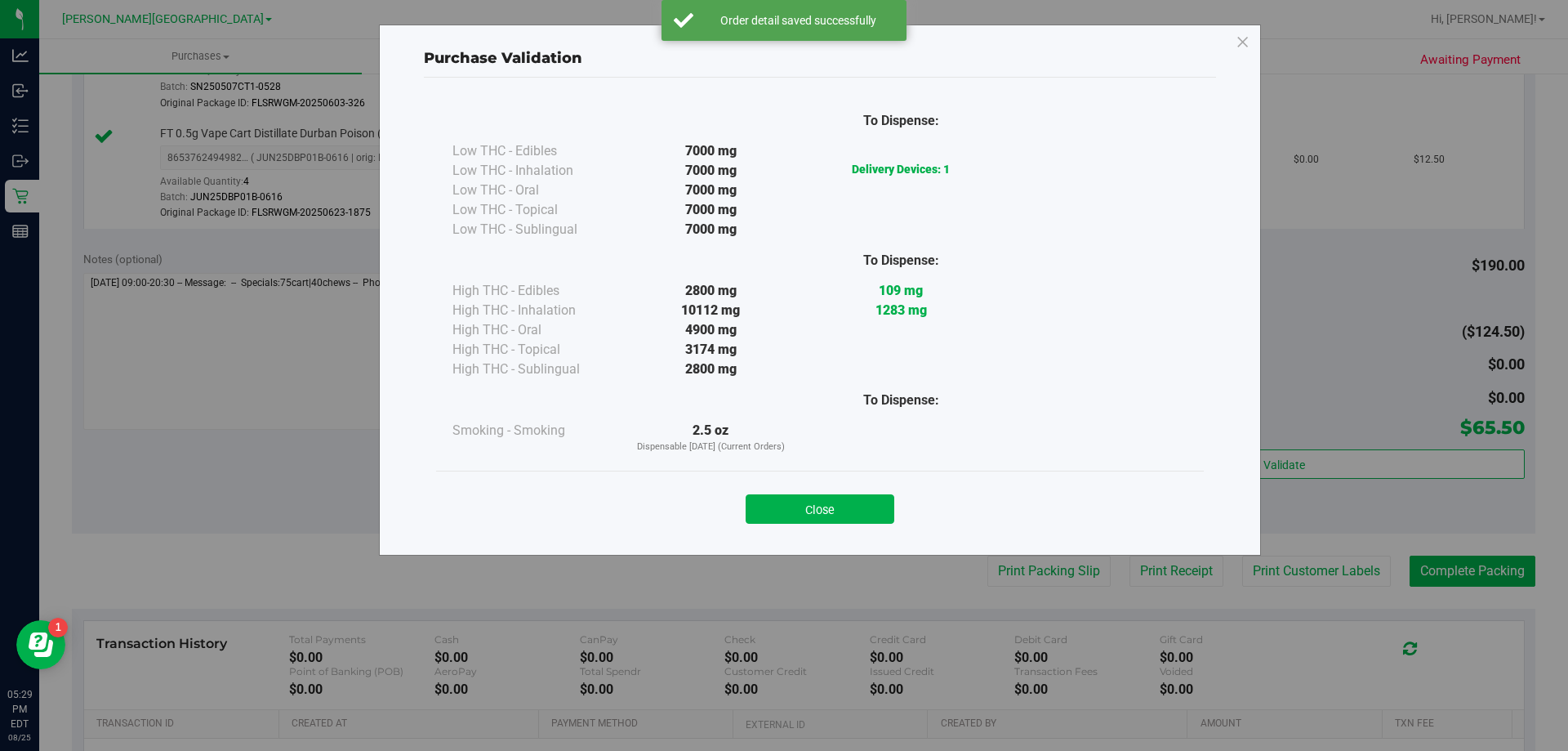
drag, startPoint x: 834, startPoint y: 504, endPoint x: 1035, endPoint y: 499, distance: 201.1
click at [839, 504] on button "Close" at bounding box center [819, 510] width 149 height 30
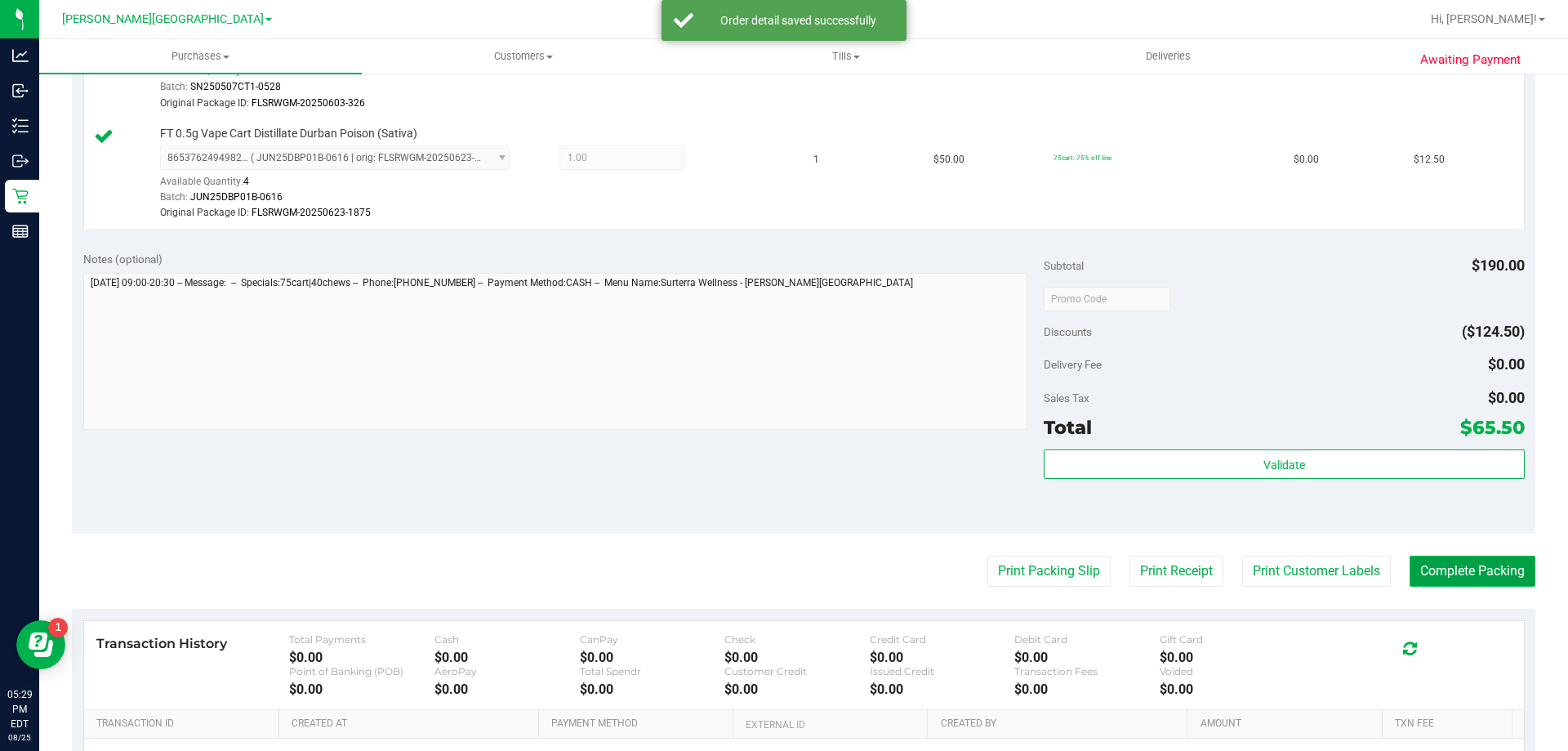
click at [1416, 572] on button "Complete Packing" at bounding box center [1472, 572] width 126 height 32
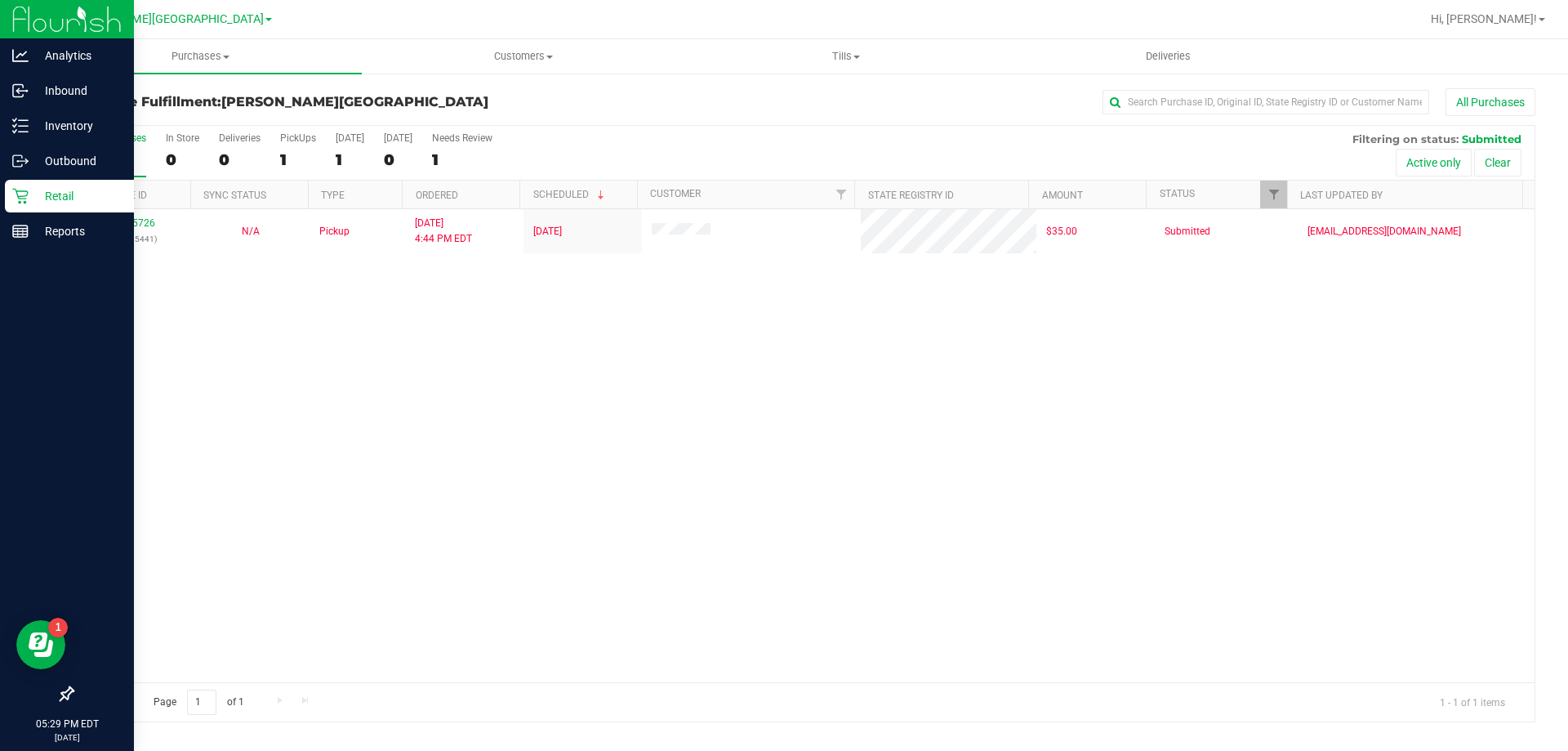
click at [26, 184] on div "Retail" at bounding box center [69, 195] width 129 height 33
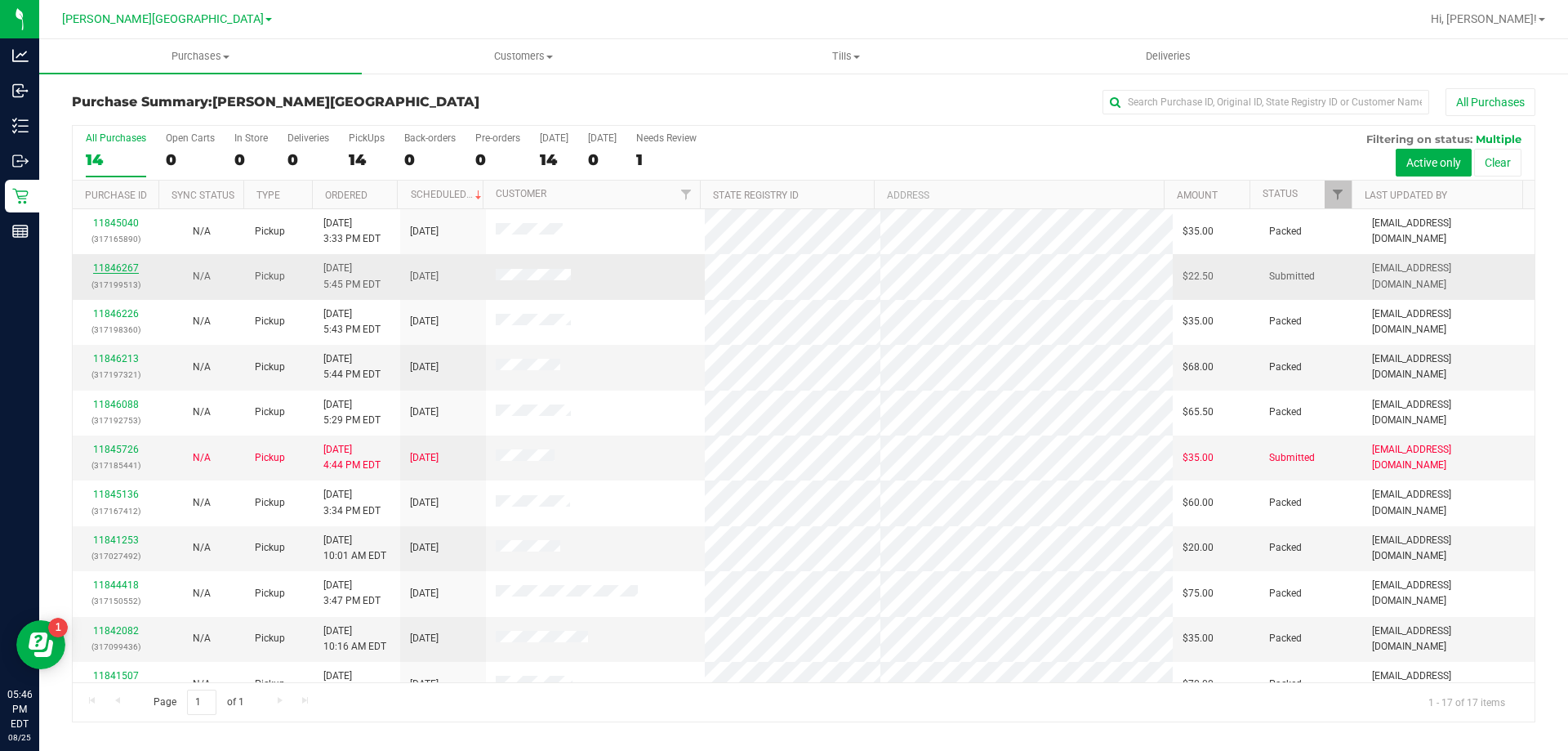
click at [112, 272] on link "11846267" at bounding box center [116, 268] width 45 height 12
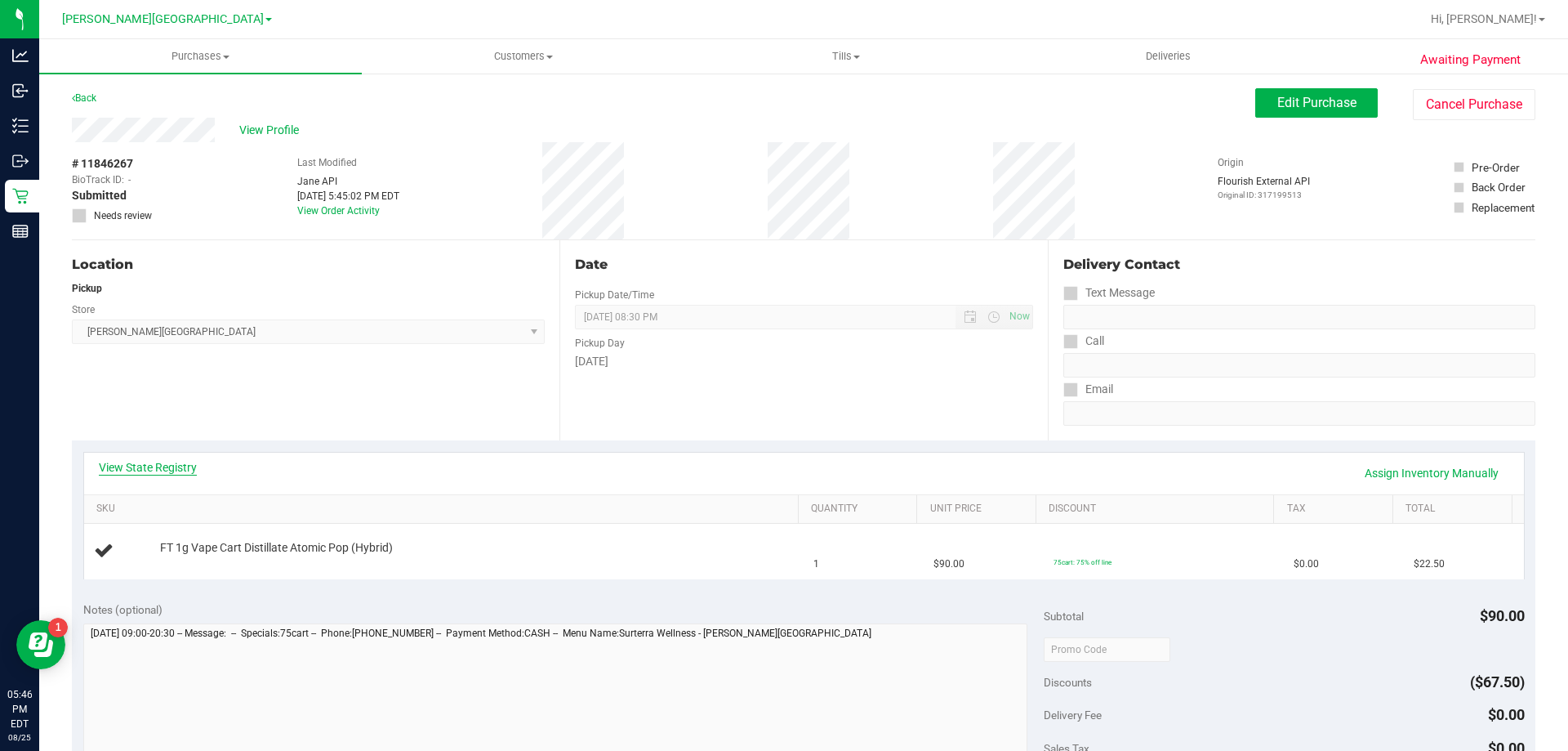
click at [166, 473] on link "View State Registry" at bounding box center [148, 467] width 98 height 17
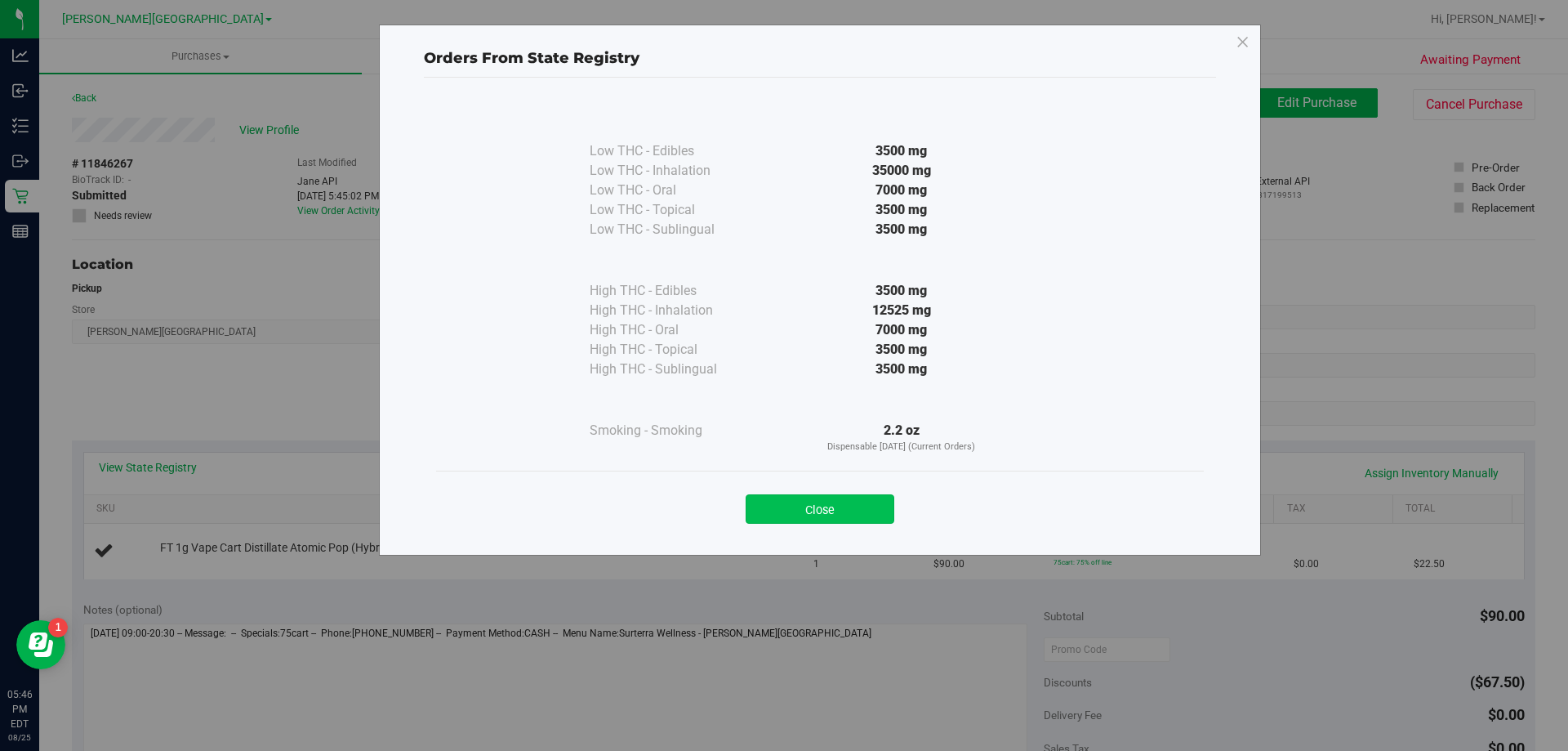
click at [807, 507] on button "Close" at bounding box center [819, 510] width 149 height 30
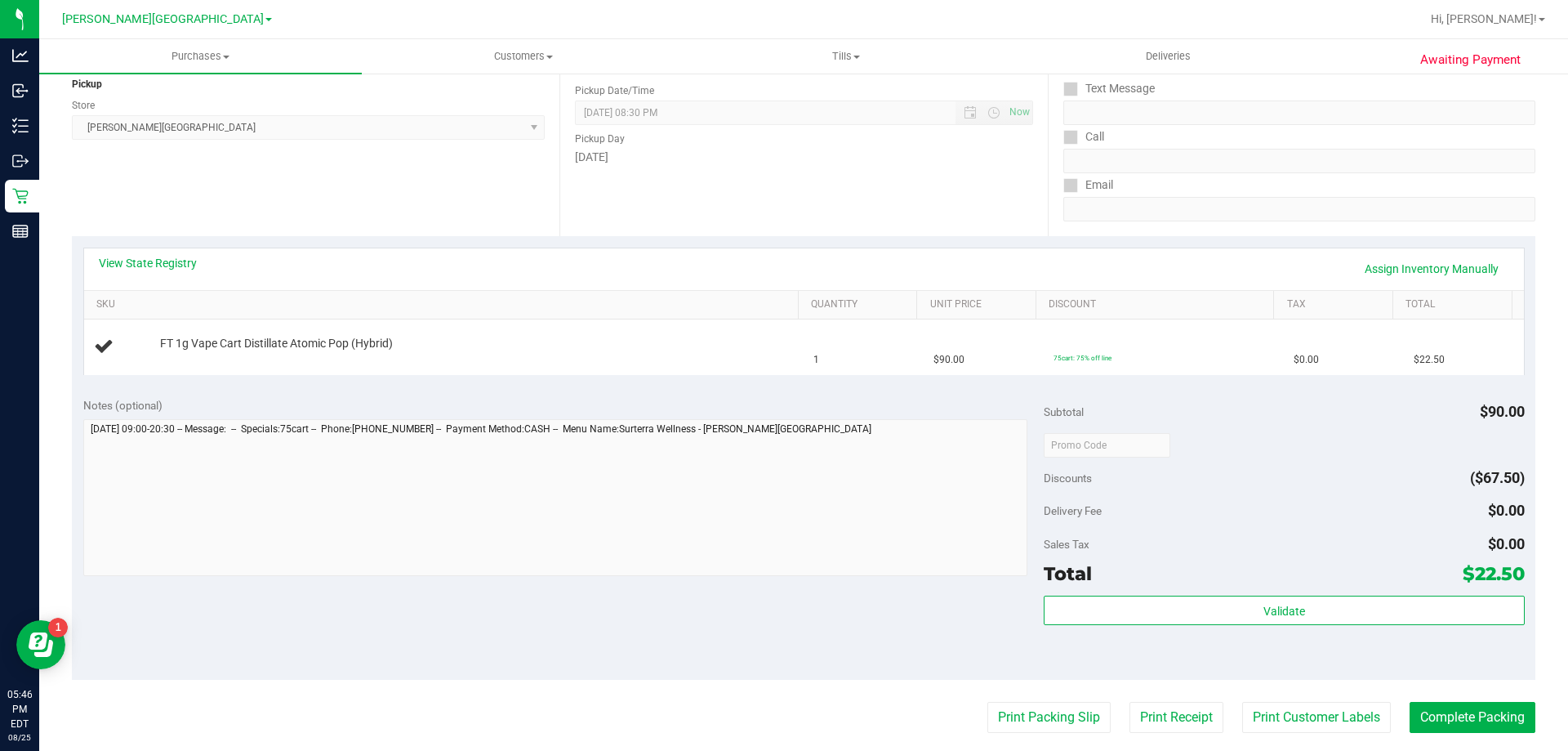
scroll to position [327, 0]
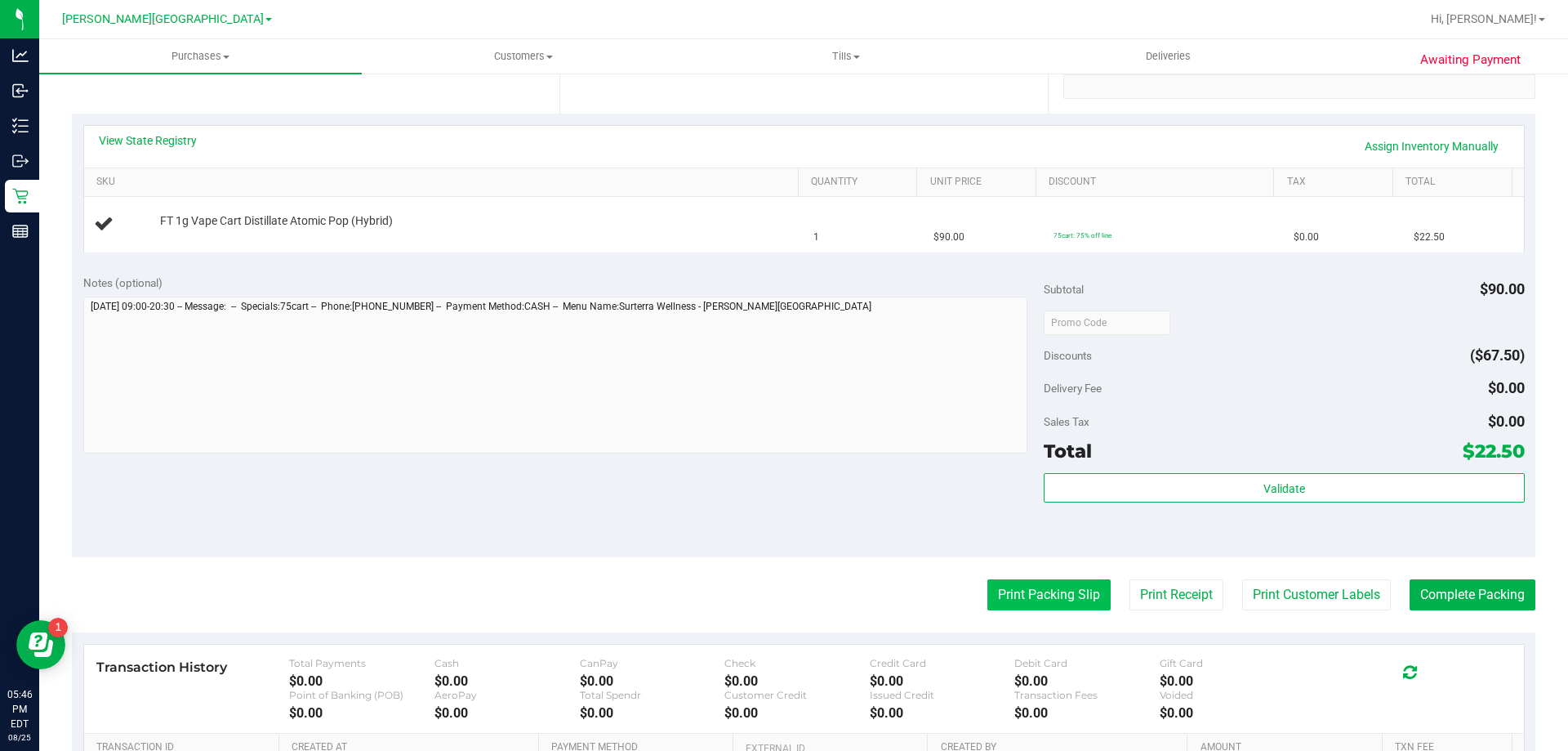
click at [1029, 605] on button "Print Packing Slip" at bounding box center [1048, 595] width 123 height 32
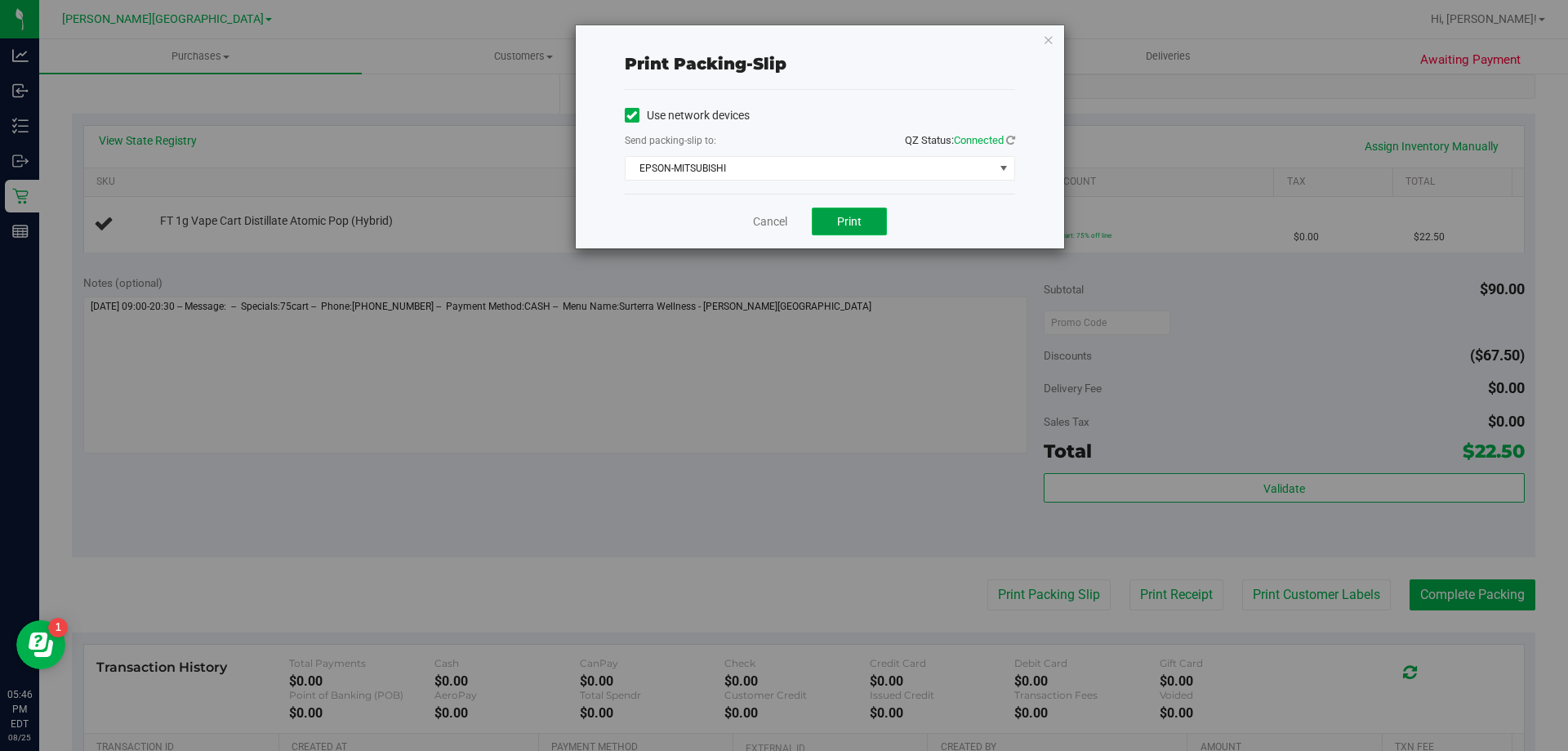
click at [836, 217] on button "Print" at bounding box center [849, 222] width 75 height 28
click at [770, 218] on link "Cancel" at bounding box center [770, 221] width 34 height 17
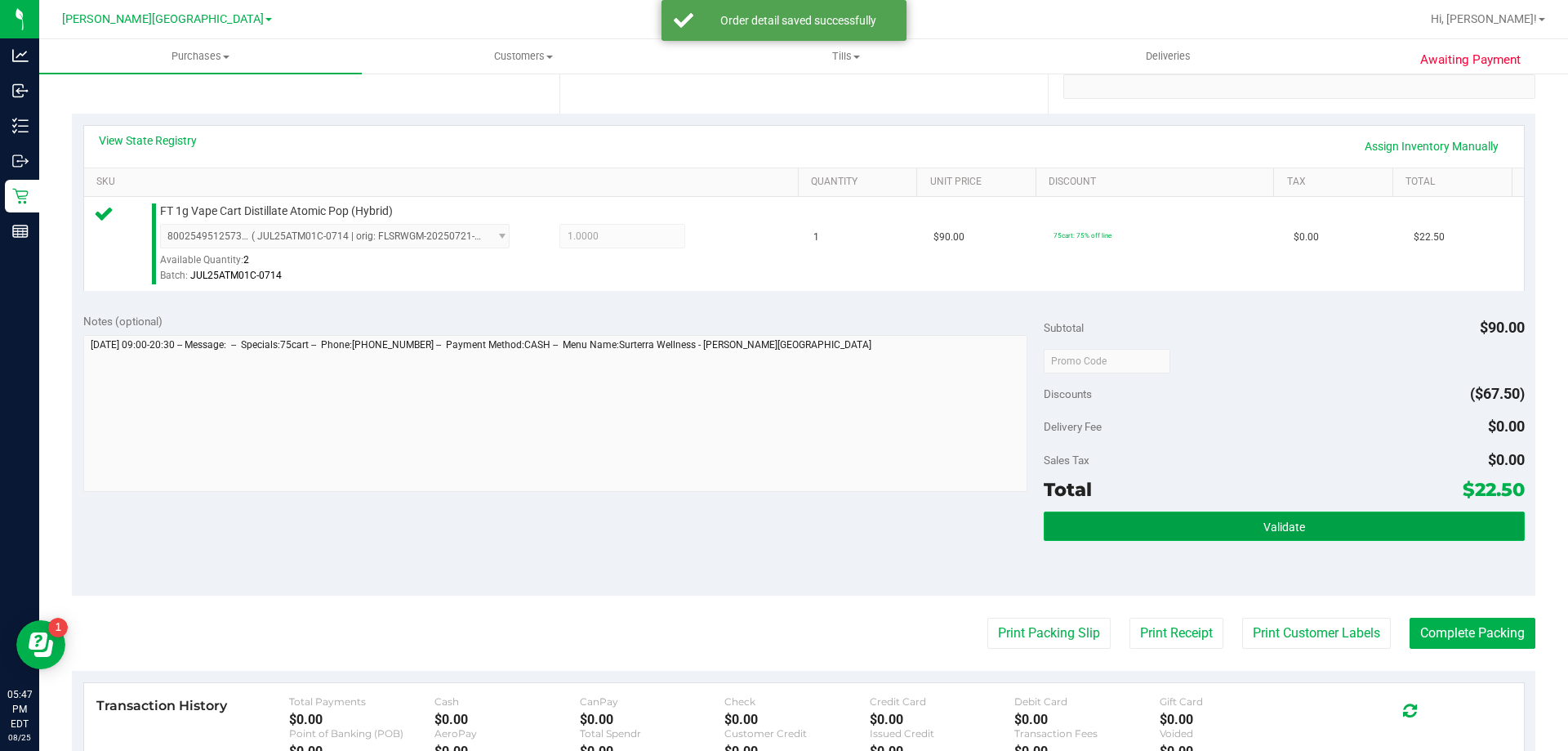
drag, startPoint x: 1116, startPoint y: 539, endPoint x: 1127, endPoint y: 534, distance: 12.1
click at [1116, 539] on button "Validate" at bounding box center [1284, 526] width 481 height 30
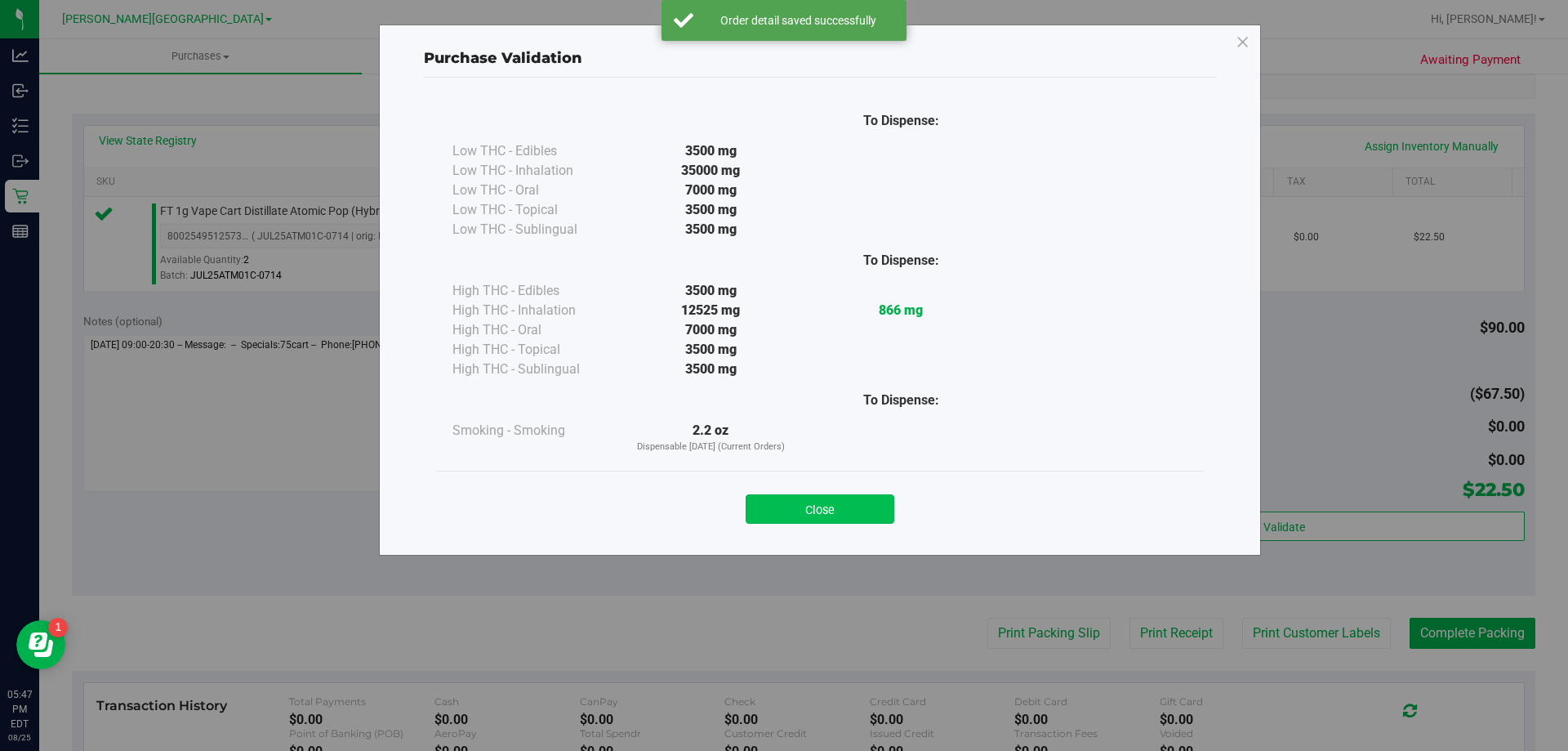
click at [828, 505] on button "Close" at bounding box center [819, 510] width 149 height 30
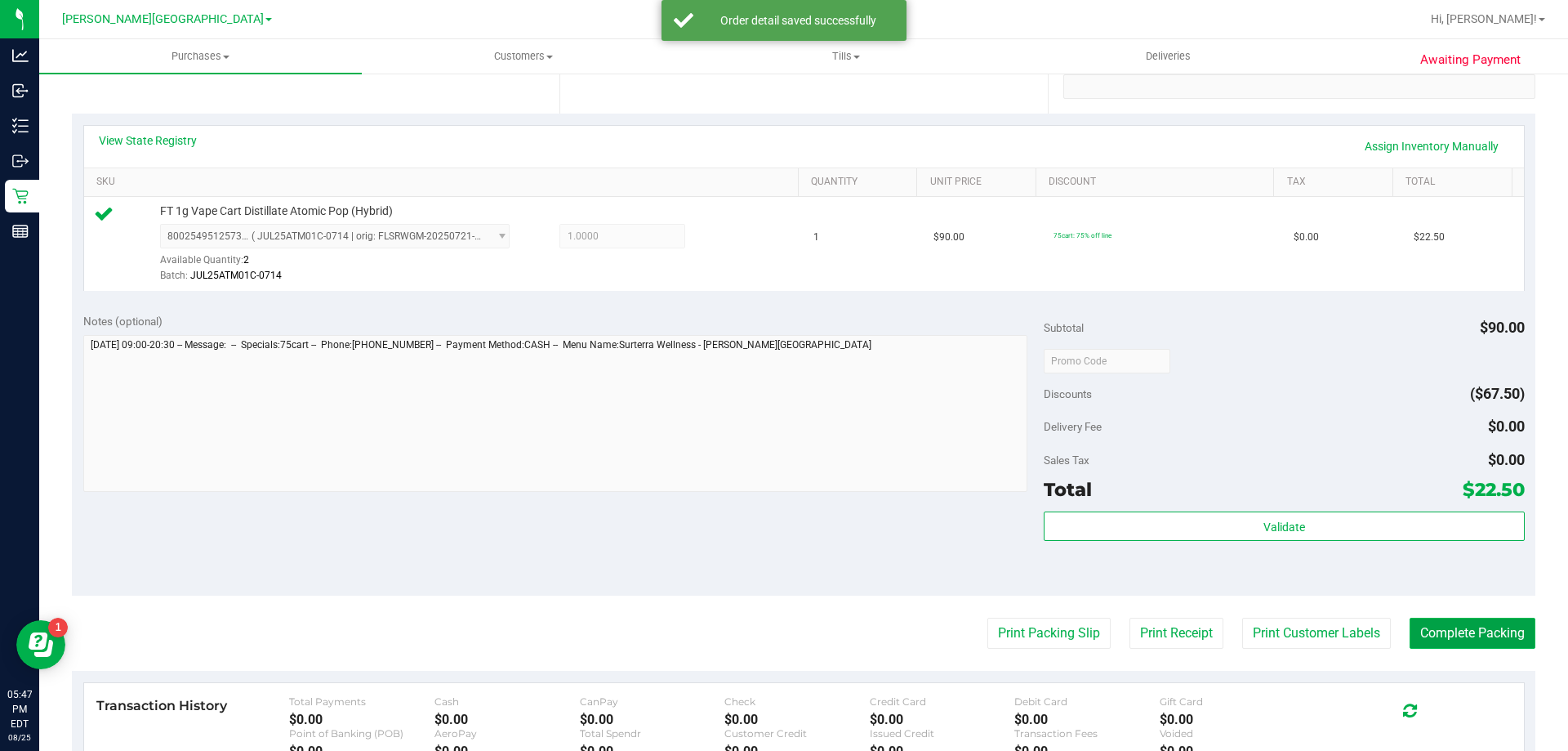
click at [1475, 622] on button "Complete Packing" at bounding box center [1472, 634] width 126 height 32
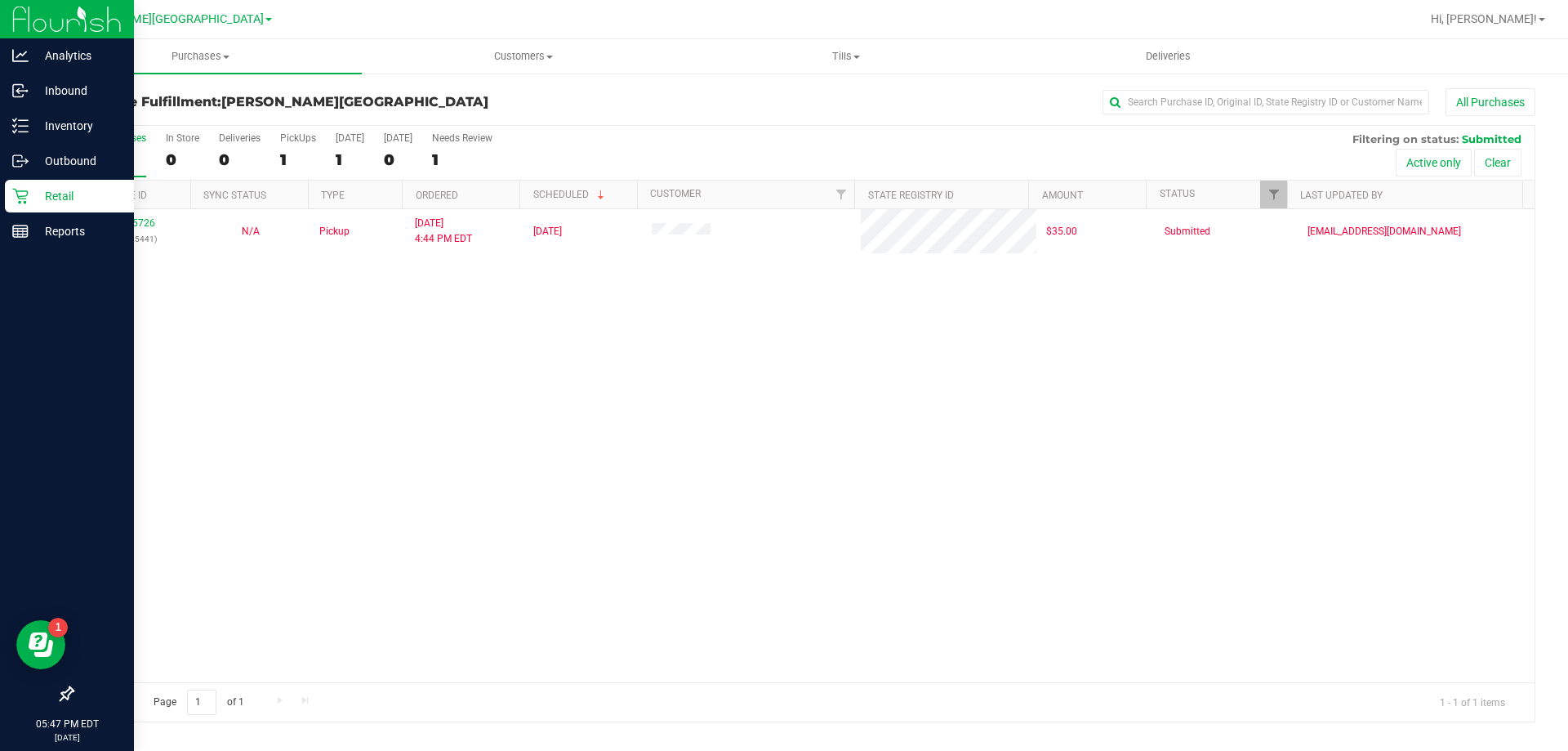
click at [54, 190] on p "Retail" at bounding box center [78, 196] width 98 height 20
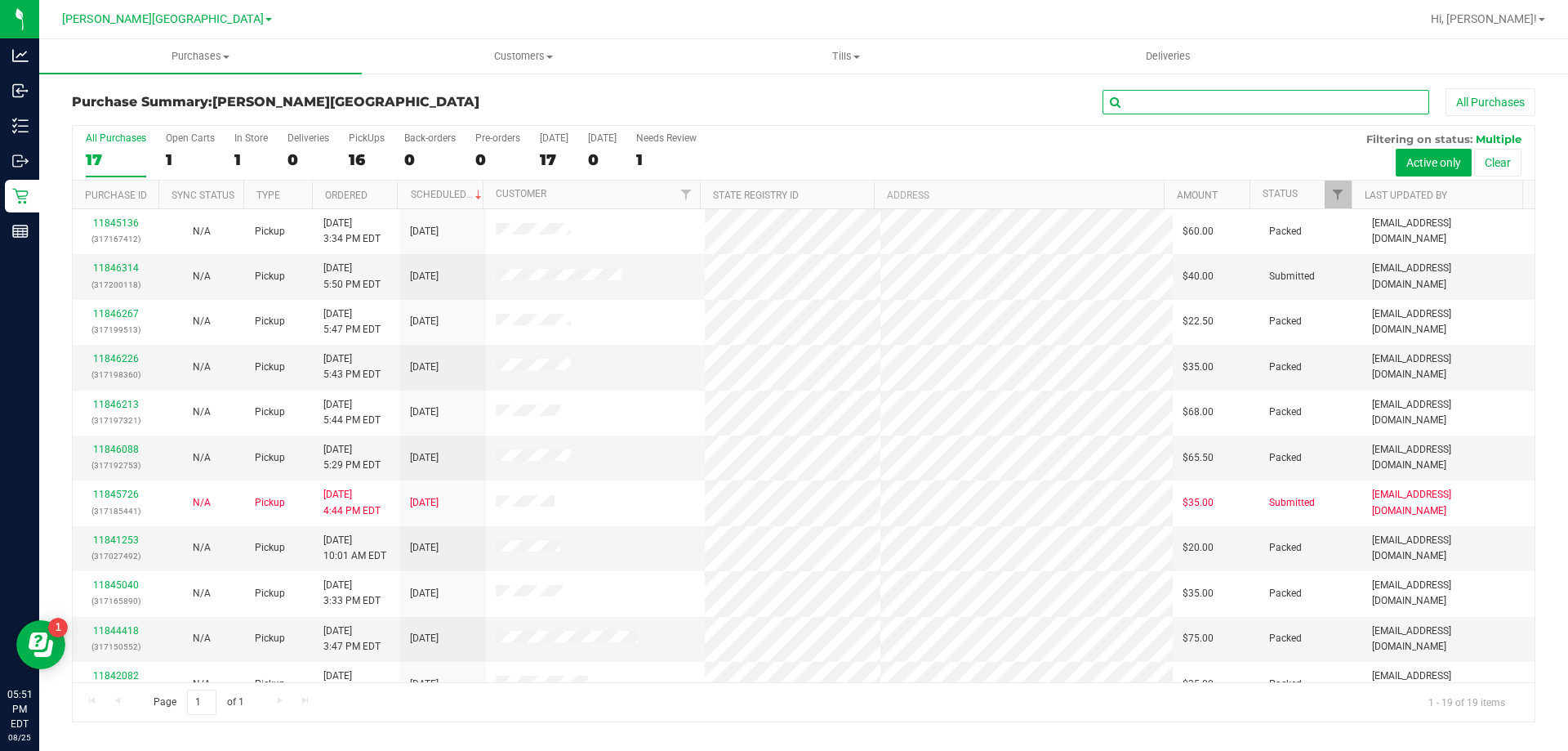
click at [1169, 99] on input "text" at bounding box center [1266, 102] width 327 height 25
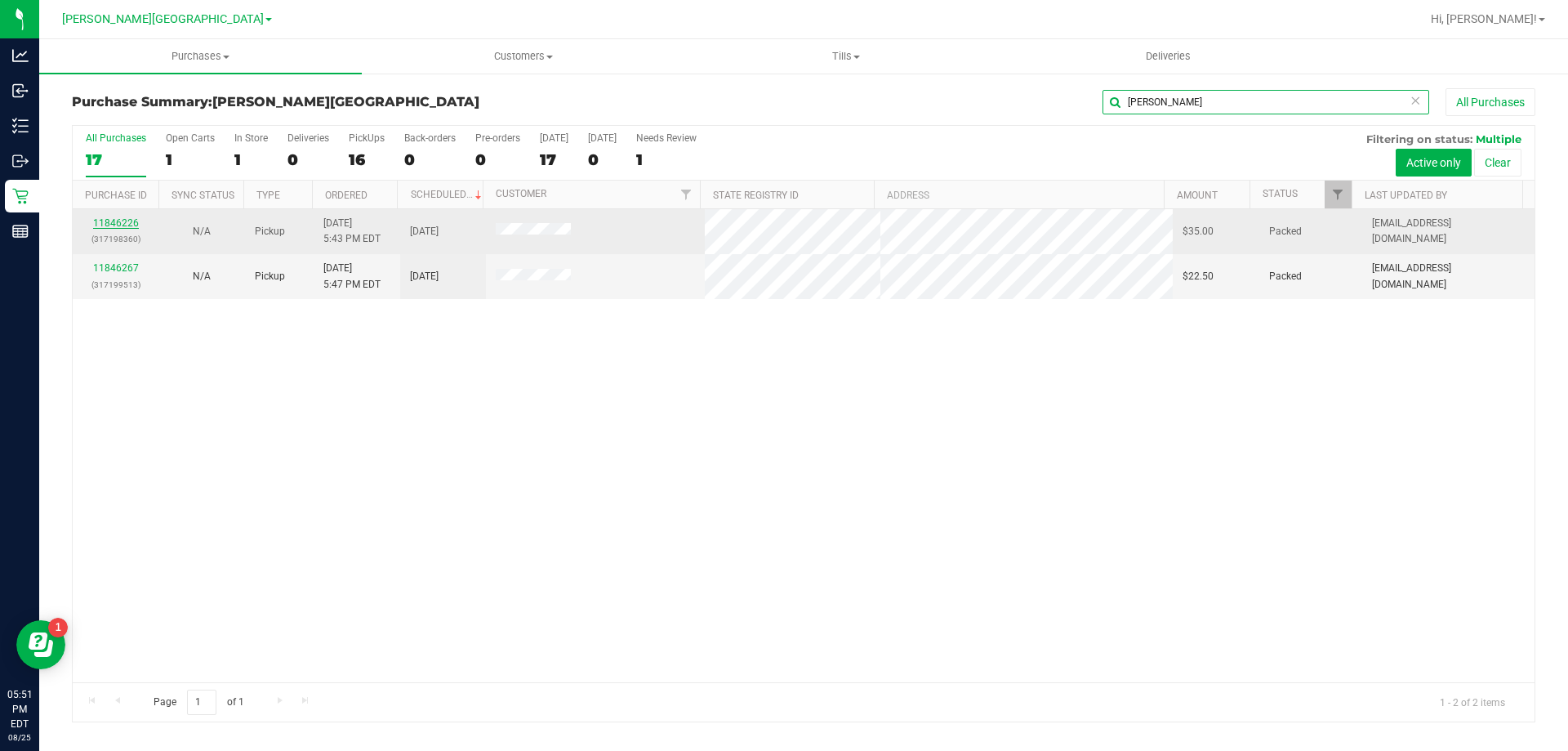
type input "[PERSON_NAME]"
click at [116, 223] on link "11846226" at bounding box center [116, 224] width 45 height 12
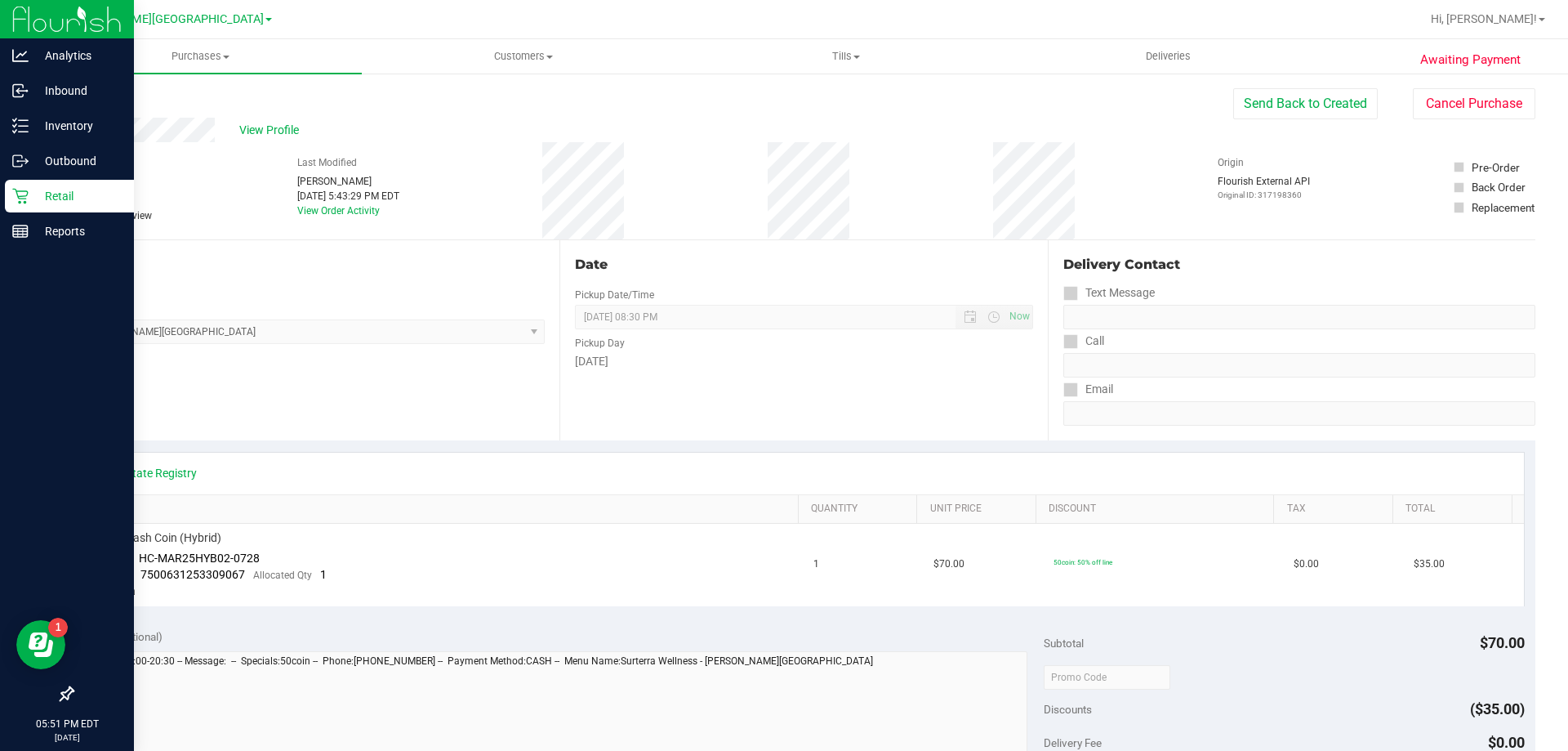
click at [36, 188] on p "Retail" at bounding box center [78, 196] width 98 height 20
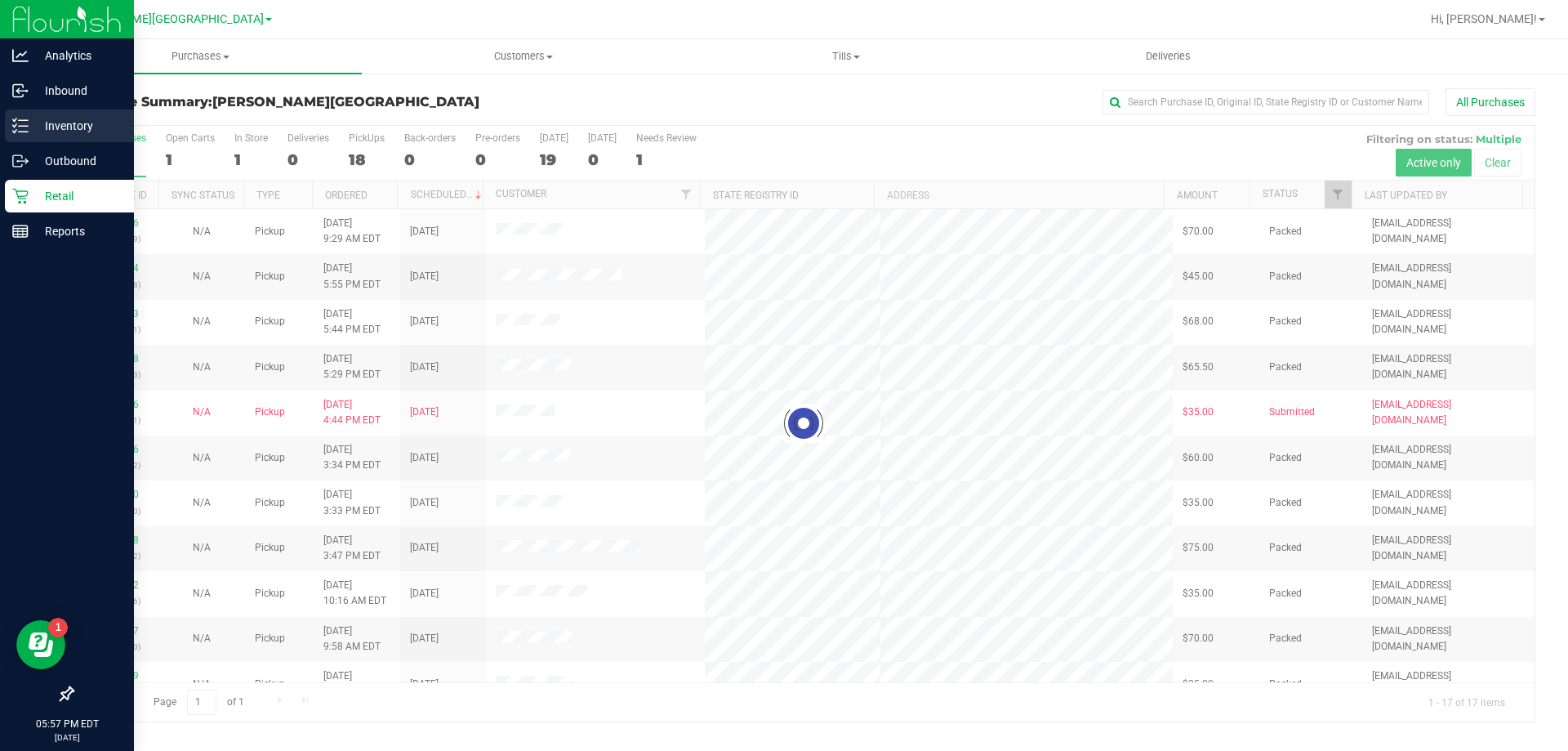
click at [53, 122] on p "Inventory" at bounding box center [78, 126] width 98 height 20
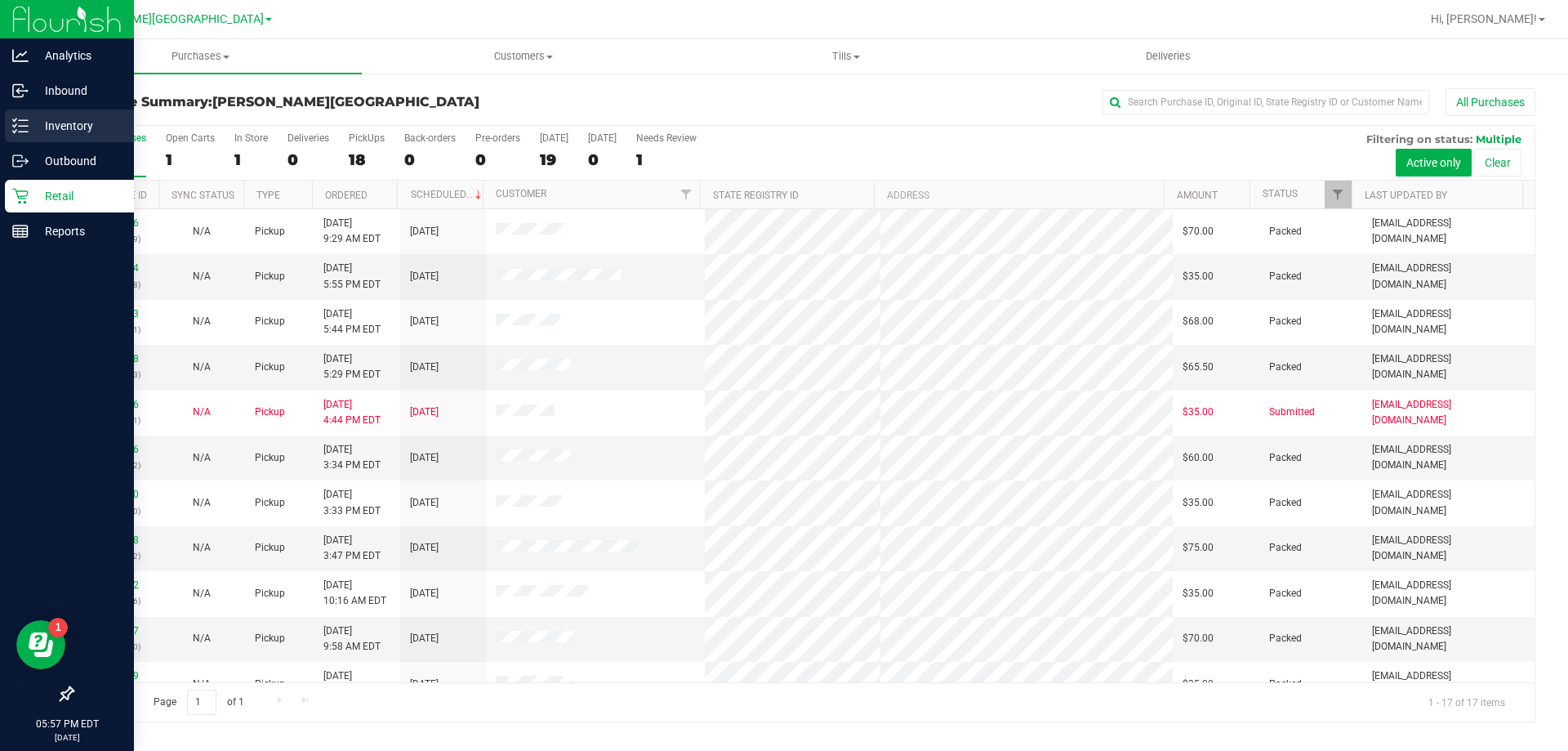
click at [80, 121] on p "Inventory" at bounding box center [78, 126] width 98 height 20
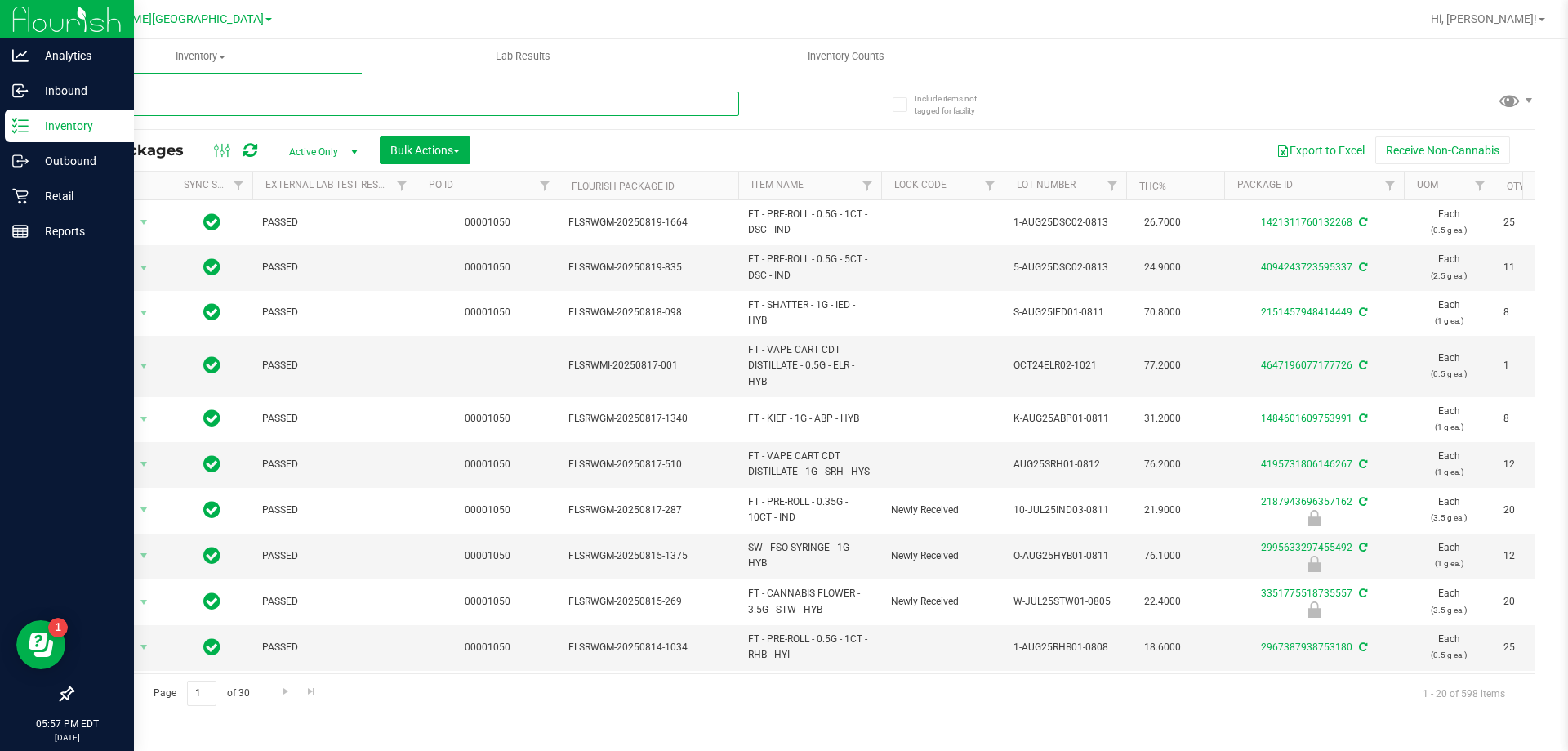
click at [237, 103] on input "text" at bounding box center [405, 103] width 667 height 25
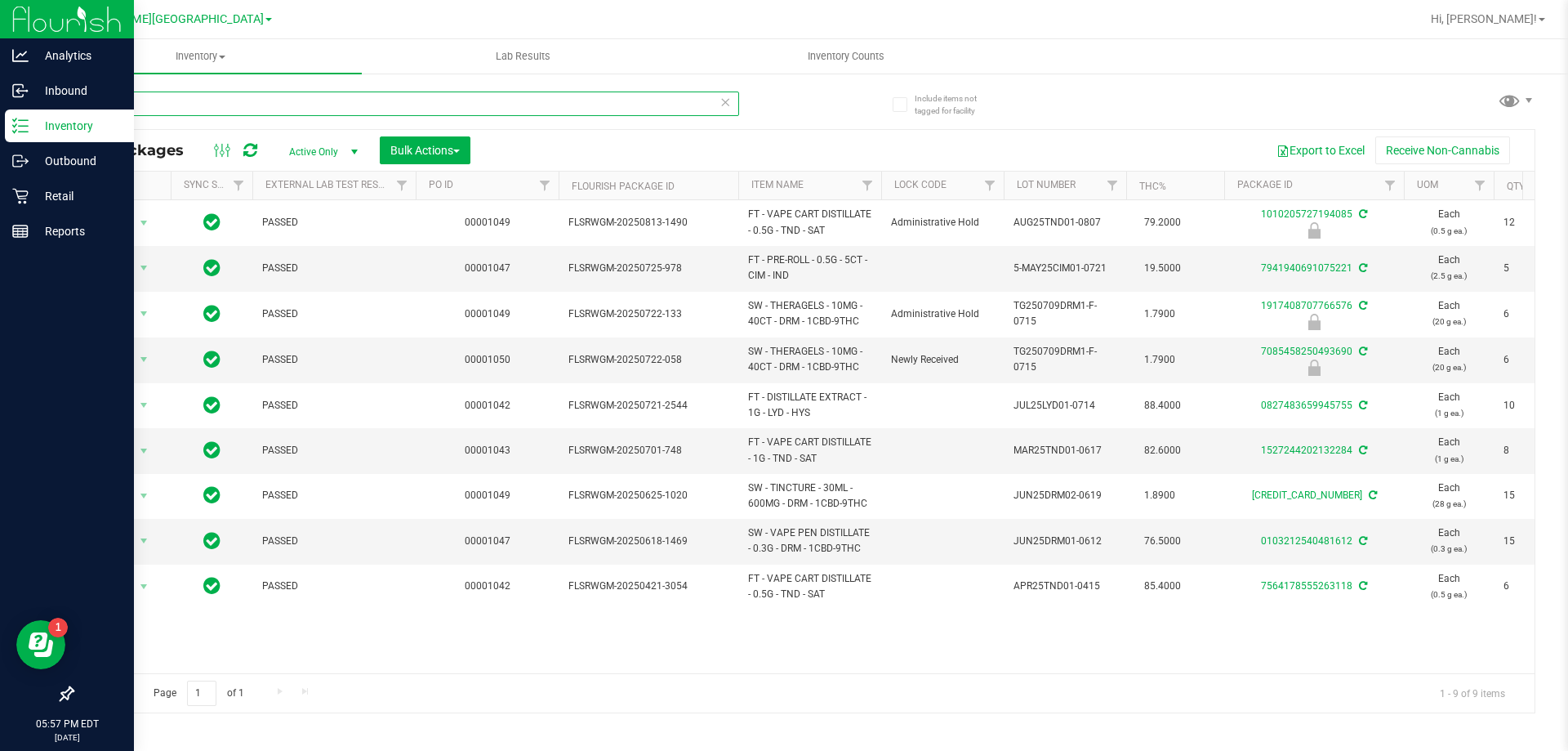
type input "d"
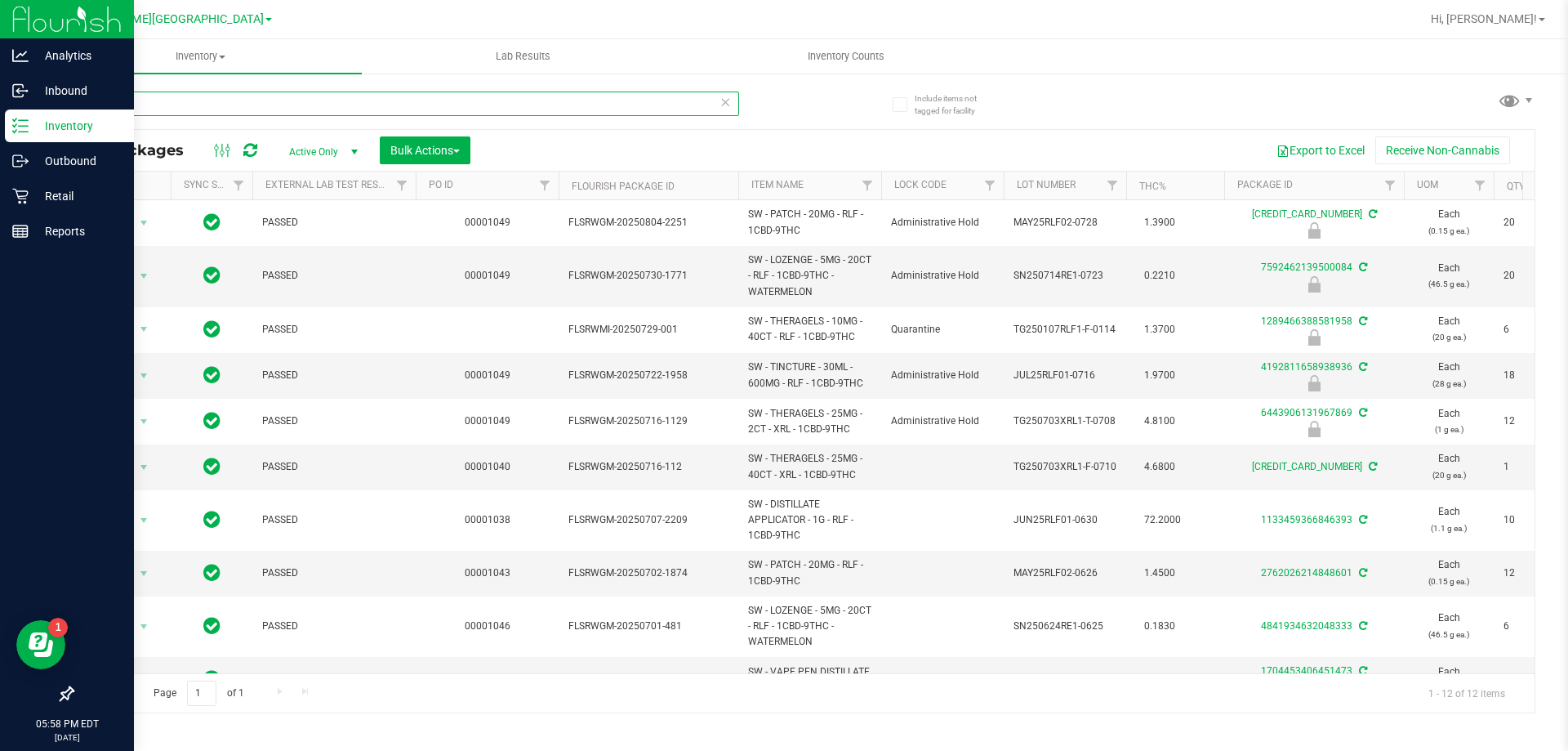
type input "relief"
click at [83, 191] on p "Retail" at bounding box center [78, 196] width 98 height 20
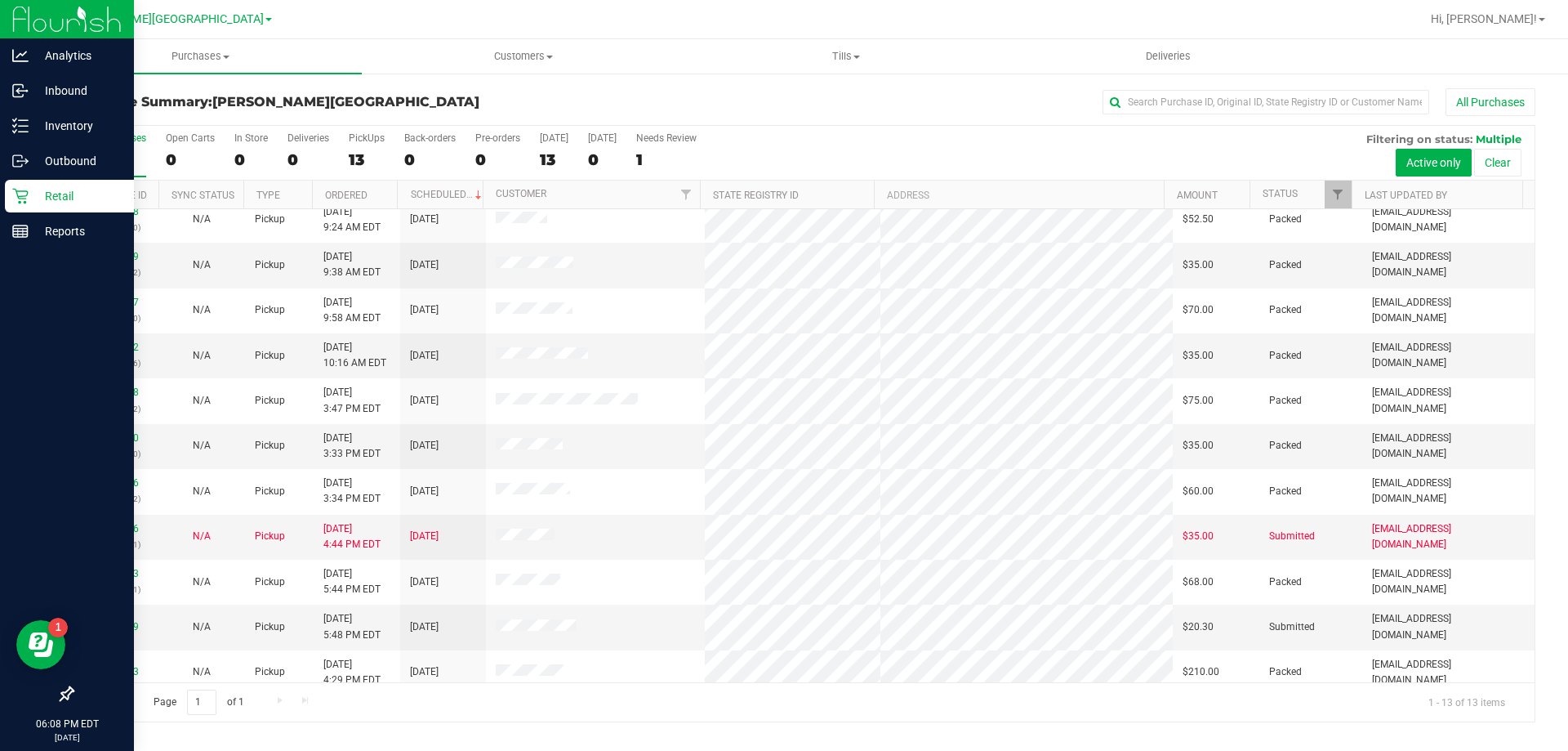
scroll to position [114, 0]
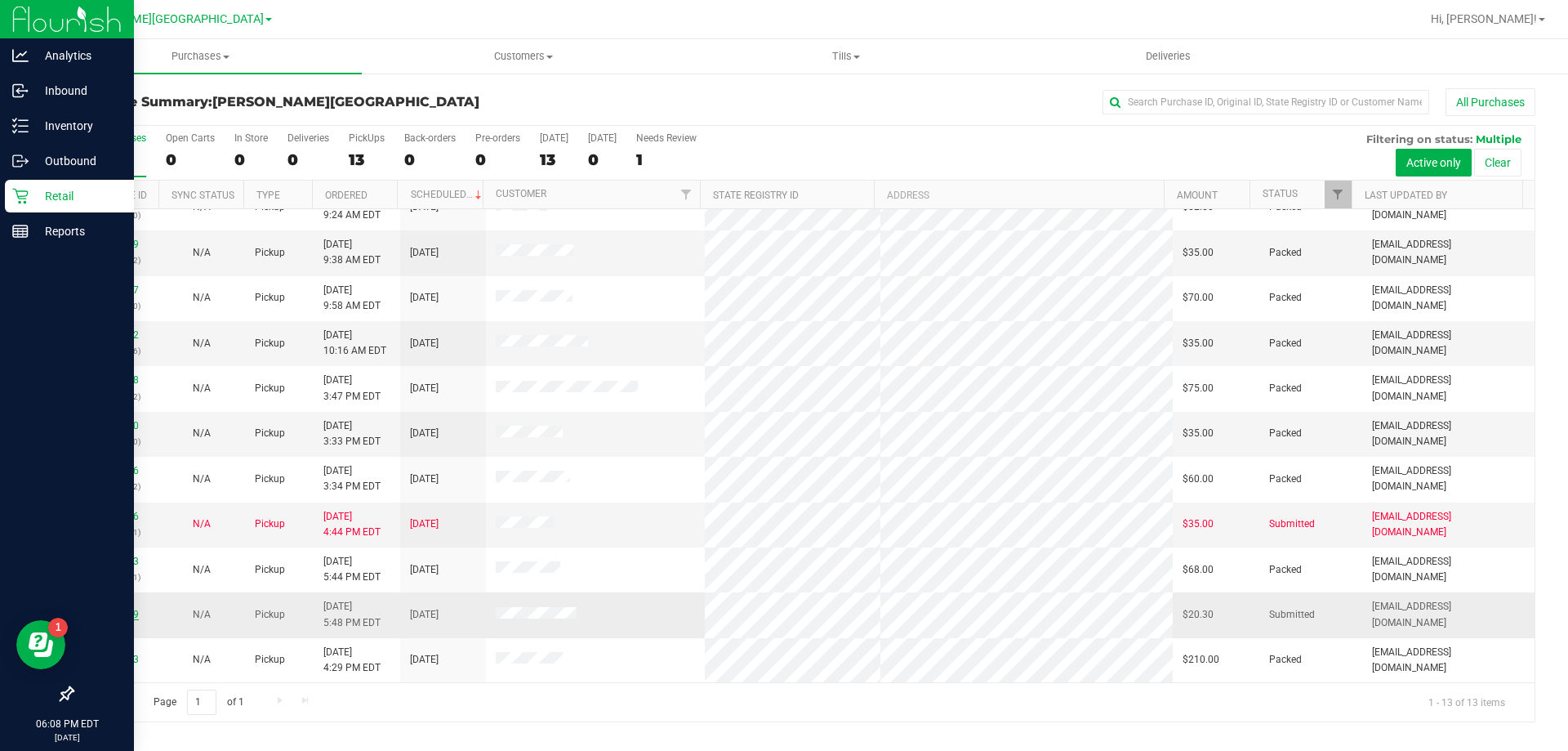
click at [108, 610] on link "11846299" at bounding box center [116, 615] width 45 height 12
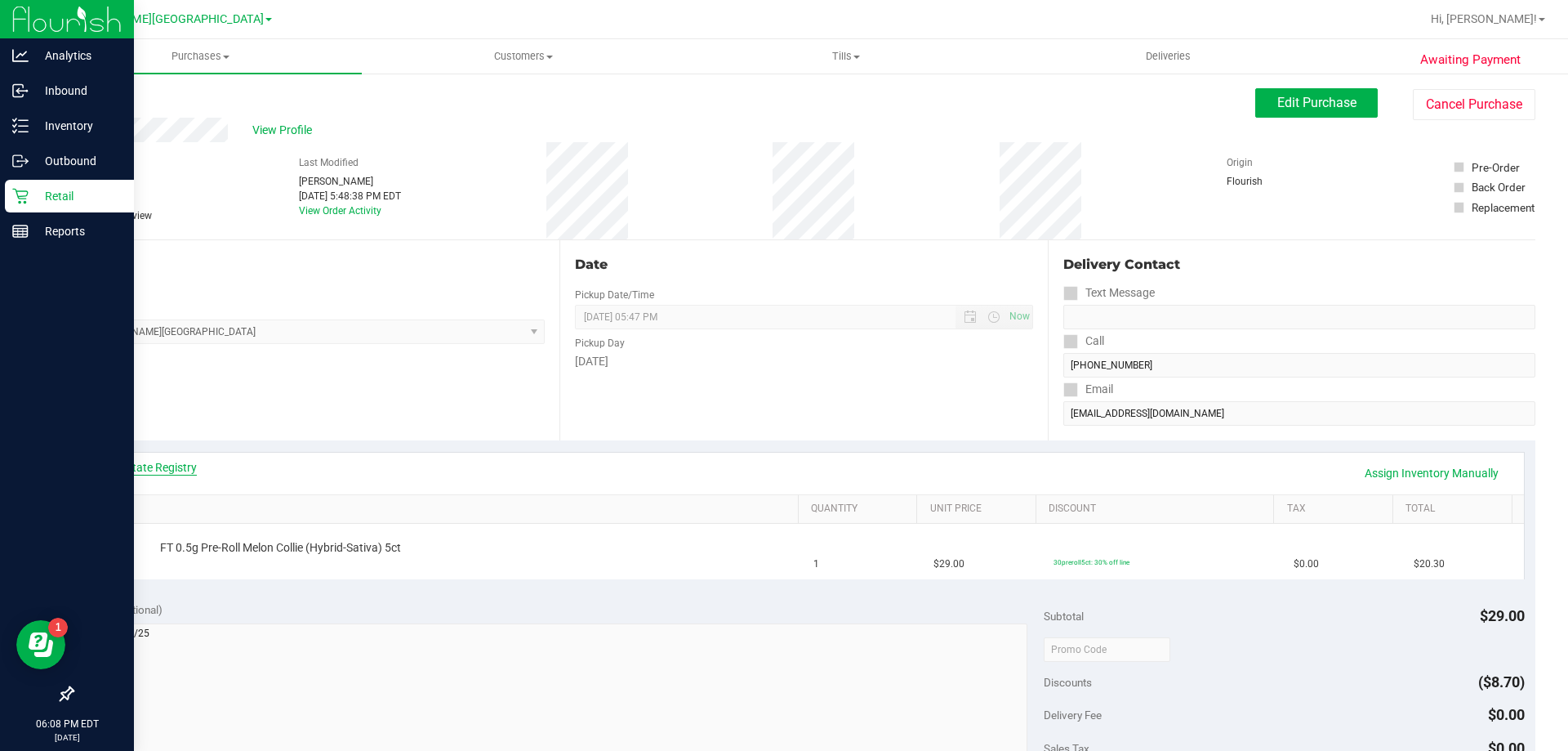
click at [184, 466] on link "View State Registry" at bounding box center [148, 467] width 98 height 17
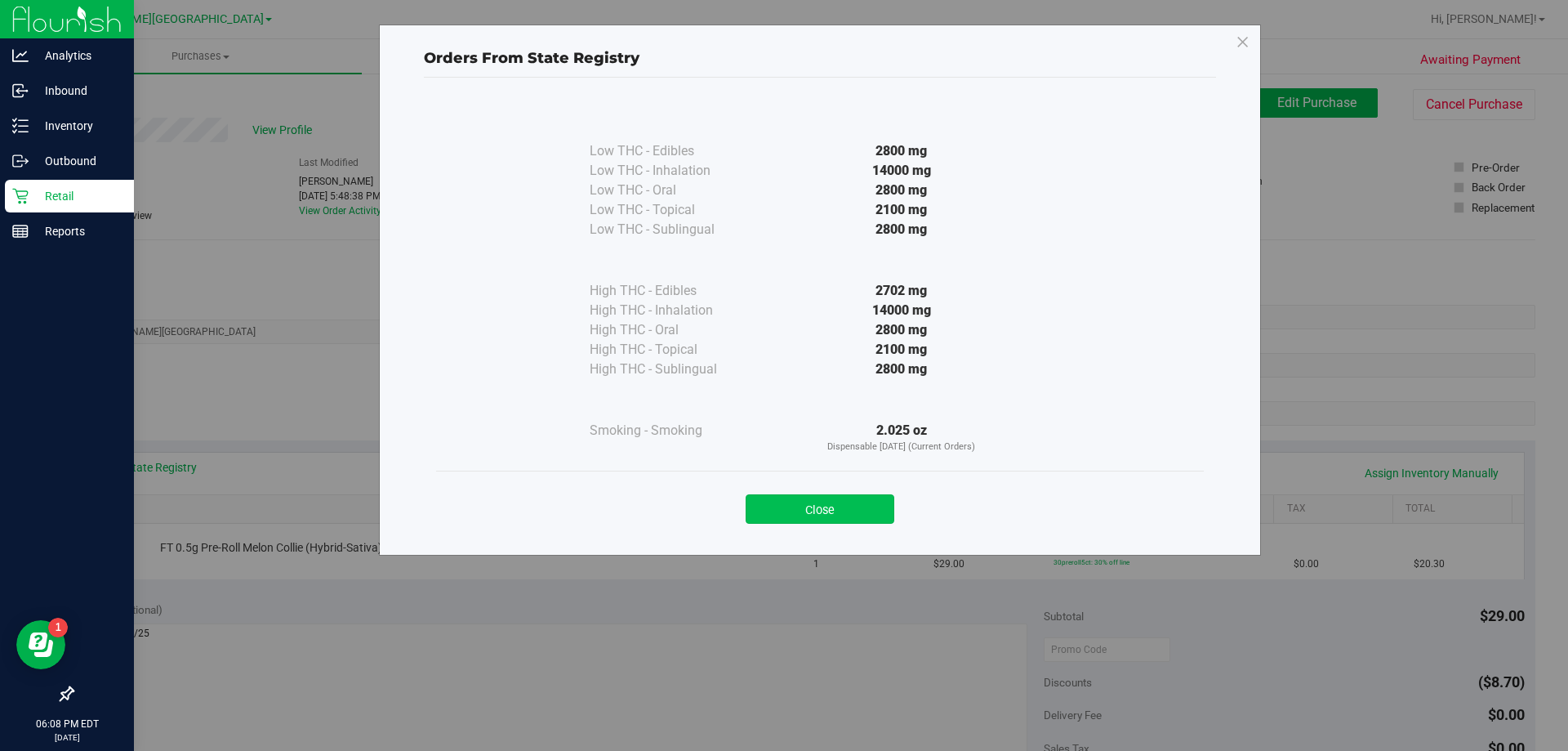
click at [856, 505] on button "Close" at bounding box center [819, 510] width 149 height 30
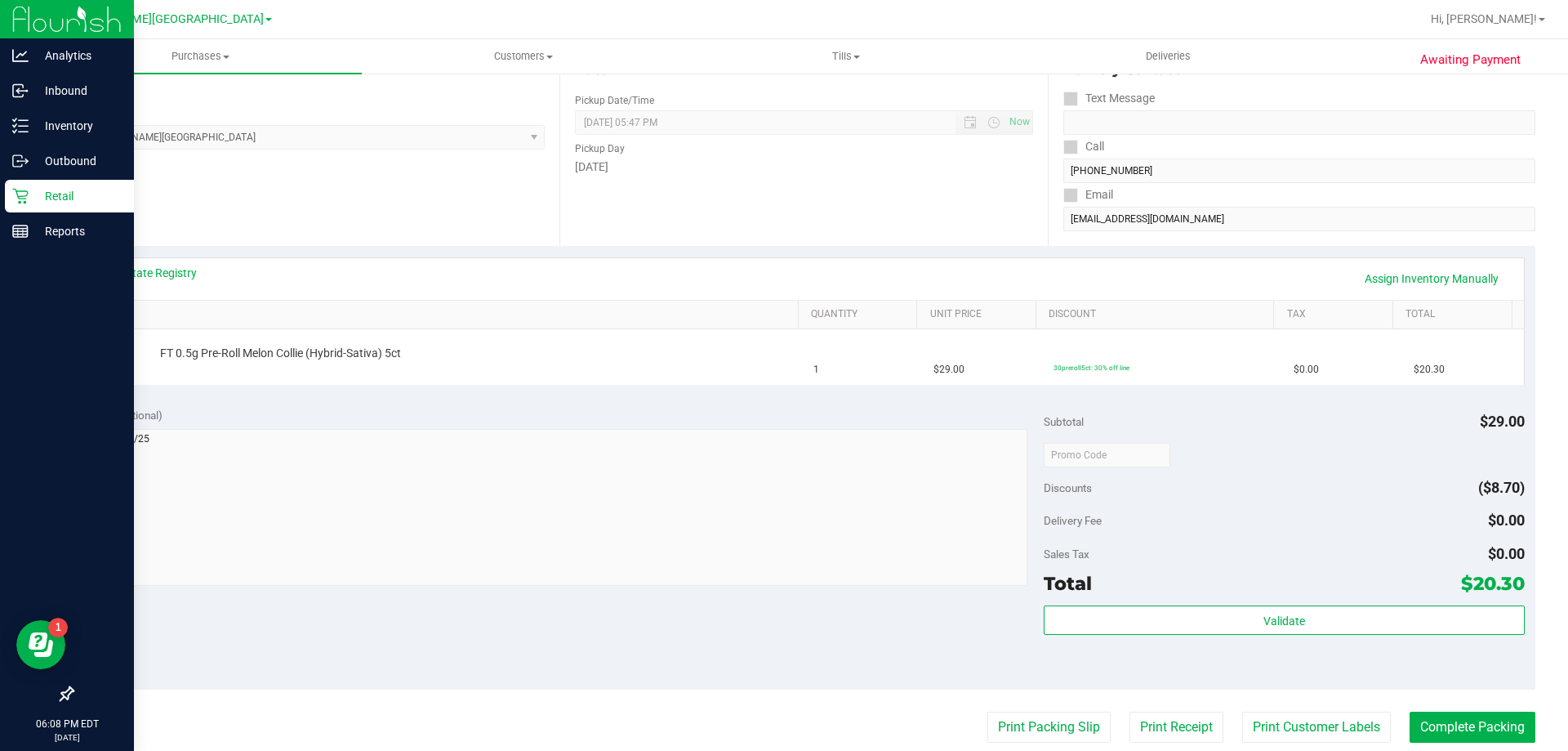
scroll to position [327, 0]
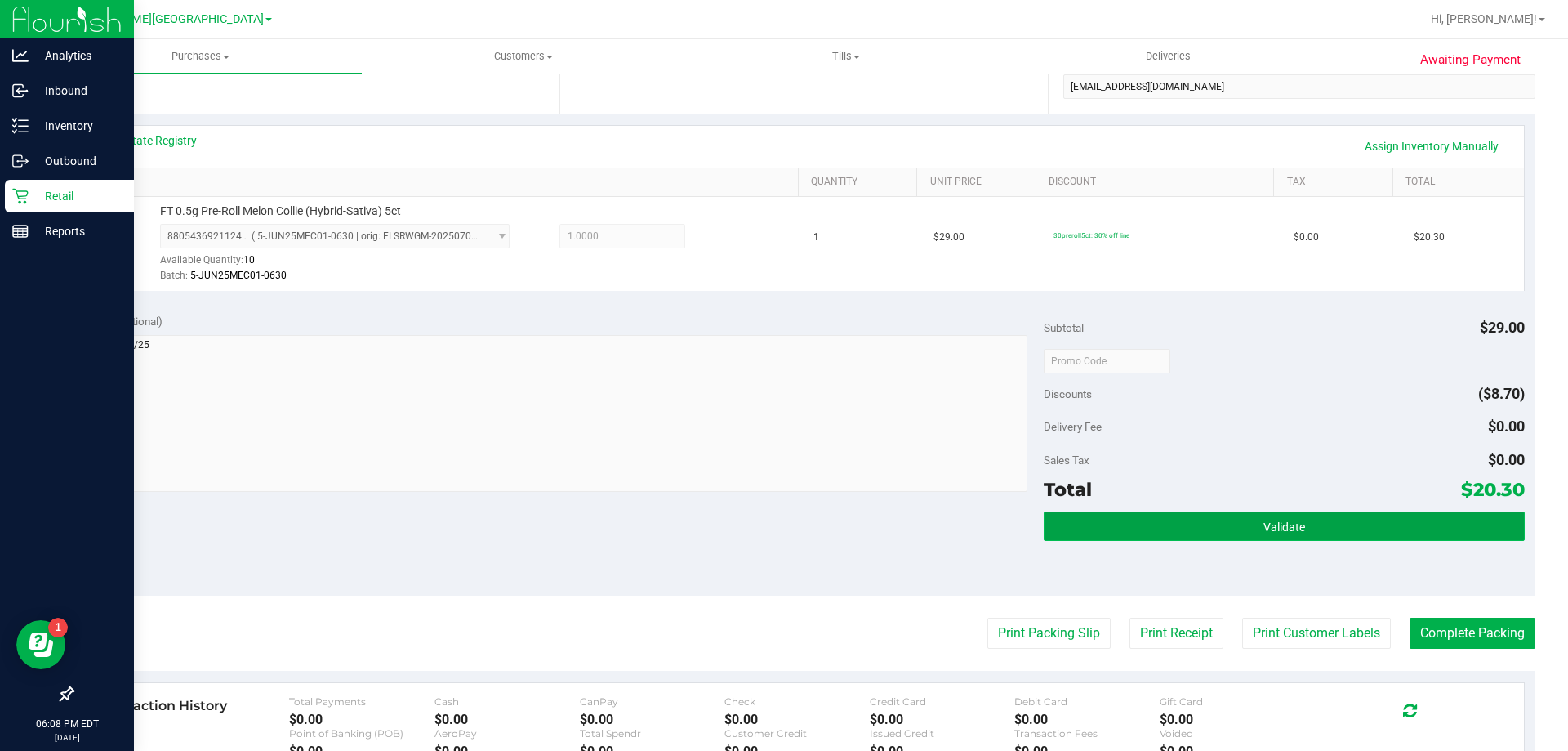
click at [1106, 519] on button "Validate" at bounding box center [1284, 526] width 481 height 30
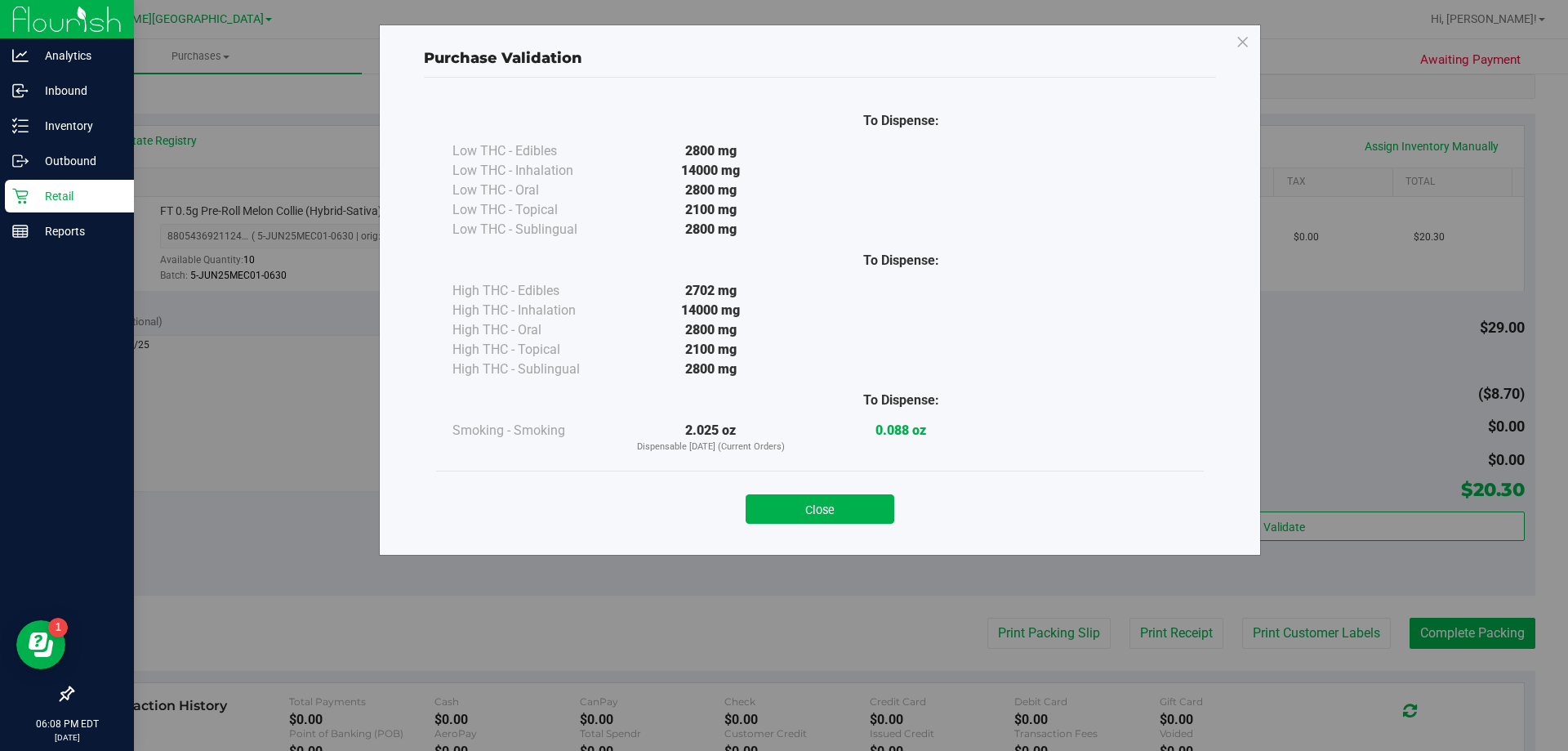
click at [746, 500] on button "Close" at bounding box center [819, 510] width 149 height 30
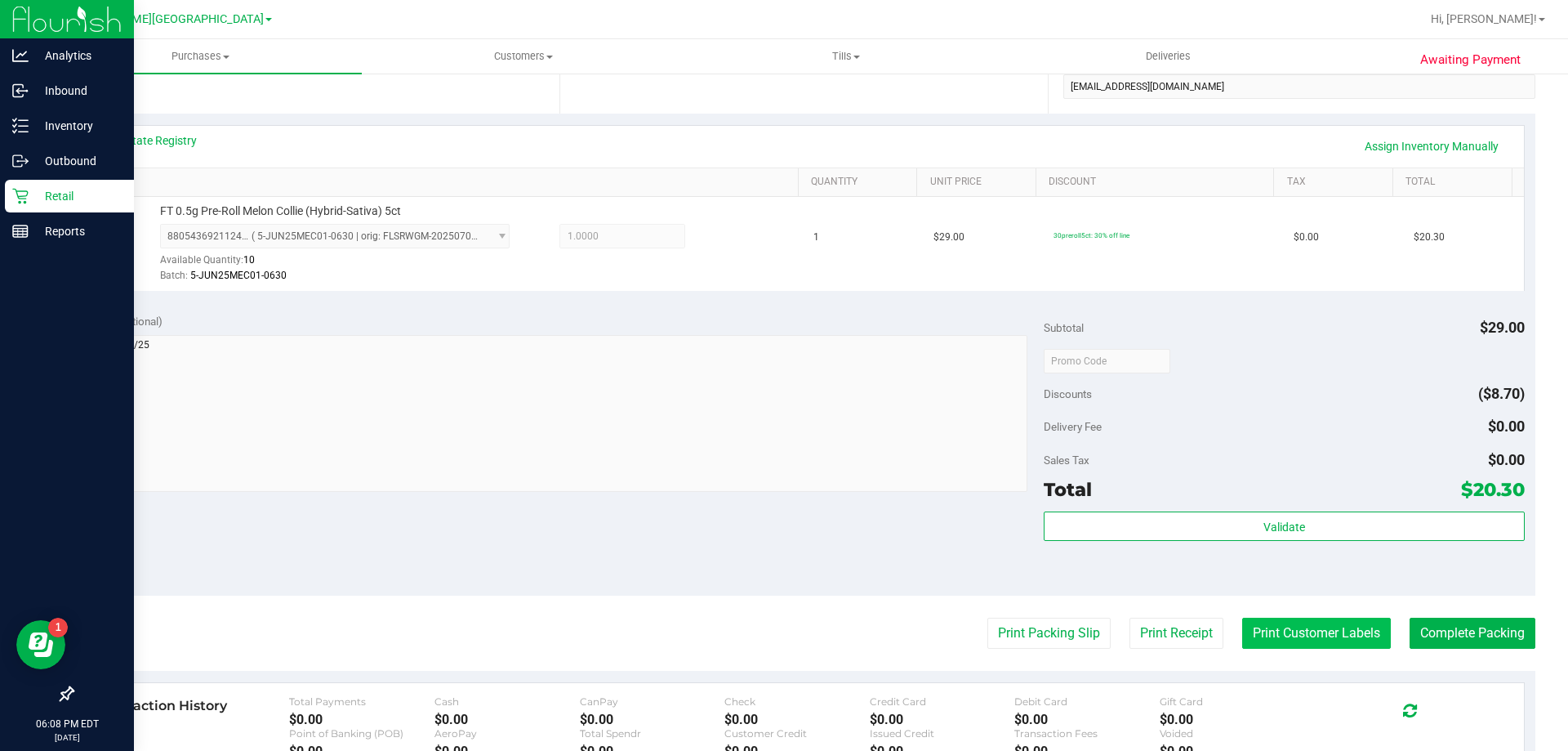
click at [1312, 644] on button "Print Customer Labels" at bounding box center [1316, 634] width 149 height 32
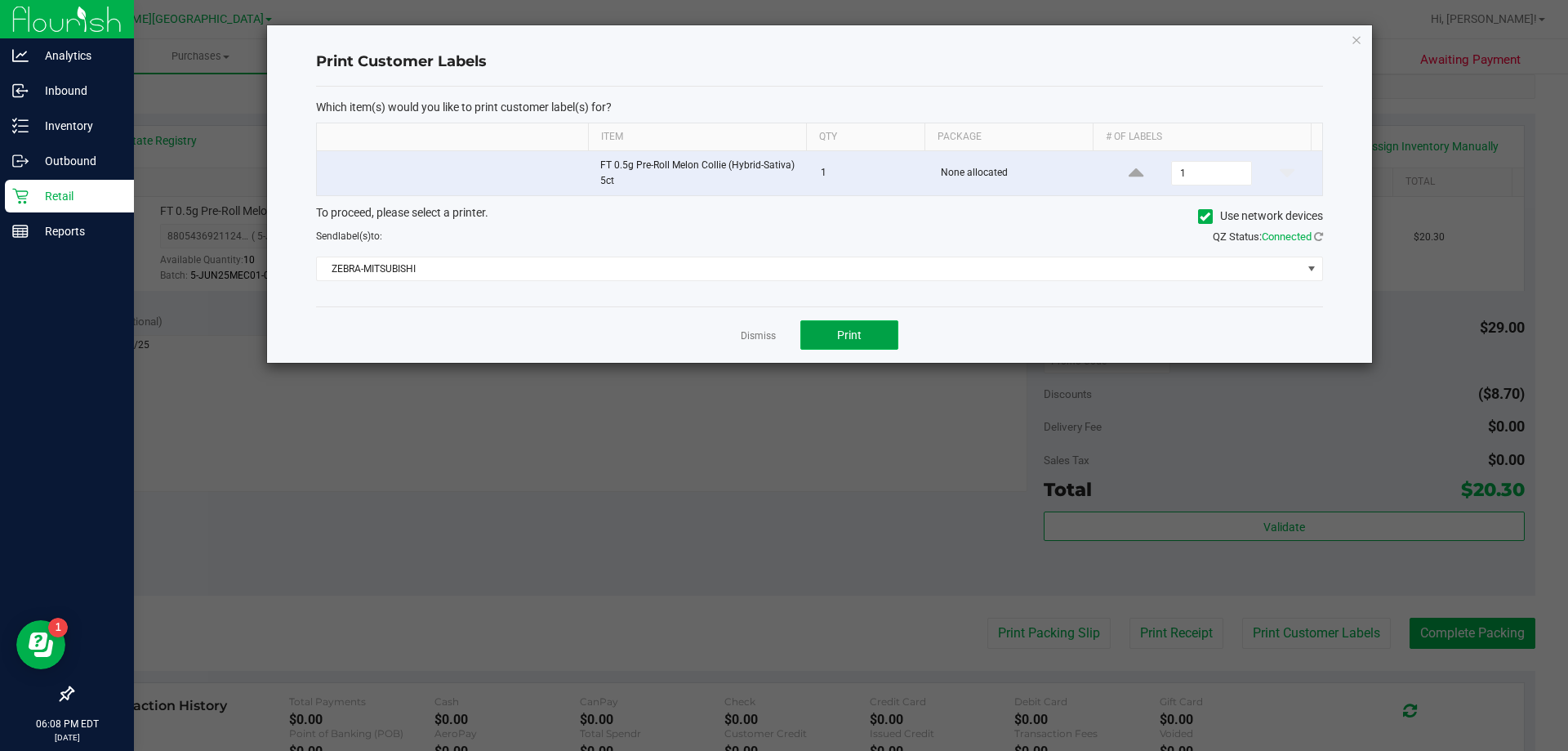
click at [844, 337] on span "Print" at bounding box center [849, 334] width 25 height 13
click at [749, 332] on link "Dismiss" at bounding box center [758, 336] width 35 height 14
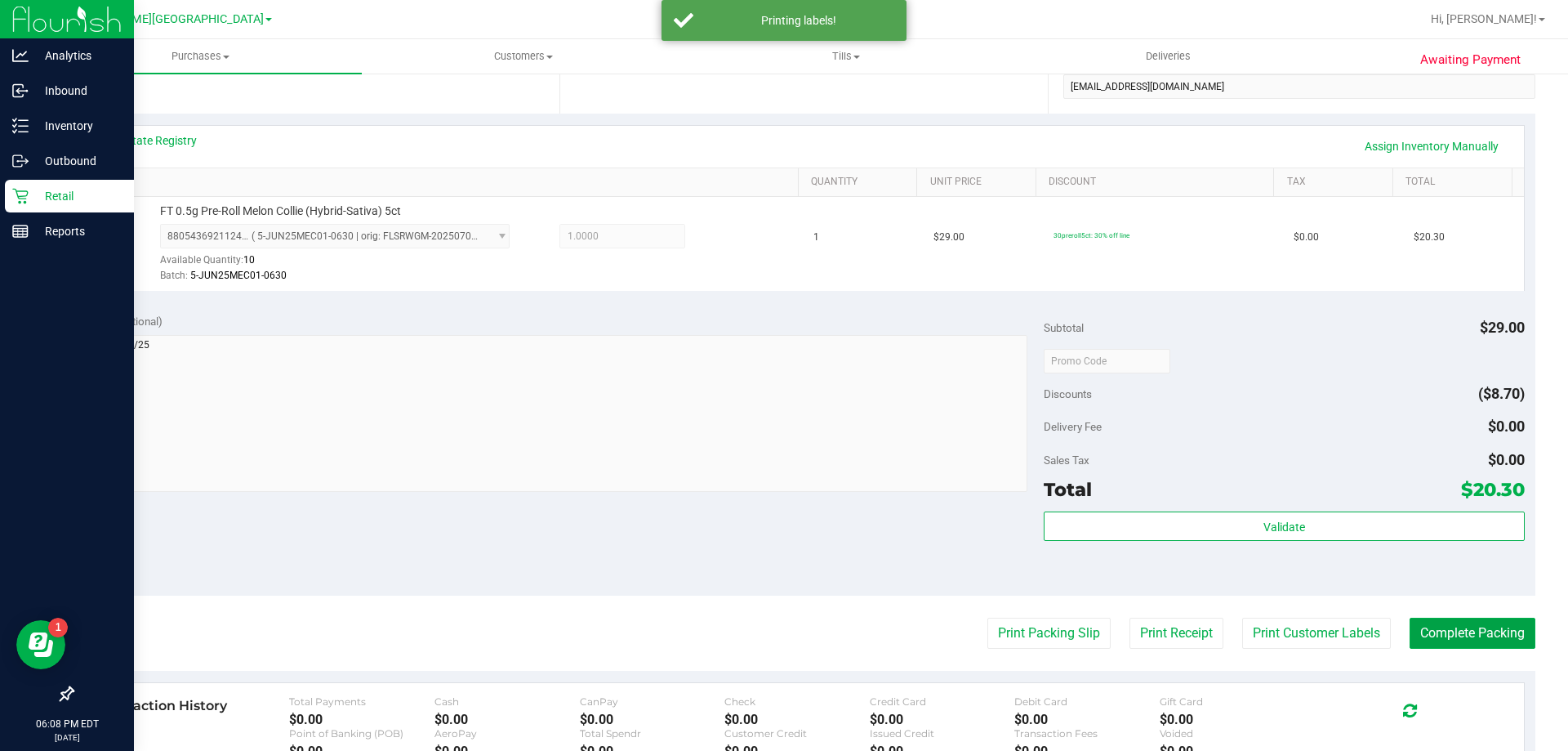
drag, startPoint x: 1436, startPoint y: 631, endPoint x: 821, endPoint y: 452, distance: 640.5
click at [1436, 630] on button "Complete Packing" at bounding box center [1472, 634] width 126 height 32
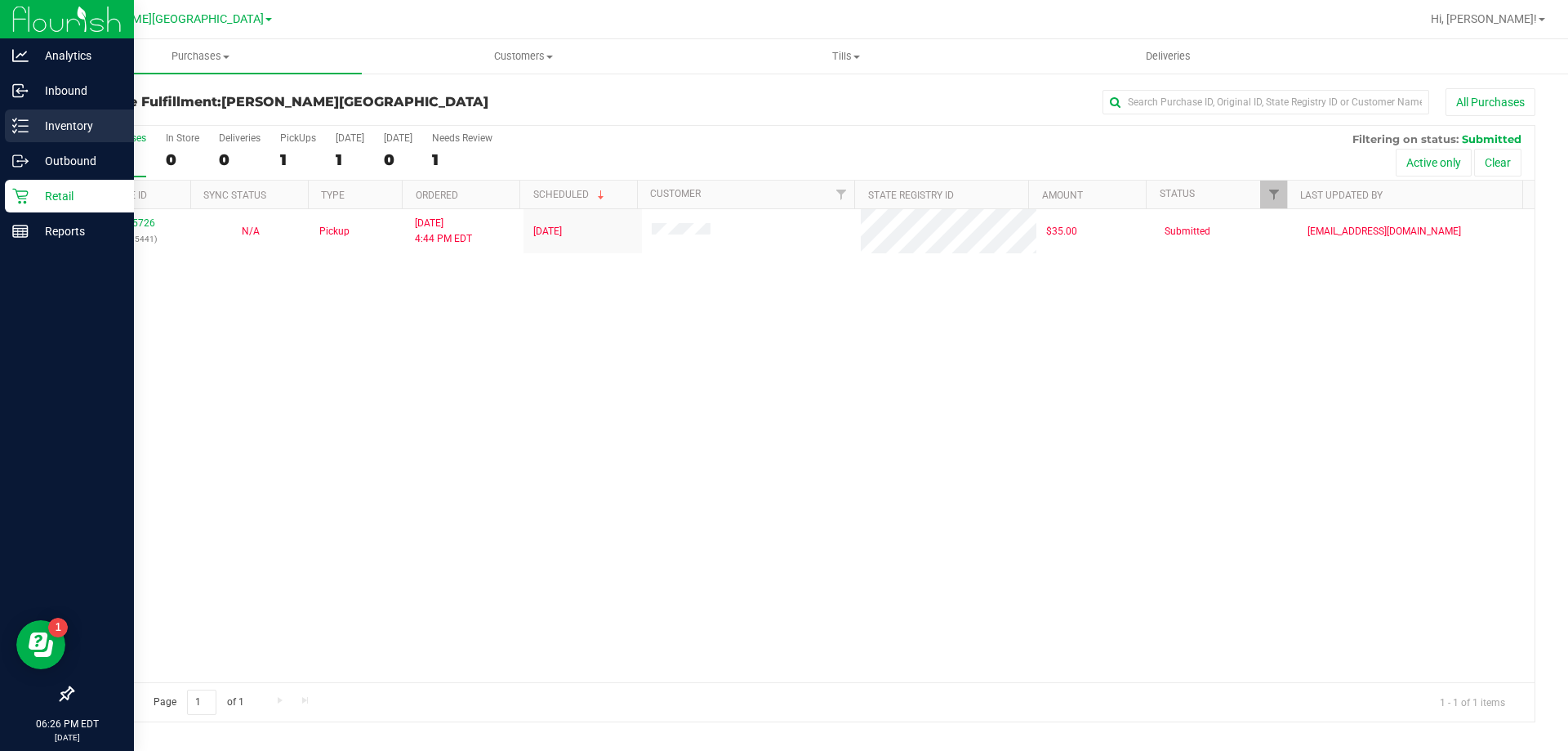
click at [49, 131] on p "Inventory" at bounding box center [78, 126] width 98 height 20
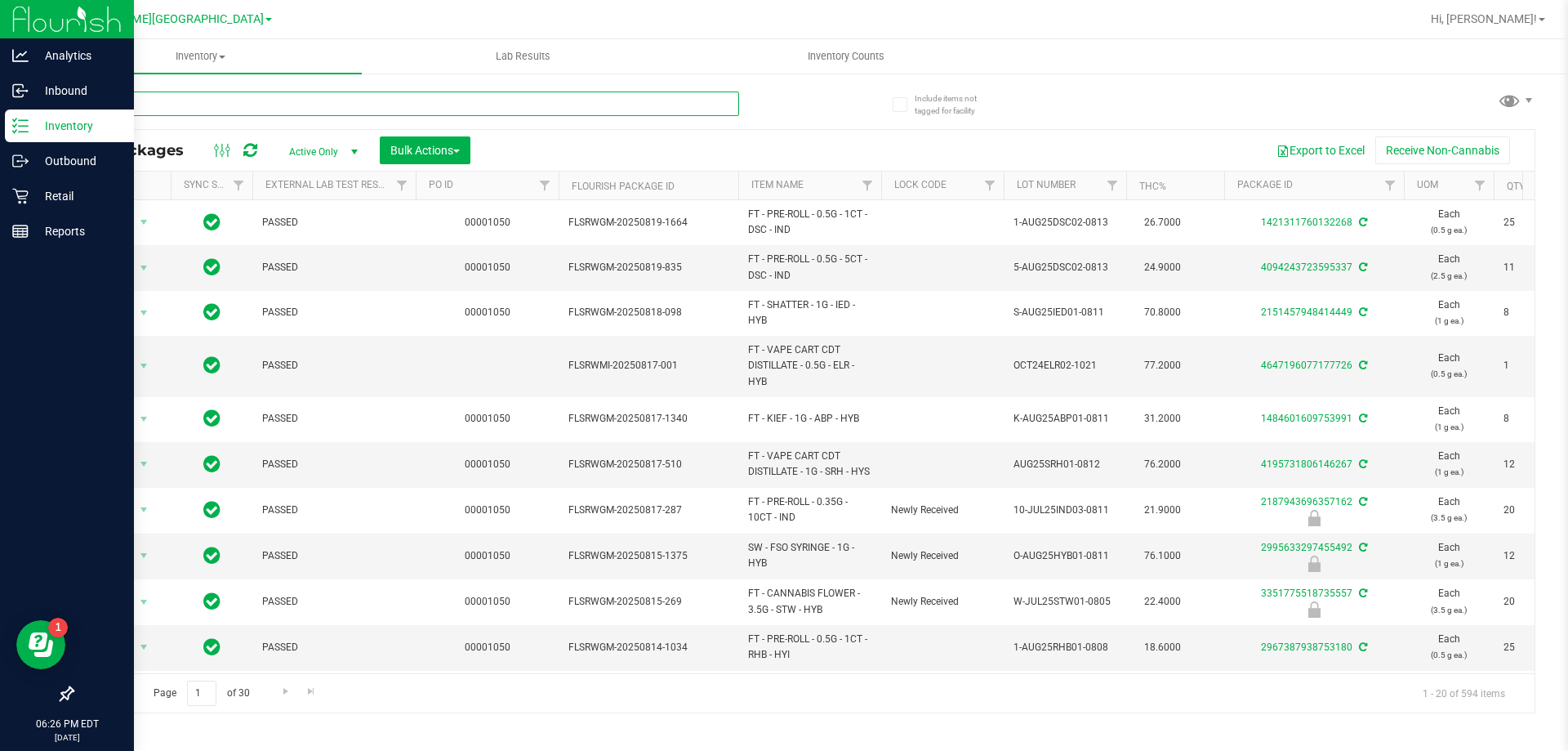
click at [246, 99] on input "text" at bounding box center [405, 103] width 667 height 25
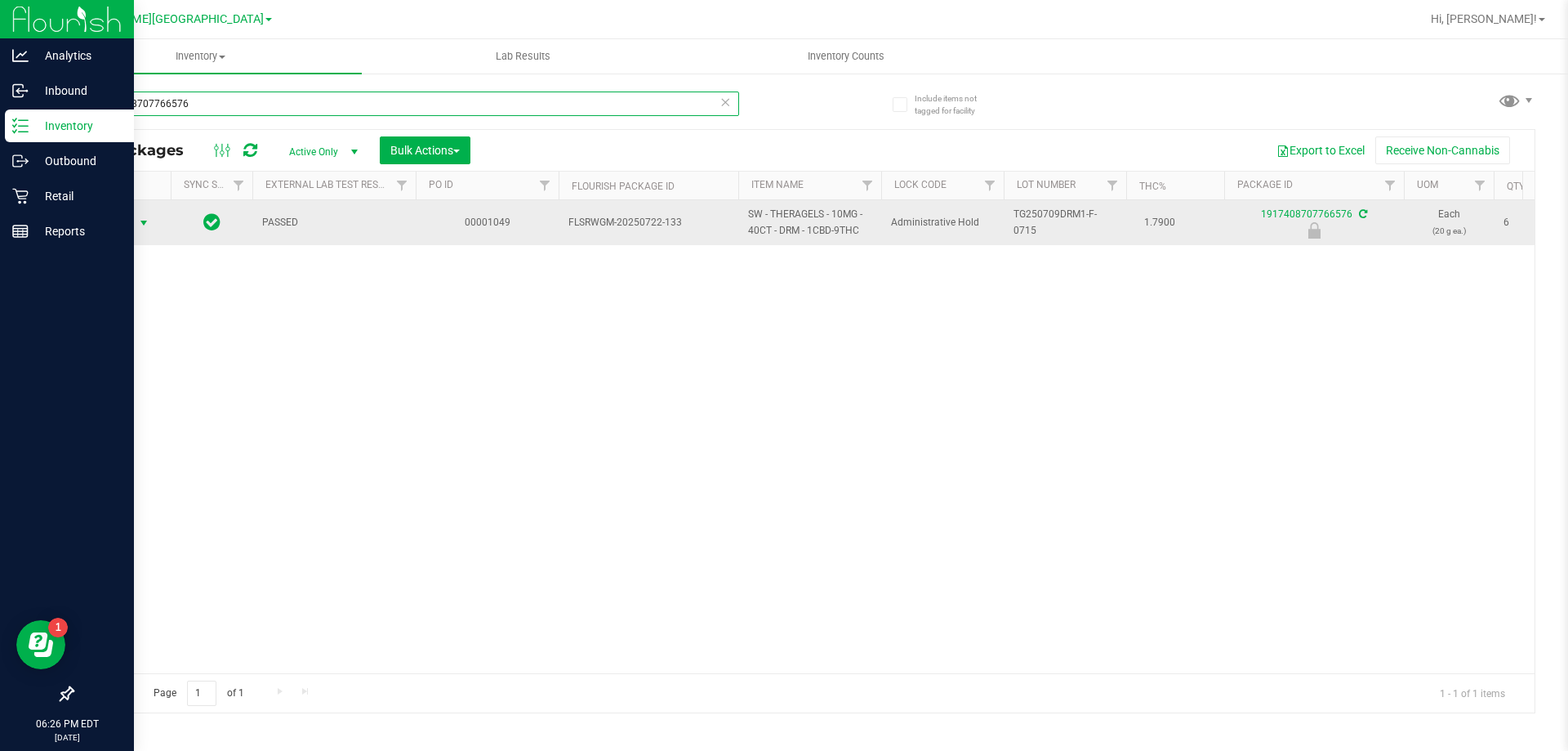
type input "1917408707766576"
click at [135, 223] on span "select" at bounding box center [144, 223] width 21 height 23
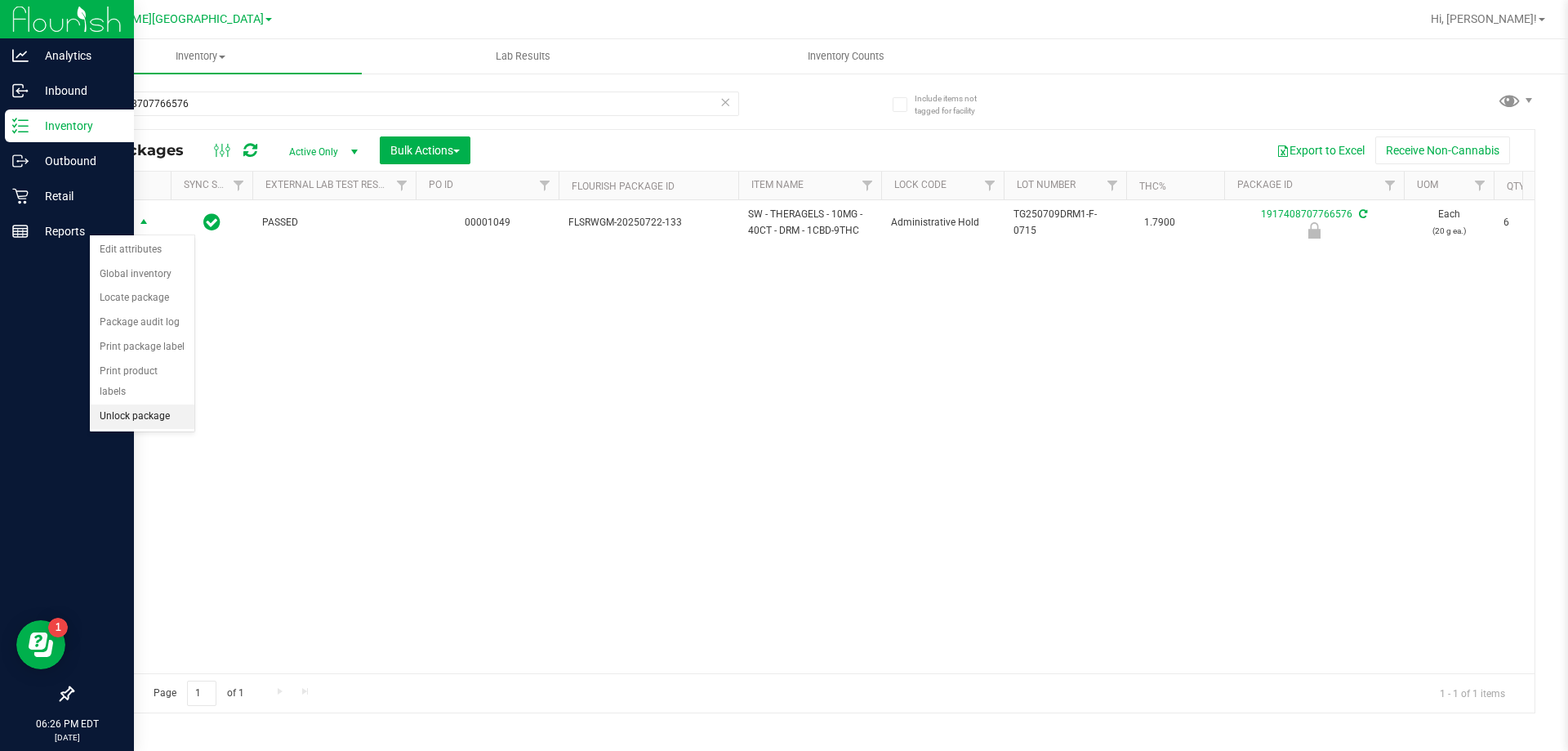
click at [122, 404] on li "Unlock package" at bounding box center [142, 416] width 104 height 25
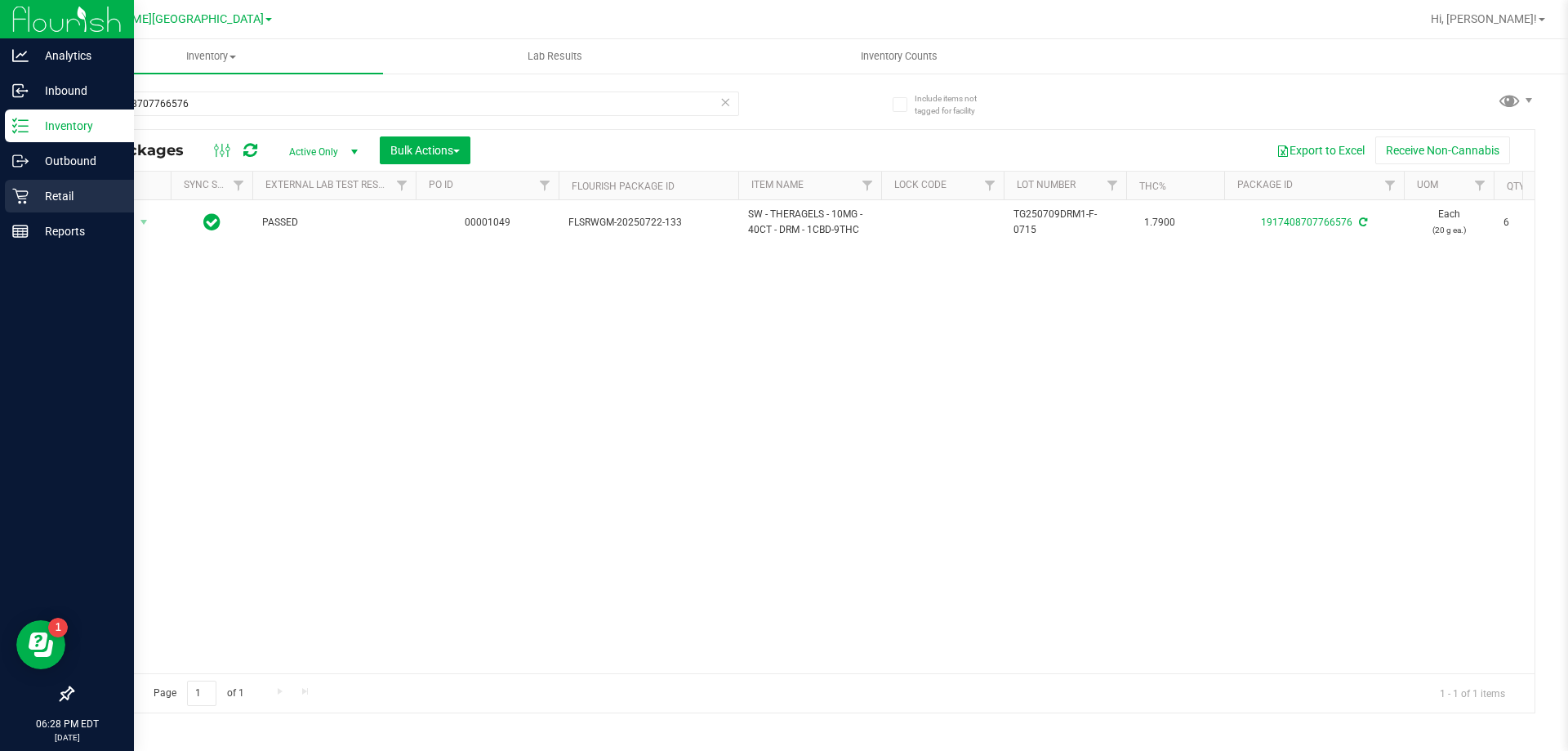
click at [32, 199] on p "Retail" at bounding box center [78, 196] width 98 height 20
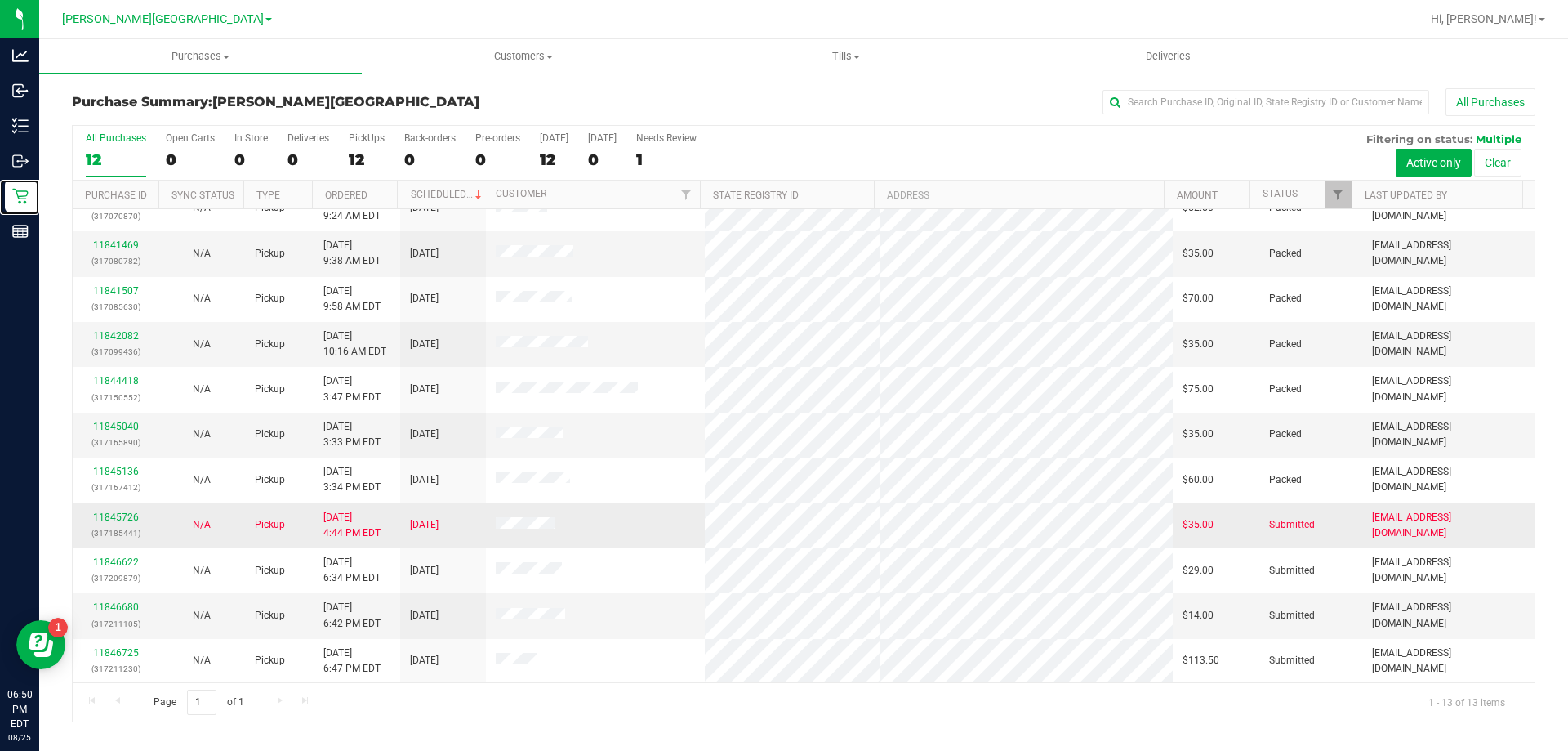
scroll to position [114, 0]
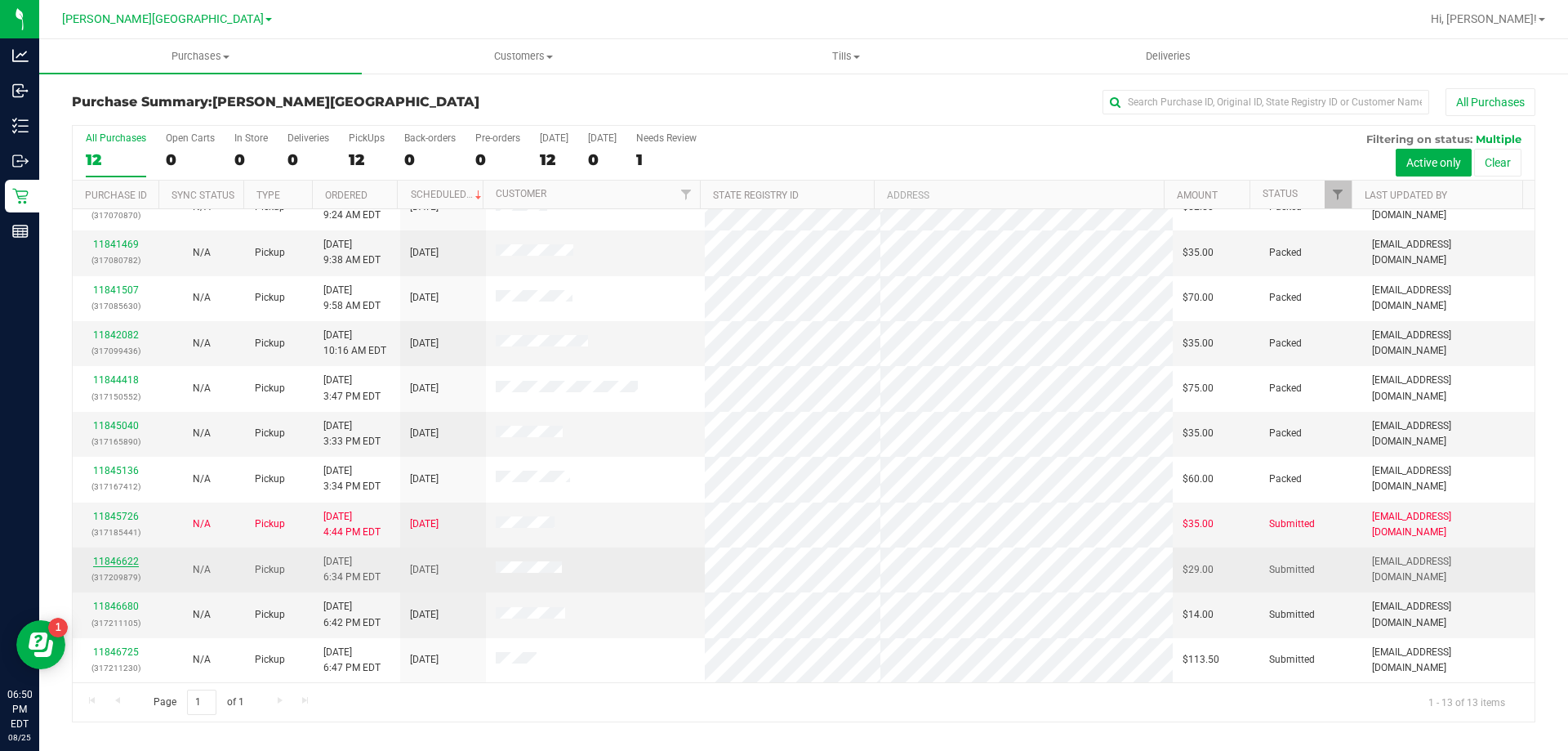
click at [108, 565] on link "11846622" at bounding box center [116, 562] width 45 height 12
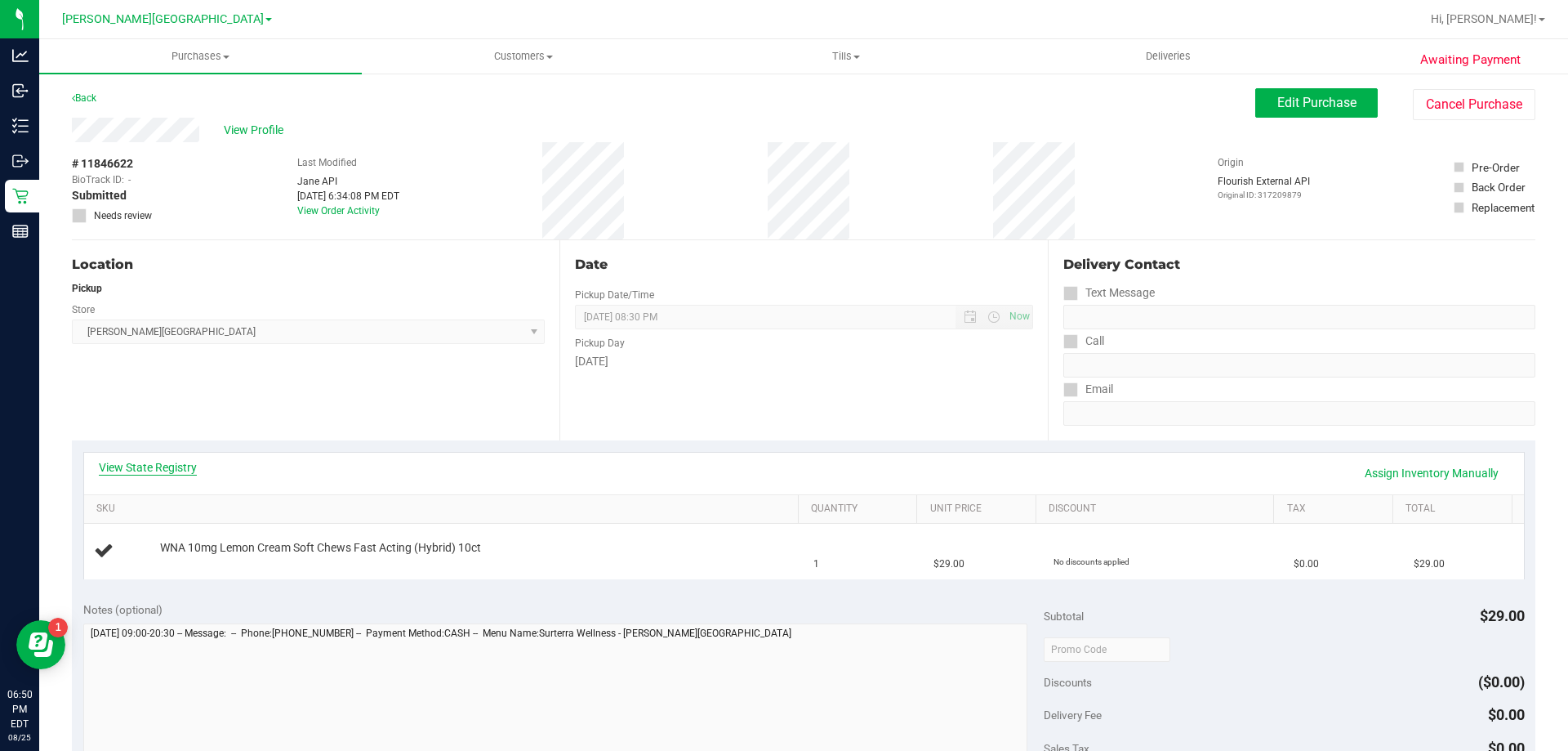
click at [172, 472] on link "View State Registry" at bounding box center [148, 467] width 98 height 17
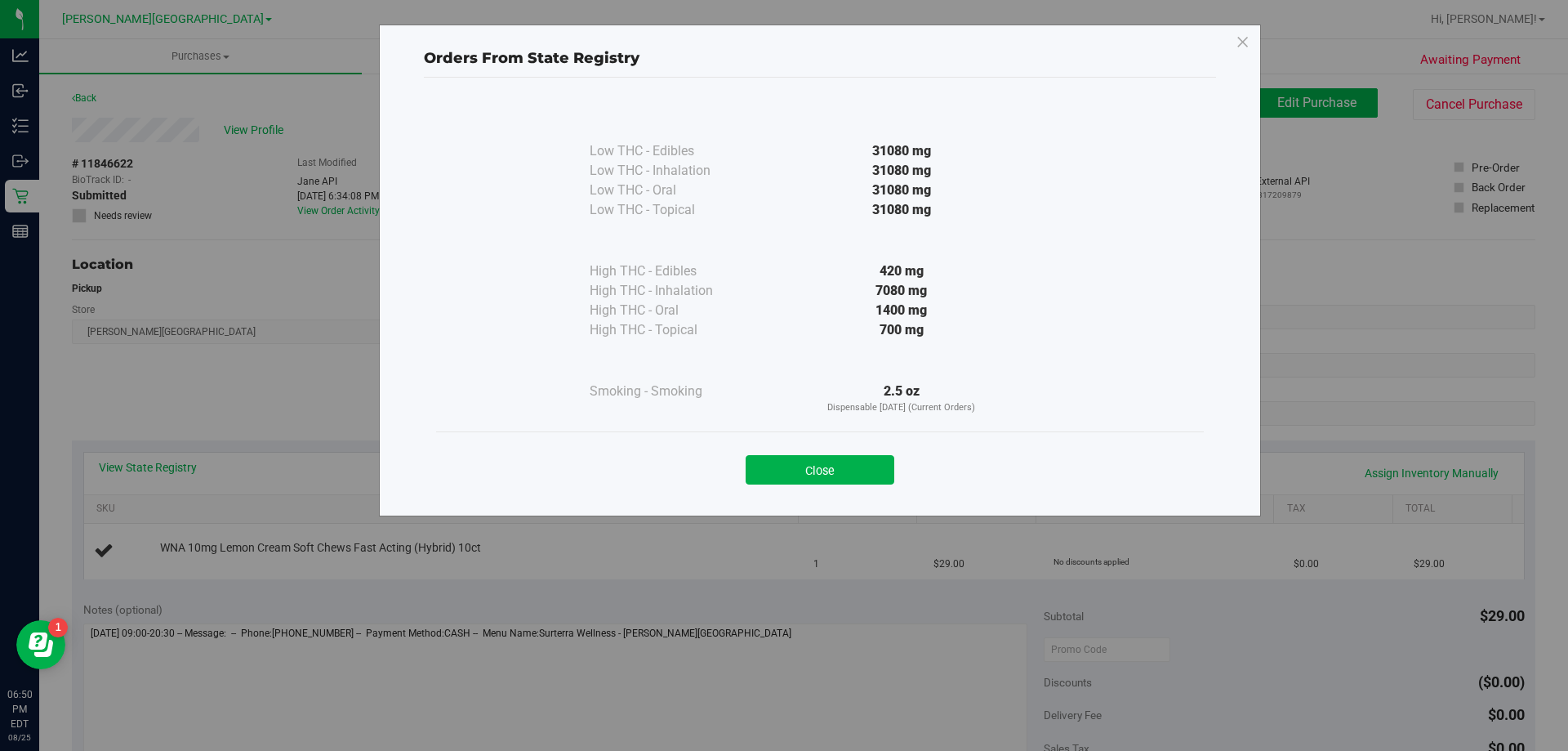
click at [800, 460] on button "Close" at bounding box center [819, 470] width 149 height 30
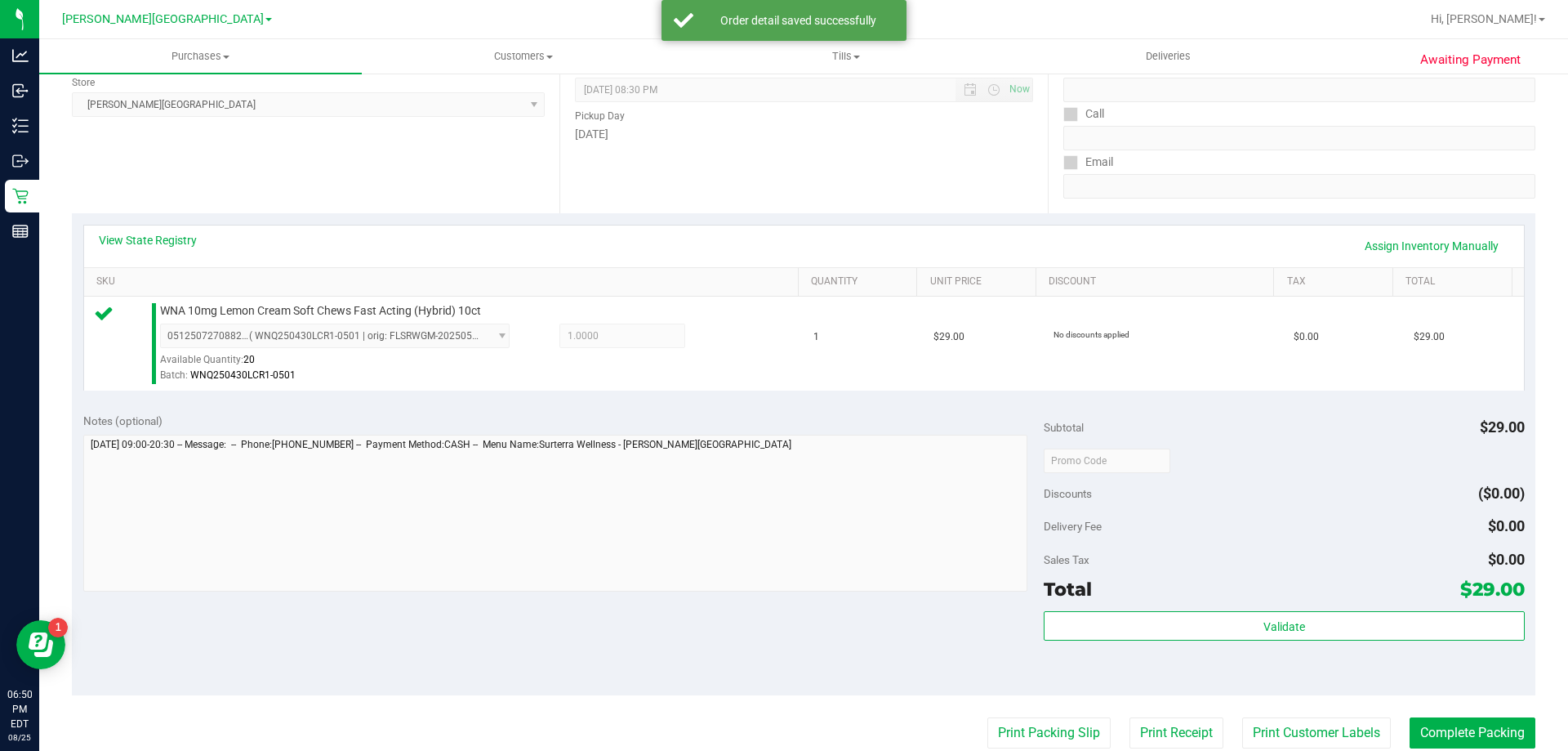
scroll to position [409, 0]
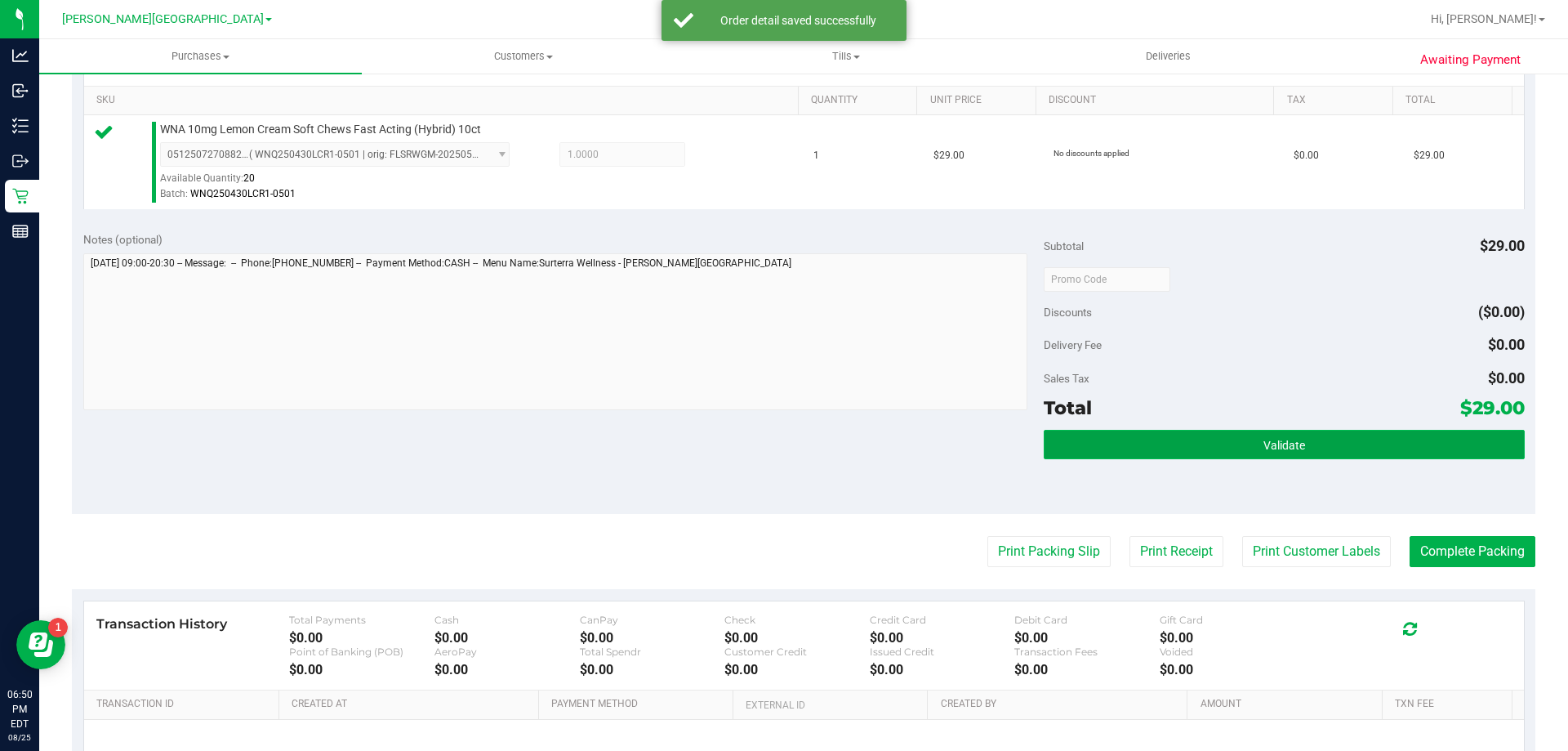
click at [1059, 437] on button "Validate" at bounding box center [1284, 444] width 481 height 30
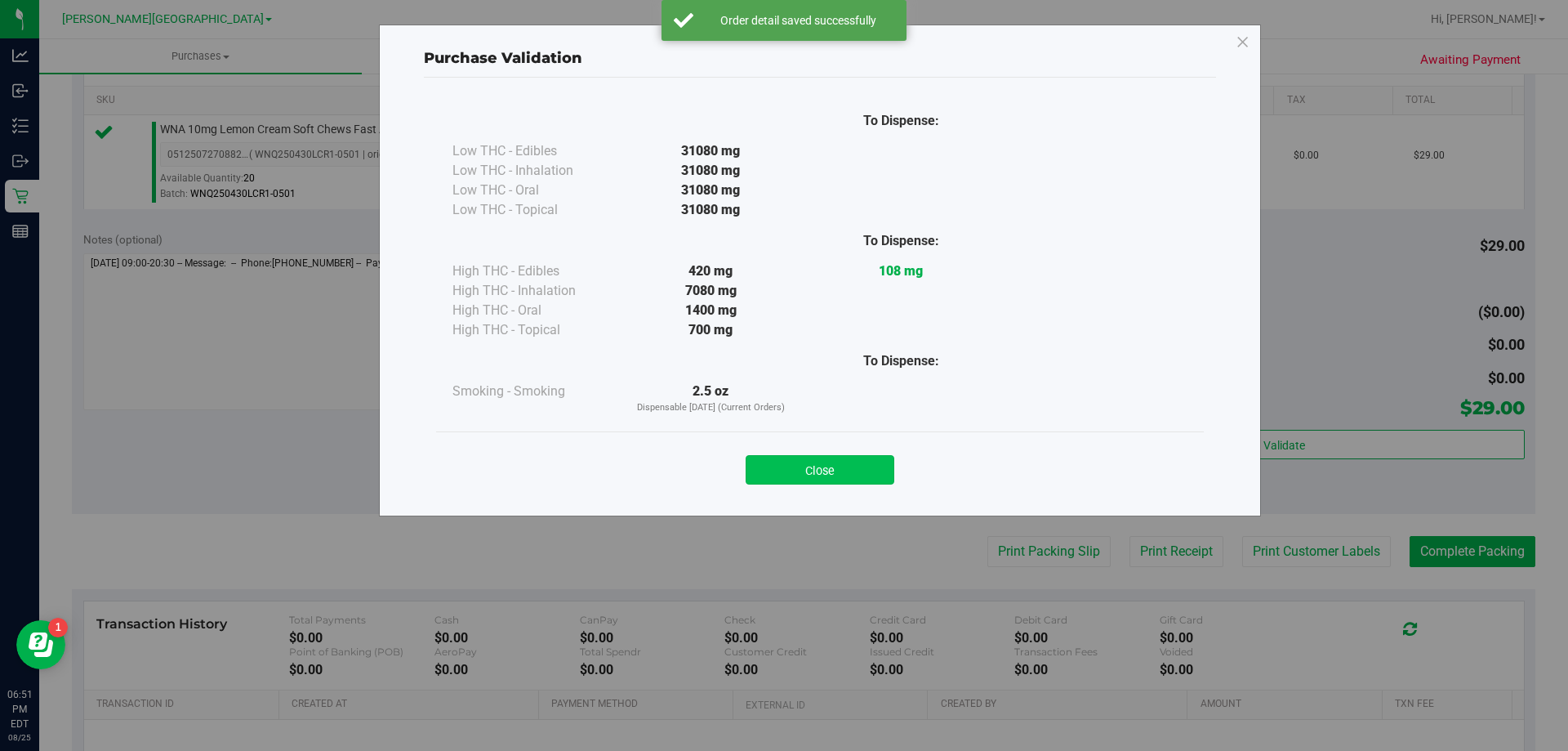
click at [889, 476] on button "Close" at bounding box center [819, 470] width 149 height 30
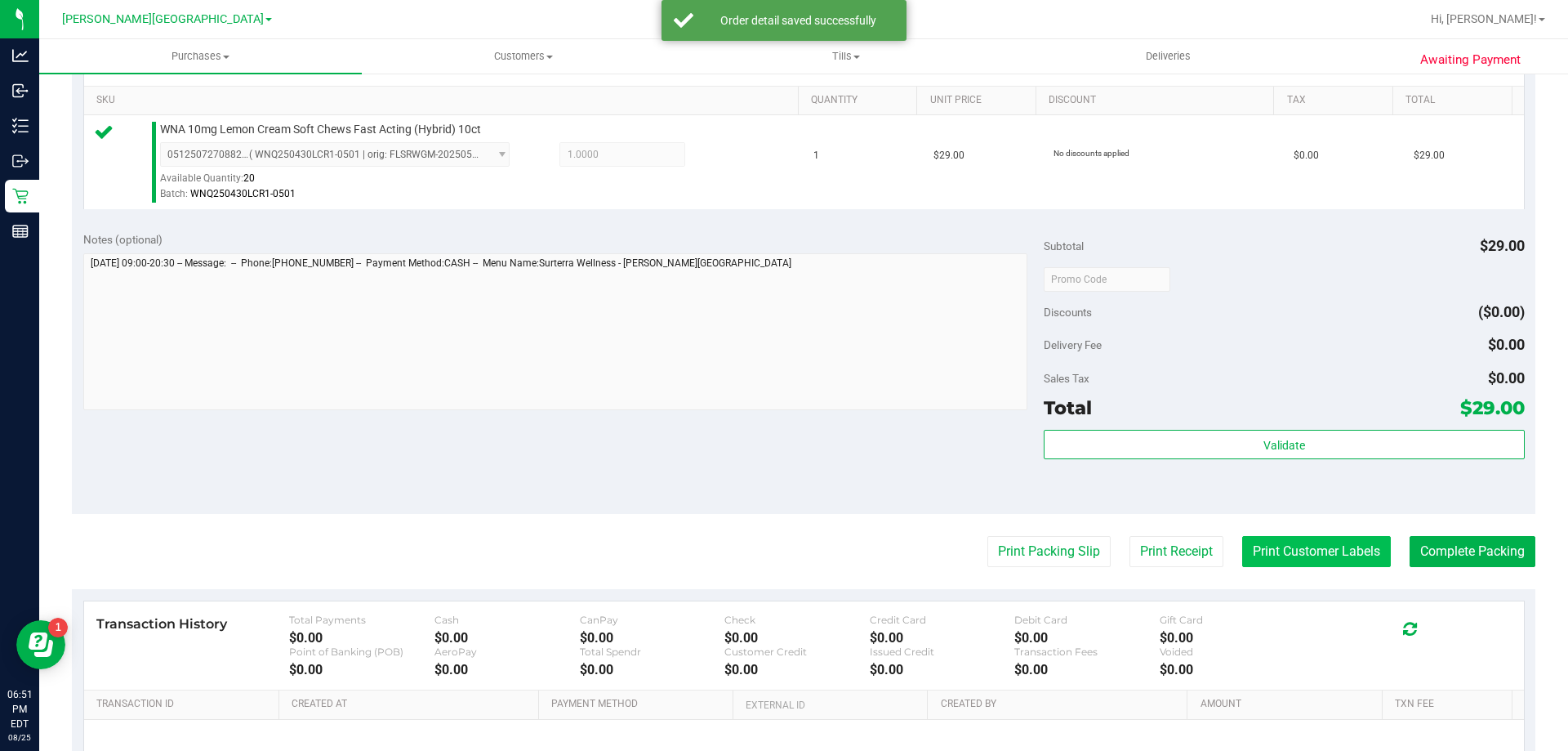
click at [1311, 553] on button "Print Customer Labels" at bounding box center [1316, 552] width 149 height 32
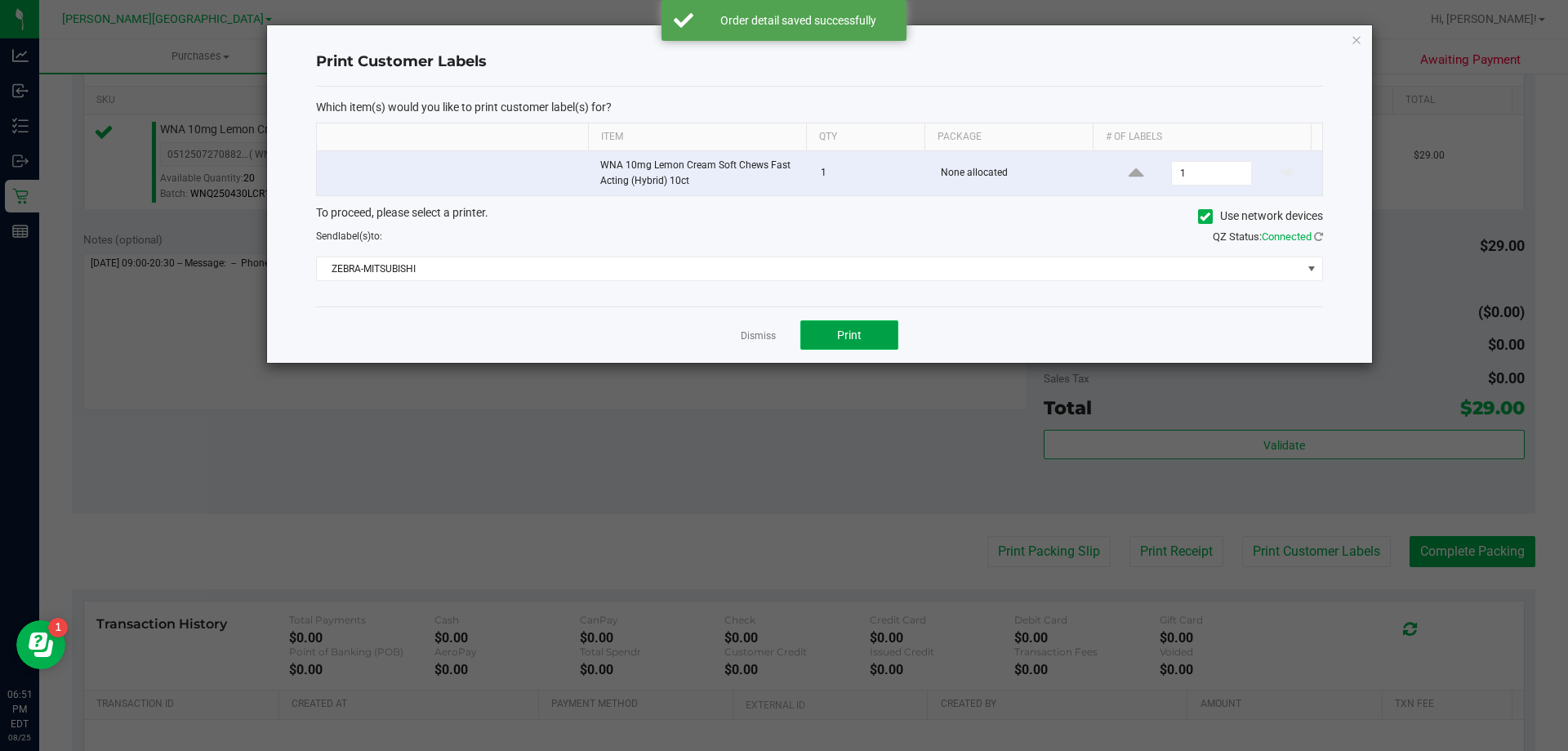
click at [839, 326] on button "Print" at bounding box center [850, 335] width 98 height 30
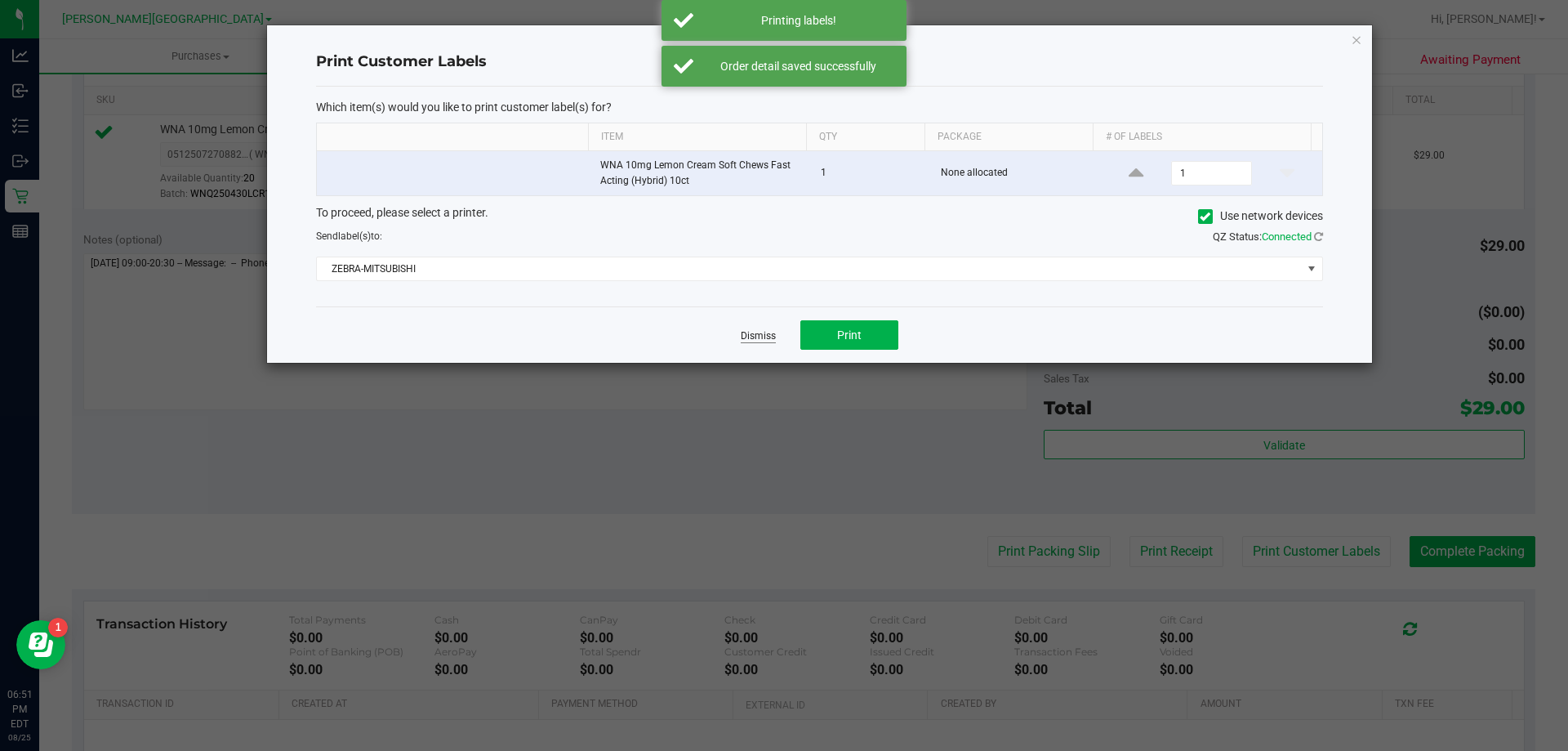
click at [754, 337] on link "Dismiss" at bounding box center [758, 336] width 35 height 14
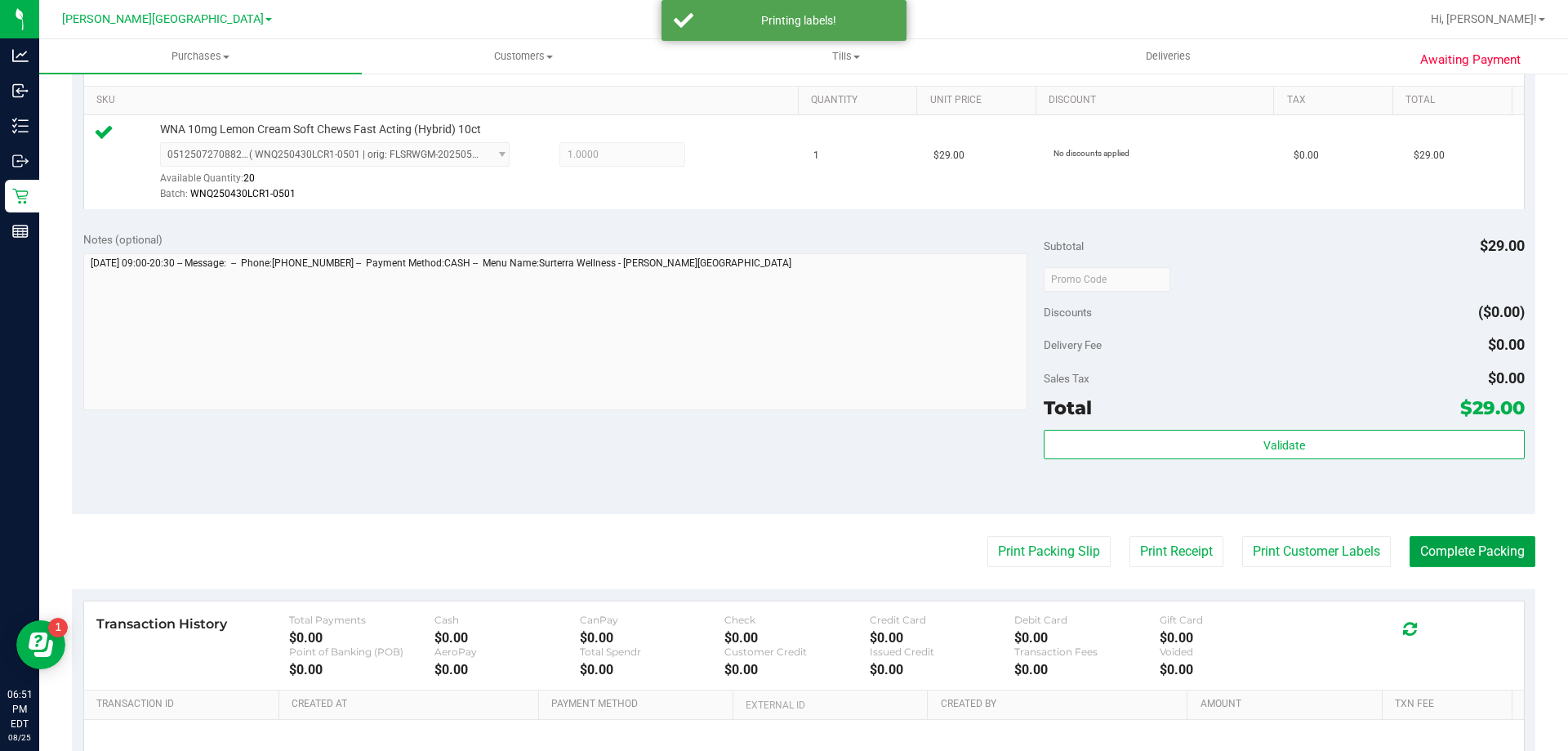
drag, startPoint x: 1426, startPoint y: 552, endPoint x: 1374, endPoint y: 534, distance: 55.0
click at [1426, 551] on button "Complete Packing" at bounding box center [1472, 552] width 126 height 32
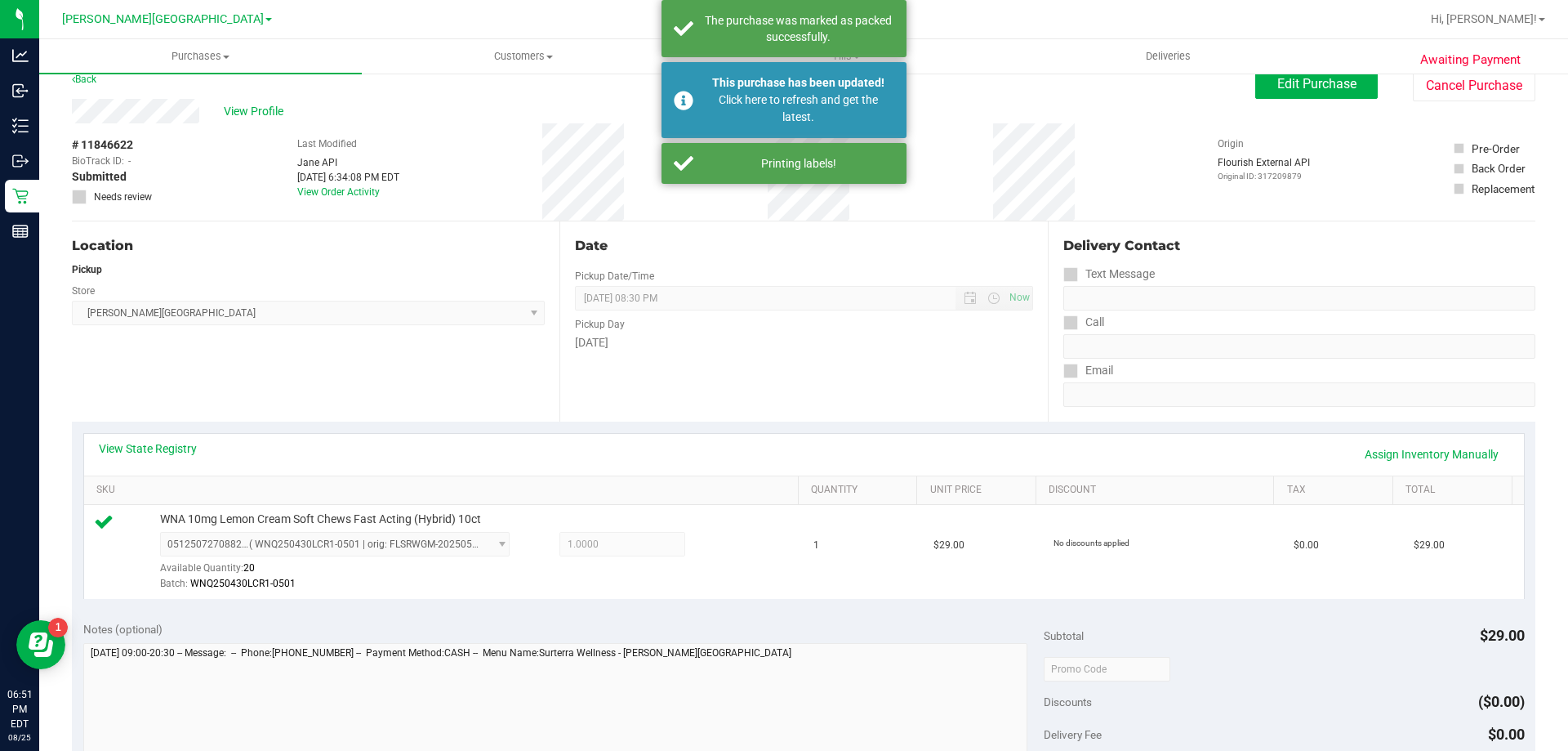
scroll to position [0, 0]
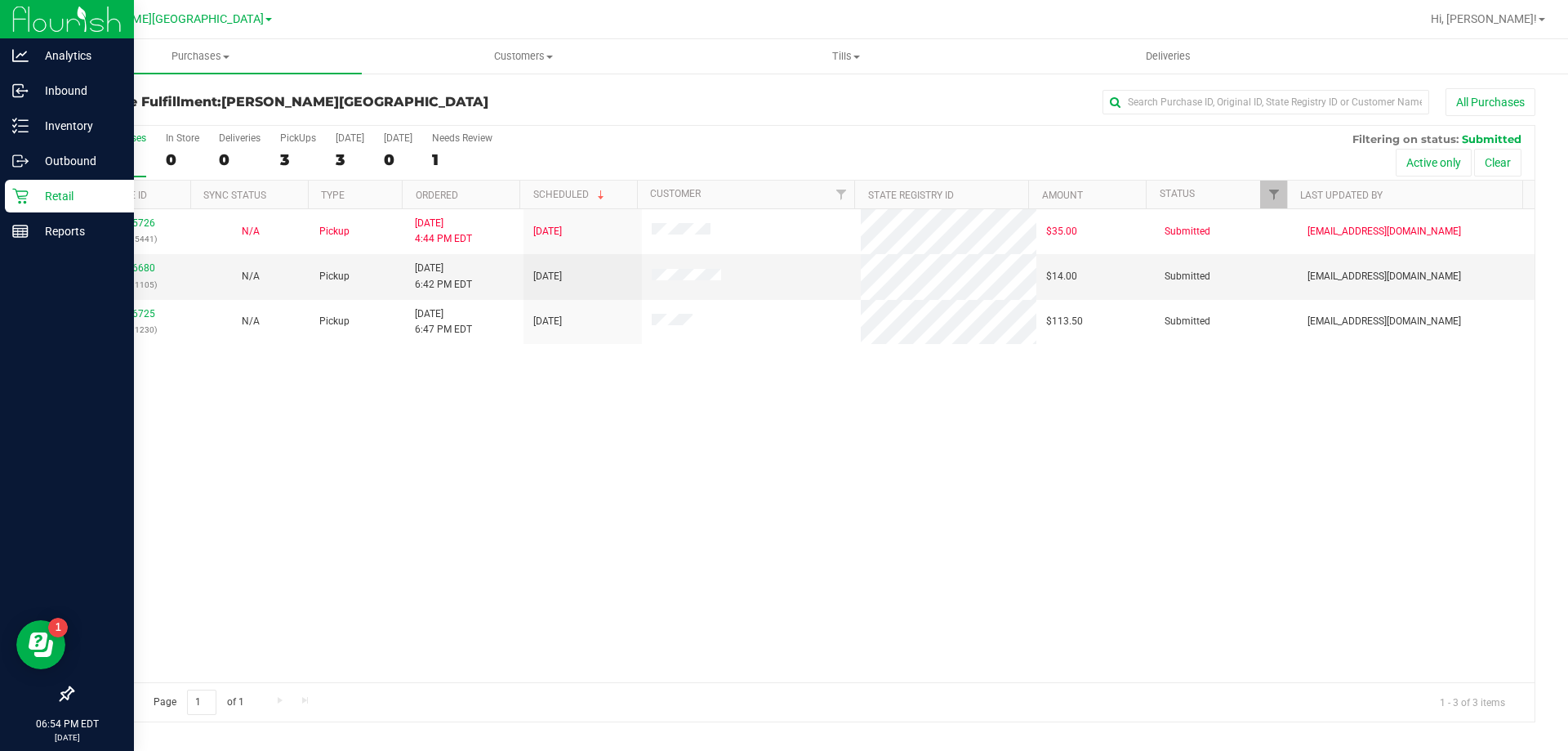
click at [42, 191] on p "Retail" at bounding box center [78, 196] width 98 height 20
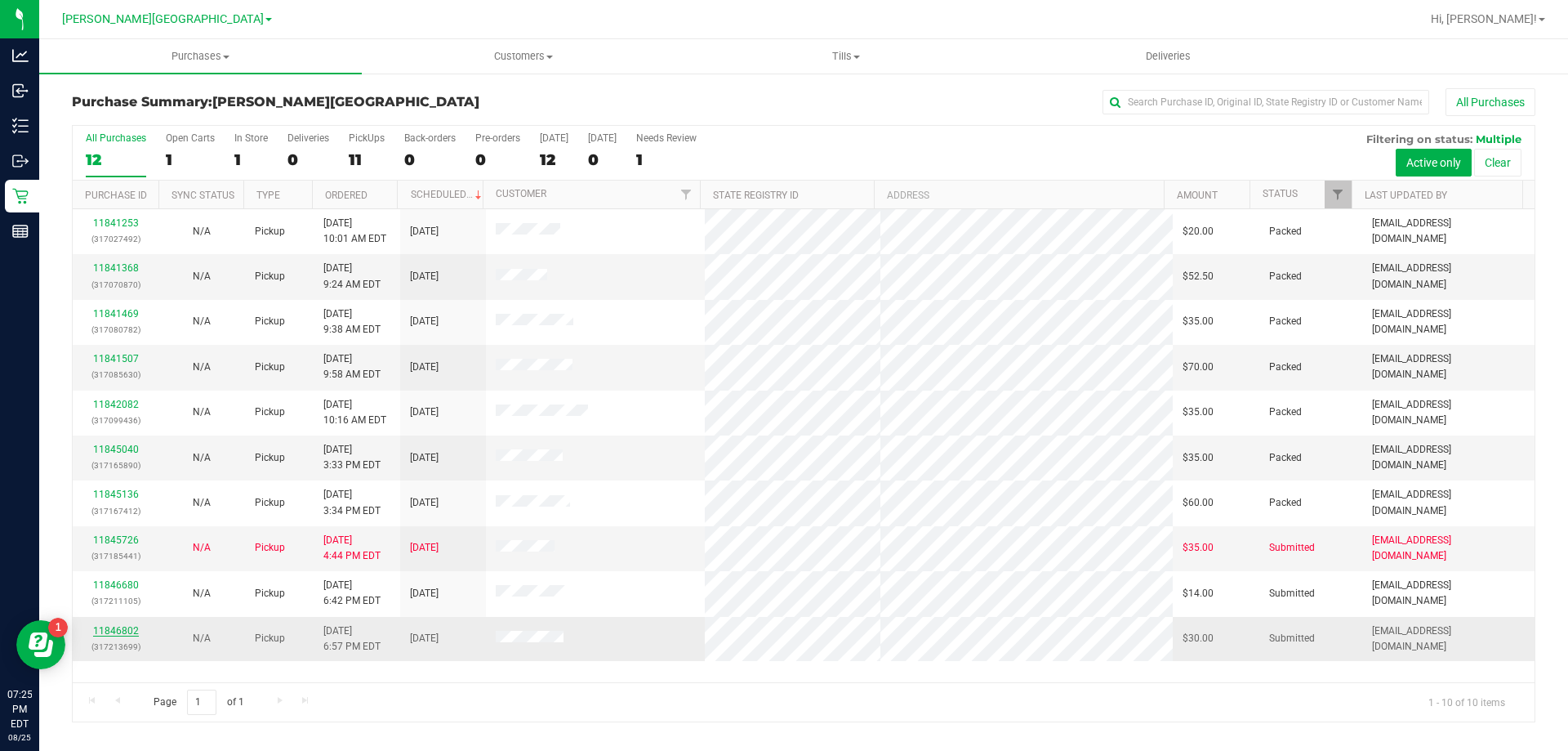
click at [120, 632] on link "11846802" at bounding box center [116, 631] width 45 height 12
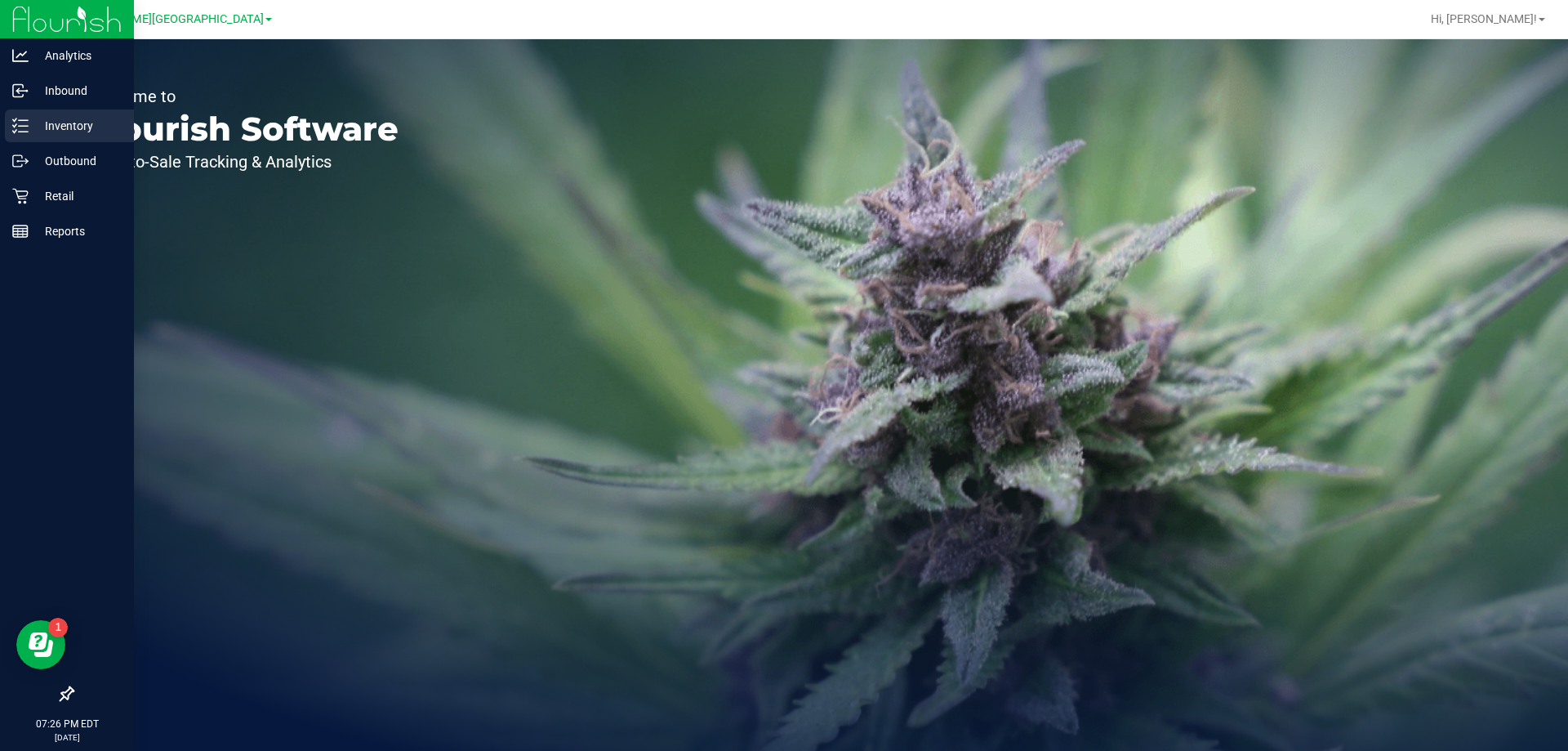
click at [80, 117] on p "Inventory" at bounding box center [78, 126] width 98 height 20
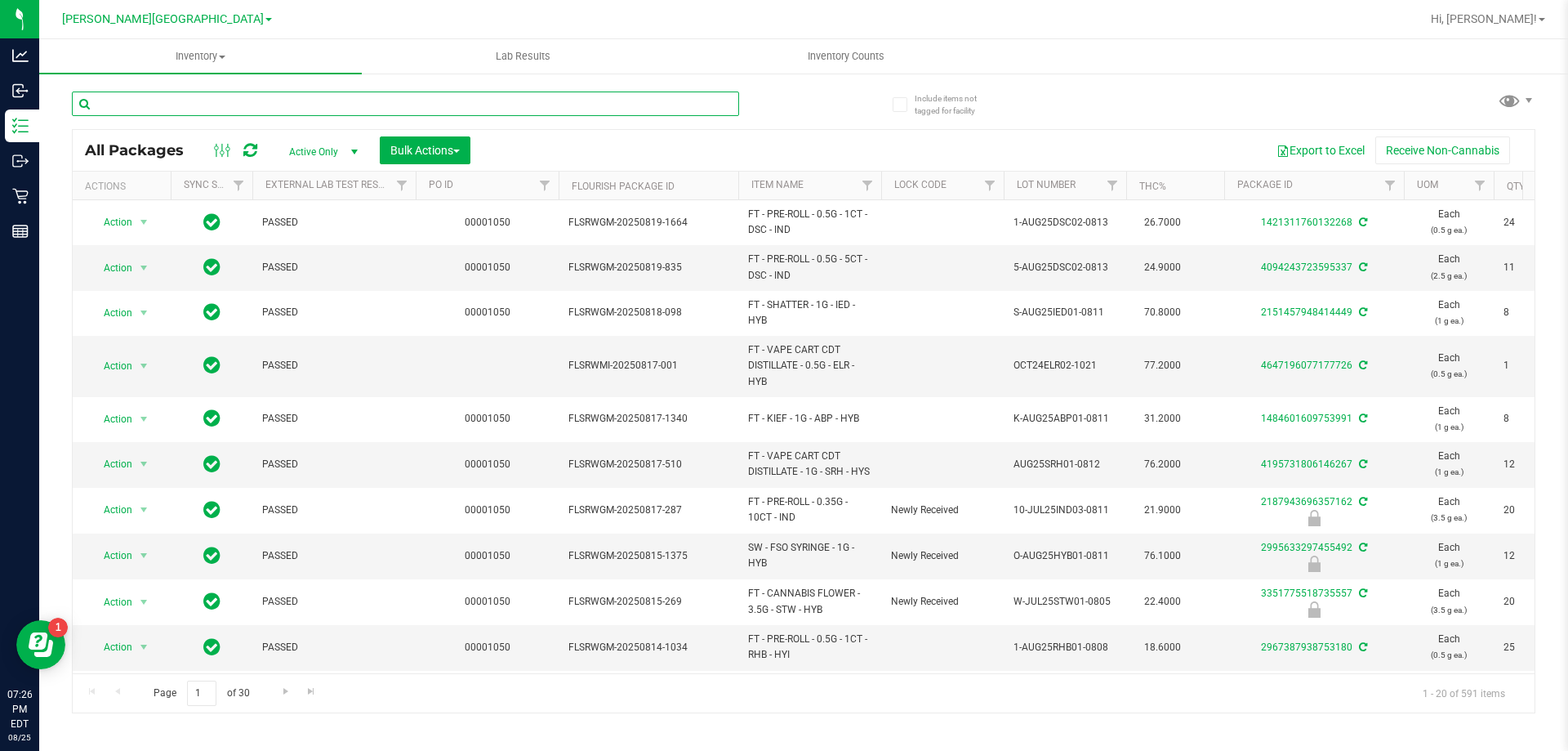
click at [372, 99] on input "text" at bounding box center [405, 103] width 667 height 25
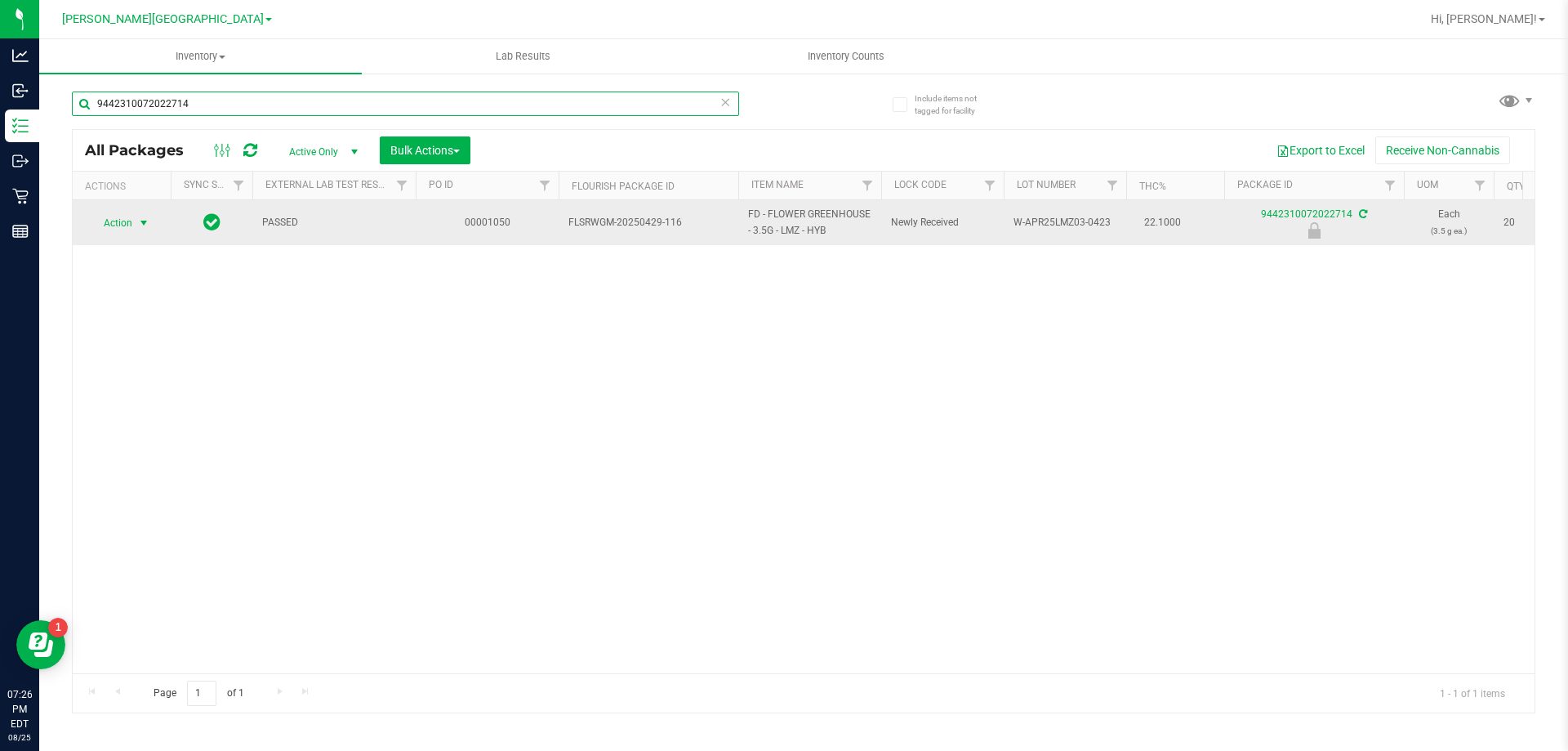
type input "9442310072022714"
click at [131, 227] on span "Action" at bounding box center [110, 223] width 44 height 23
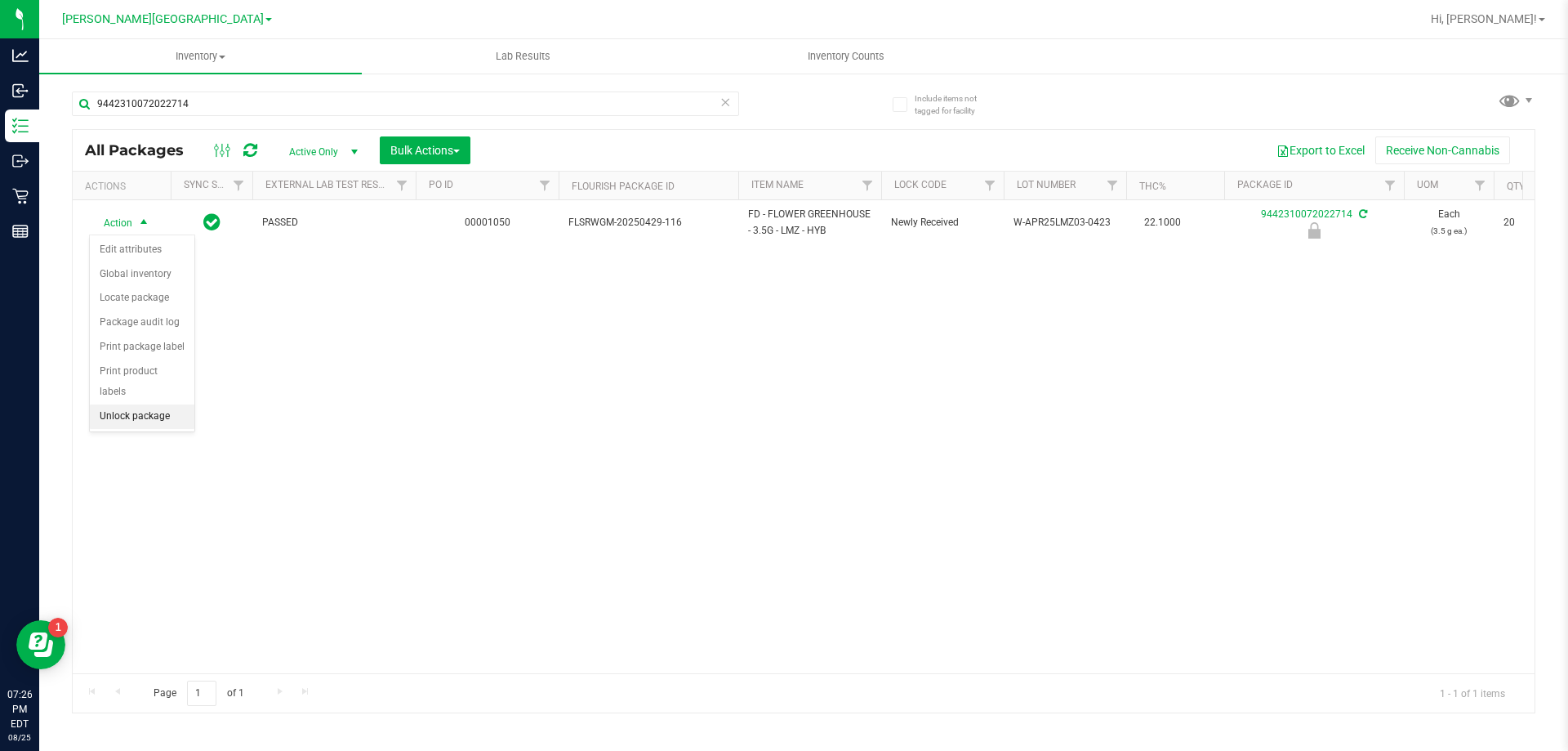
click at [133, 404] on li "Unlock package" at bounding box center [142, 416] width 104 height 25
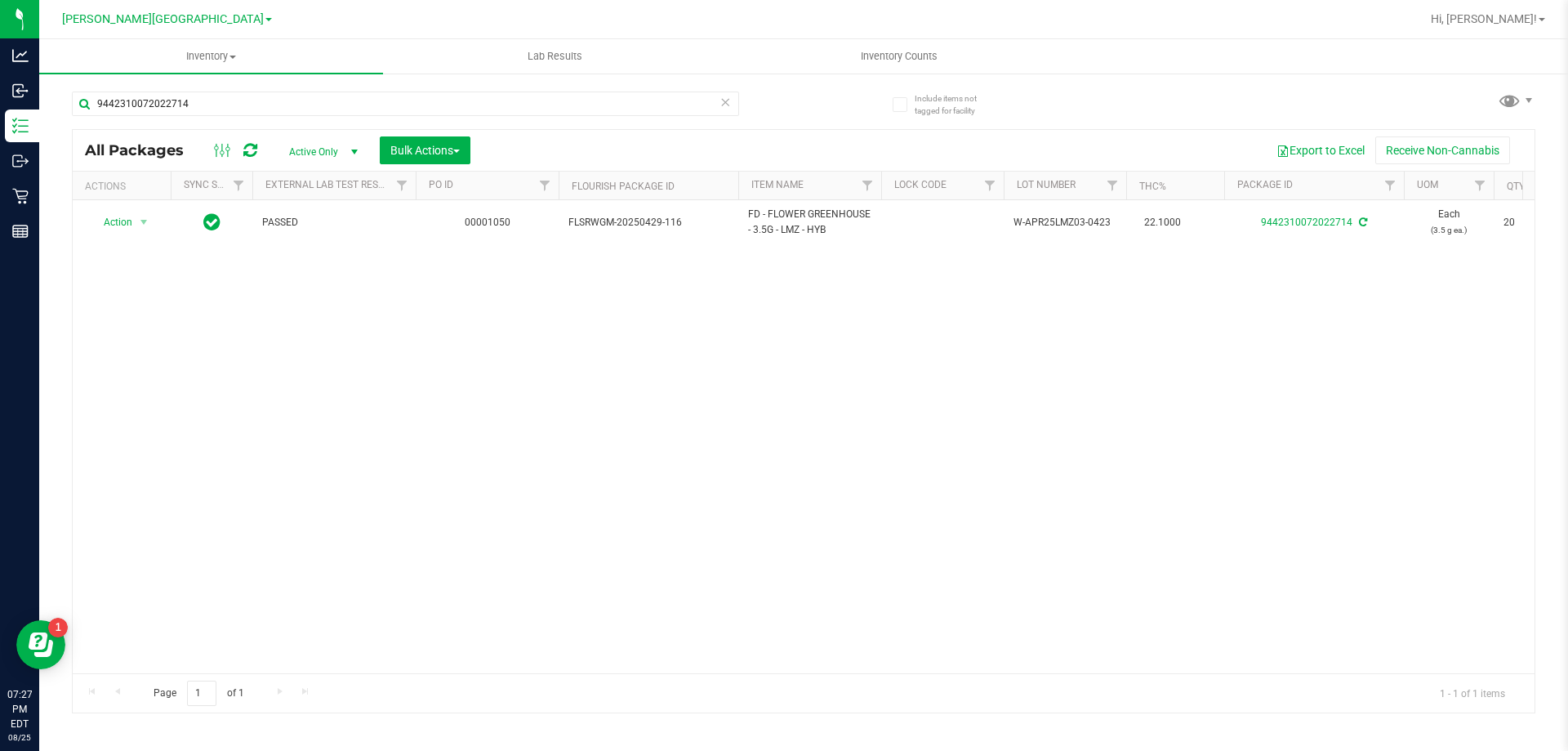
scroll to position [0, 599]
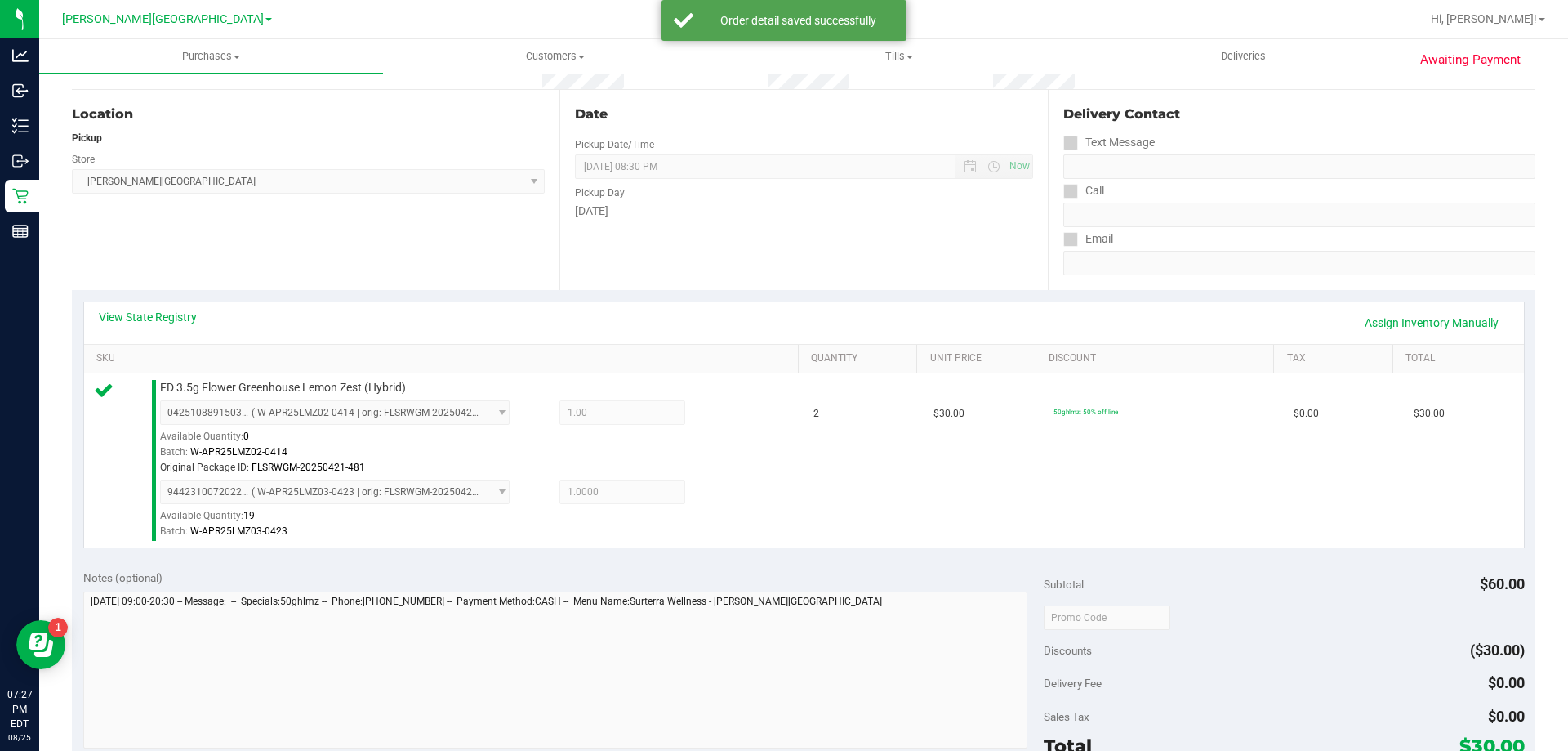
scroll to position [409, 0]
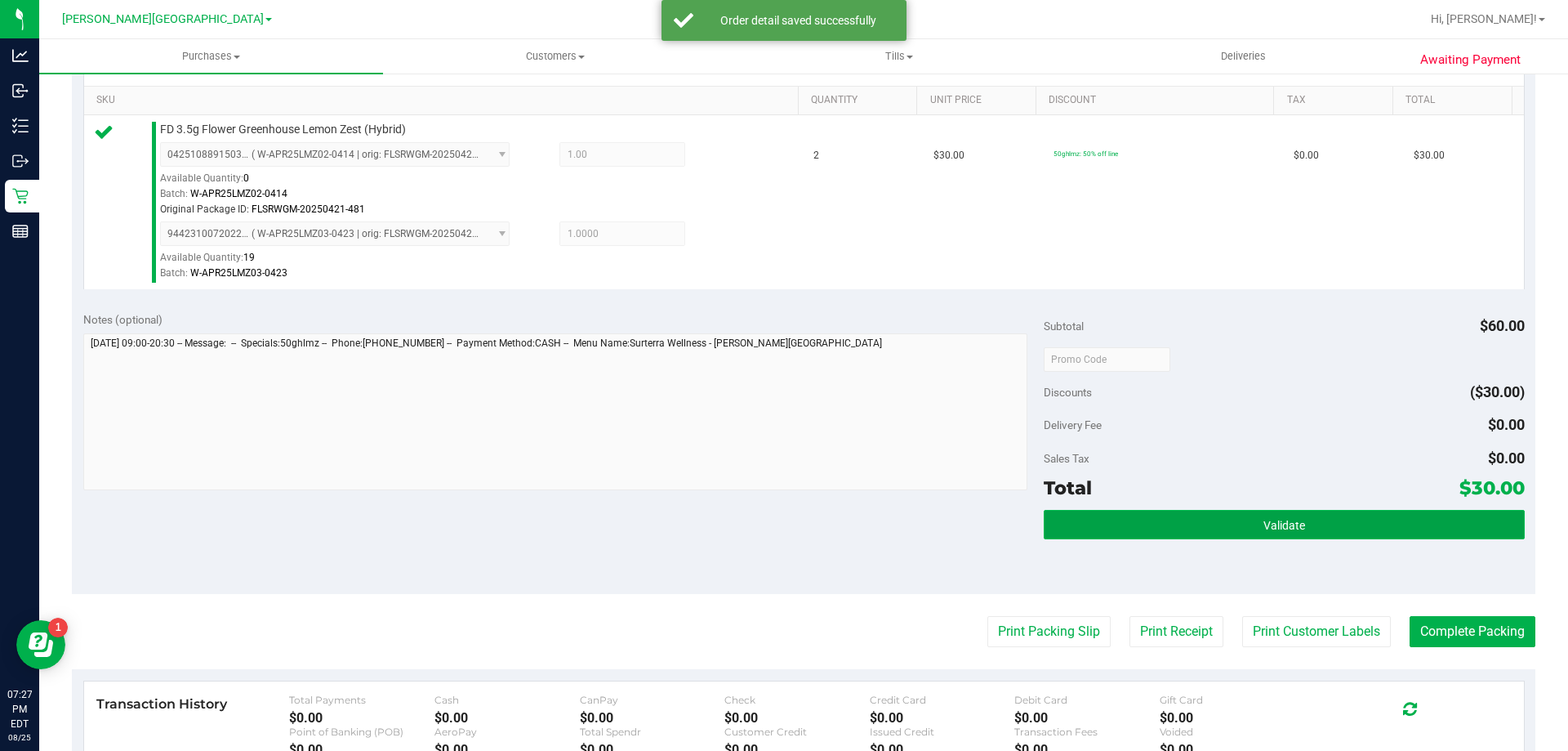
click at [1095, 530] on button "Validate" at bounding box center [1284, 524] width 481 height 30
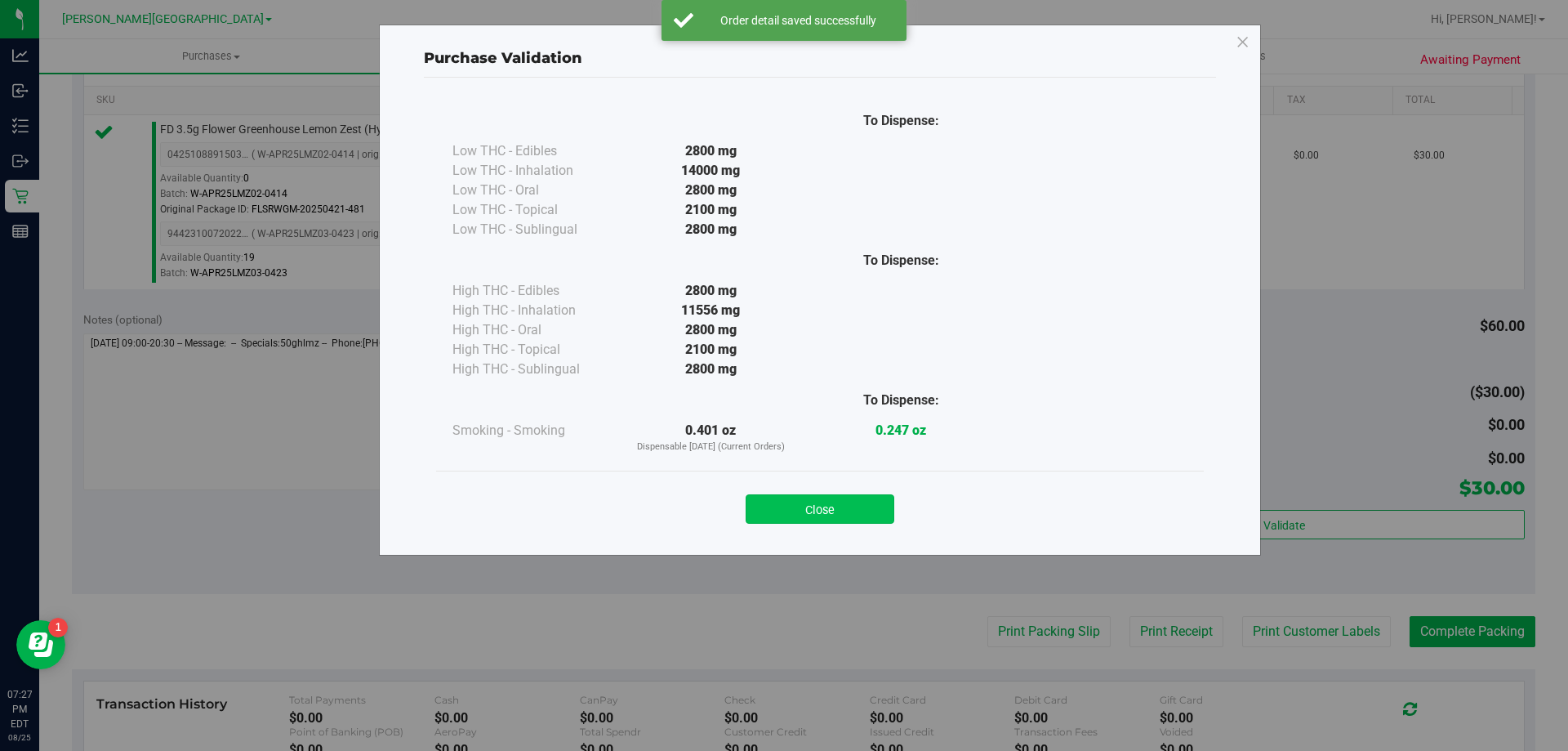
click at [853, 498] on button "Close" at bounding box center [819, 510] width 149 height 30
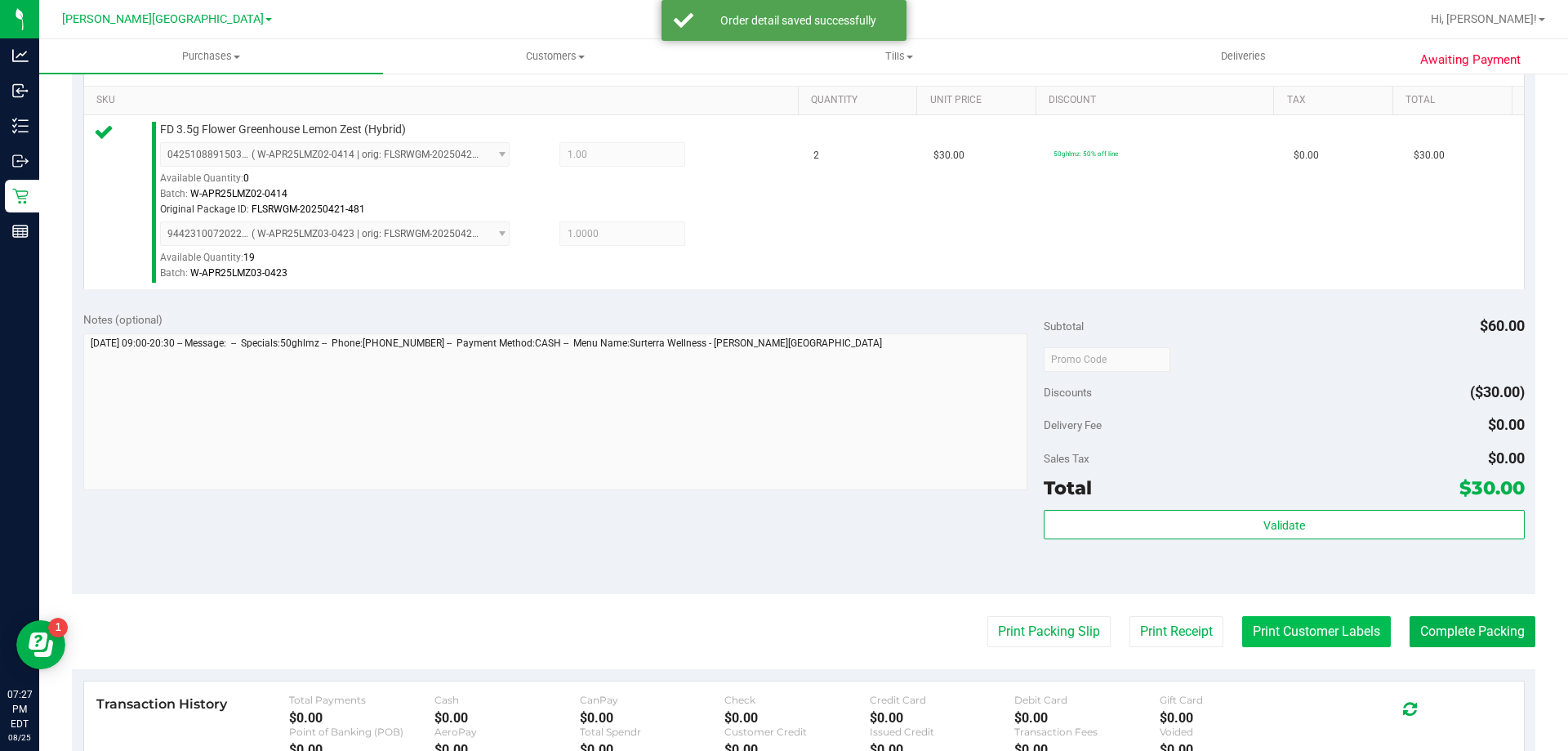
click at [1320, 621] on button "Print Customer Labels" at bounding box center [1316, 632] width 149 height 32
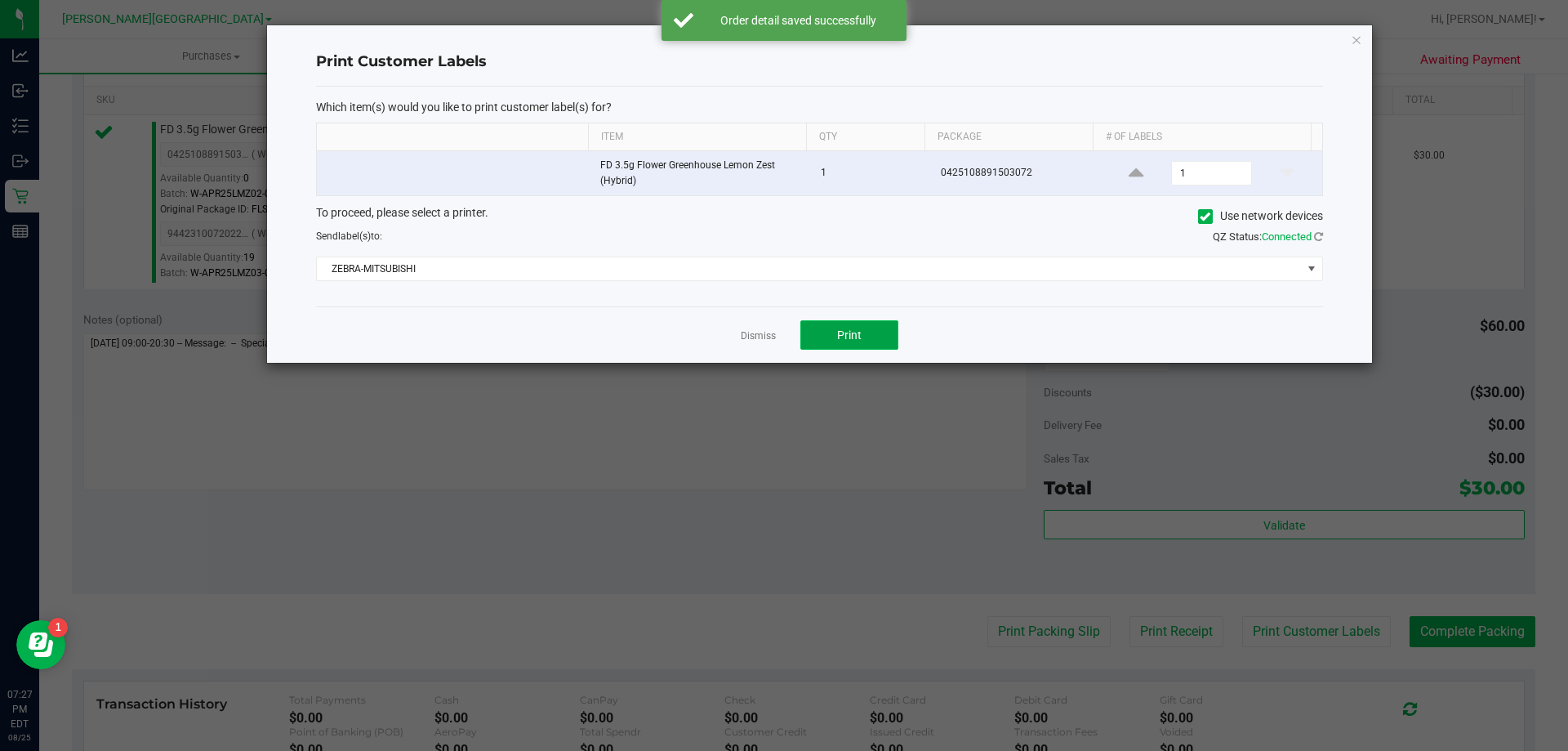
click at [849, 342] on span "Print" at bounding box center [849, 334] width 25 height 13
click at [764, 335] on link "Dismiss" at bounding box center [758, 336] width 35 height 14
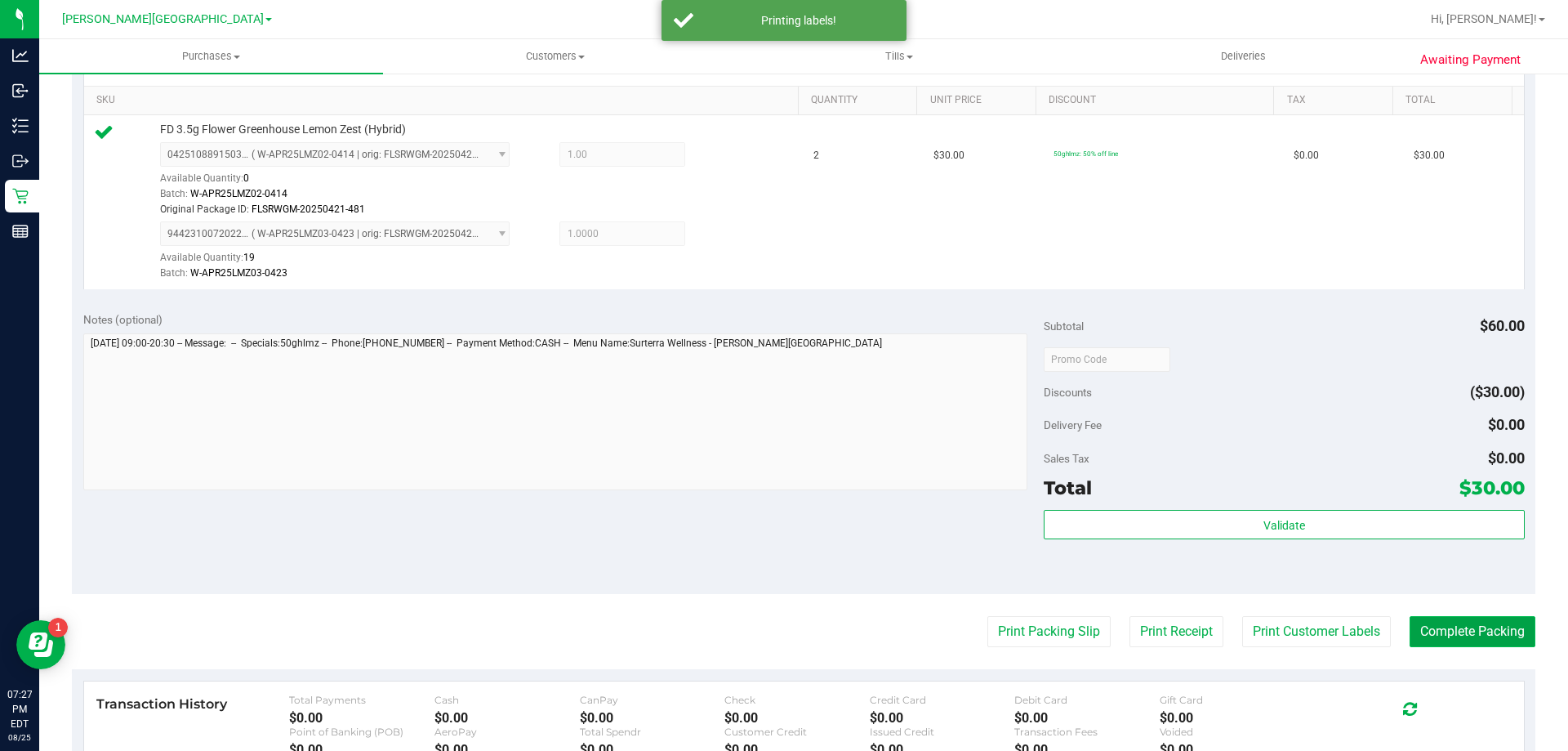
drag, startPoint x: 1442, startPoint y: 634, endPoint x: 1423, endPoint y: 636, distance: 19.1
click at [1441, 634] on button "Complete Packing" at bounding box center [1472, 632] width 126 height 32
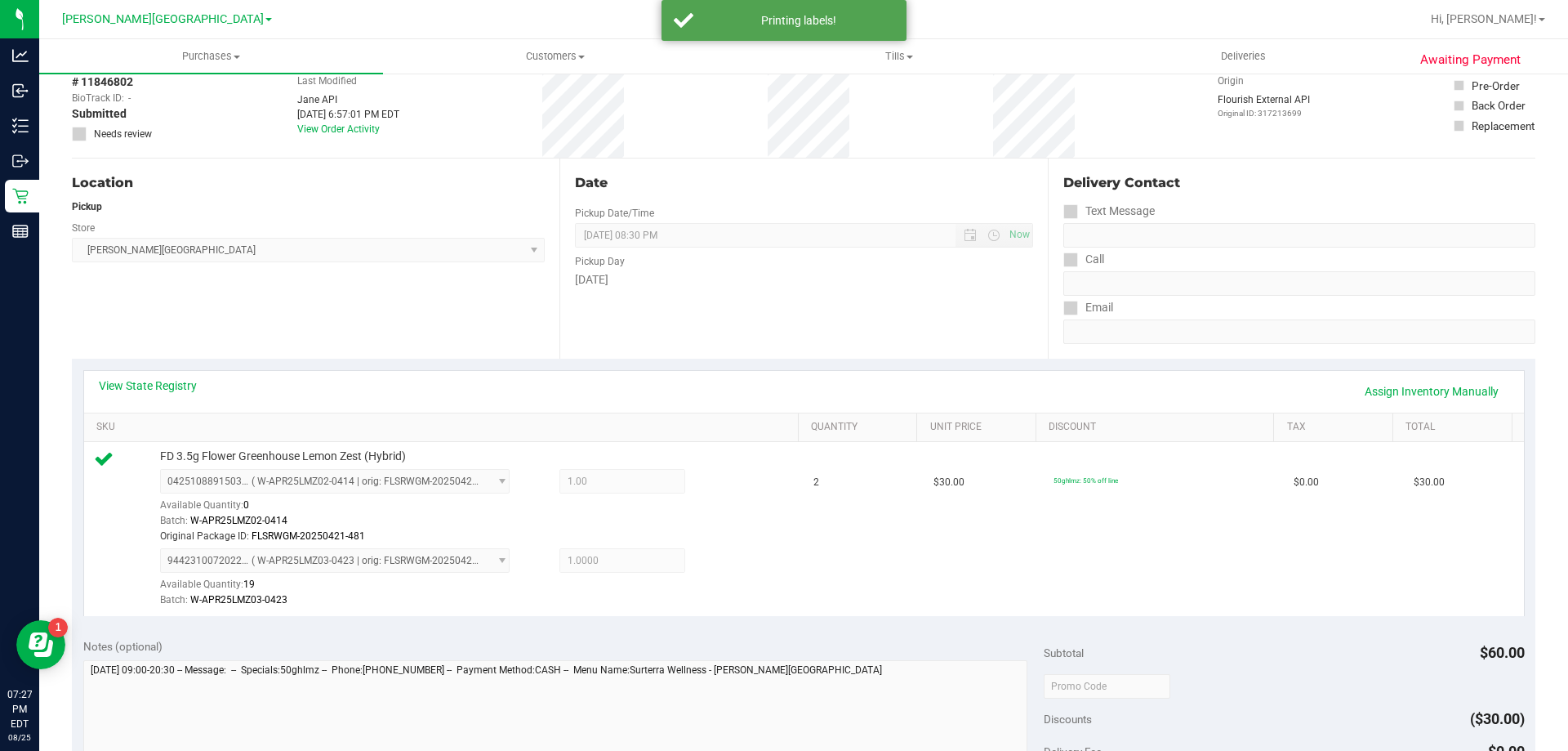
scroll to position [0, 0]
